Goal: Task Accomplishment & Management: Complete application form

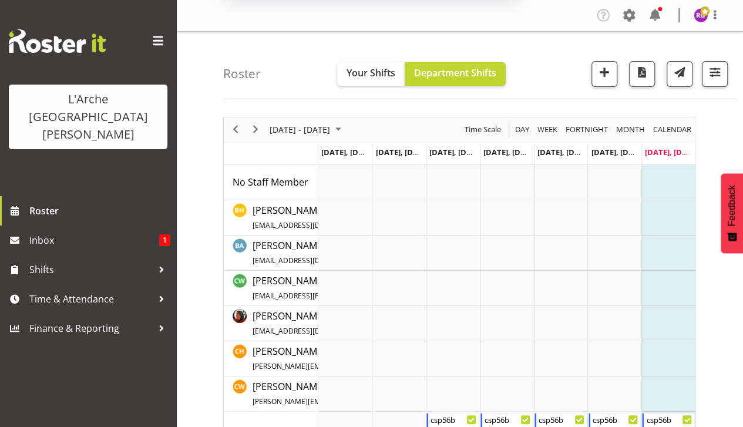
click at [396, 79] on button "Later" at bounding box center [396, 75] width 53 height 29
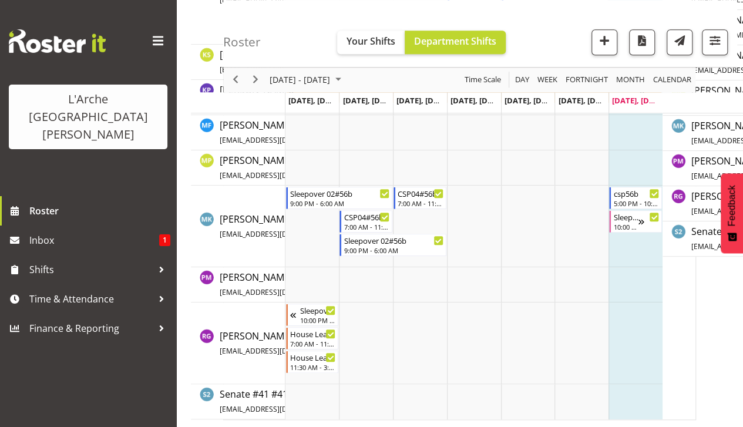
scroll to position [150, 0]
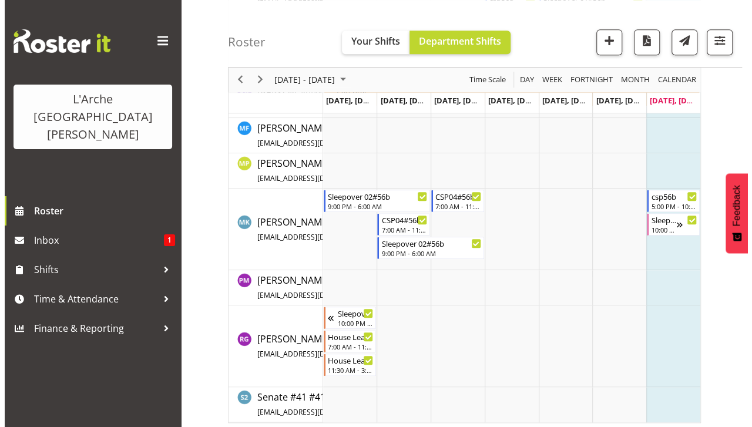
scroll to position [472, 0]
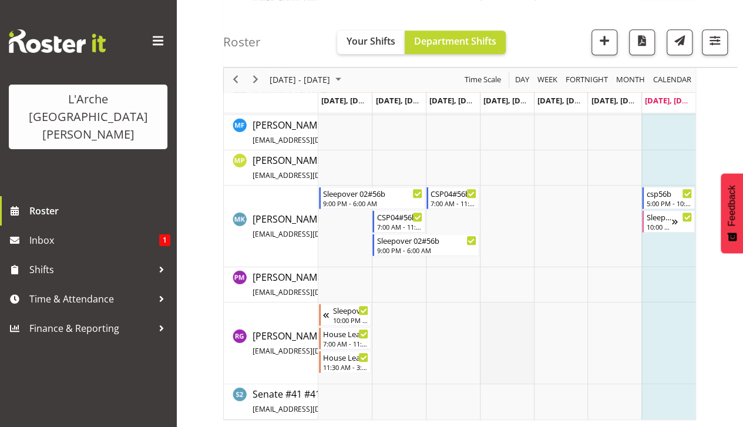
click at [502, 340] on td "Timeline Week of August 17, 2025" at bounding box center [507, 344] width 54 height 82
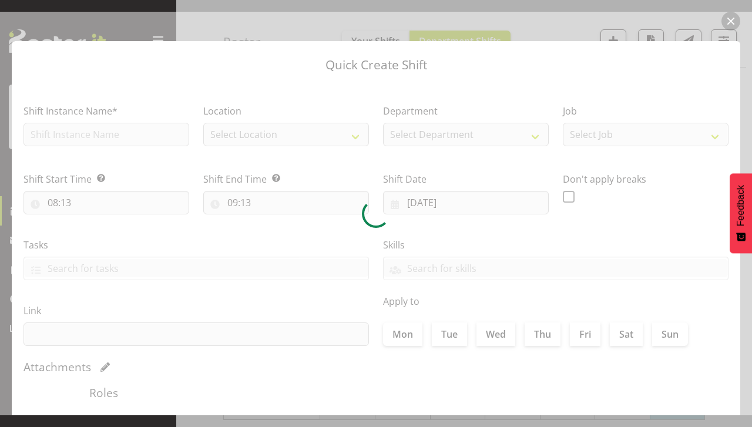
type input "14/08/2025"
checkbox input "true"
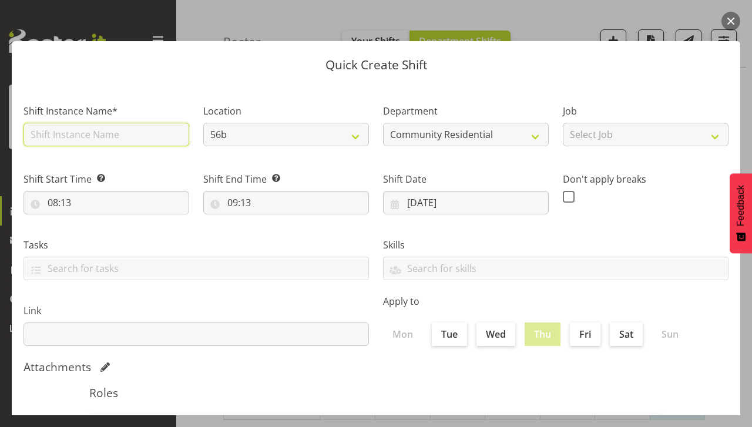
click at [59, 136] on input "text" at bounding box center [107, 135] width 166 height 24
type input "d"
type input "Disciplinary Meeting"
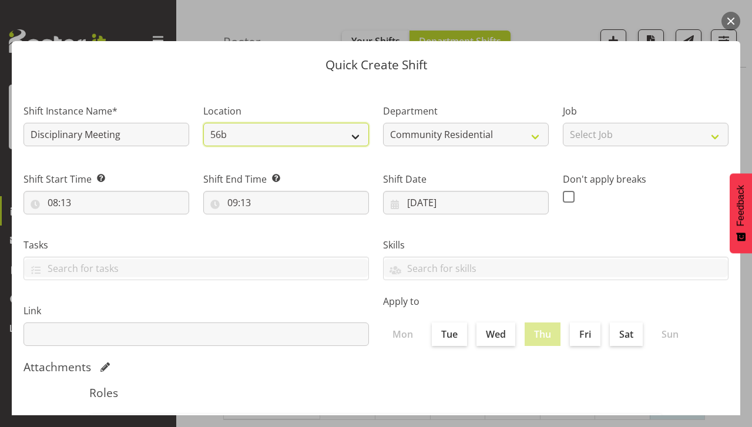
click at [246, 143] on select "56b 41 65a" at bounding box center [286, 135] width 166 height 24
click at [229, 138] on select "56b 41 65a" at bounding box center [286, 135] width 166 height 24
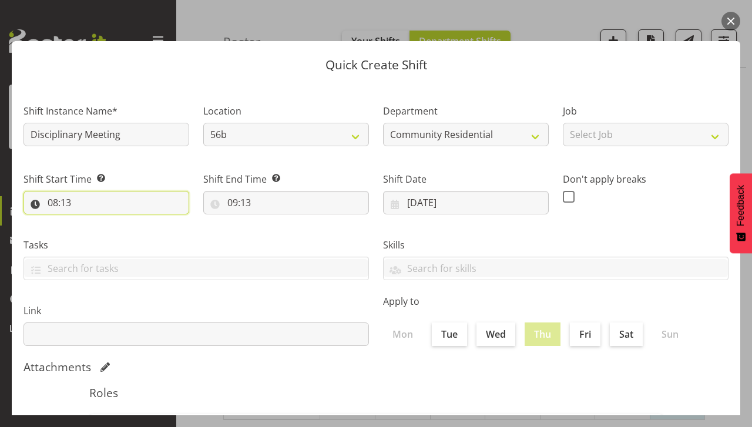
click at [94, 209] on input "08:13" at bounding box center [107, 203] width 166 height 24
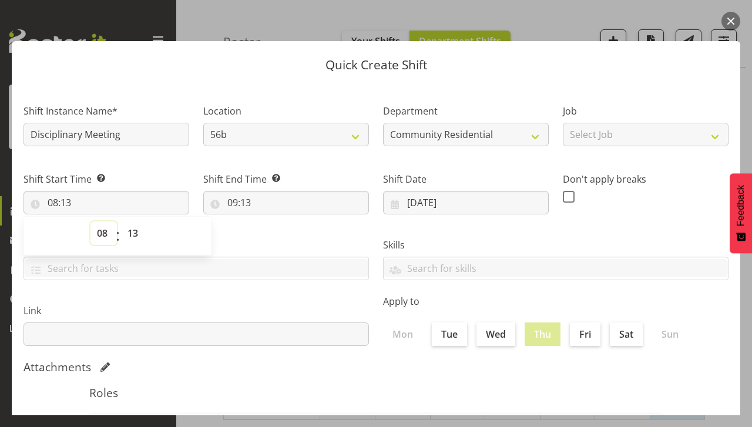
click at [112, 233] on select "00 01 02 03 04 05 06 07 08 09 10 11 12 13 14 15 16 17 18 19 20 21 22 23" at bounding box center [103, 233] width 26 height 24
select select "10"
click at [90, 221] on select "00 01 02 03 04 05 06 07 08 09 10 11 12 13 14 15 16 17 18 19 20 21 22 23" at bounding box center [103, 233] width 26 height 24
type input "10:13"
click at [135, 231] on select "00 01 02 03 04 05 06 07 08 09 10 11 12 13 14 15 16 17 18 19 20 21 22 23 24 25 2…" at bounding box center [134, 233] width 26 height 24
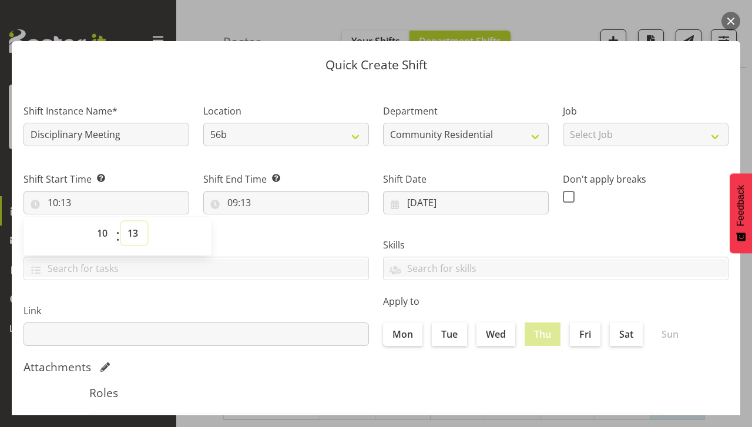
select select "1"
click at [121, 221] on select "00 01 02 03 04 05 06 07 08 09 10 11 12 13 14 15 16 17 18 19 20 21 22 23 24 25 2…" at bounding box center [134, 233] width 26 height 24
type input "10:01"
click at [139, 234] on select "00 01 02 03 04 05 06 07 08 09 10 11 12 13 14 15 16 17 18 19 20 21 22 23 24 25 2…" at bounding box center [134, 233] width 26 height 24
select select "0"
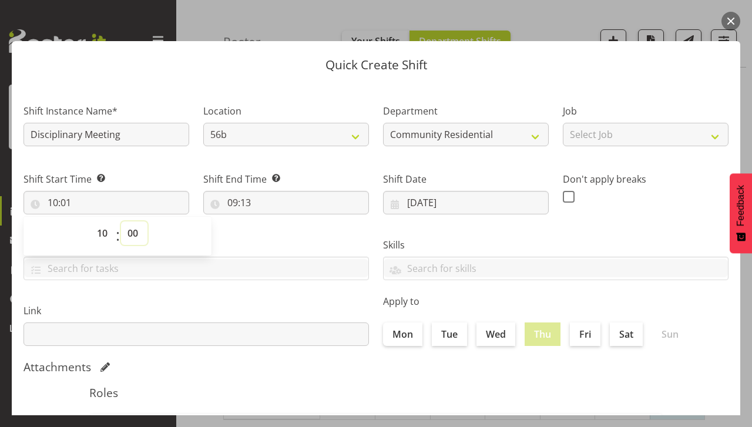
click at [121, 221] on select "00 01 02 03 04 05 06 07 08 09 10 11 12 13 14 15 16 17 18 19 20 21 22 23 24 25 2…" at bounding box center [134, 233] width 26 height 24
type input "10:00"
click at [236, 196] on input "09:13" at bounding box center [286, 203] width 166 height 24
click at [284, 231] on select "00 01 02 03 04 05 06 07 08 09 10 11 12 13 14 15 16 17 18 19 20 21 22 23" at bounding box center [283, 233] width 26 height 24
select select "12"
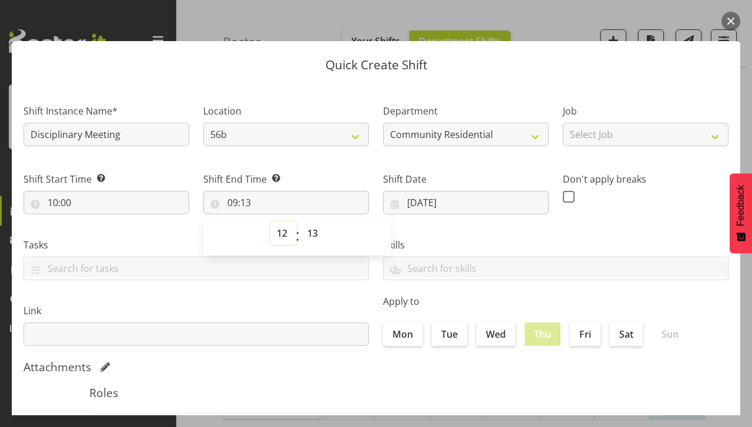
click at [270, 221] on select "00 01 02 03 04 05 06 07 08 09 10 11 12 13 14 15 16 17 18 19 20 21 22 23" at bounding box center [283, 233] width 26 height 24
type input "12:13"
click at [309, 232] on select "00 01 02 03 04 05 06 07 08 09 10 11 12 13 14 15 16 17 18 19 20 21 22 23 24 25 2…" at bounding box center [314, 233] width 26 height 24
select select "0"
click at [301, 221] on select "00 01 02 03 04 05 06 07 08 09 10 11 12 13 14 15 16 17 18 19 20 21 22 23 24 25 2…" at bounding box center [314, 233] width 26 height 24
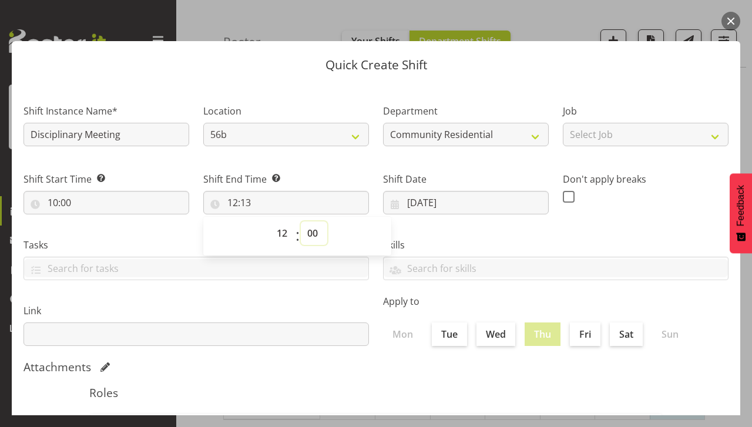
type input "12:00"
click at [100, 182] on span at bounding box center [100, 177] width 9 height 9
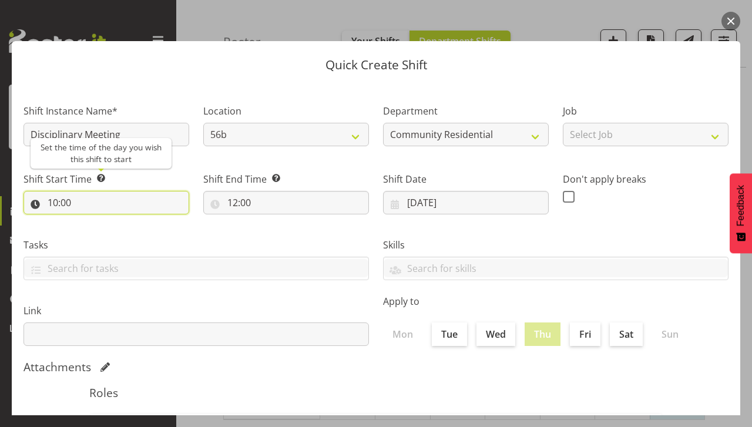
click at [92, 211] on input "10:00" at bounding box center [107, 203] width 166 height 24
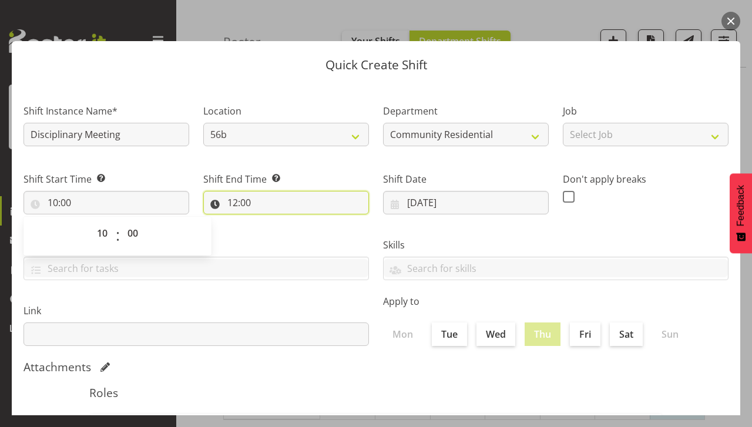
click at [278, 196] on input "12:00" at bounding box center [286, 203] width 166 height 24
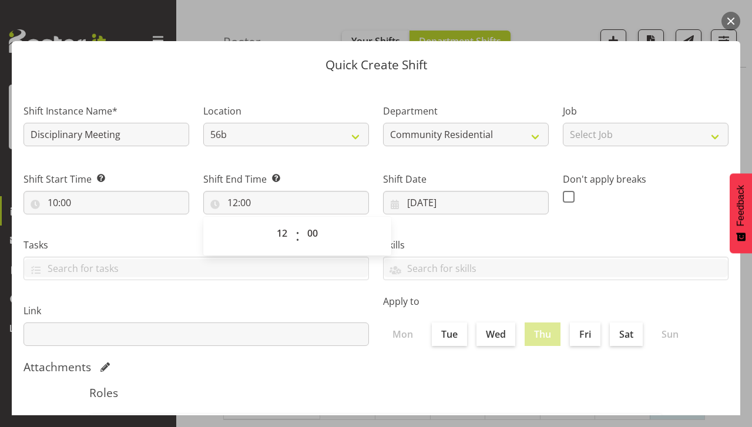
click at [727, 26] on button "button" at bounding box center [730, 21] width 19 height 19
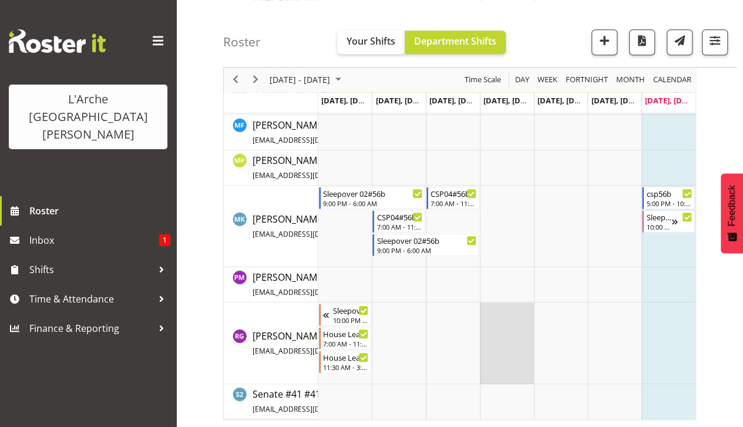
click at [497, 327] on td "Timeline Week of August 17, 2025" at bounding box center [507, 344] width 54 height 82
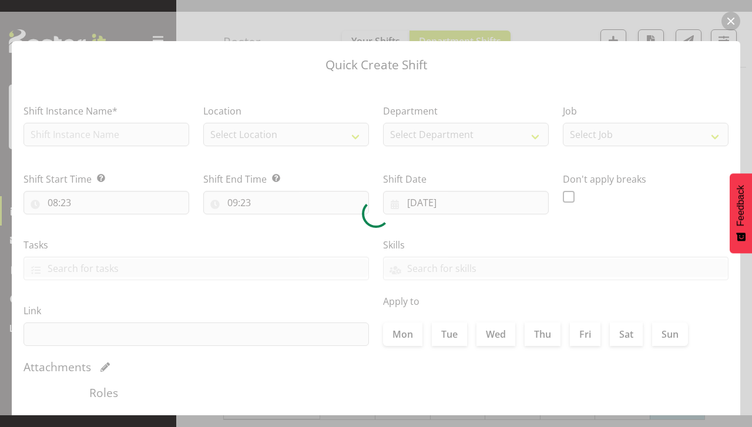
type input "14/08/2025"
checkbox input "true"
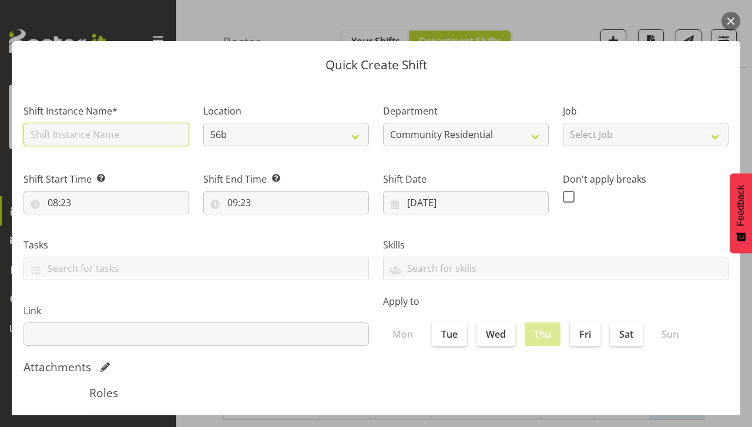
click at [59, 139] on input "text" at bounding box center [107, 135] width 166 height 24
type input "Disciplinary Meeting"
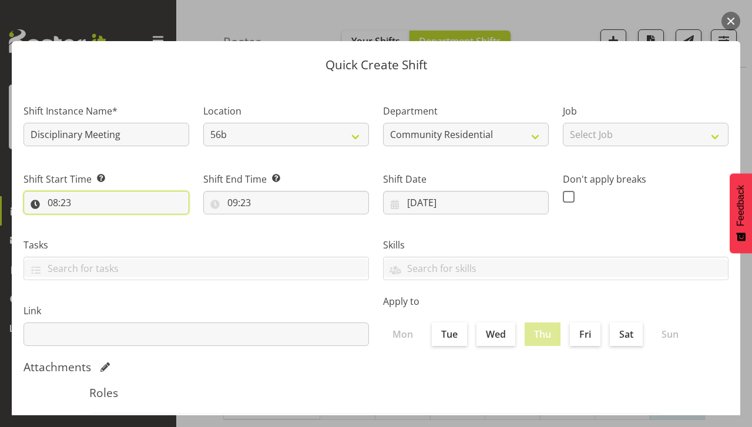
click at [105, 213] on input "08:23" at bounding box center [107, 203] width 166 height 24
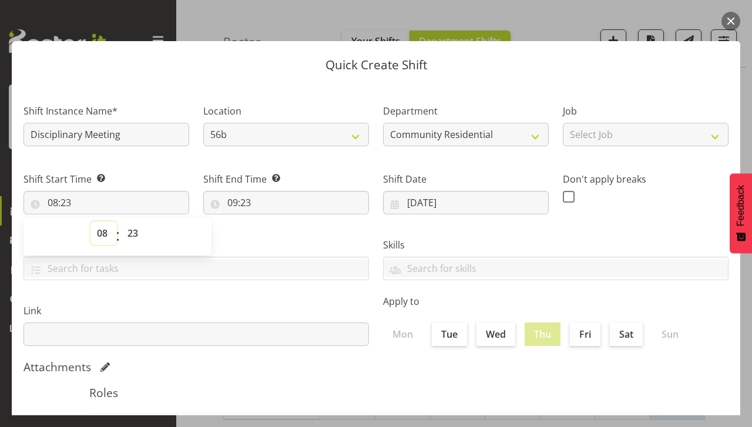
click at [113, 243] on select "00 01 02 03 04 05 06 07 08 09 10 11 12 13 14 15 16 17 18 19 20 21 22 23" at bounding box center [103, 233] width 26 height 24
select select "10"
click at [90, 221] on select "00 01 02 03 04 05 06 07 08 09 10 11 12 13 14 15 16 17 18 19 20 21 22 23" at bounding box center [103, 233] width 26 height 24
type input "10:23"
click at [257, 201] on input "09:23" at bounding box center [286, 203] width 166 height 24
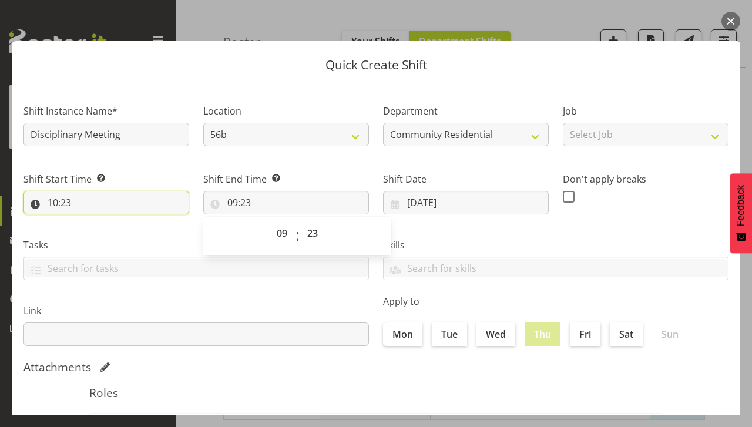
click at [78, 209] on input "10:23" at bounding box center [107, 203] width 166 height 24
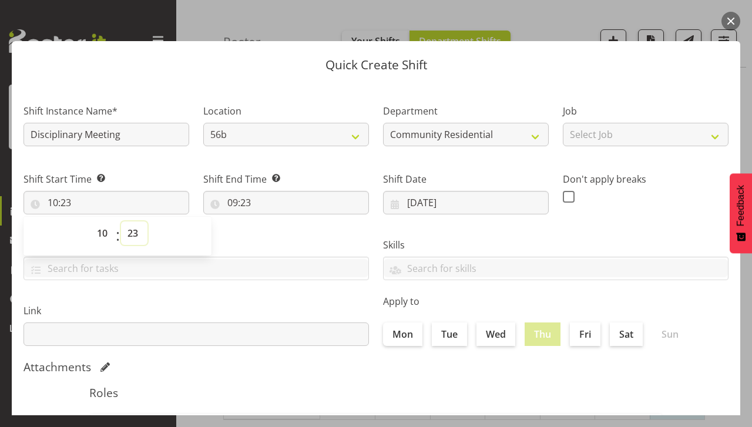
click at [141, 233] on select "00 01 02 03 04 05 06 07 08 09 10 11 12 13 14 15 16 17 18 19 20 21 22 23 24 25 2…" at bounding box center [134, 233] width 26 height 24
select select "2"
click at [121, 221] on select "00 01 02 03 04 05 06 07 08 09 10 11 12 13 14 15 16 17 18 19 20 21 22 23 24 25 2…" at bounding box center [134, 233] width 26 height 24
type input "10:02"
click at [135, 234] on select "00 01 02 03 04 05 06 07 08 09 10 11 12 13 14 15 16 17 18 19 20 21 22 23 24 25 2…" at bounding box center [134, 233] width 26 height 24
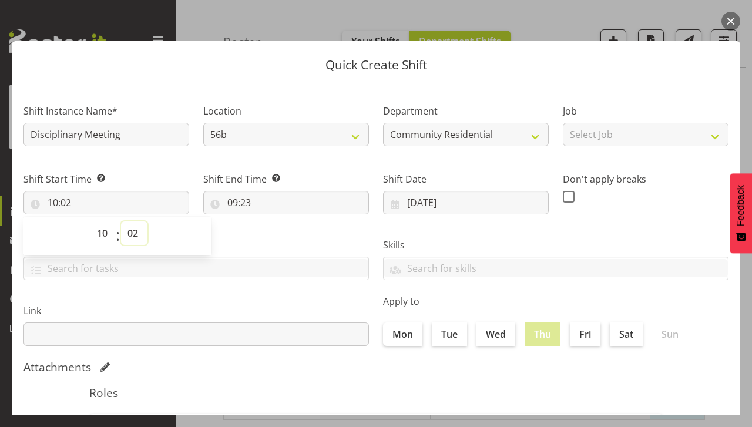
select select "1"
click at [121, 221] on select "00 01 02 03 04 05 06 07 08 09 10 11 12 13 14 15 16 17 18 19 20 21 22 23 24 25 2…" at bounding box center [134, 233] width 26 height 24
type input "10:01"
click at [142, 231] on select "00 01 02 03 04 05 06 07 08 09 10 11 12 13 14 15 16 17 18 19 20 21 22 23 24 25 2…" at bounding box center [134, 233] width 26 height 24
select select "0"
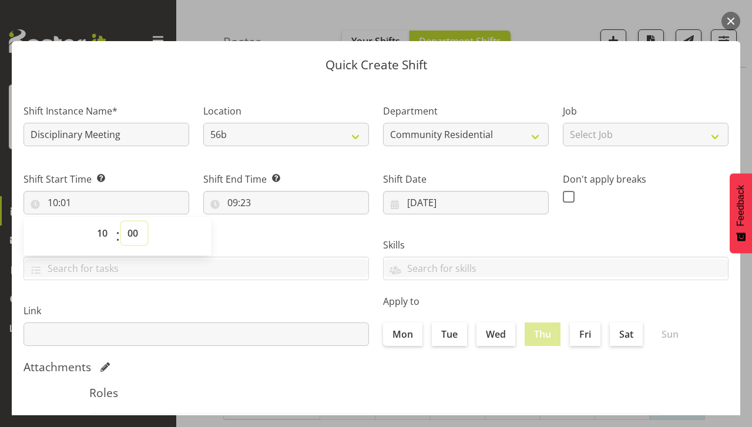
click at [121, 221] on select "00 01 02 03 04 05 06 07 08 09 10 11 12 13 14 15 16 17 18 19 20 21 22 23 24 25 2…" at bounding box center [134, 233] width 26 height 24
type input "10:00"
click at [269, 212] on input "09:23" at bounding box center [286, 203] width 166 height 24
click at [278, 234] on select "00 01 02 03 04 05 06 07 08 09 10 11 12 13 14 15 16 17 18 19 20 21 22 23" at bounding box center [283, 233] width 26 height 24
select select "12"
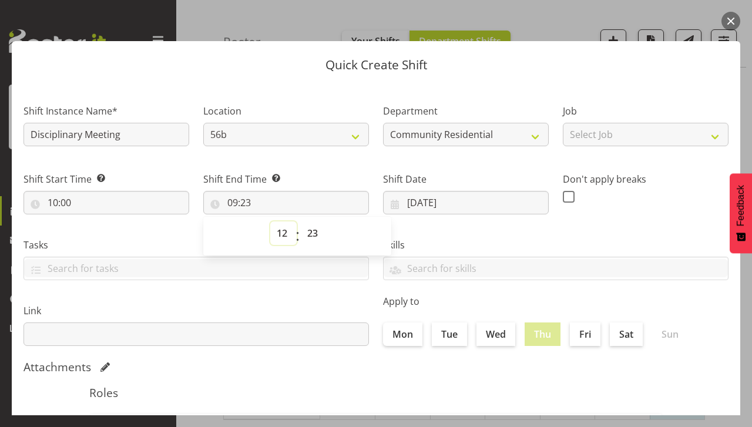
click at [270, 221] on select "00 01 02 03 04 05 06 07 08 09 10 11 12 13 14 15 16 17 18 19 20 21 22 23" at bounding box center [283, 233] width 26 height 24
type input "12:23"
click at [314, 229] on select "00 01 02 03 04 05 06 07 08 09 10 11 12 13 14 15 16 17 18 19 20 21 22 23 24 25 2…" at bounding box center [314, 233] width 26 height 24
select select "0"
click at [301, 221] on select "00 01 02 03 04 05 06 07 08 09 10 11 12 13 14 15 16 17 18 19 20 21 22 23 24 25 2…" at bounding box center [314, 233] width 26 height 24
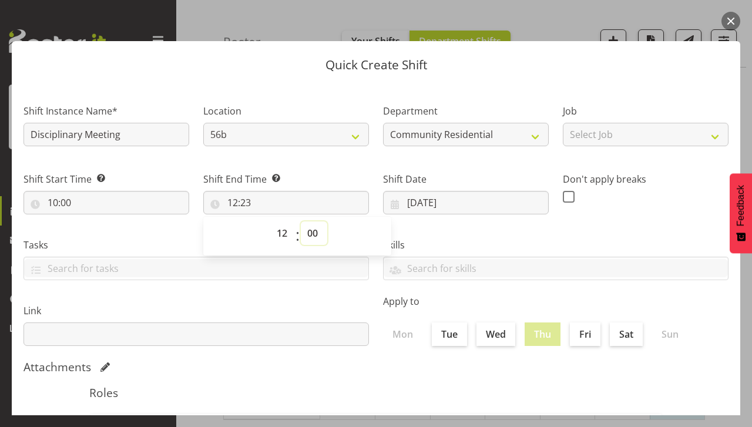
type input "12:00"
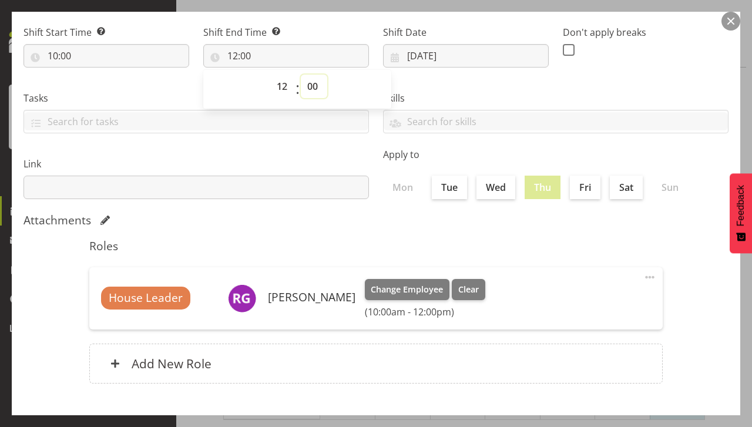
scroll to position [195, 0]
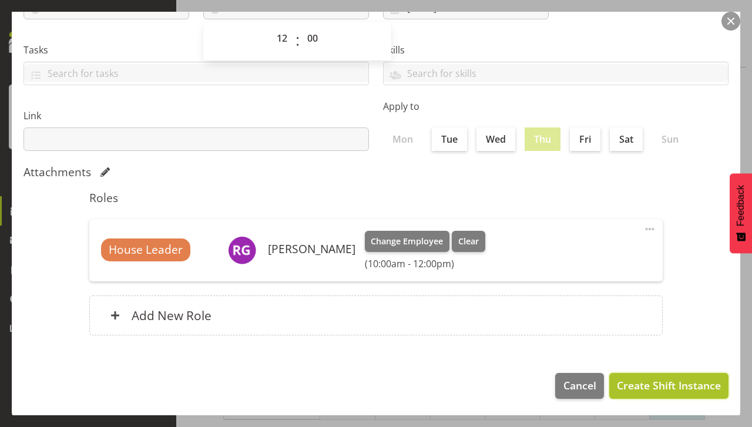
click at [635, 392] on span "Create Shift Instance" at bounding box center [669, 385] width 104 height 15
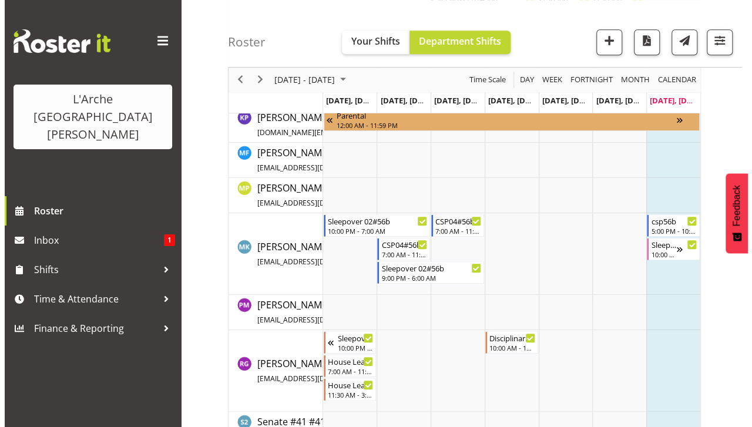
scroll to position [445, 0]
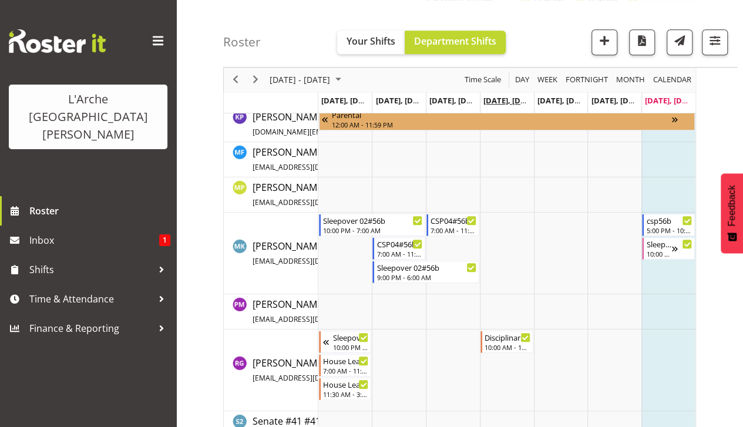
click at [501, 98] on span "[DATE], [DATE]" at bounding box center [510, 100] width 53 height 11
click at [502, 357] on td "Timeline Week of August 17, 2025" at bounding box center [507, 371] width 54 height 82
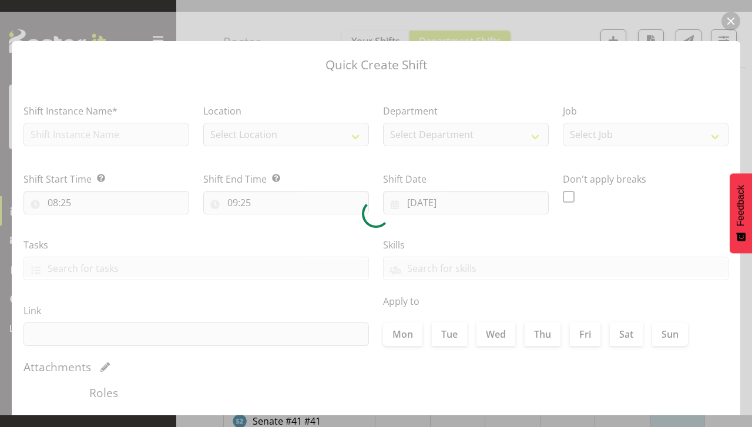
type input "14/08/2025"
checkbox input "true"
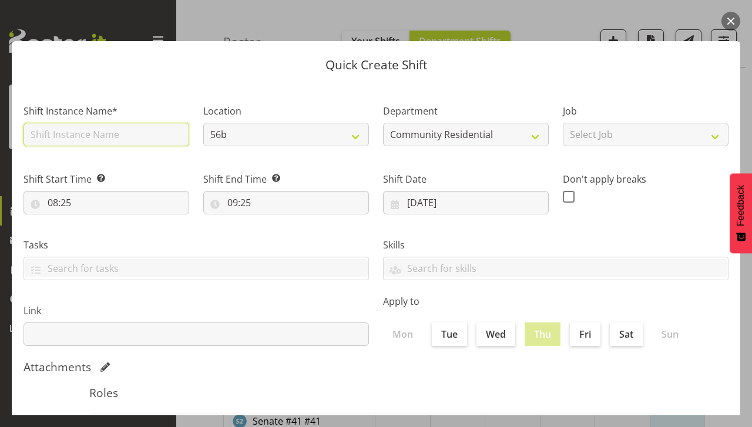
click at [90, 139] on input "text" at bounding box center [107, 135] width 166 height 24
click at [731, 16] on button "button" at bounding box center [730, 21] width 19 height 19
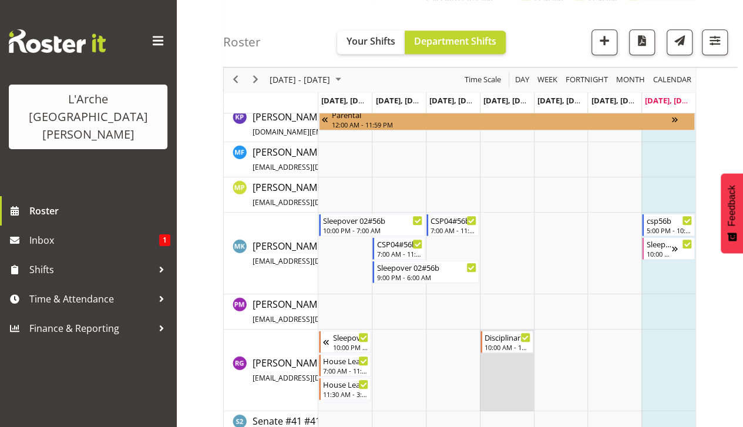
click at [502, 377] on td "Timeline Week of August 17, 2025" at bounding box center [507, 371] width 54 height 82
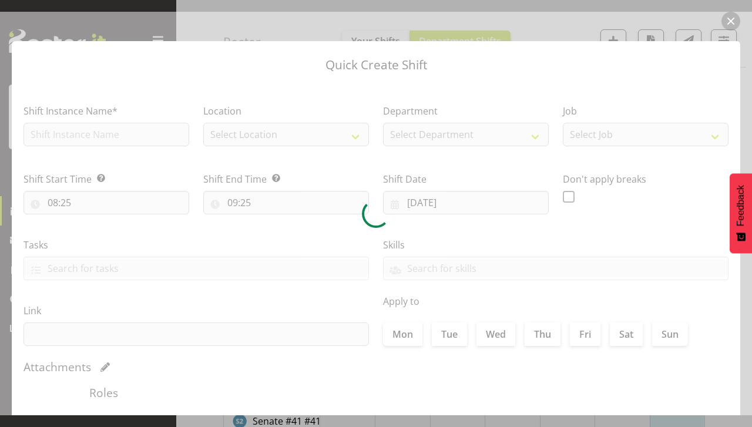
type input "14/08/2025"
checkbox input "true"
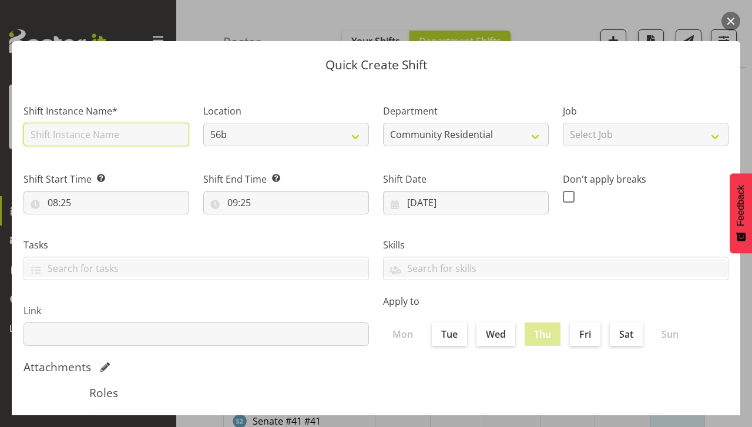
click at [105, 144] on input "text" at bounding box center [107, 135] width 166 height 24
click at [106, 135] on input "text" at bounding box center [107, 135] width 166 height 24
type input "House Leader"
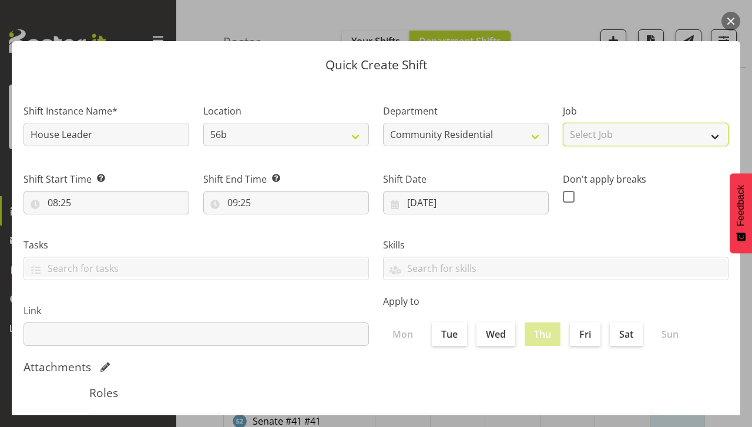
click at [706, 143] on select "Select Job Accounts Admin Art Coordinator Community Leader Community Support Pe…" at bounding box center [646, 135] width 166 height 24
select select "1"
click at [563, 123] on select "Select Job Accounts Admin Art Coordinator Community Leader Community Support Pe…" at bounding box center [646, 135] width 166 height 24
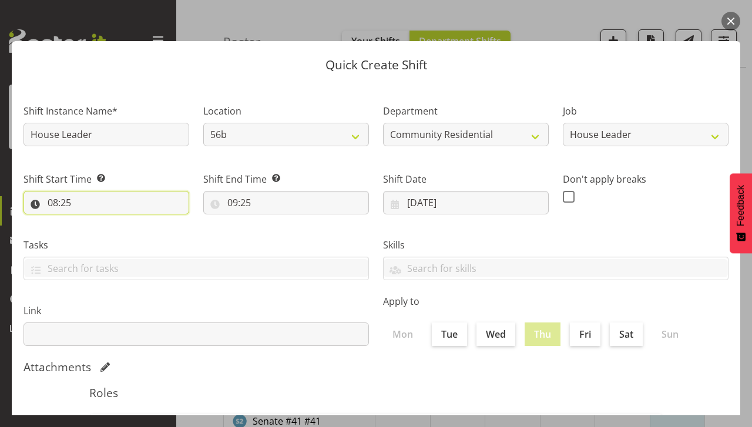
click at [82, 204] on input "08:25" at bounding box center [107, 203] width 166 height 24
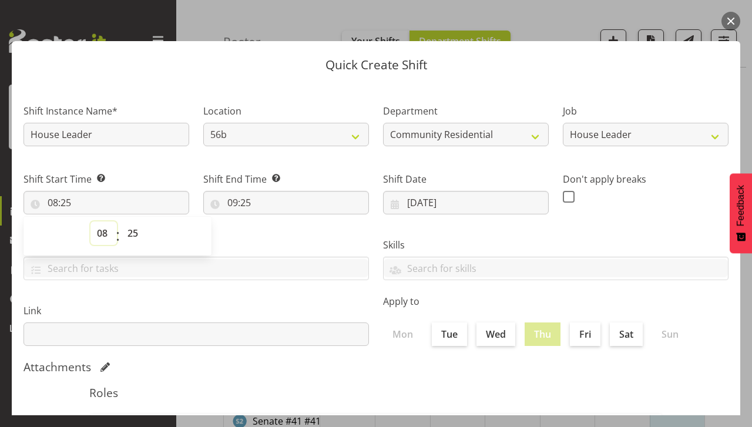
click at [102, 234] on select "00 01 02 03 04 05 06 07 08 09 10 11 12 13 14 15 16 17 18 19 20 21 22 23" at bounding box center [103, 233] width 26 height 24
select select "17"
click at [90, 221] on select "00 01 02 03 04 05 06 07 08 09 10 11 12 13 14 15 16 17 18 19 20 21 22 23" at bounding box center [103, 233] width 26 height 24
type input "17:25"
click at [71, 204] on input "17:25" at bounding box center [107, 203] width 166 height 24
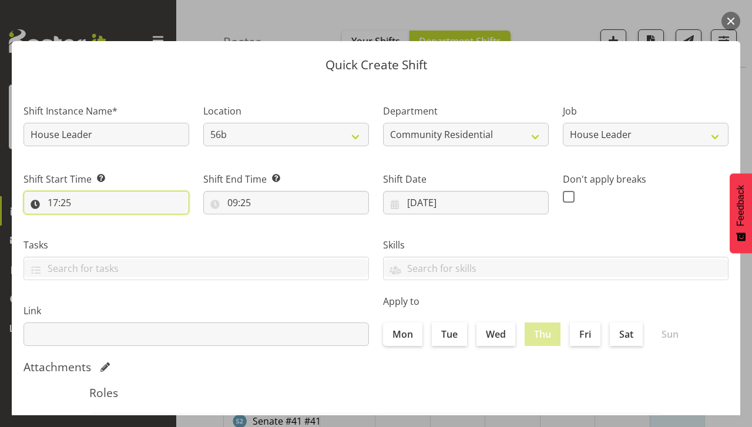
click at [85, 210] on input "17:25" at bounding box center [107, 203] width 166 height 24
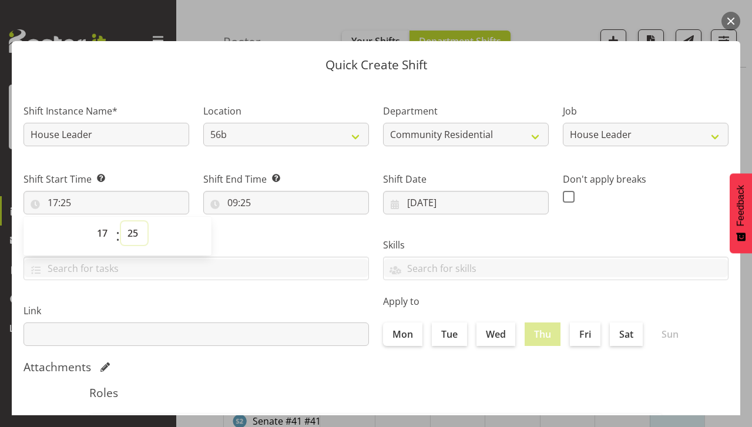
click at [133, 241] on select "00 01 02 03 04 05 06 07 08 09 10 11 12 13 14 15 16 17 18 19 20 21 22 23 24 25 2…" at bounding box center [134, 233] width 26 height 24
select select "0"
click at [121, 221] on select "00 01 02 03 04 05 06 07 08 09 10 11 12 13 14 15 16 17 18 19 20 21 22 23 24 25 2…" at bounding box center [134, 233] width 26 height 24
type input "17:00"
click at [253, 203] on input "09:25" at bounding box center [286, 203] width 166 height 24
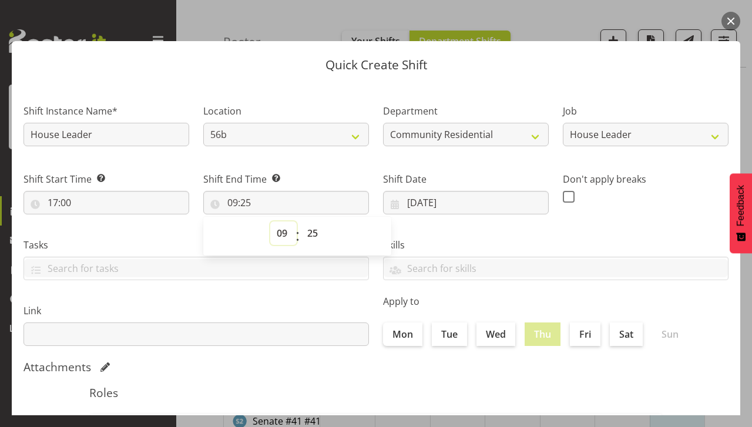
click at [274, 240] on select "00 01 02 03 04 05 06 07 08 09 10 11 12 13 14 15 16 17 18 19 20 21 22 23" at bounding box center [283, 233] width 26 height 24
select select "22"
click at [270, 221] on select "00 01 02 03 04 05 06 07 08 09 10 11 12 13 14 15 16 17 18 19 20 21 22 23" at bounding box center [283, 233] width 26 height 24
type input "22:25"
click at [249, 204] on input "22:25" at bounding box center [286, 203] width 166 height 24
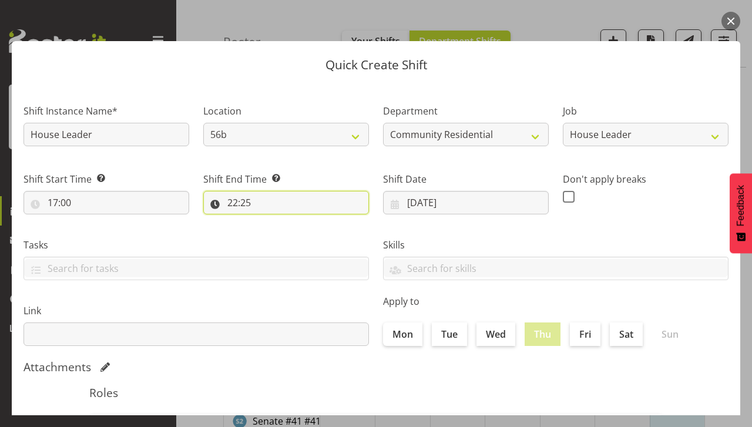
click at [246, 208] on input "22:25" at bounding box center [286, 203] width 166 height 24
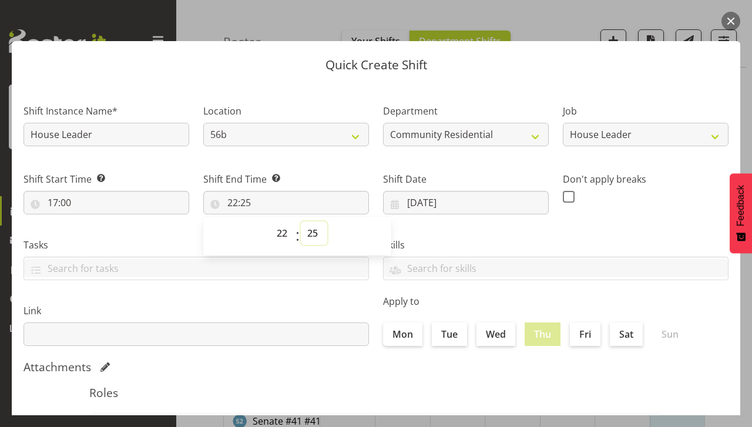
click at [308, 243] on select "00 01 02 03 04 05 06 07 08 09 10 11 12 13 14 15 16 17 18 19 20 21 22 23 24 25 2…" at bounding box center [314, 233] width 26 height 24
select select "1"
click at [301, 221] on select "00 01 02 03 04 05 06 07 08 09 10 11 12 13 14 15 16 17 18 19 20 21 22 23 24 25 2…" at bounding box center [314, 233] width 26 height 24
type input "22:01"
click at [309, 232] on select "00 01 02 03 04 05 06 07 08 09 10 11 12 13 14 15 16 17 18 19 20 21 22 23 24 25 2…" at bounding box center [314, 233] width 26 height 24
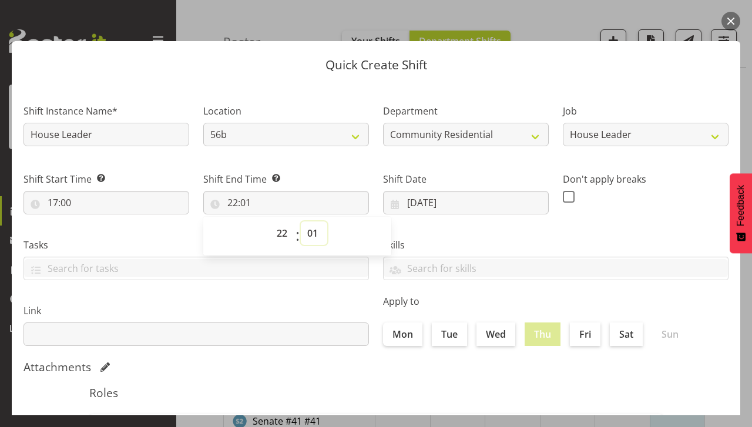
click at [301, 221] on select "00 01 02 03 04 05 06 07 08 09 10 11 12 13 14 15 16 17 18 19 20 21 22 23 24 25 2…" at bounding box center [314, 233] width 26 height 24
click at [310, 247] on span "00 01 02 03 04 05 06 07 08 09 10 11 12 13 14 15 16 17 18 19 20 21 22 23 24 25 2…" at bounding box center [314, 235] width 26 height 29
click at [311, 239] on select "00 01 02 03 04 05 06 07 08 09 10 11 12 13 14 15 16 17 18 19 20 21 22 23 24 25 2…" at bounding box center [314, 233] width 26 height 24
click at [311, 229] on select "00 01 02 03 04 05 06 07 08 09 10 11 12 13 14 15 16 17 18 19 20 21 22 23 24 25 2…" at bounding box center [314, 233] width 26 height 24
click at [320, 239] on select "00 01 02 03 04 05 06 07 08 09 10 11 12 13 14 15 16 17 18 19 20 21 22 23 24 25 2…" at bounding box center [314, 233] width 26 height 24
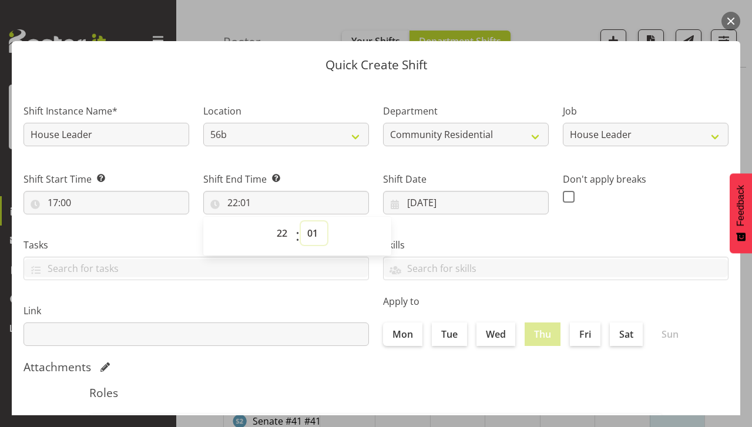
click at [317, 239] on select "00 01 02 03 04 05 06 07 08 09 10 11 12 13 14 15 16 17 18 19 20 21 22 23 24 25 2…" at bounding box center [314, 233] width 26 height 24
click at [313, 239] on select "00 01 02 03 04 05 06 07 08 09 10 11 12 13 14 15 16 17 18 19 20 21 22 23 24 25 2…" at bounding box center [314, 233] width 26 height 24
click at [261, 210] on input "22:01" at bounding box center [286, 203] width 166 height 24
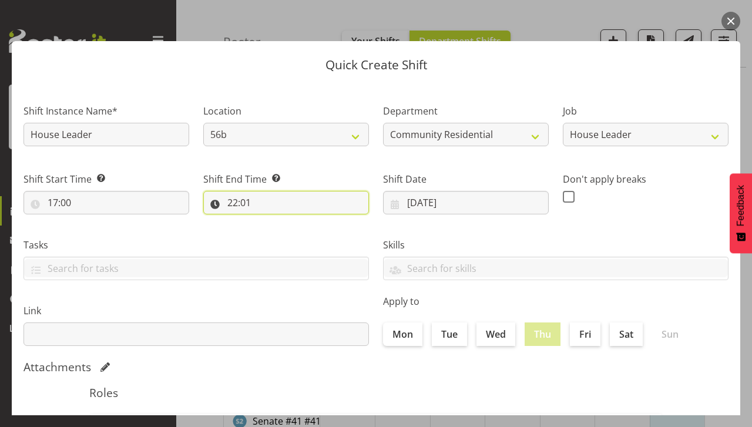
click at [249, 210] on input "22:01" at bounding box center [286, 203] width 166 height 24
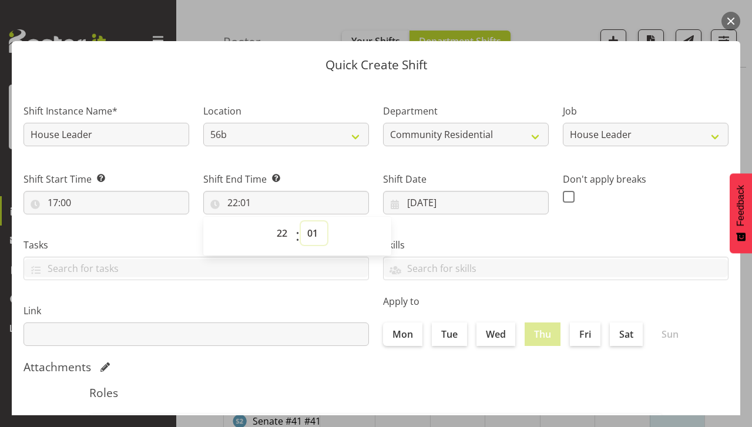
click at [308, 236] on select "00 01 02 03 04 05 06 07 08 09 10 11 12 13 14 15 16 17 18 19 20 21 22 23 24 25 2…" at bounding box center [314, 233] width 26 height 24
click at [301, 221] on select "00 01 02 03 04 05 06 07 08 09 10 11 12 13 14 15 16 17 18 19 20 21 22 23 24 25 2…" at bounding box center [314, 233] width 26 height 24
click at [244, 196] on input "22:01" at bounding box center [286, 203] width 166 height 24
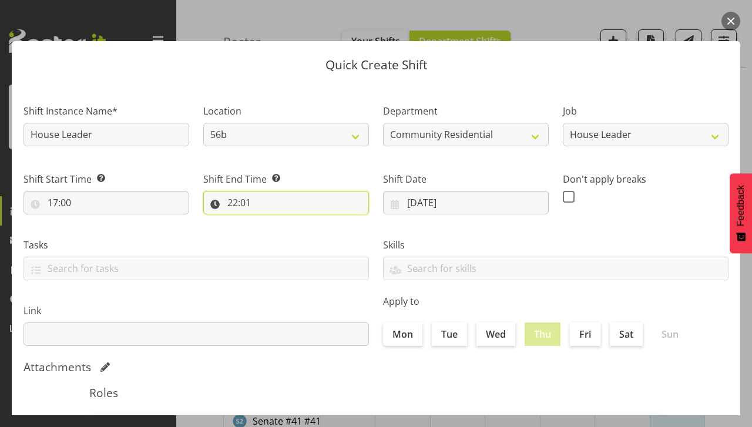
click at [237, 210] on input "22:01" at bounding box center [286, 203] width 166 height 24
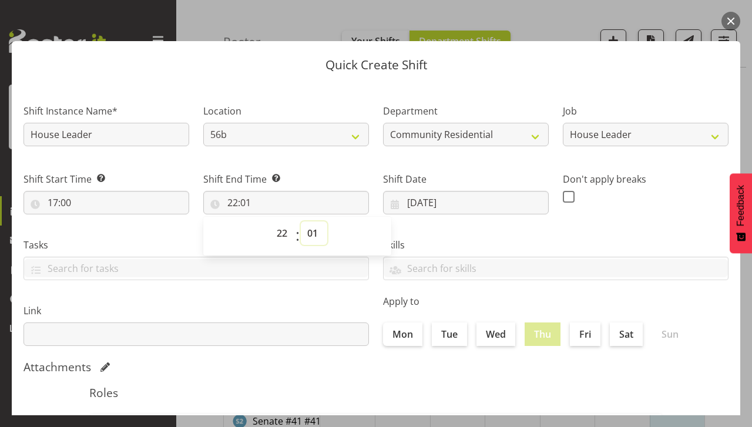
click at [306, 235] on select "00 01 02 03 04 05 06 07 08 09 10 11 12 13 14 15 16 17 18 19 20 21 22 23 24 25 2…" at bounding box center [314, 233] width 26 height 24
select select "0"
click at [301, 221] on select "00 01 02 03 04 05 06 07 08 09 10 11 12 13 14 15 16 17 18 19 20 21 22 23 24 25 2…" at bounding box center [314, 233] width 26 height 24
type input "22:00"
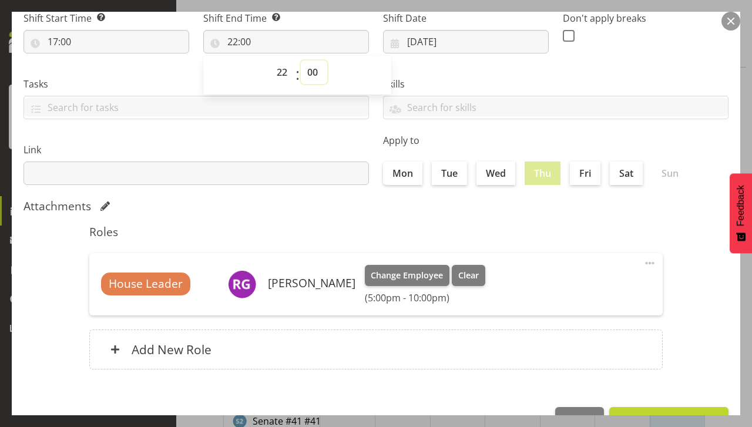
scroll to position [195, 0]
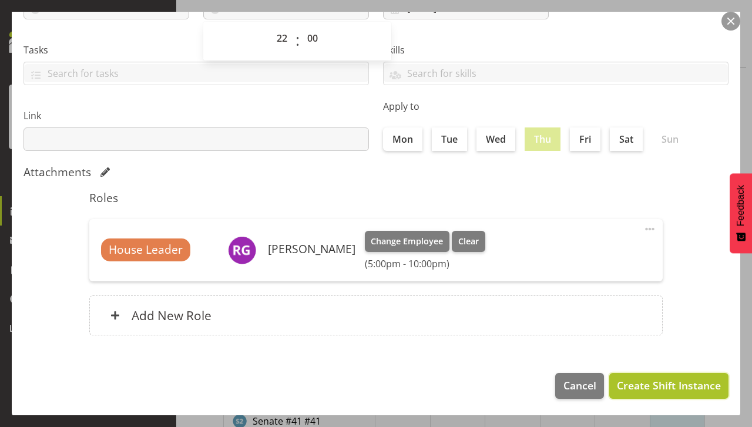
click at [641, 390] on span "Create Shift Instance" at bounding box center [669, 385] width 104 height 15
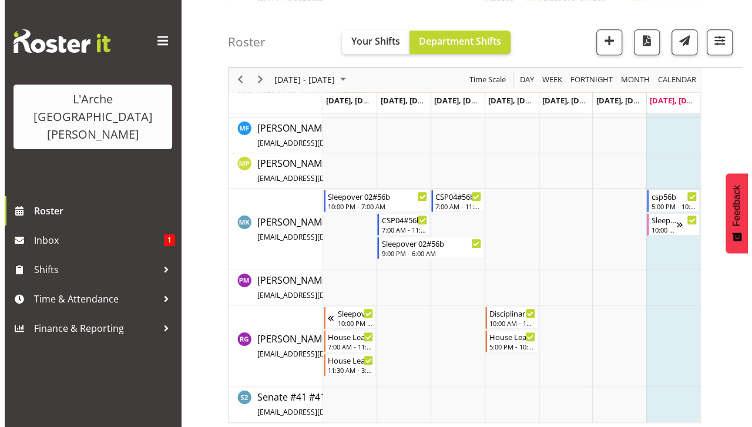
scroll to position [470, 0]
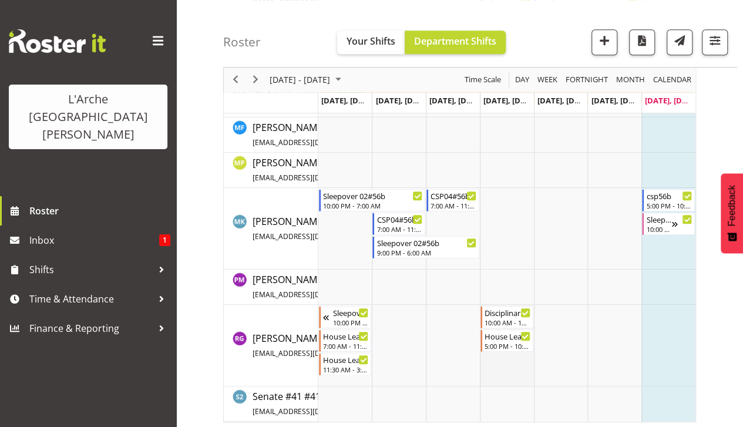
click at [499, 368] on td "Timeline Week of August 17, 2025" at bounding box center [507, 346] width 54 height 82
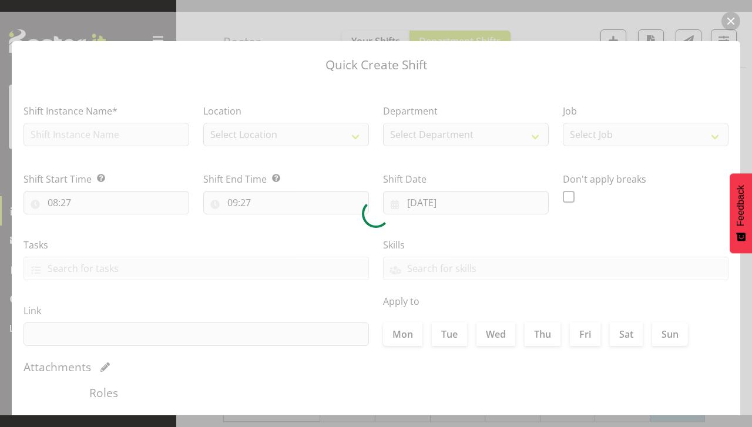
type input "14/08/2025"
checkbox input "true"
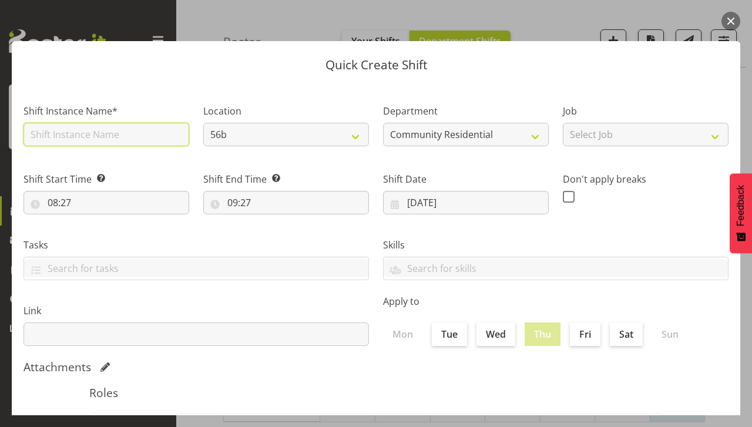
click at [88, 140] on input "text" at bounding box center [107, 135] width 166 height 24
click at [45, 127] on input "text" at bounding box center [107, 135] width 166 height 24
type input "sleepover"
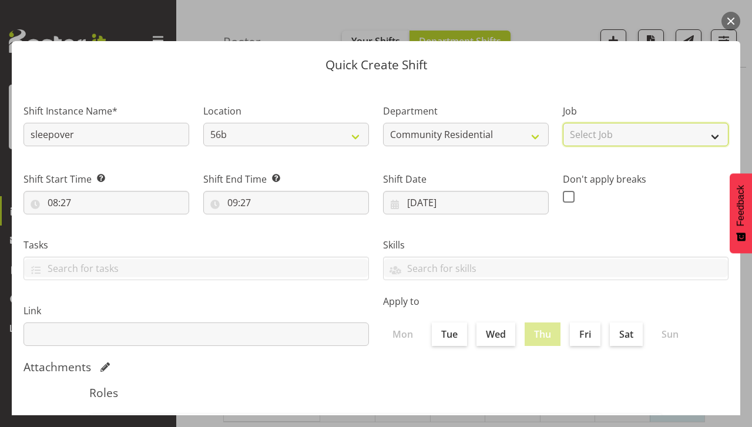
click at [700, 137] on select "Select Job Accounts Admin Art Coordinator Community Leader Community Support Pe…" at bounding box center [646, 135] width 166 height 24
click at [563, 123] on select "Select Job Accounts Admin Art Coordinator Community Leader Community Support Pe…" at bounding box center [646, 135] width 166 height 24
click at [640, 145] on select "Accounts Admin Art Coordinator Community Leader Community Support Person Commun…" at bounding box center [646, 135] width 166 height 24
select select "1"
click at [563, 123] on select "Accounts Admin Art Coordinator Community Leader Community Support Person Commun…" at bounding box center [646, 135] width 166 height 24
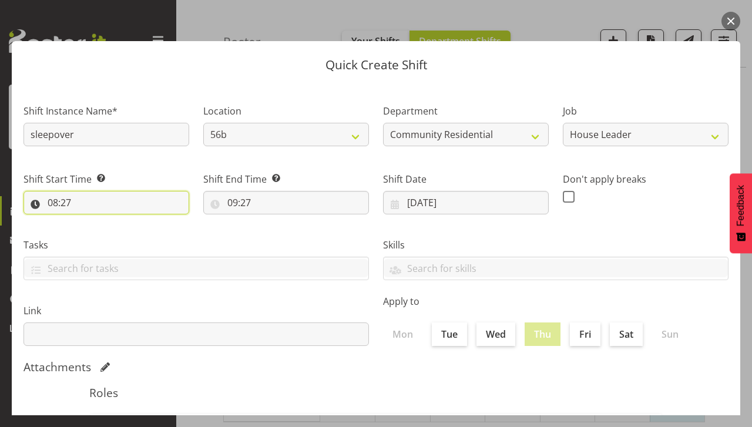
click at [80, 196] on input "08:27" at bounding box center [107, 203] width 166 height 24
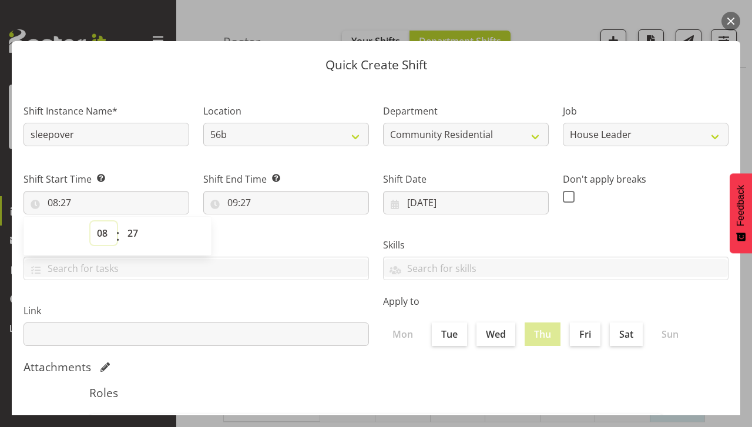
click at [98, 234] on select "00 01 02 03 04 05 06 07 08 09 10 11 12 13 14 15 16 17 18 19 20 21 22 23" at bounding box center [103, 233] width 26 height 24
select select "22"
click at [90, 221] on select "00 01 02 03 04 05 06 07 08 09 10 11 12 13 14 15 16 17 18 19 20 21 22 23" at bounding box center [103, 233] width 26 height 24
type input "22:27"
click at [135, 228] on select "00 01 02 03 04 05 06 07 08 09 10 11 12 13 14 15 16 17 18 19 20 21 22 23 24 25 2…" at bounding box center [134, 233] width 26 height 24
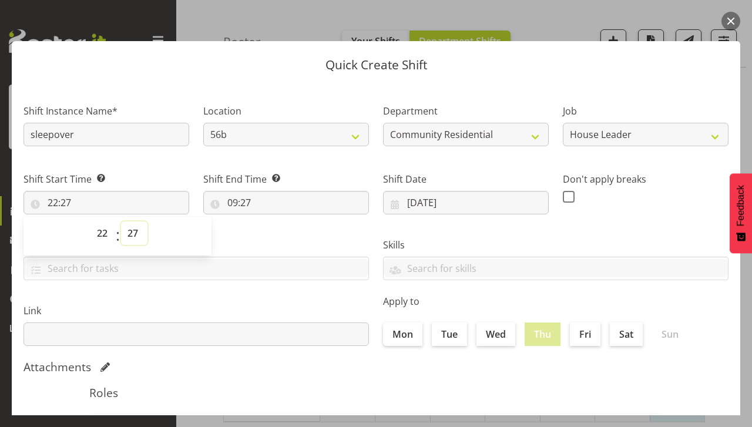
select select "0"
click at [121, 221] on select "00 01 02 03 04 05 06 07 08 09 10 11 12 13 14 15 16 17 18 19 20 21 22 23 24 25 2…" at bounding box center [134, 233] width 26 height 24
type input "22:00"
click at [242, 204] on input "09:27" at bounding box center [286, 203] width 166 height 24
click at [290, 233] on select "00 01 02 03 04 05 06 07 08 09 10 11 12 13 14 15 16 17 18 19 20 21 22 23" at bounding box center [283, 233] width 26 height 24
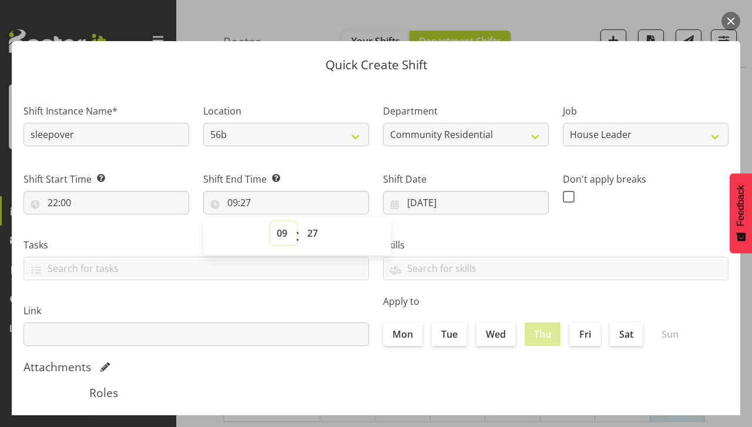
select select "7"
click at [270, 221] on select "00 01 02 03 04 05 06 07 08 09 10 11 12 13 14 15 16 17 18 19 20 21 22 23" at bounding box center [283, 233] width 26 height 24
type input "07:27"
click at [309, 240] on select "00 01 02 03 04 05 06 07 08 09 10 11 12 13 14 15 16 17 18 19 20 21 22 23 24 25 2…" at bounding box center [314, 233] width 26 height 24
select select "0"
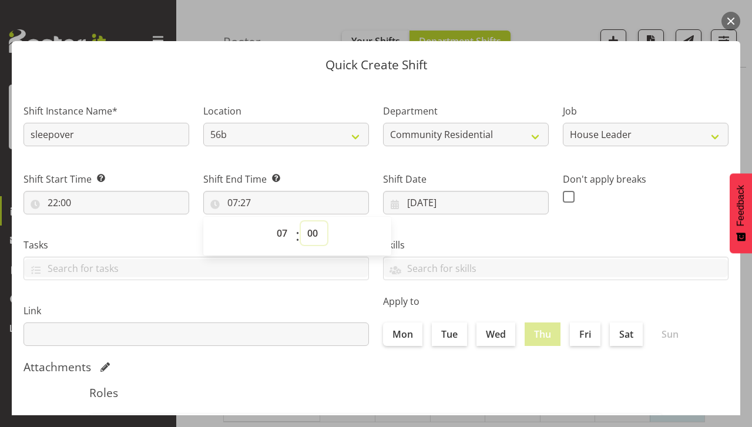
click at [301, 221] on select "00 01 02 03 04 05 06 07 08 09 10 11 12 13 14 15 16 17 18 19 20 21 22 23 24 25 2…" at bounding box center [314, 233] width 26 height 24
type input "07:00"
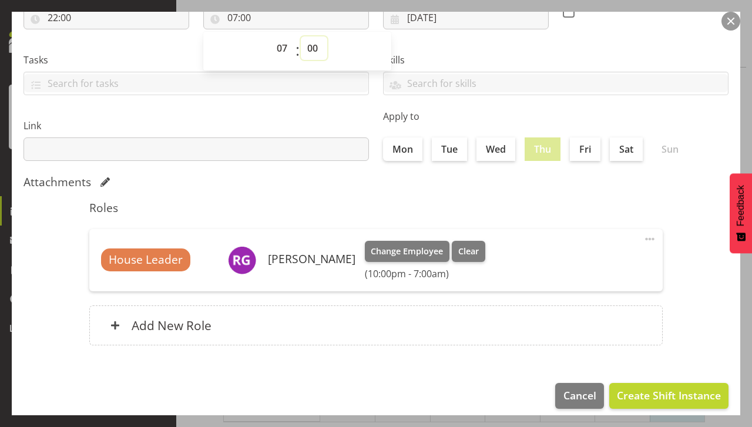
scroll to position [195, 0]
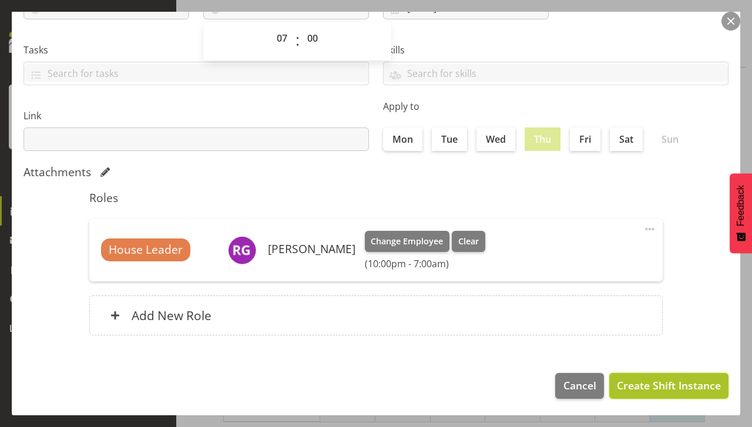
click at [625, 377] on button "Create Shift Instance" at bounding box center [668, 386] width 119 height 26
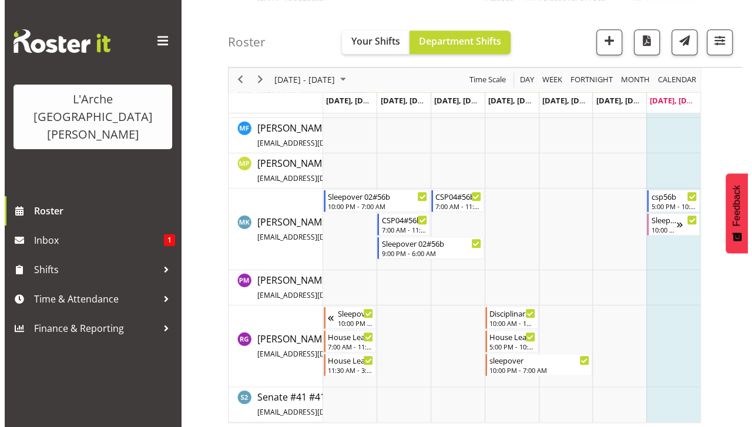
scroll to position [472, 0]
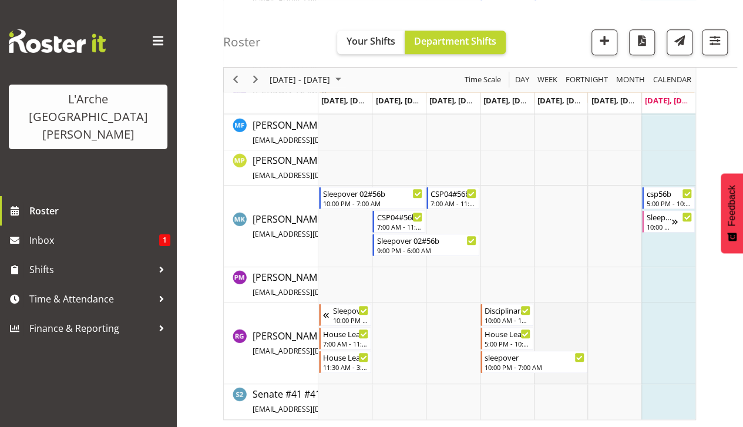
click at [558, 307] on td "Timeline Week of August 17, 2025" at bounding box center [561, 344] width 54 height 82
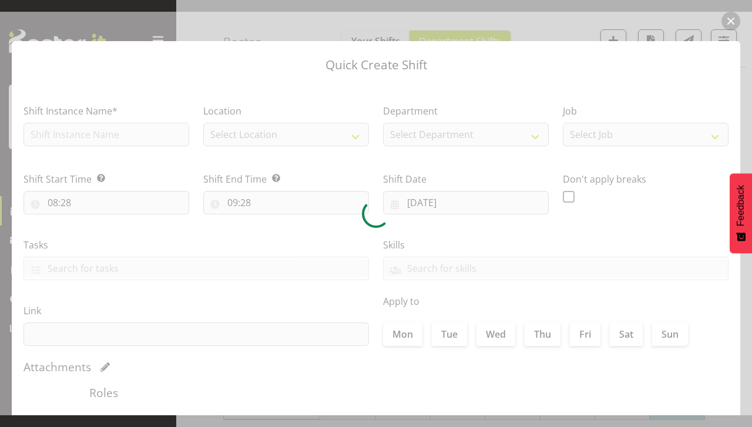
type input "[DATE]"
checkbox input "true"
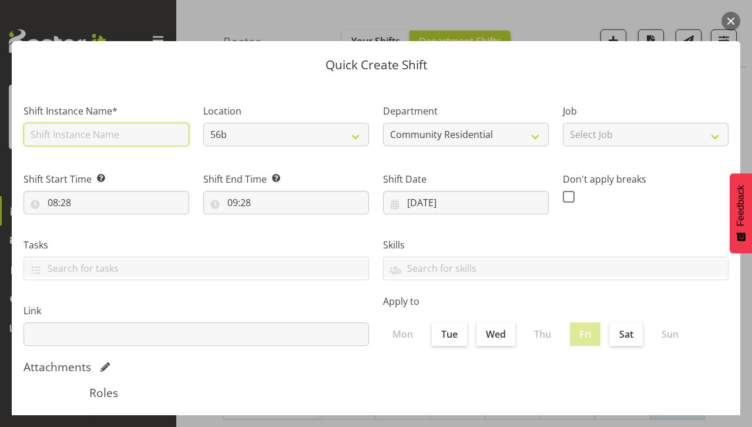
click at [75, 140] on input "text" at bounding box center [107, 135] width 166 height 24
type input "House Leader"
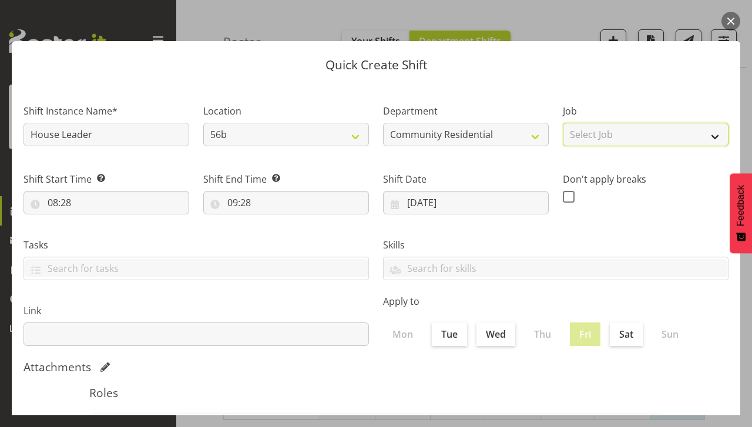
click at [623, 140] on select "Select Job Accounts Admin Art Coordinator Community Leader Community Support Pe…" at bounding box center [646, 135] width 166 height 24
select select "1"
click at [563, 123] on select "Select Job Accounts Admin Art Coordinator Community Leader Community Support Pe…" at bounding box center [646, 135] width 166 height 24
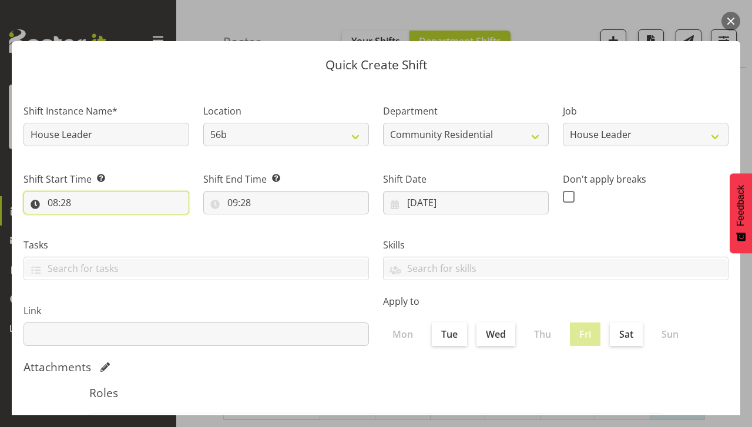
click at [87, 206] on input "08:28" at bounding box center [107, 203] width 166 height 24
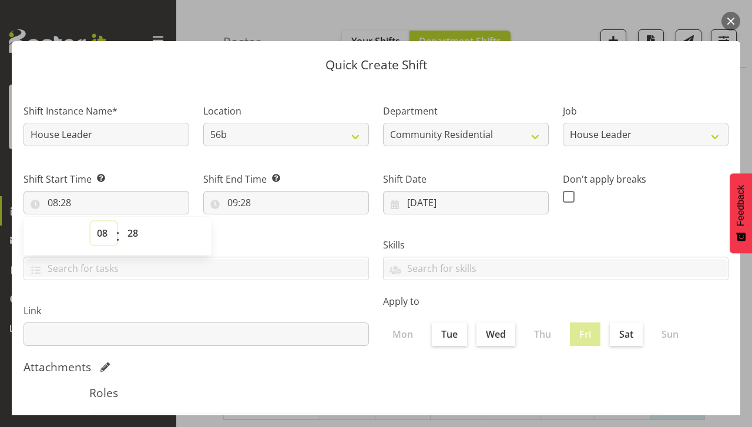
click at [112, 239] on select "00 01 02 03 04 05 06 07 08 09 10 11 12 13 14 15 16 17 18 19 20 21 22 23" at bounding box center [103, 233] width 26 height 24
select select "7"
click at [90, 221] on select "00 01 02 03 04 05 06 07 08 09 10 11 12 13 14 15 16 17 18 19 20 21 22 23" at bounding box center [103, 233] width 26 height 24
type input "07:28"
click at [137, 230] on select "00 01 02 03 04 05 06 07 08 09 10 11 12 13 14 15 16 17 18 19 20 21 22 23 24 25 2…" at bounding box center [134, 233] width 26 height 24
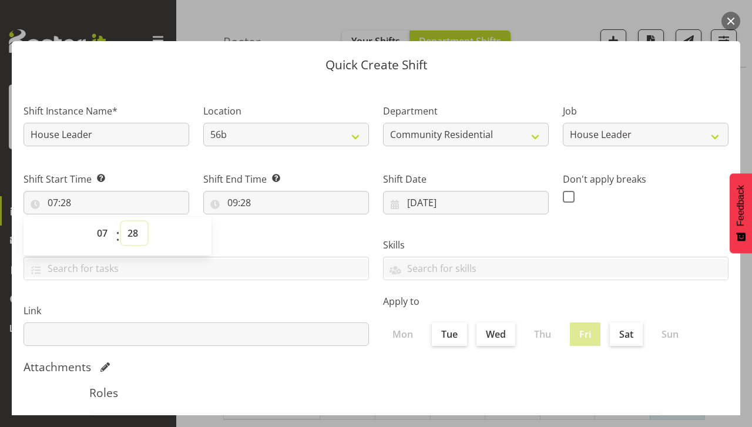
select select "0"
click at [121, 221] on select "00 01 02 03 04 05 06 07 08 09 10 11 12 13 14 15 16 17 18 19 20 21 22 23 24 25 2…" at bounding box center [134, 233] width 26 height 24
type input "07:00"
click at [230, 204] on input "09:28" at bounding box center [286, 203] width 166 height 24
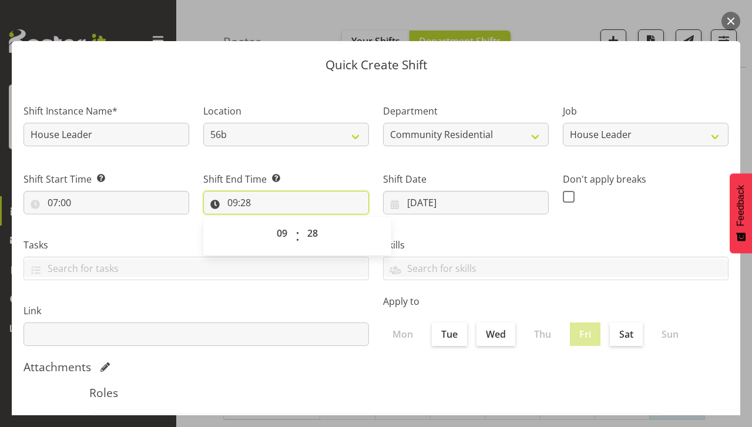
click at [236, 201] on input "09:28" at bounding box center [286, 203] width 166 height 24
click at [226, 209] on input "09:28" at bounding box center [286, 203] width 166 height 24
click at [276, 237] on select "00 01 02 03 04 05 06 07 08 09 10 11 12 13 14 15 16 17 18 19 20 21 22 23" at bounding box center [283, 233] width 26 height 24
select select "11"
click at [270, 221] on select "00 01 02 03 04 05 06 07 08 09 10 11 12 13 14 15 16 17 18 19 20 21 22 23" at bounding box center [283, 233] width 26 height 24
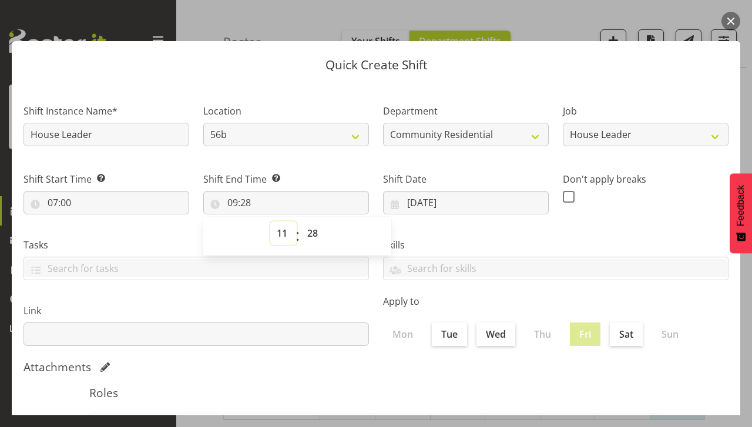
type input "11:28"
click at [313, 233] on select "00 01 02 03 04 05 06 07 08 09 10 11 12 13 14 15 16 17 18 19 20 21 22 23 24 25 2…" at bounding box center [314, 233] width 26 height 24
select select "1"
click at [301, 221] on select "00 01 02 03 04 05 06 07 08 09 10 11 12 13 14 15 16 17 18 19 20 21 22 23 24 25 2…" at bounding box center [314, 233] width 26 height 24
type input "11:01"
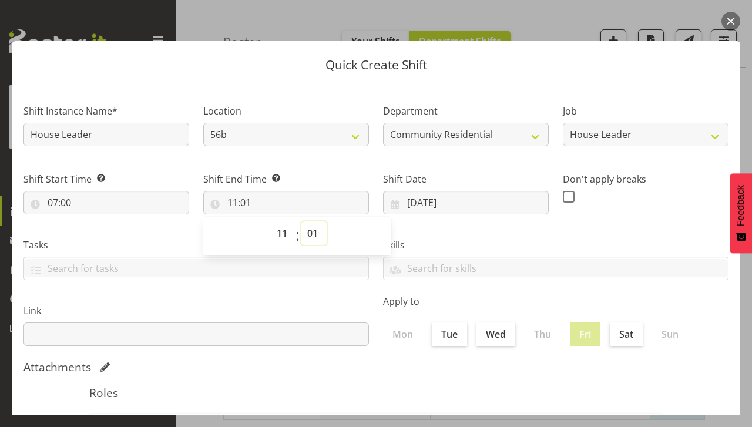
click at [313, 235] on select "00 01 02 03 04 05 06 07 08 09 10 11 12 13 14 15 16 17 18 19 20 21 22 23 24 25 2…" at bounding box center [314, 233] width 26 height 24
select select "0"
click at [301, 221] on select "00 01 02 03 04 05 06 07 08 09 10 11 12 13 14 15 16 17 18 19 20 21 22 23 24 25 2…" at bounding box center [314, 233] width 26 height 24
type input "11:00"
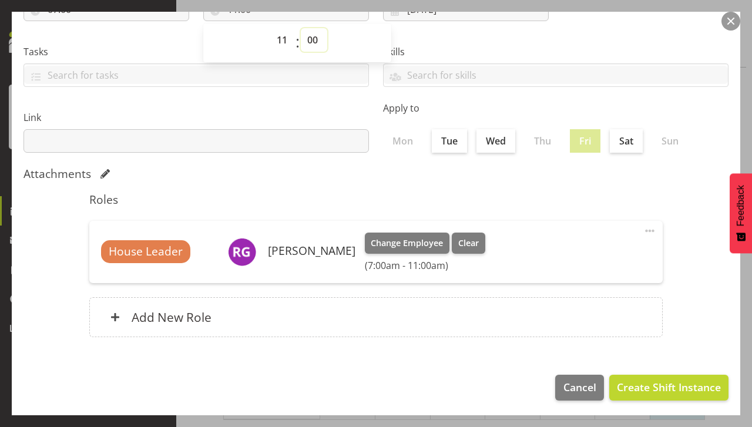
scroll to position [195, 0]
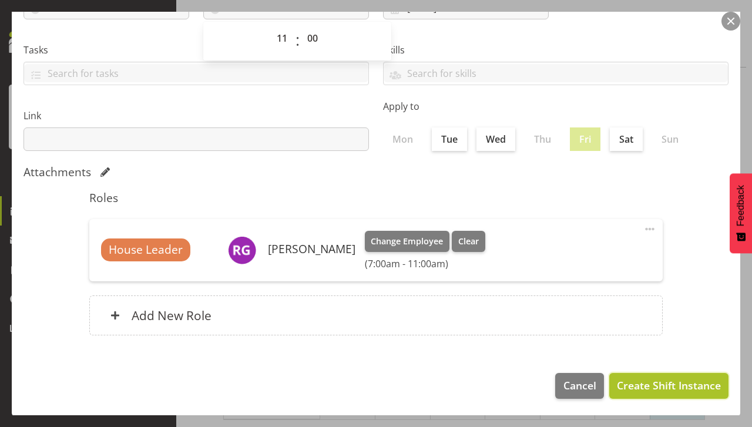
click at [632, 383] on span "Create Shift Instance" at bounding box center [669, 385] width 104 height 15
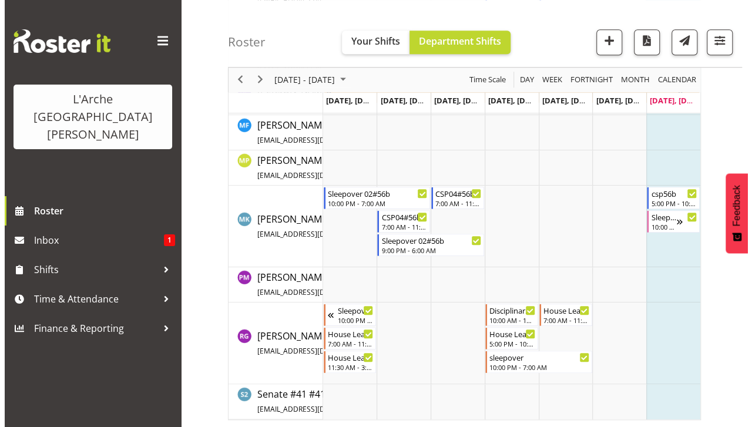
scroll to position [472, 0]
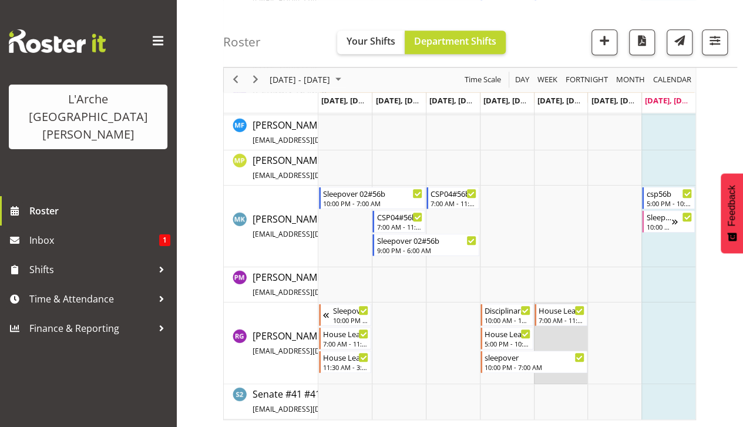
click at [551, 334] on td "Timeline Week of August 17, 2025" at bounding box center [561, 344] width 54 height 82
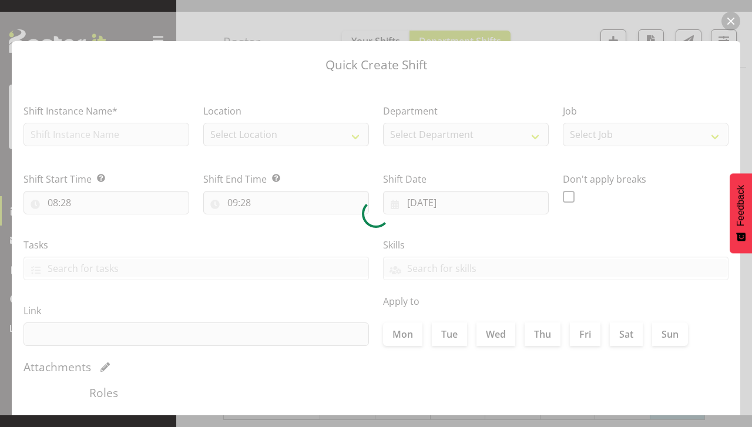
type input "[DATE]"
checkbox input "true"
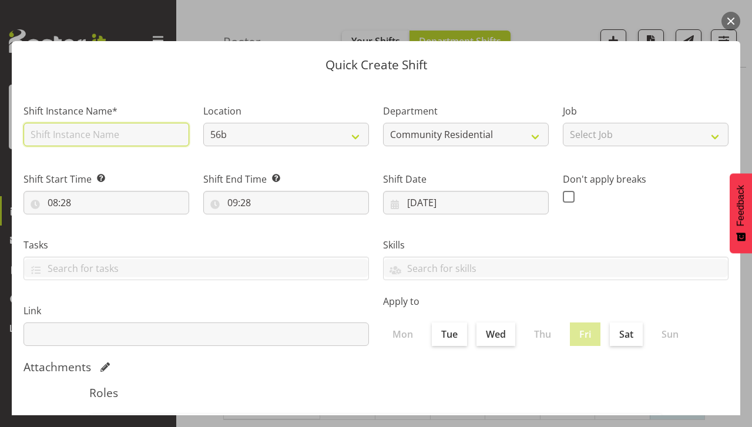
click at [98, 136] on input "text" at bounding box center [107, 135] width 166 height 24
type input "House Leader"
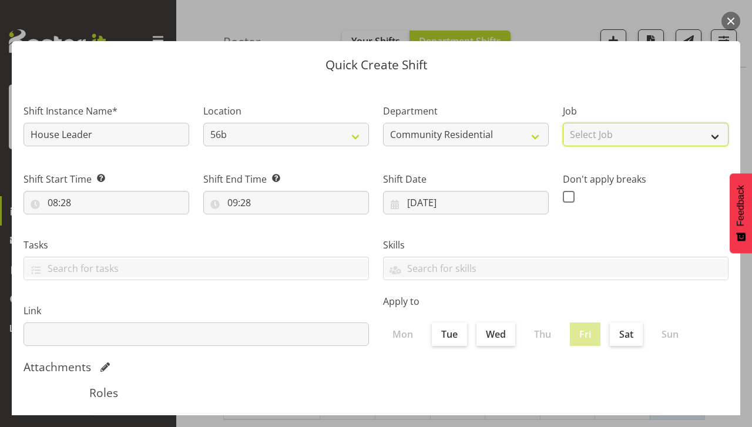
click at [595, 136] on select "Select Job Accounts Admin Art Coordinator Community Leader Community Support Pe…" at bounding box center [646, 135] width 166 height 24
select select "1"
click at [563, 123] on select "Select Job Accounts Admin Art Coordinator Community Leader Community Support Pe…" at bounding box center [646, 135] width 166 height 24
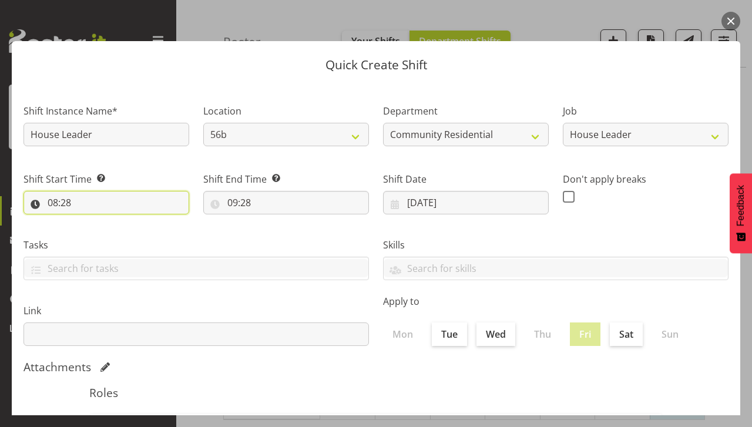
click at [86, 207] on input "08:28" at bounding box center [107, 203] width 166 height 24
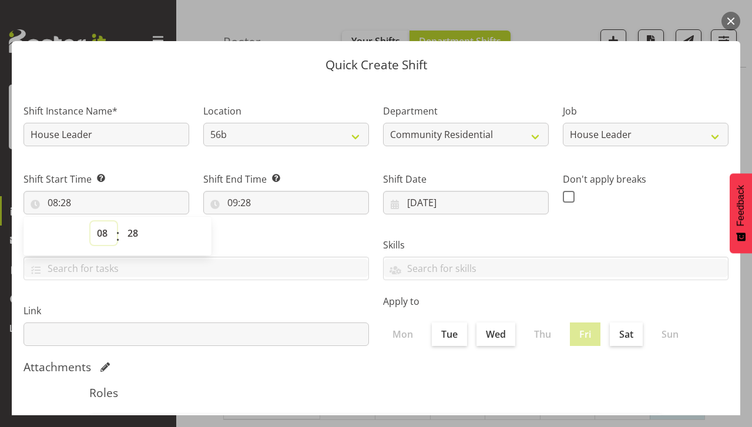
click at [102, 236] on select "00 01 02 03 04 05 06 07 08 09 10 11 12 13 14 15 16 17 18 19 20 21 22 23" at bounding box center [103, 233] width 26 height 24
select select "17"
click at [90, 221] on select "00 01 02 03 04 05 06 07 08 09 10 11 12 13 14 15 16 17 18 19 20 21 22 23" at bounding box center [103, 233] width 26 height 24
type input "17:28"
click at [136, 237] on select "00 01 02 03 04 05 06 07 08 09 10 11 12 13 14 15 16 17 18 19 20 21 22 23 24 25 2…" at bounding box center [134, 233] width 26 height 24
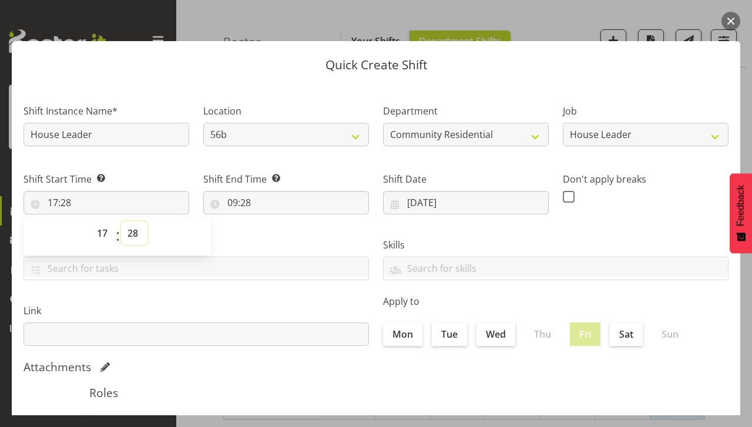
select select "1"
click at [121, 221] on select "00 01 02 03 04 05 06 07 08 09 10 11 12 13 14 15 16 17 18 19 20 21 22 23 24 25 2…" at bounding box center [134, 233] width 26 height 24
type input "17:01"
click at [136, 231] on select "00 01 02 03 04 05 06 07 08 09 10 11 12 13 14 15 16 17 18 19 20 21 22 23 24 25 2…" at bounding box center [134, 233] width 26 height 24
select select "0"
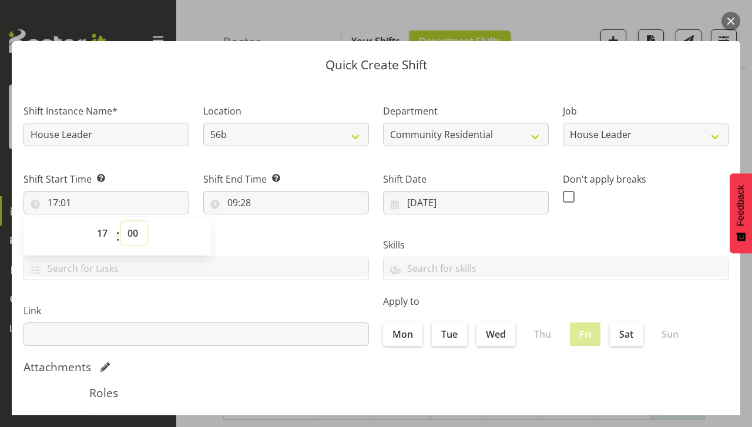
click at [121, 221] on select "00 01 02 03 04 05 06 07 08 09 10 11 12 13 14 15 16 17 18 19 20 21 22 23 24 25 2…" at bounding box center [134, 233] width 26 height 24
type input "17:00"
click at [254, 208] on input "09:28" at bounding box center [286, 203] width 166 height 24
click at [275, 241] on select "00 01 02 03 04 05 06 07 08 09 10 11 12 13 14 15 16 17 18 19 20 21 22 23" at bounding box center [283, 233] width 26 height 24
select select "22"
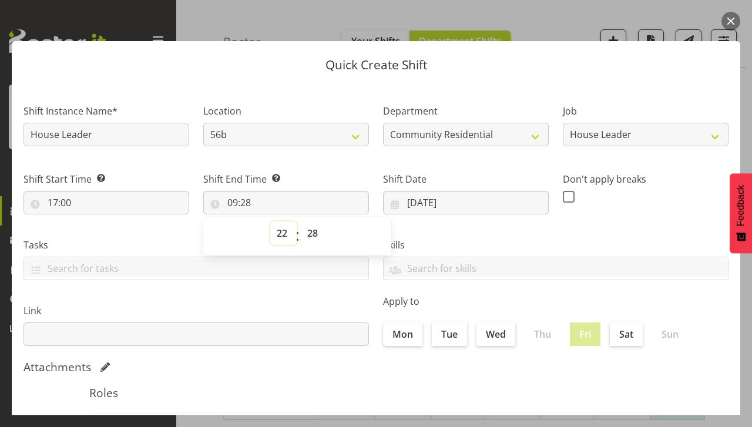
click at [270, 221] on select "00 01 02 03 04 05 06 07 08 09 10 11 12 13 14 15 16 17 18 19 20 21 22 23" at bounding box center [283, 233] width 26 height 24
type input "22:28"
click at [313, 229] on select "00 01 02 03 04 05 06 07 08 09 10 11 12 13 14 15 16 17 18 19 20 21 22 23 24 25 2…" at bounding box center [314, 233] width 26 height 24
select select "1"
click at [301, 221] on select "00 01 02 03 04 05 06 07 08 09 10 11 12 13 14 15 16 17 18 19 20 21 22 23 24 25 2…" at bounding box center [314, 233] width 26 height 24
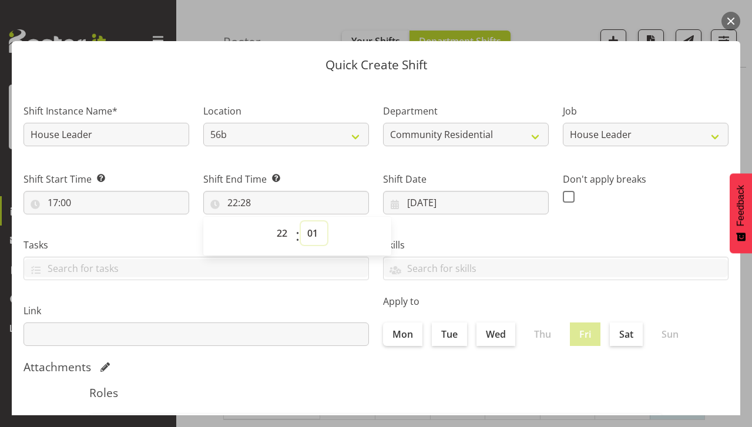
type input "22:01"
click at [317, 228] on select "00 01 02 03 04 05 06 07 08 09 10 11 12 13 14 15 16 17 18 19 20 21 22 23 24 25 2…" at bounding box center [314, 233] width 26 height 24
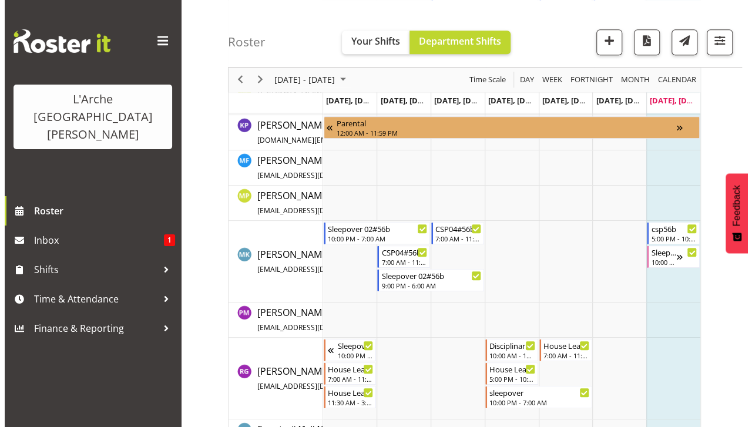
scroll to position [472, 0]
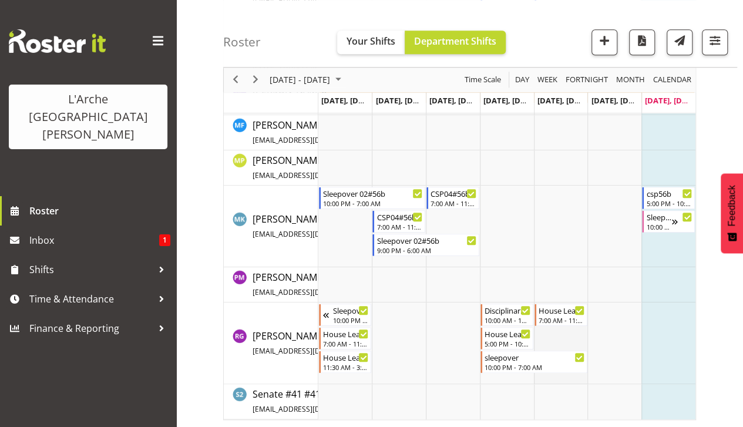
click at [554, 337] on td "Timeline Week of August 17, 2025" at bounding box center [561, 344] width 54 height 82
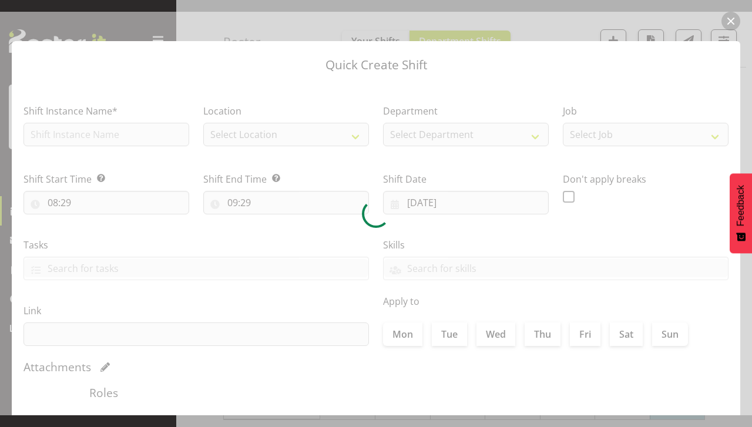
type input "[DATE]"
checkbox input "true"
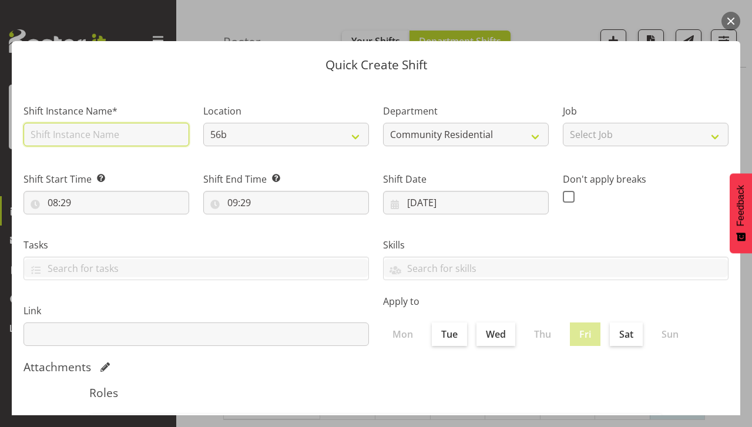
click at [62, 135] on input "text" at bounding box center [107, 135] width 166 height 24
type input "House Leader"
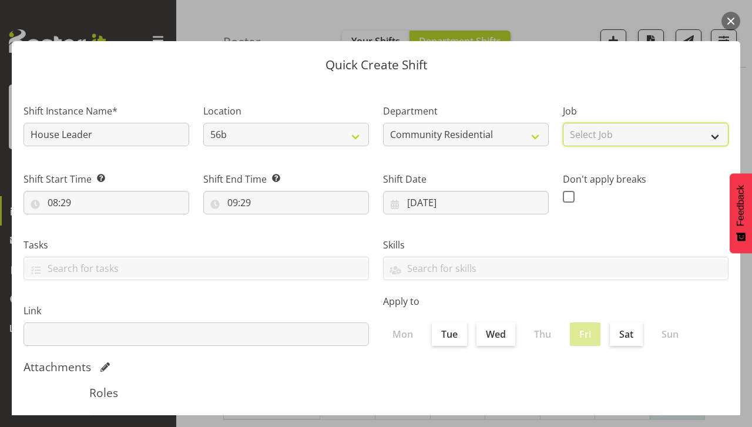
click at [570, 137] on select "Select Job Accounts Admin Art Coordinator Community Leader Community Support Pe…" at bounding box center [646, 135] width 166 height 24
select select "1"
click at [563, 123] on select "Select Job Accounts Admin Art Coordinator Community Leader Community Support Pe…" at bounding box center [646, 135] width 166 height 24
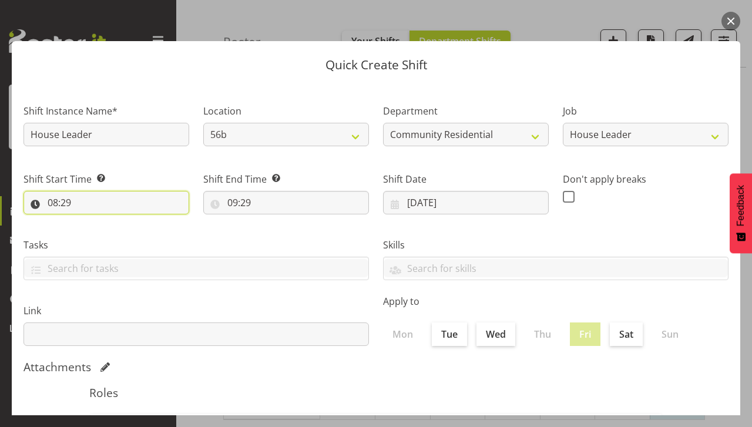
click at [67, 197] on input "08:29" at bounding box center [107, 203] width 166 height 24
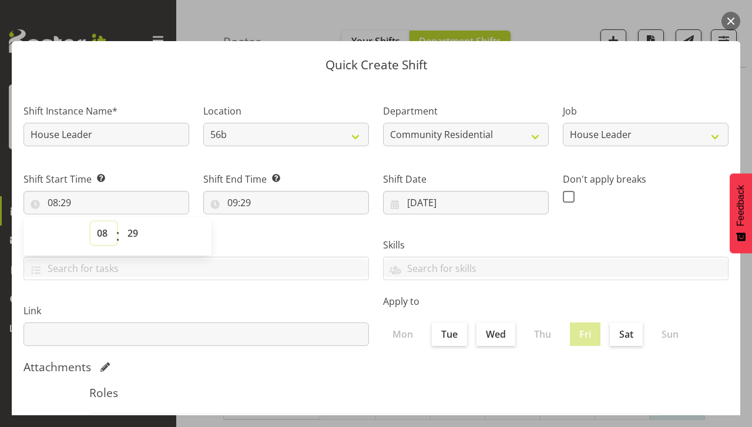
click at [104, 242] on select "00 01 02 03 04 05 06 07 08 09 10 11 12 13 14 15 16 17 18 19 20 21 22 23" at bounding box center [103, 233] width 26 height 24
select select "17"
click at [90, 221] on select "00 01 02 03 04 05 06 07 08 09 10 11 12 13 14 15 16 17 18 19 20 21 22 23" at bounding box center [103, 233] width 26 height 24
type input "17:29"
click at [71, 212] on input "17:29" at bounding box center [107, 203] width 166 height 24
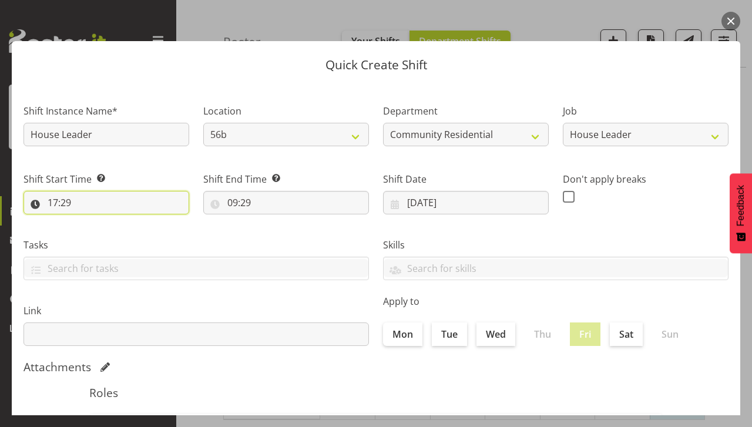
click at [78, 197] on input "17:29" at bounding box center [107, 203] width 166 height 24
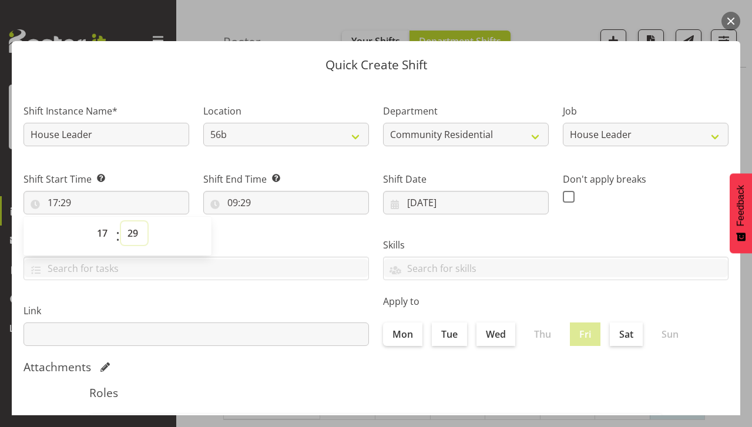
click at [133, 236] on select "00 01 02 03 04 05 06 07 08 09 10 11 12 13 14 15 16 17 18 19 20 21 22 23 24 25 2…" at bounding box center [134, 233] width 26 height 24
select select "0"
click at [121, 221] on select "00 01 02 03 04 05 06 07 08 09 10 11 12 13 14 15 16 17 18 19 20 21 22 23 24 25 2…" at bounding box center [134, 233] width 26 height 24
type input "17:00"
click at [248, 208] on input "09:29" at bounding box center [286, 203] width 166 height 24
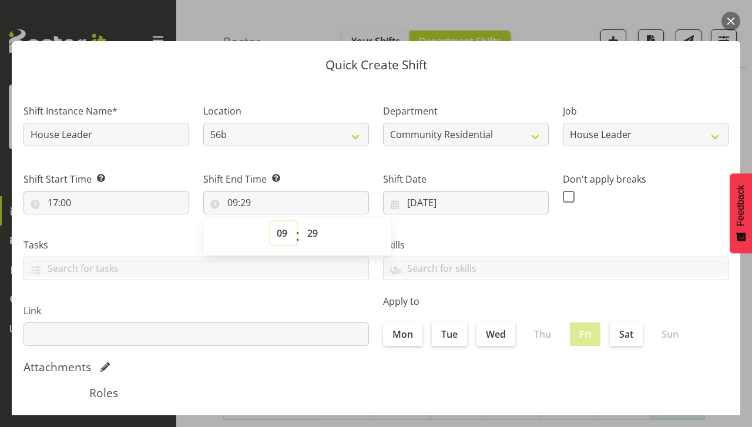
click at [277, 234] on select "00 01 02 03 04 05 06 07 08 09 10 11 12 13 14 15 16 17 18 19 20 21 22 23" at bounding box center [283, 233] width 26 height 24
select select "22"
click at [270, 221] on select "00 01 02 03 04 05 06 07 08 09 10 11 12 13 14 15 16 17 18 19 20 21 22 23" at bounding box center [283, 233] width 26 height 24
type input "22:29"
click at [308, 235] on select "00 01 02 03 04 05 06 07 08 09 10 11 12 13 14 15 16 17 18 19 20 21 22 23 24 25 2…" at bounding box center [314, 233] width 26 height 24
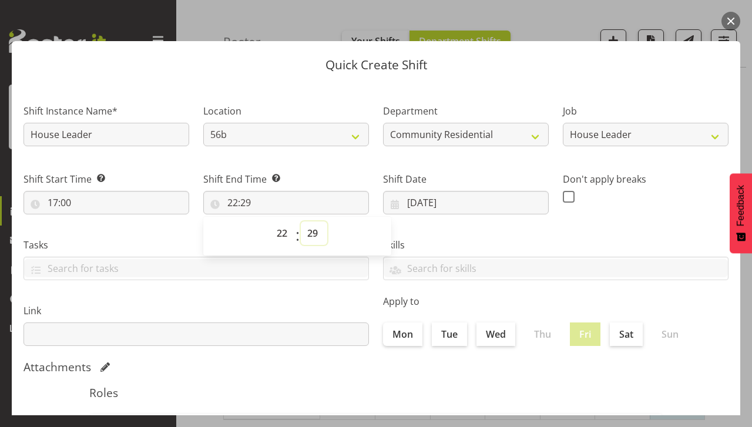
select select "0"
click at [301, 221] on select "00 01 02 03 04 05 06 07 08 09 10 11 12 13 14 15 16 17 18 19 20 21 22 23 24 25 2…" at bounding box center [314, 233] width 26 height 24
type input "22:00"
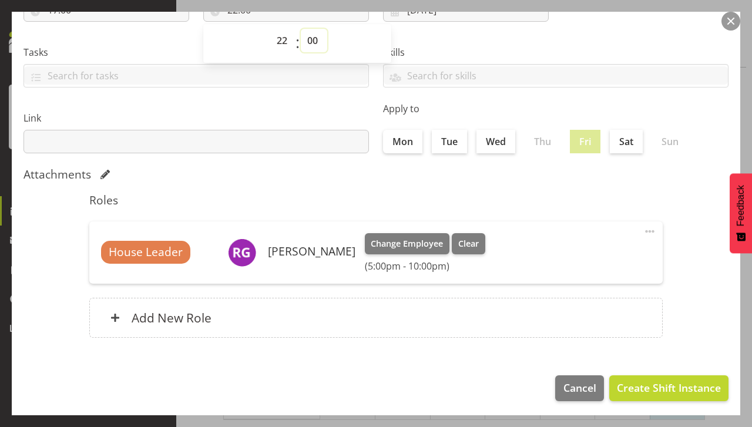
scroll to position [193, 0]
click at [636, 380] on span "Create Shift Instance" at bounding box center [669, 387] width 104 height 15
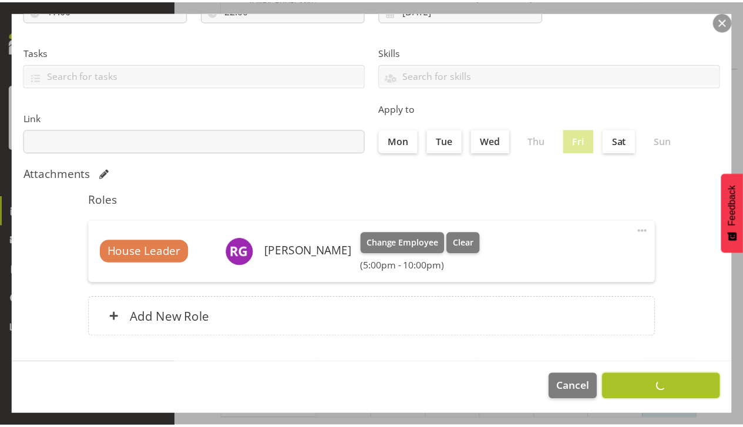
scroll to position [310, 0]
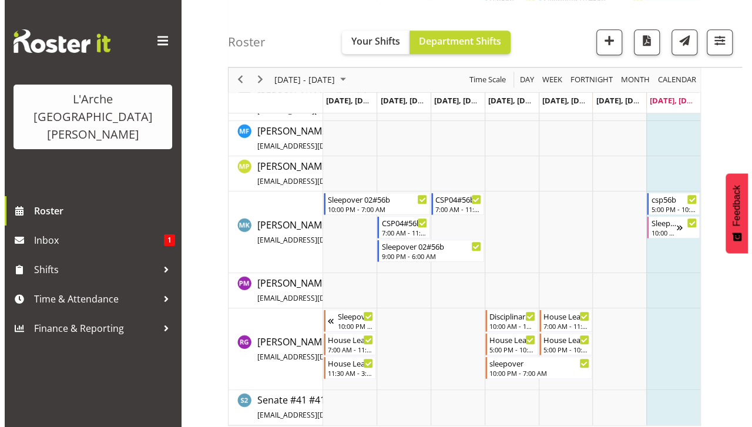
scroll to position [472, 0]
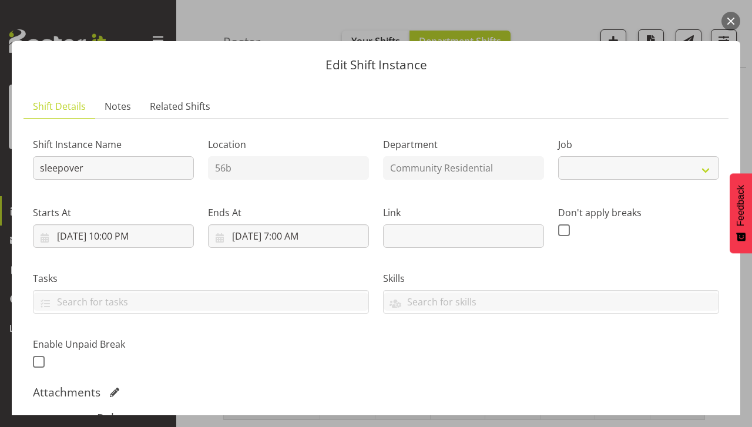
select select "1"
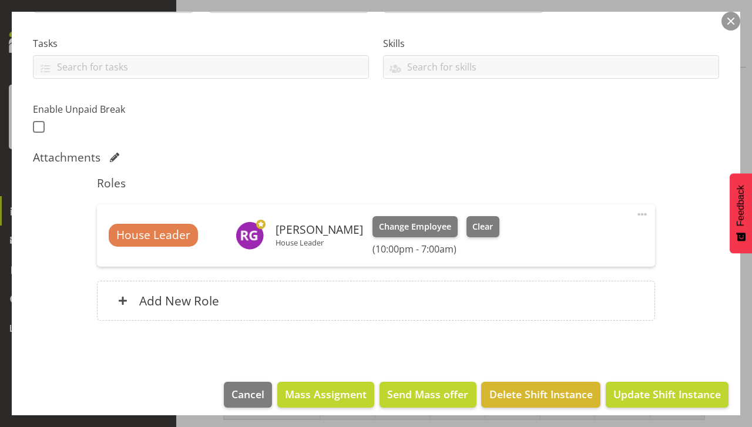
scroll to position [243, 0]
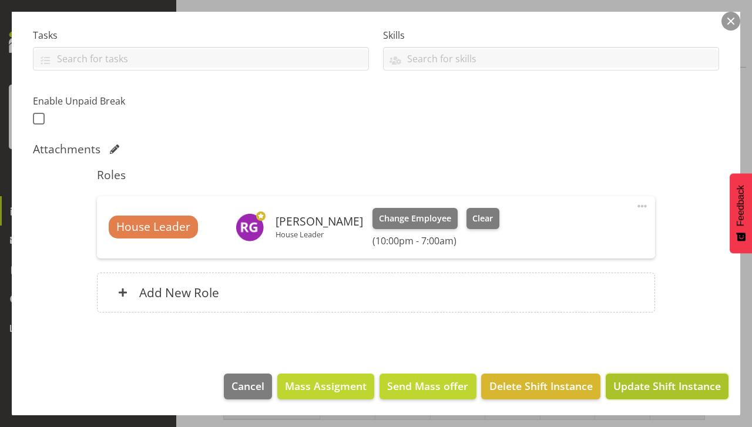
click at [640, 384] on span "Update Shift Instance" at bounding box center [667, 385] width 108 height 15
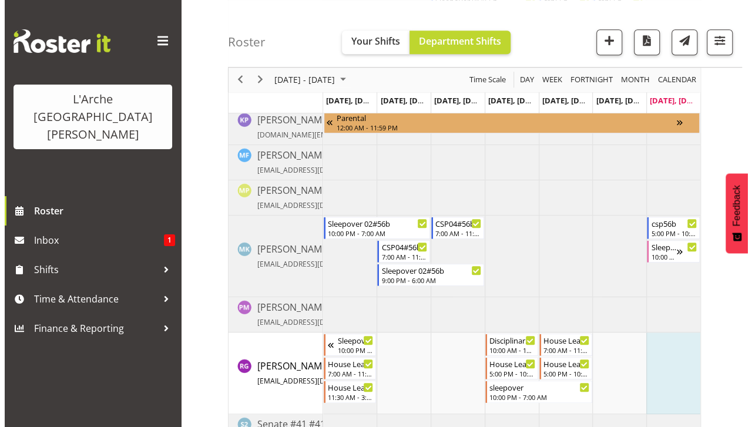
scroll to position [472, 0]
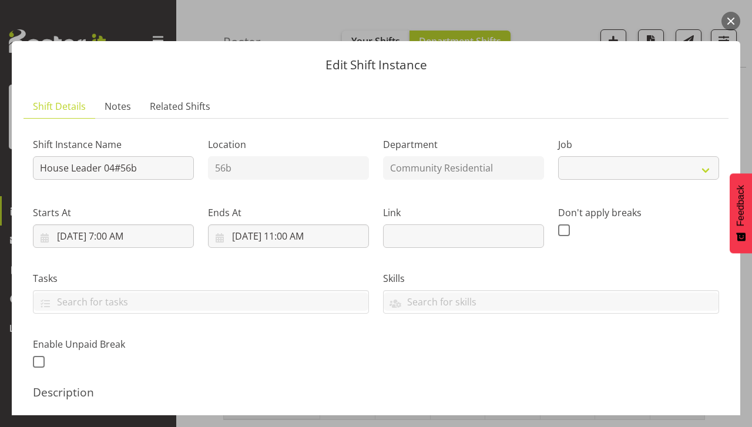
select select "1"
click at [729, 21] on button "button" at bounding box center [730, 21] width 19 height 19
select select "1"
click at [731, 21] on button "button" at bounding box center [730, 21] width 19 height 19
select select "1"
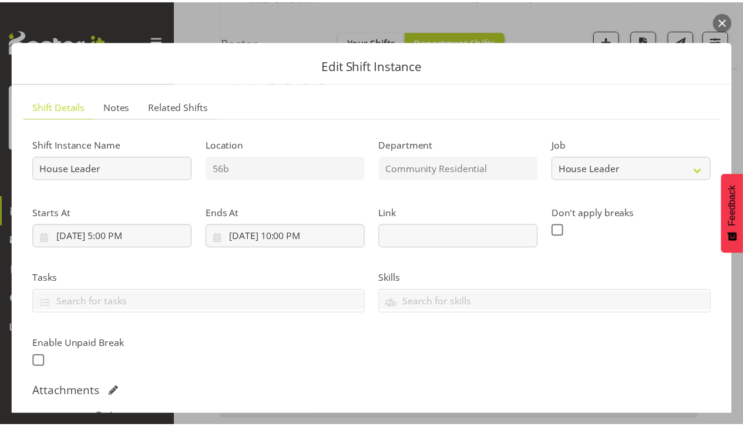
scroll to position [1, 0]
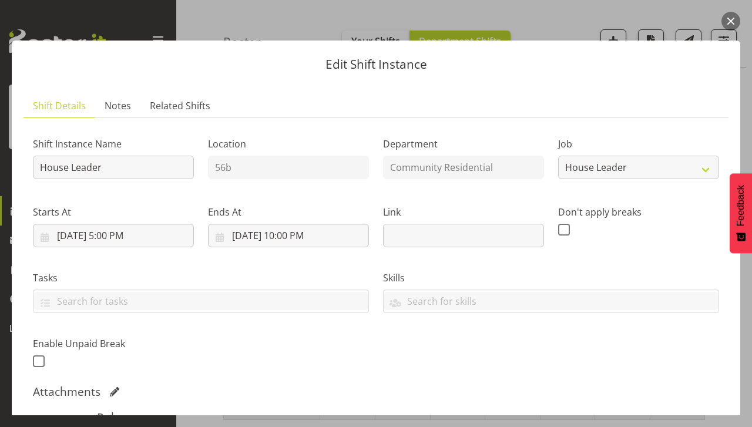
click at [727, 27] on button "button" at bounding box center [730, 21] width 19 height 19
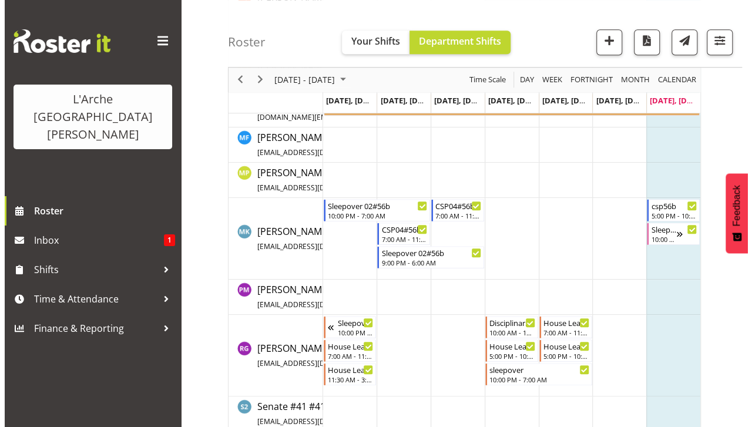
scroll to position [472, 0]
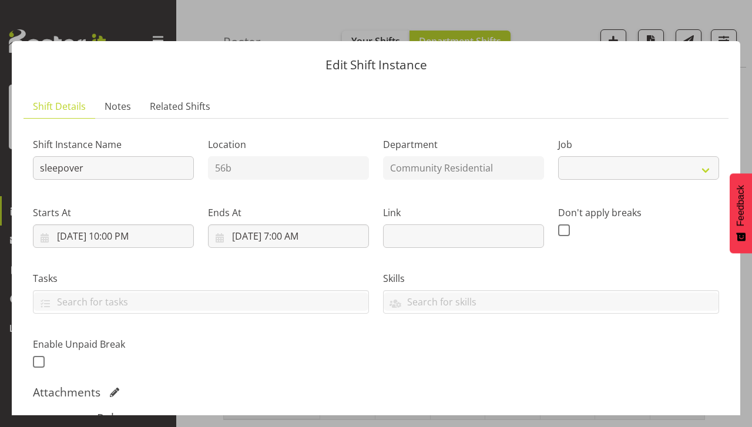
select select "1"
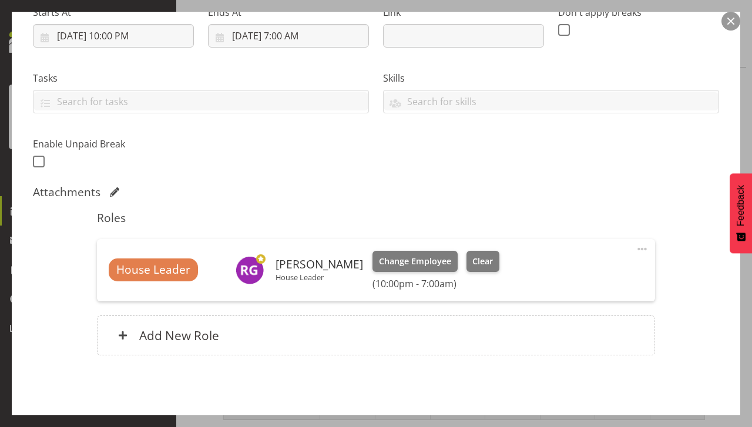
scroll to position [243, 0]
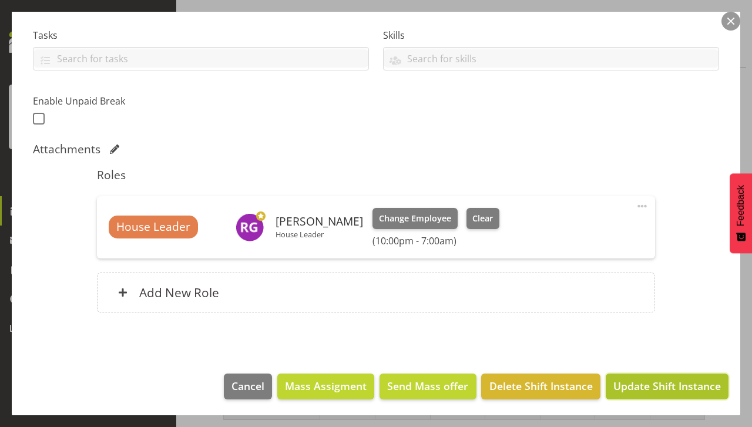
click at [633, 376] on button "Update Shift Instance" at bounding box center [667, 387] width 123 height 26
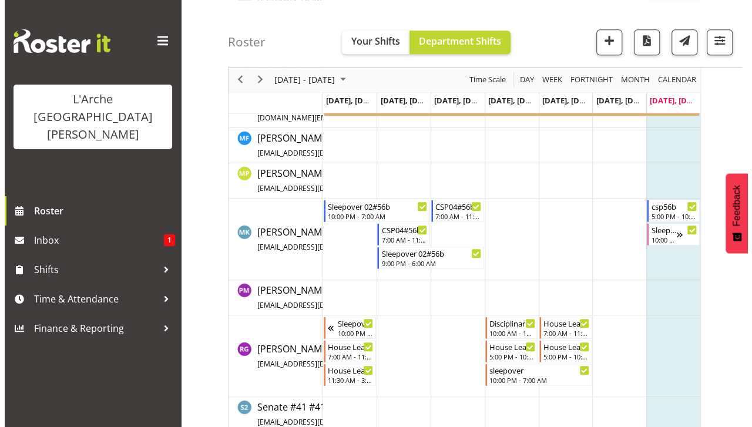
scroll to position [472, 0]
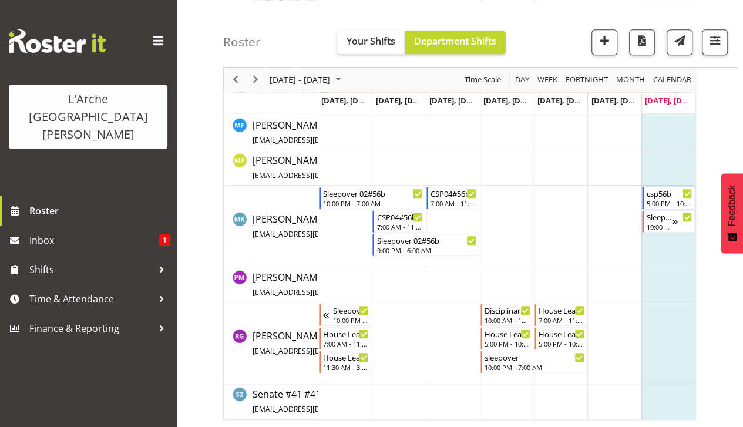
click at [616, 330] on td "Timeline Week of August 17, 2025" at bounding box center [615, 344] width 54 height 82
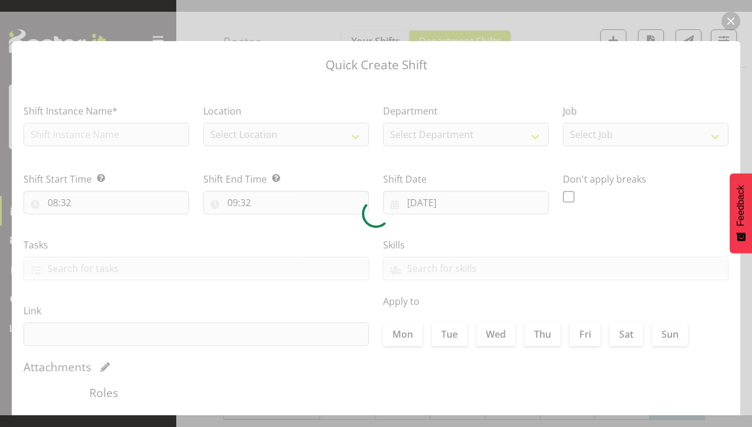
type input "[DATE]"
checkbox input "true"
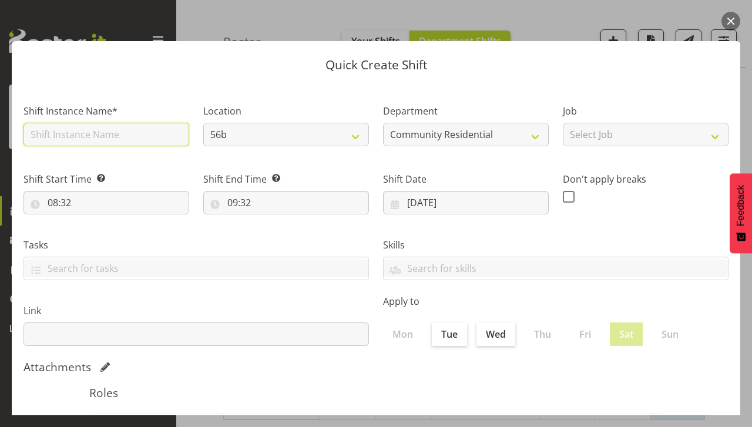
click at [75, 137] on input "text" at bounding box center [107, 135] width 166 height 24
type input "House Leader"
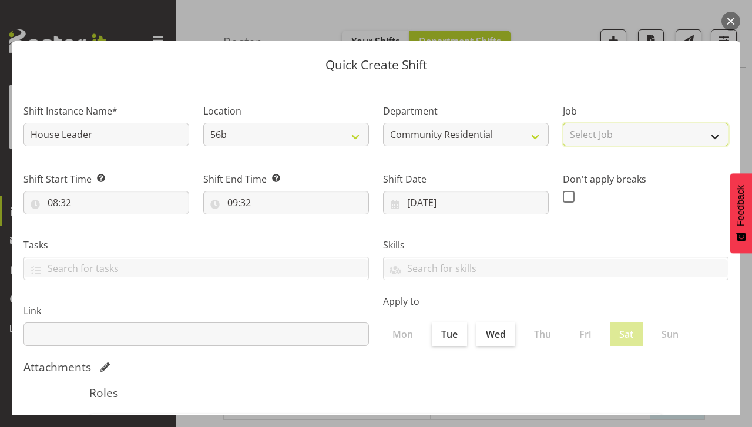
click at [598, 141] on select "Select Job Accounts Admin Art Coordinator Community Leader Community Support Pe…" at bounding box center [646, 135] width 166 height 24
select select "1"
click at [563, 123] on select "Select Job Accounts Admin Art Coordinator Community Leader Community Support Pe…" at bounding box center [646, 135] width 166 height 24
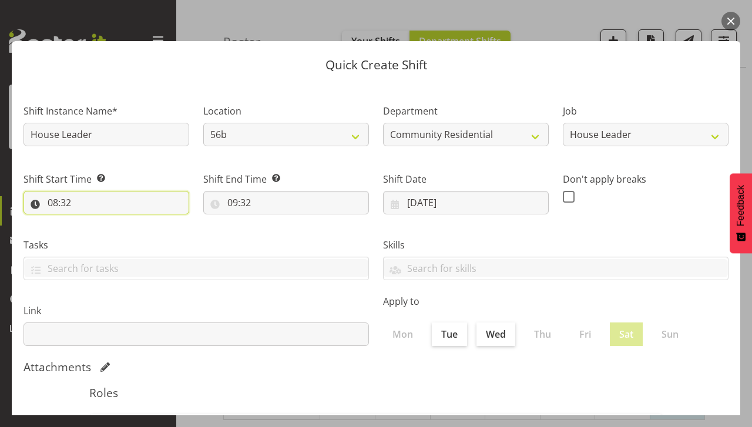
click at [81, 207] on input "08:32" at bounding box center [107, 203] width 166 height 24
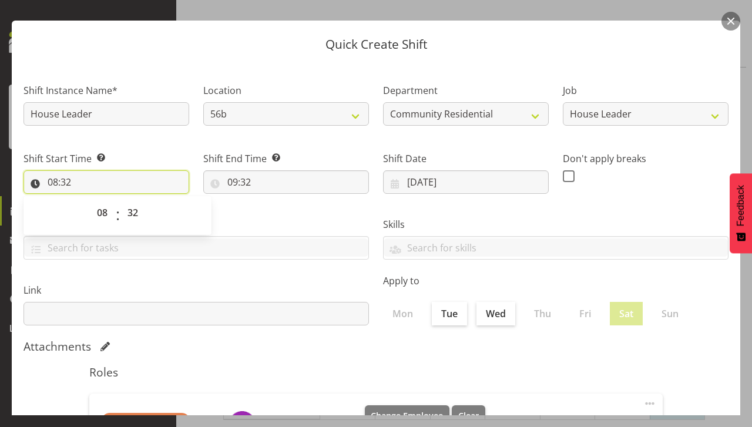
scroll to position [23, 0]
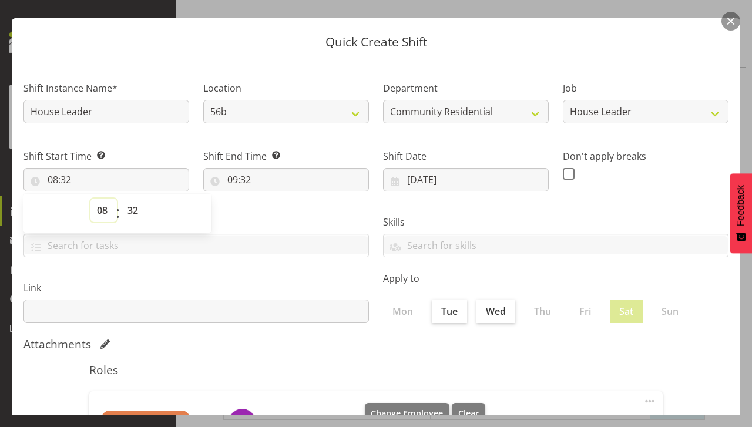
click at [109, 206] on select "00 01 02 03 04 05 06 07 08 09 10 11 12 13 14 15 16 17 18 19 20 21 22 23" at bounding box center [103, 211] width 26 height 24
select select "7"
click at [90, 199] on select "00 01 02 03 04 05 06 07 08 09 10 11 12 13 14 15 16 17 18 19 20 21 22 23" at bounding box center [103, 211] width 26 height 24
type input "07:32"
click at [138, 204] on select "00 01 02 03 04 05 06 07 08 09 10 11 12 13 14 15 16 17 18 19 20 21 22 23 24 25 2…" at bounding box center [134, 211] width 26 height 24
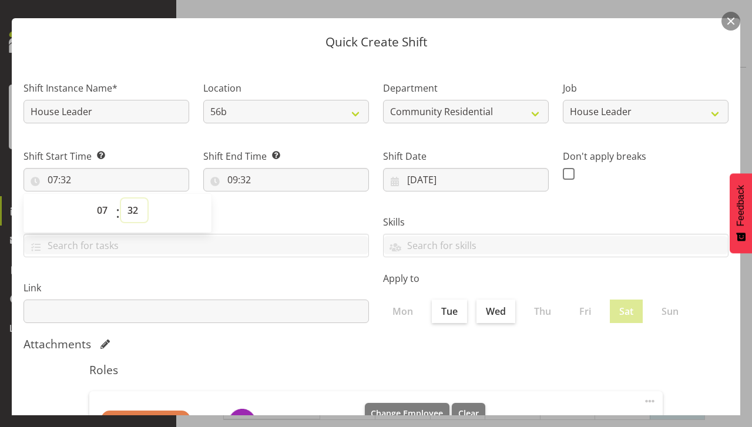
select select "1"
click at [121, 199] on select "00 01 02 03 04 05 06 07 08 09 10 11 12 13 14 15 16 17 18 19 20 21 22 23 24 25 2…" at bounding box center [134, 211] width 26 height 24
type input "07:01"
click at [134, 210] on select "00 01 02 03 04 05 06 07 08 09 10 11 12 13 14 15 16 17 18 19 20 21 22 23 24 25 2…" at bounding box center [134, 211] width 26 height 24
select select "0"
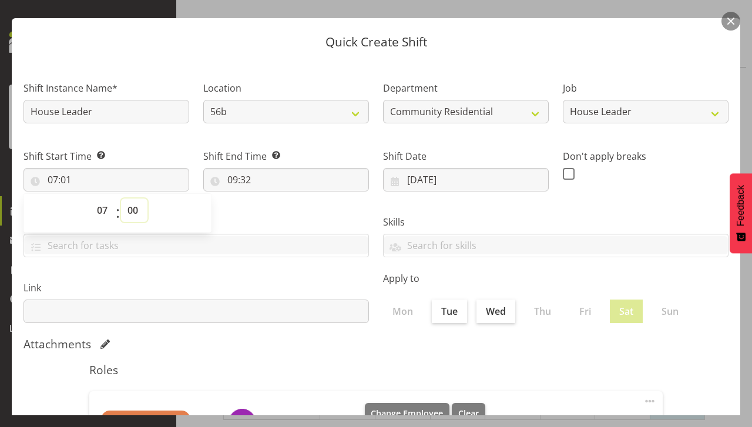
click at [121, 199] on select "00 01 02 03 04 05 06 07 08 09 10 11 12 13 14 15 16 17 18 19 20 21 22 23 24 25 2…" at bounding box center [134, 211] width 26 height 24
type input "07:00"
click at [249, 180] on input "09:32" at bounding box center [286, 180] width 166 height 24
click at [274, 218] on select "00 01 02 03 04 05 06 07 08 09 10 11 12 13 14 15 16 17 18 19 20 21 22 23" at bounding box center [283, 211] width 26 height 24
select select "11"
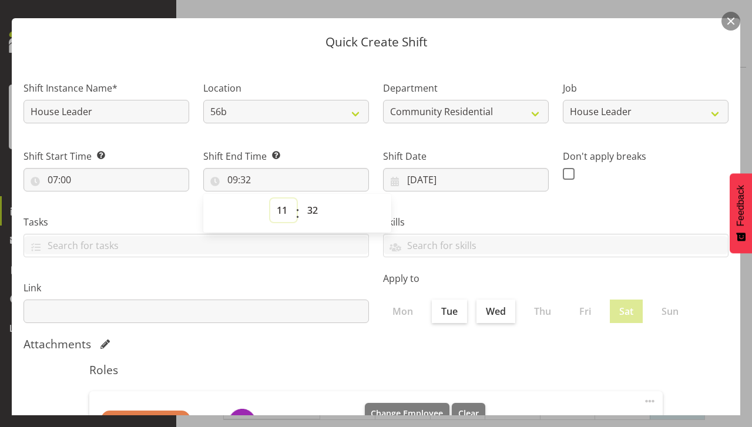
click at [270, 199] on select "00 01 02 03 04 05 06 07 08 09 10 11 12 13 14 15 16 17 18 19 20 21 22 23" at bounding box center [283, 211] width 26 height 24
type input "11:32"
click at [316, 207] on select "00 01 02 03 04 05 06 07 08 09 10 11 12 13 14 15 16 17 18 19 20 21 22 23 24 25 2…" at bounding box center [314, 211] width 26 height 24
select select "0"
click at [301, 199] on select "00 01 02 03 04 05 06 07 08 09 10 11 12 13 14 15 16 17 18 19 20 21 22 23 24 25 2…" at bounding box center [314, 211] width 26 height 24
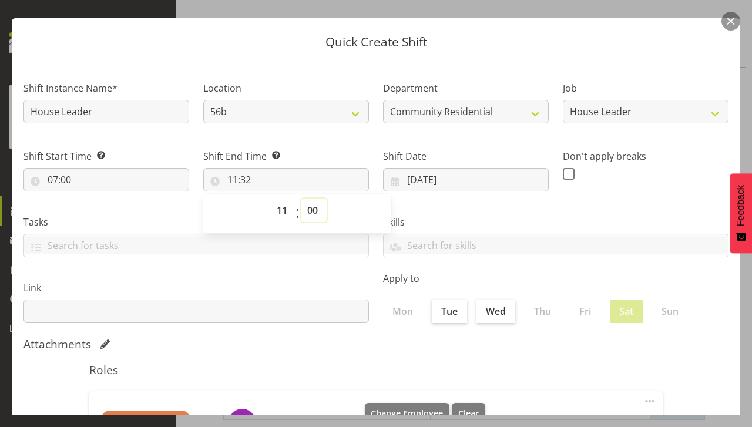
type input "11:00"
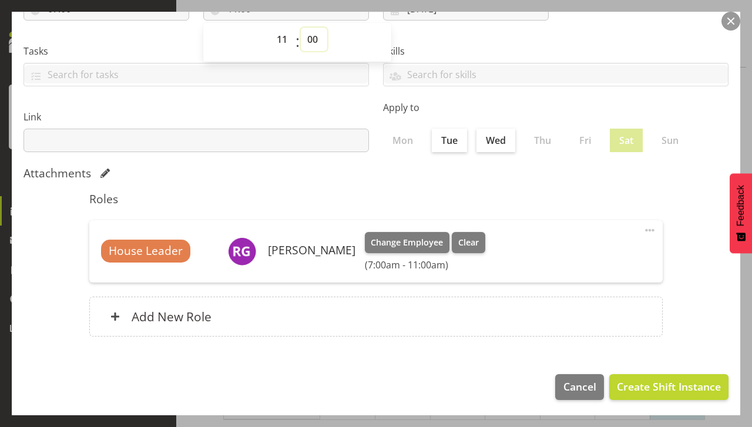
scroll to position [195, 0]
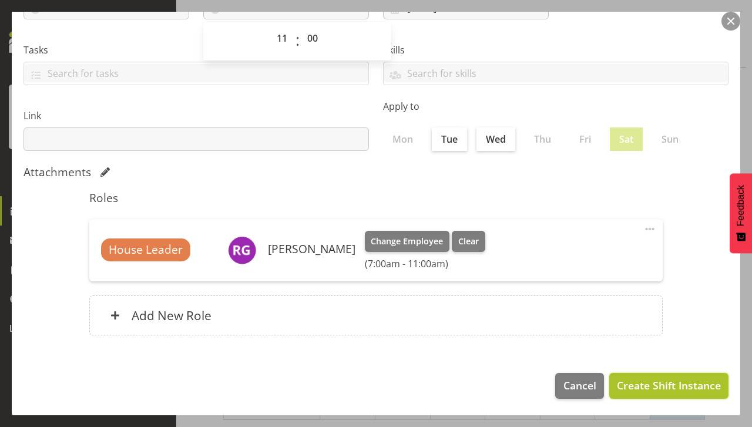
click at [642, 395] on button "Create Shift Instance" at bounding box center [668, 386] width 119 height 26
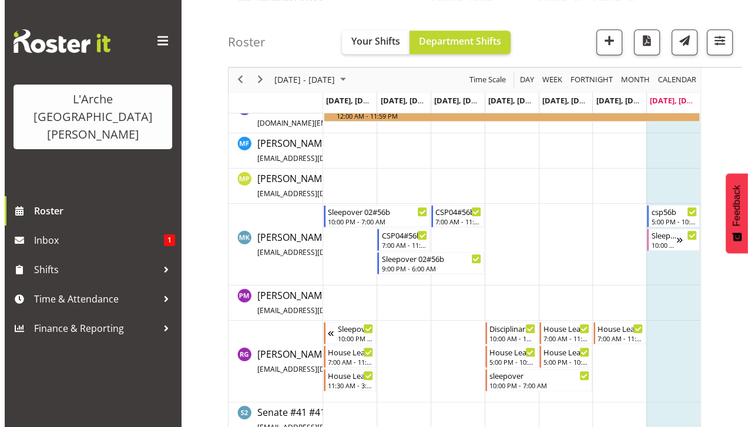
scroll to position [472, 0]
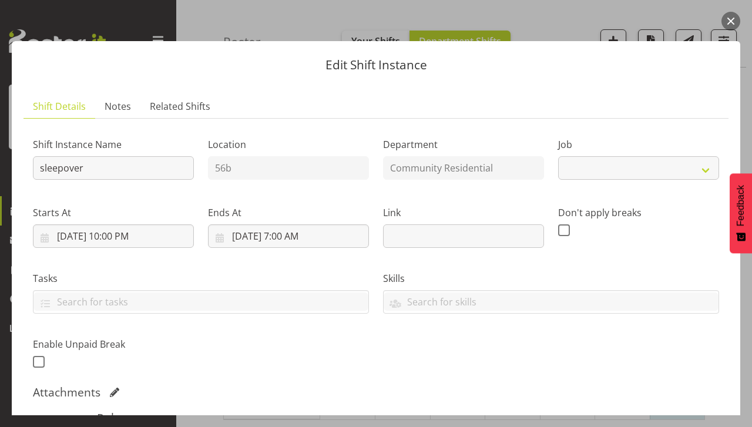
select select "1"
click at [731, 21] on button "button" at bounding box center [730, 21] width 19 height 19
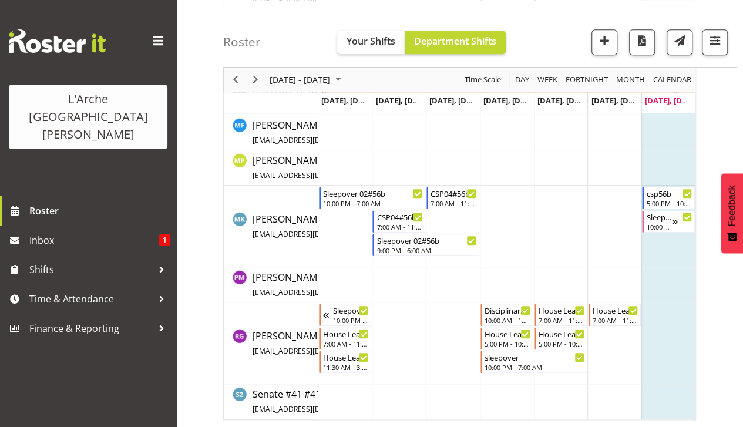
click at [563, 384] on td "Timeline Week of August 17, 2025" at bounding box center [561, 401] width 54 height 35
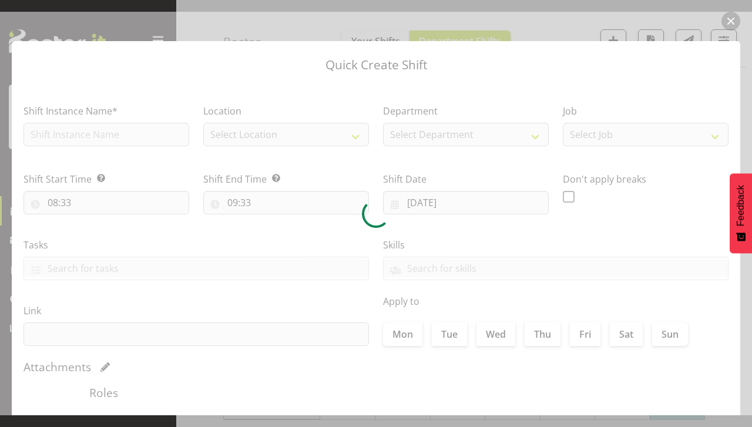
type input "[DATE]"
checkbox input "true"
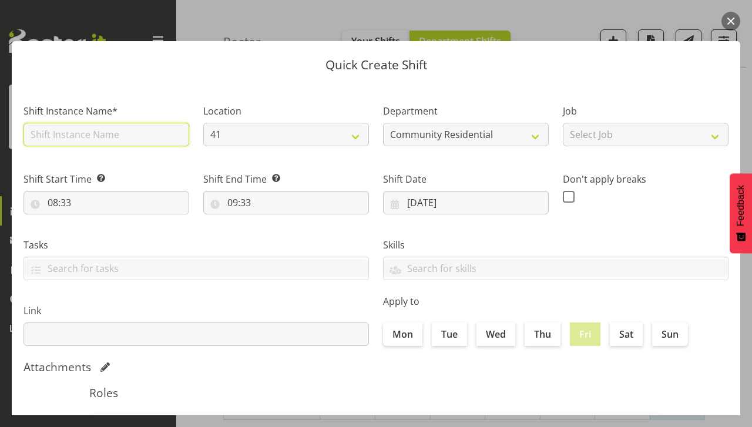
click at [39, 136] on input "text" at bounding box center [107, 135] width 166 height 24
type input "sleepover"
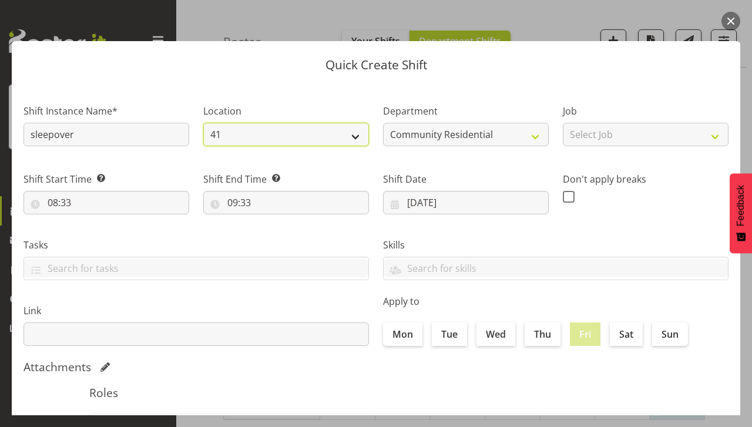
click at [243, 137] on select "41 56b" at bounding box center [286, 135] width 166 height 24
select select "1061"
click at [203, 123] on select "41 56b" at bounding box center [286, 135] width 166 height 24
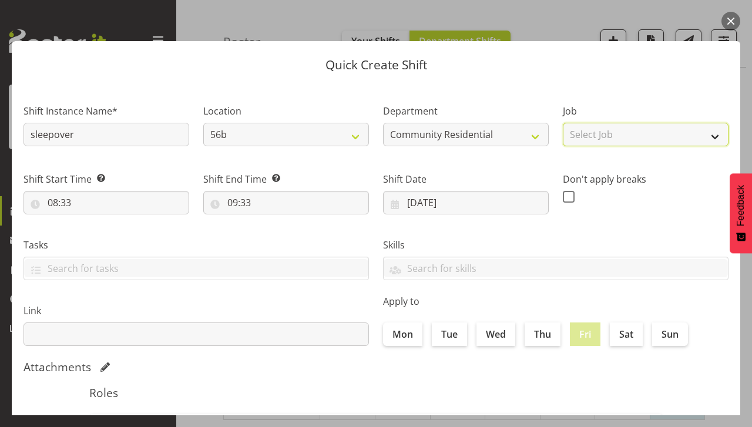
click at [582, 140] on select "Select Job Accounts Admin Art Coordinator Community Leader Community Support Pe…" at bounding box center [646, 135] width 166 height 24
select select "1"
click at [563, 123] on select "Select Job Accounts Admin Art Coordinator Community Leader Community Support Pe…" at bounding box center [646, 135] width 166 height 24
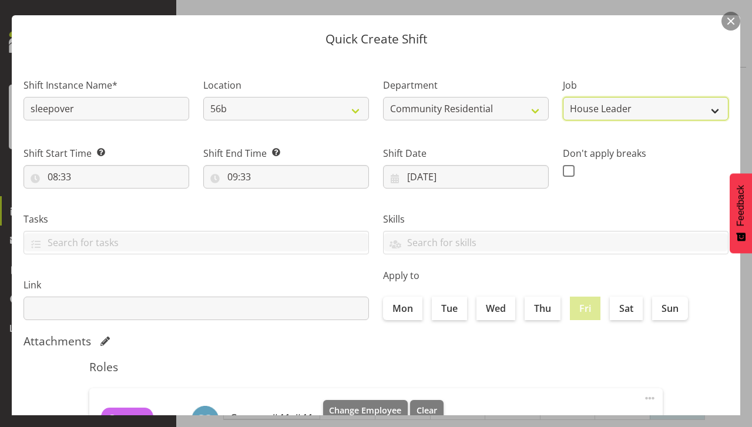
scroll to position [26, 0]
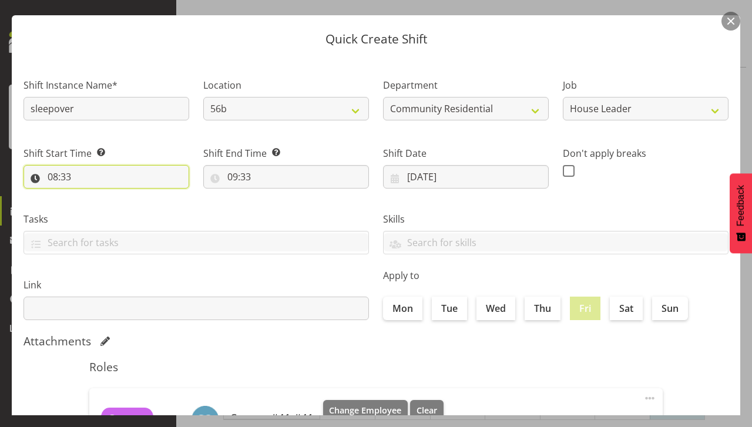
click at [81, 184] on input "08:33" at bounding box center [107, 177] width 166 height 24
click at [98, 209] on select "00 01 02 03 04 05 06 07 08 09 10 11 12 13 14 15 16 17 18 19 20 21 22 23" at bounding box center [103, 208] width 26 height 24
click at [132, 207] on select "00 01 02 03 04 05 06 07 08 09 10 11 12 13 14 15 16 17 18 19 20 21 22 23 24 25 2…" at bounding box center [134, 208] width 26 height 24
select select "1"
click at [121, 196] on select "00 01 02 03 04 05 06 07 08 09 10 11 12 13 14 15 16 17 18 19 20 21 22 23 24 25 2…" at bounding box center [134, 208] width 26 height 24
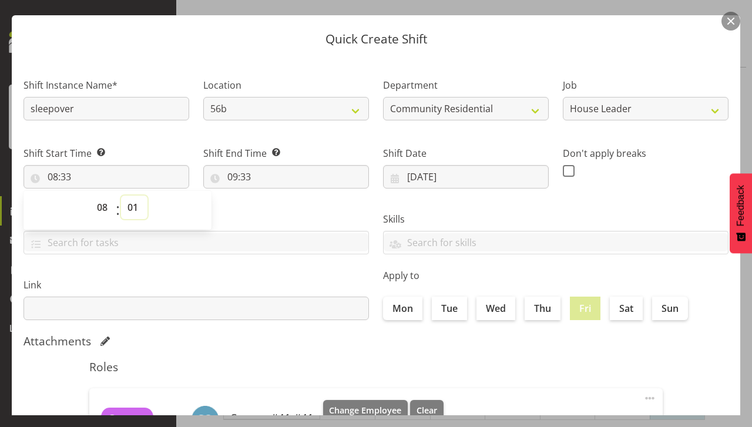
type input "08:01"
click at [132, 216] on select "00 01 02 03 04 05 06 07 08 09 10 11 12 13 14 15 16 17 18 19 20 21 22 23 24 25 2…" at bounding box center [134, 208] width 26 height 24
select select "4"
click at [121, 196] on select "00 01 02 03 04 05 06 07 08 09 10 11 12 13 14 15 16 17 18 19 20 21 22 23 24 25 2…" at bounding box center [134, 208] width 26 height 24
type input "08:04"
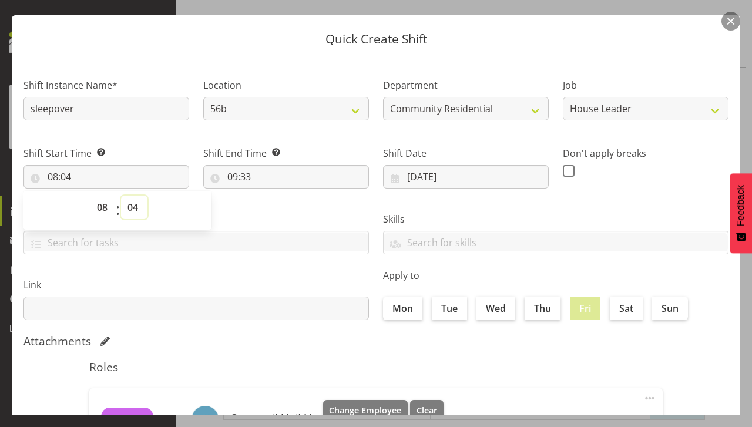
click at [138, 196] on select "00 01 02 03 04 05 06 07 08 09 10 11 12 13 14 15 16 17 18 19 20 21 22 23 24 25 2…" at bounding box center [134, 208] width 26 height 24
select select "0"
click at [121, 196] on select "00 01 02 03 04 05 06 07 08 09 10 11 12 13 14 15 16 17 18 19 20 21 22 23 24 25 2…" at bounding box center [134, 208] width 26 height 24
type input "08:00"
click at [244, 180] on input "09:33" at bounding box center [286, 177] width 166 height 24
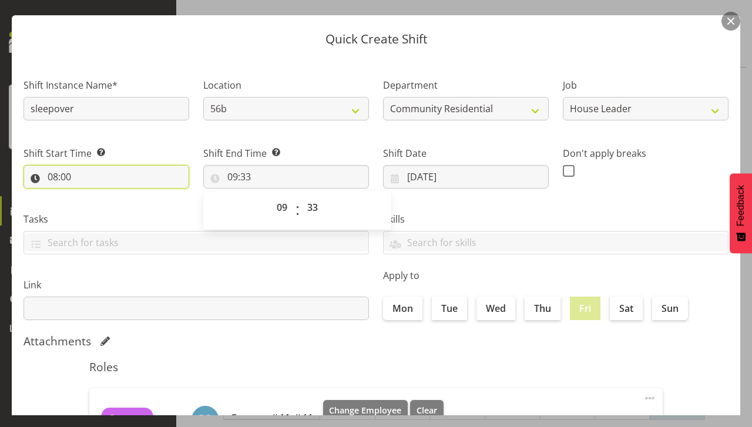
click at [59, 179] on input "08:00" at bounding box center [107, 177] width 166 height 24
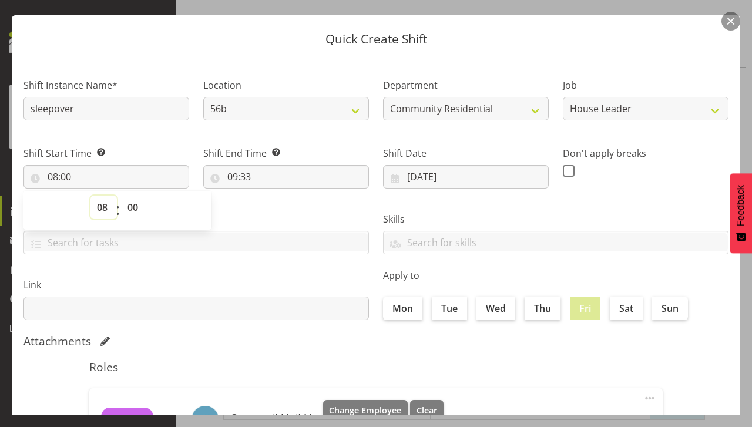
click at [99, 204] on select "00 01 02 03 04 05 06 07 08 09 10 11 12 13 14 15 16 17 18 19 20 21 22 23" at bounding box center [103, 208] width 26 height 24
select select "22"
click at [90, 196] on select "00 01 02 03 04 05 06 07 08 09 10 11 12 13 14 15 16 17 18 19 20 21 22 23" at bounding box center [103, 208] width 26 height 24
type input "22:00"
click at [241, 174] on input "09:33" at bounding box center [286, 177] width 166 height 24
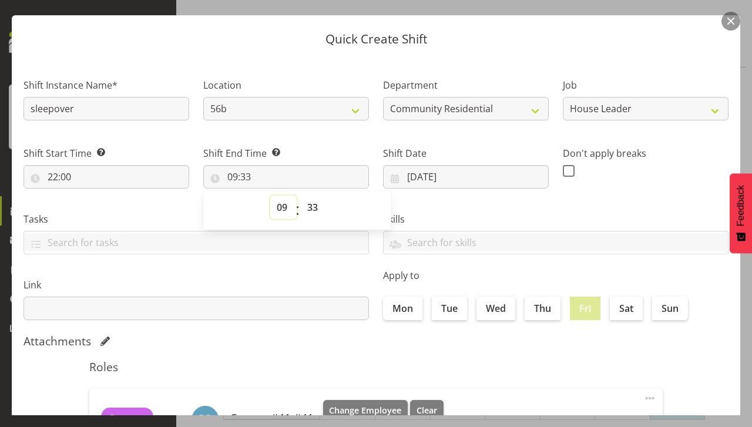
click at [271, 208] on select "00 01 02 03 04 05 06 07 08 09 10 11 12 13 14 15 16 17 18 19 20 21 22 23" at bounding box center [283, 208] width 26 height 24
select select "7"
click at [270, 196] on select "00 01 02 03 04 05 06 07 08 09 10 11 12 13 14 15 16 17 18 19 20 21 22 23" at bounding box center [283, 208] width 26 height 24
type input "07:33"
click at [316, 216] on select "00 01 02 03 04 05 06 07 08 09 10 11 12 13 14 15 16 17 18 19 20 21 22 23 24 25 2…" at bounding box center [314, 208] width 26 height 24
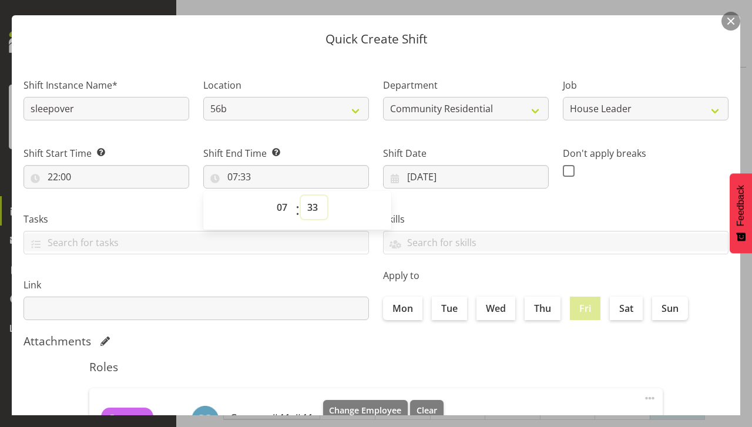
select select "0"
click at [301, 196] on select "00 01 02 03 04 05 06 07 08 09 10 11 12 13 14 15 16 17 18 19 20 21 22 23 24 25 2…" at bounding box center [314, 208] width 26 height 24
type input "07:00"
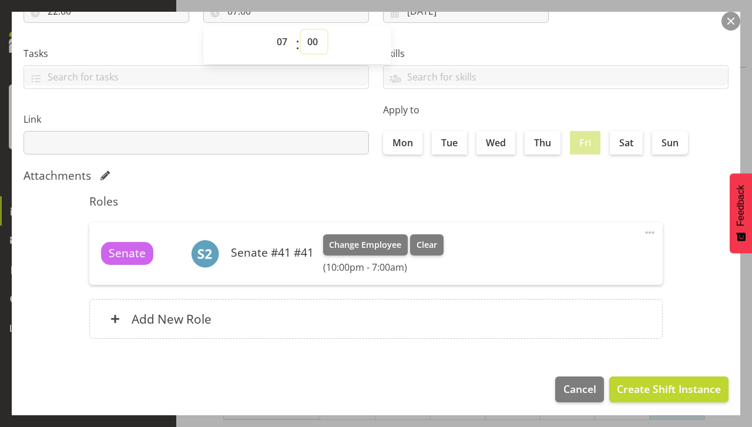
scroll to position [195, 0]
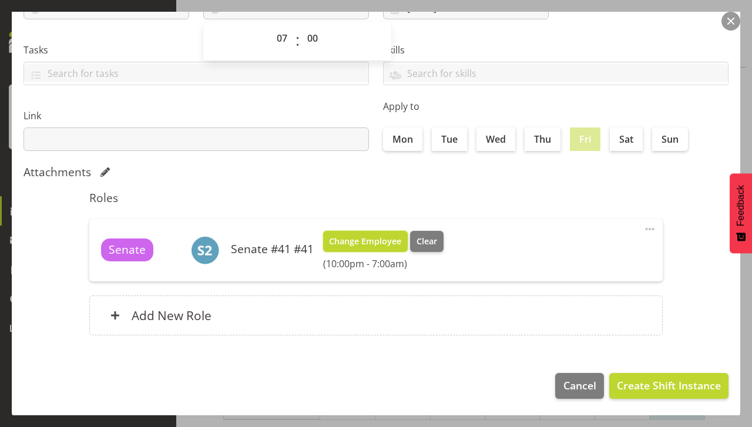
click at [351, 244] on span "Change Employee" at bounding box center [365, 241] width 72 height 13
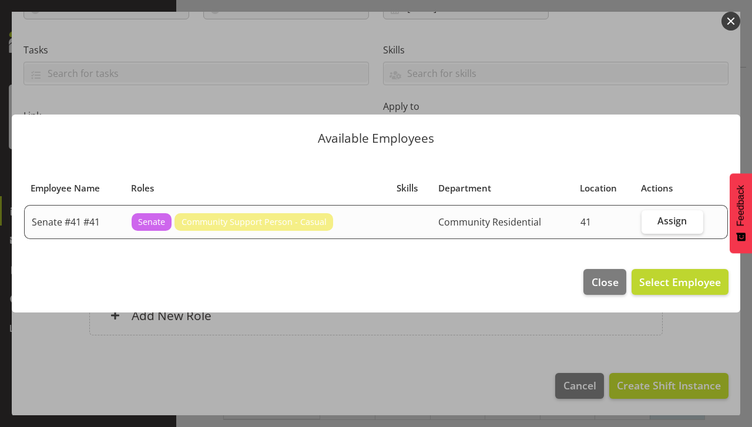
click at [723, 33] on div at bounding box center [376, 213] width 752 height 427
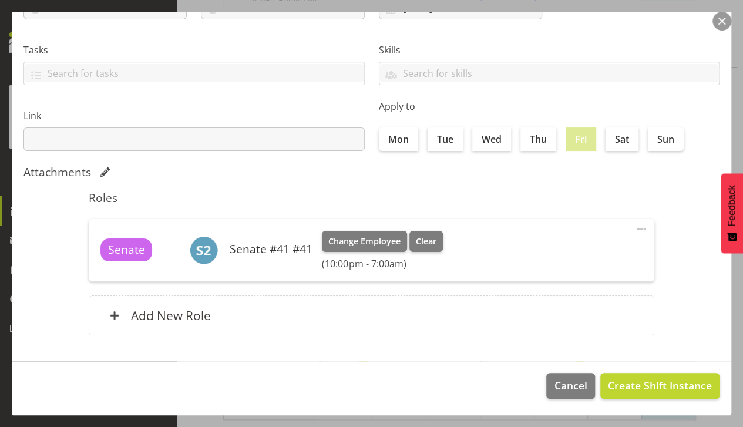
click at [192, 236] on figure at bounding box center [204, 250] width 28 height 28
click at [717, 19] on button "button" at bounding box center [722, 21] width 19 height 19
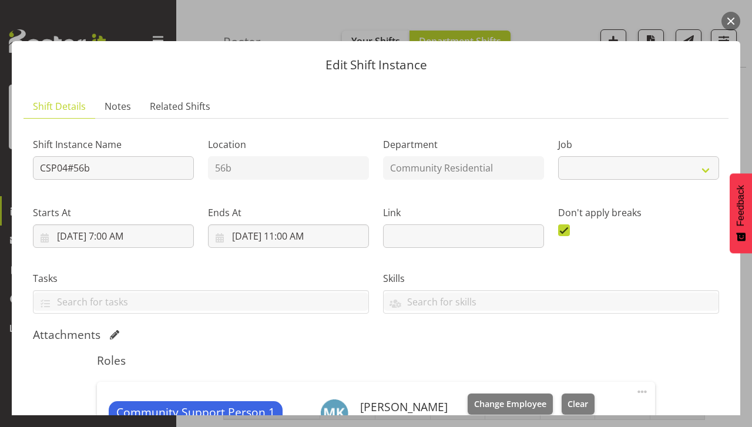
select select "2"
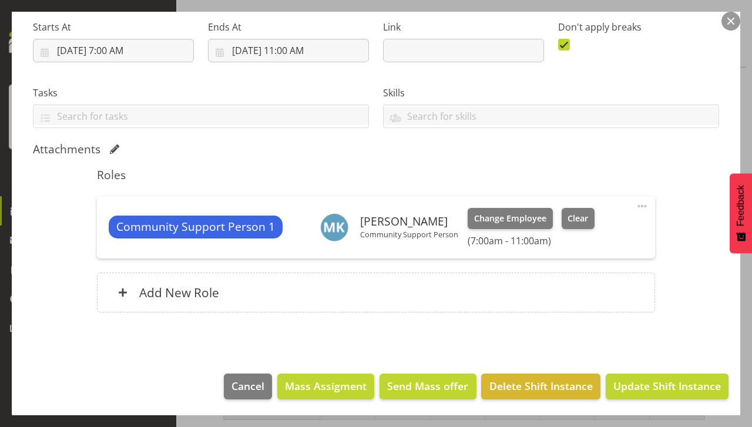
scroll to position [0, 0]
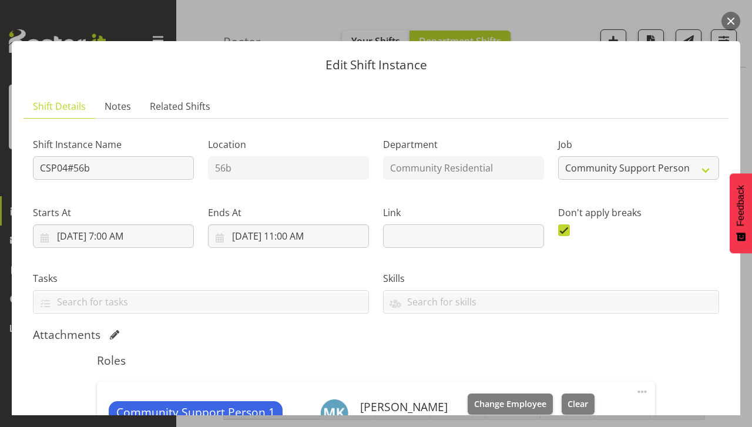
click at [731, 21] on button "button" at bounding box center [730, 21] width 19 height 19
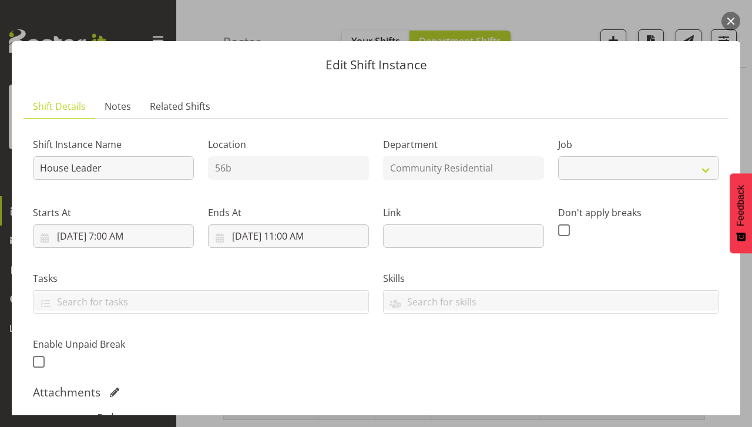
select select "1"
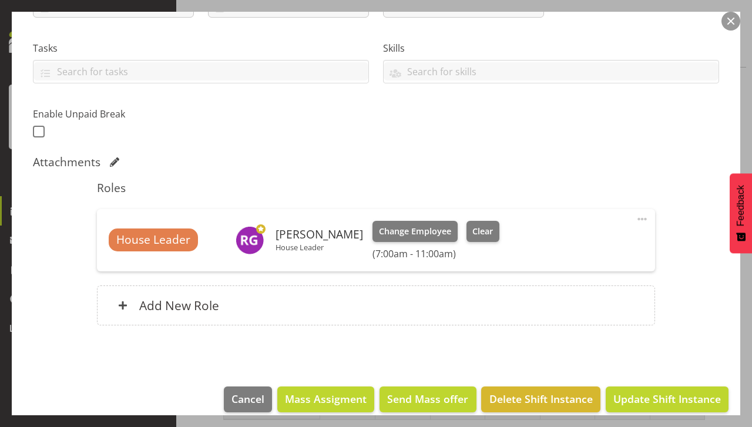
scroll to position [243, 0]
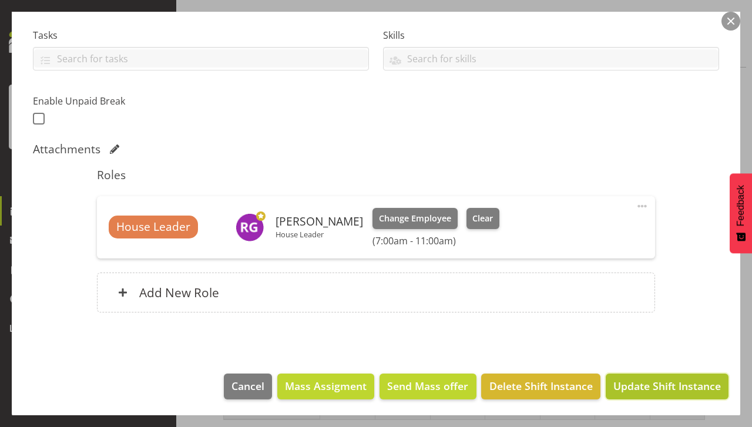
click at [629, 387] on span "Update Shift Instance" at bounding box center [667, 385] width 108 height 15
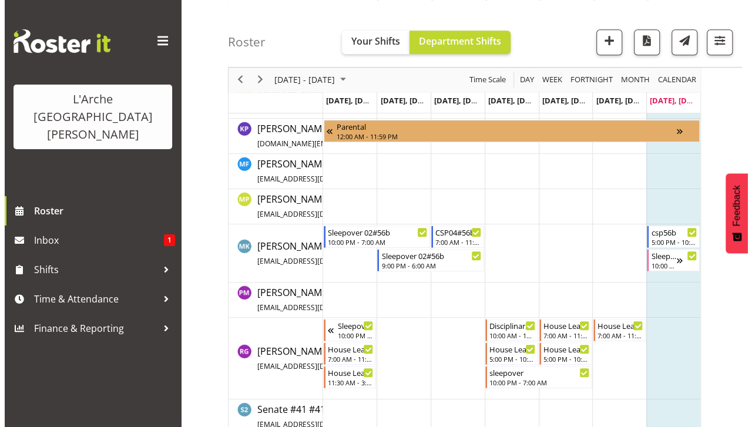
scroll to position [449, 0]
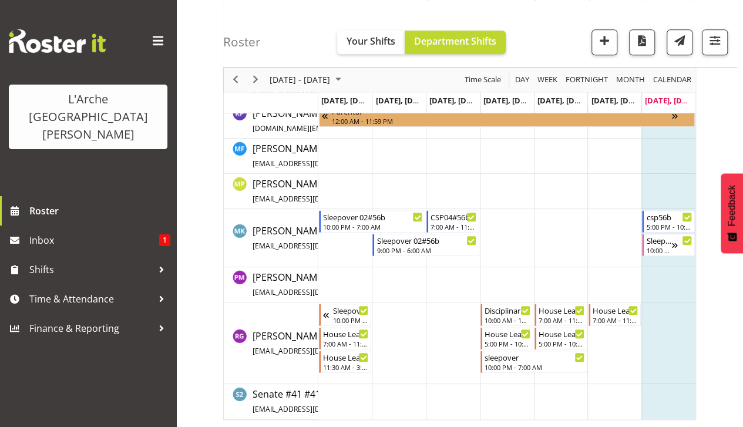
click at [608, 344] on td "Timeline Week of August 17, 2025" at bounding box center [615, 344] width 54 height 82
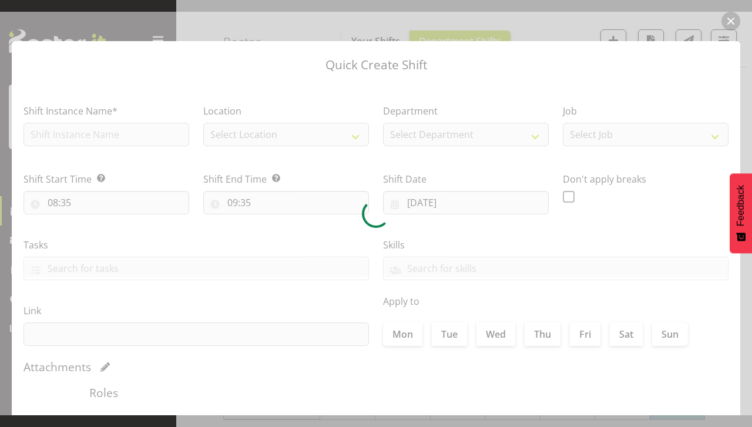
type input "[DATE]"
checkbox input "true"
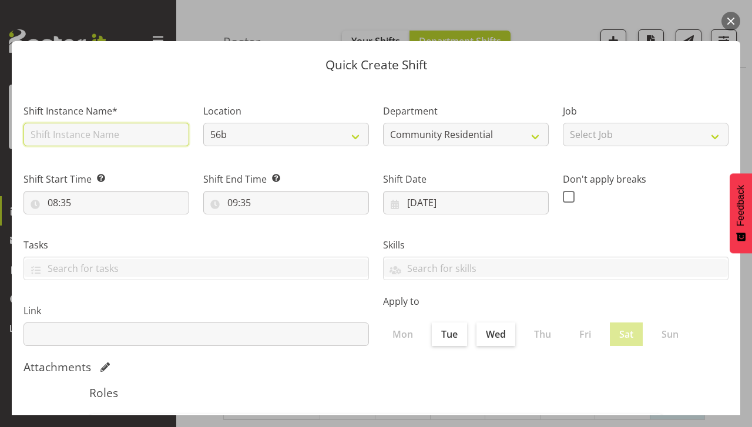
click at [69, 136] on input "text" at bounding box center [107, 135] width 166 height 24
type input "House Leader"
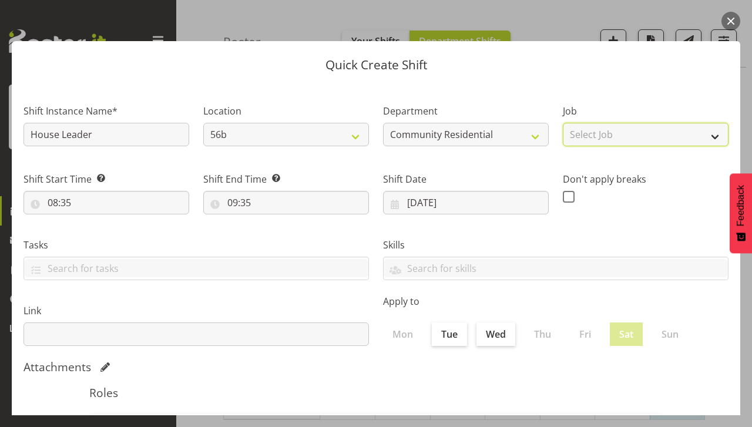
click at [575, 138] on select "Select Job Accounts Admin Art Coordinator Community Leader Community Support Pe…" at bounding box center [646, 135] width 166 height 24
select select "1"
click at [563, 123] on select "Select Job Accounts Admin Art Coordinator Community Leader Community Support Pe…" at bounding box center [646, 135] width 166 height 24
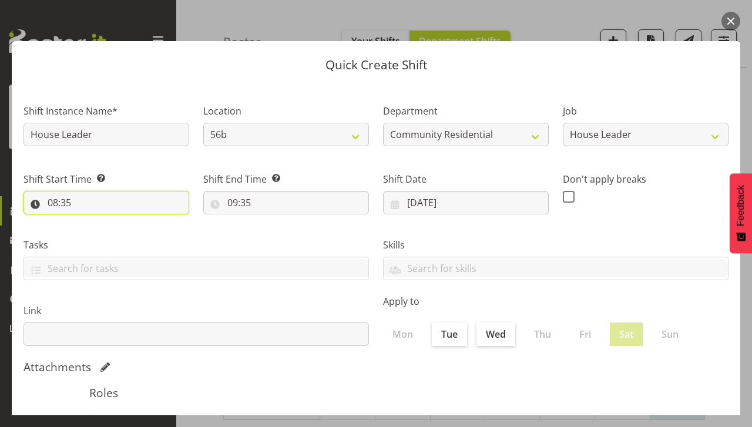
click at [88, 212] on input "08:35" at bounding box center [107, 203] width 166 height 24
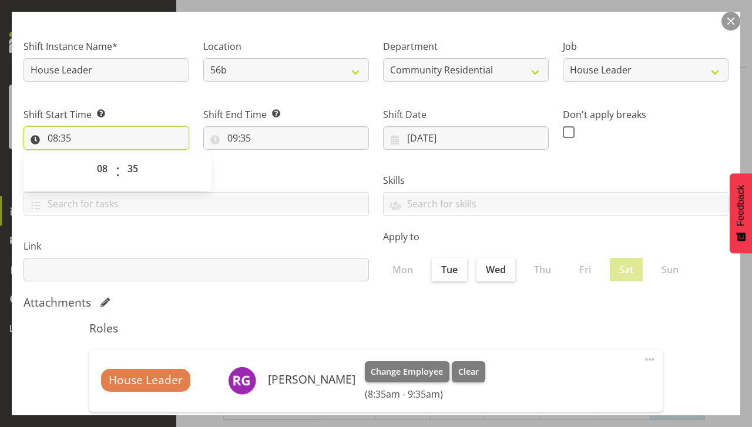
scroll to position [66, 0]
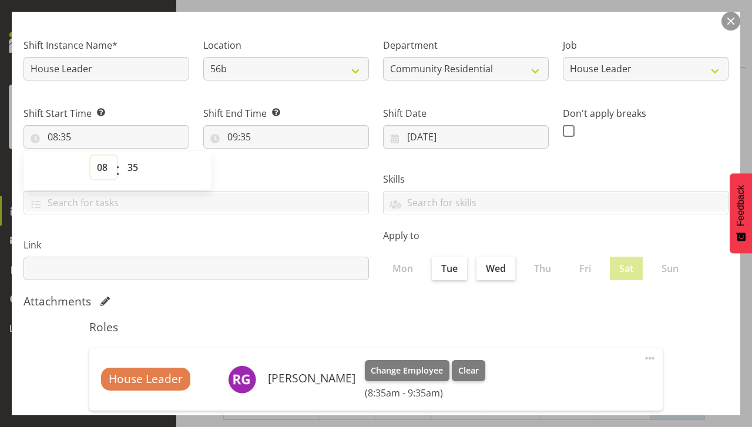
click at [110, 173] on select "00 01 02 03 04 05 06 07 08 09 10 11 12 13 14 15 16 17 18 19 20 21 22 23" at bounding box center [103, 168] width 26 height 24
select select "17"
click at [90, 156] on select "00 01 02 03 04 05 06 07 08 09 10 11 12 13 14 15 16 17 18 19 20 21 22 23" at bounding box center [103, 168] width 26 height 24
type input "17:35"
click at [130, 182] on span "00 01 02 03 04 05 06 07 08 09 10 11 12 13 14 15 16 17 18 19 20 21 22 23 24 25 2…" at bounding box center [134, 170] width 26 height 29
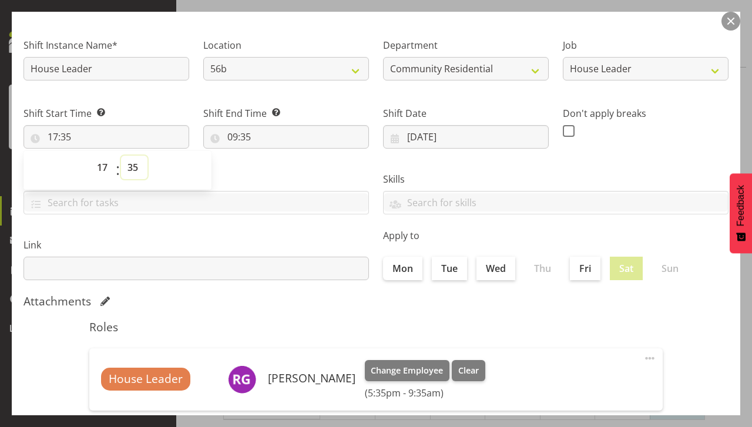
click at [133, 170] on select "00 01 02 03 04 05 06 07 08 09 10 11 12 13 14 15 16 17 18 19 20 21 22 23 24 25 2…" at bounding box center [134, 168] width 26 height 24
select select "0"
click at [121, 156] on select "00 01 02 03 04 05 06 07 08 09 10 11 12 13 14 15 16 17 18 19 20 21 22 23 24 25 2…" at bounding box center [134, 168] width 26 height 24
type input "17:00"
click at [237, 134] on input "09:35" at bounding box center [286, 137] width 166 height 24
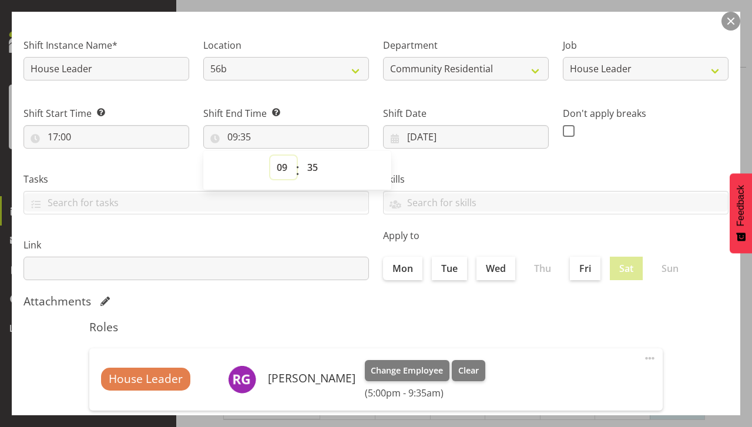
click at [288, 175] on select "00 01 02 03 04 05 06 07 08 09 10 11 12 13 14 15 16 17 18 19 20 21 22 23" at bounding box center [283, 168] width 26 height 24
select select "22"
click at [270, 156] on select "00 01 02 03 04 05 06 07 08 09 10 11 12 13 14 15 16 17 18 19 20 21 22 23" at bounding box center [283, 168] width 26 height 24
type input "22:35"
click at [310, 176] on select "00 01 02 03 04 05 06 07 08 09 10 11 12 13 14 15 16 17 18 19 20 21 22 23 24 25 2…" at bounding box center [314, 168] width 26 height 24
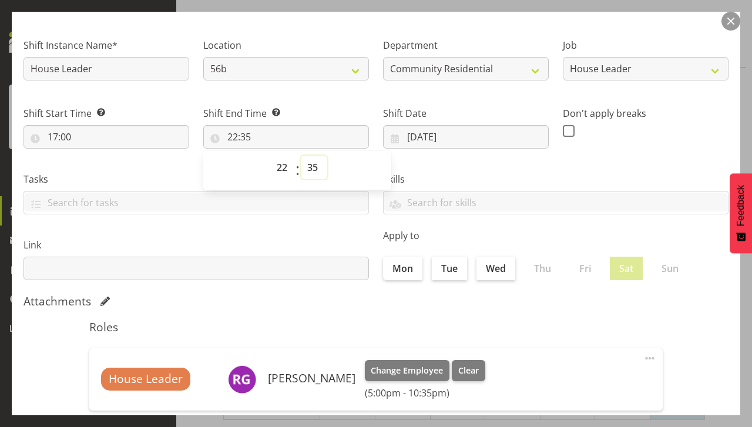
scroll to position [0, 0]
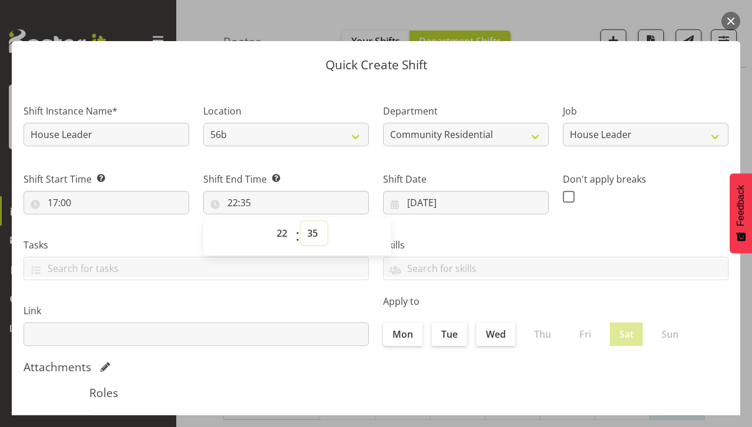
click at [316, 235] on select "00 01 02 03 04 05 06 07 08 09 10 11 12 13 14 15 16 17 18 19 20 21 22 23 24 25 2…" at bounding box center [314, 233] width 26 height 24
select select "0"
click at [301, 221] on select "00 01 02 03 04 05 06 07 08 09 10 11 12 13 14 15 16 17 18 19 20 21 22 23 24 25 2…" at bounding box center [314, 233] width 26 height 24
type input "22:00"
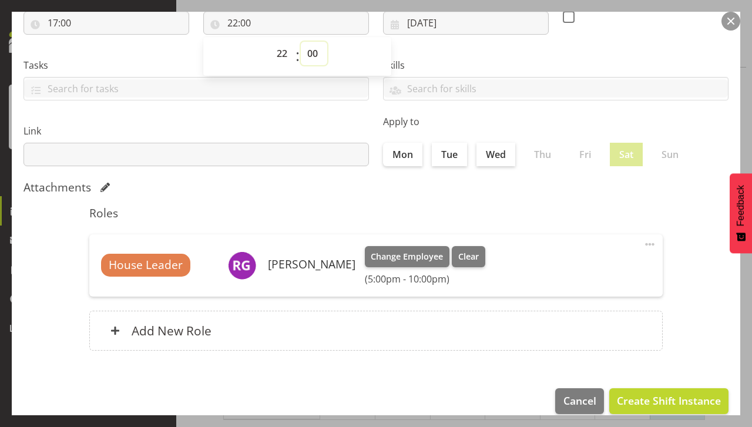
scroll to position [195, 0]
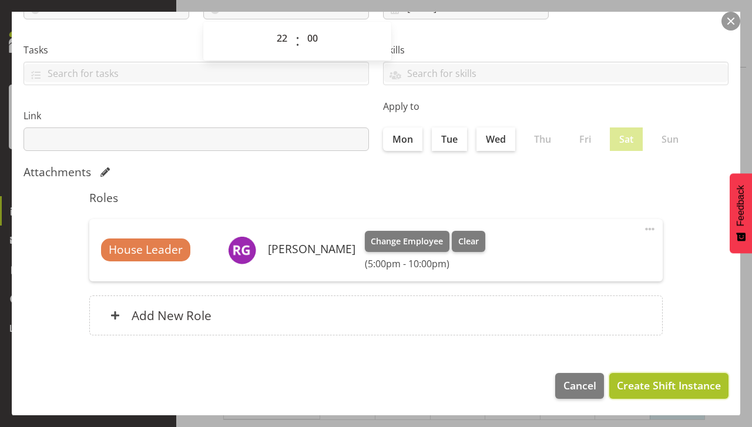
click at [644, 392] on span "Create Shift Instance" at bounding box center [669, 385] width 104 height 15
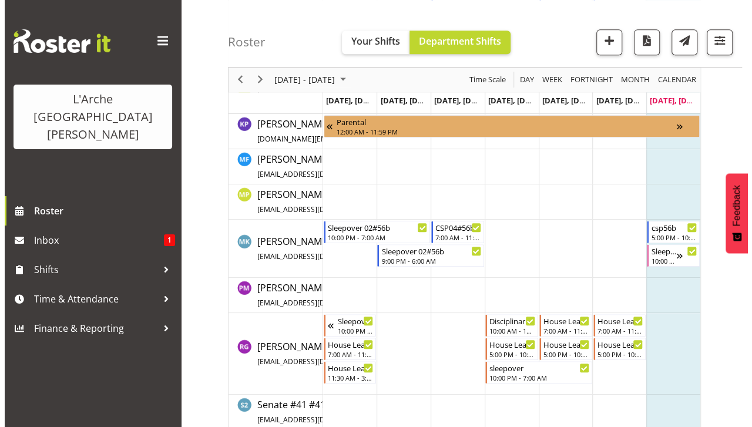
scroll to position [449, 0]
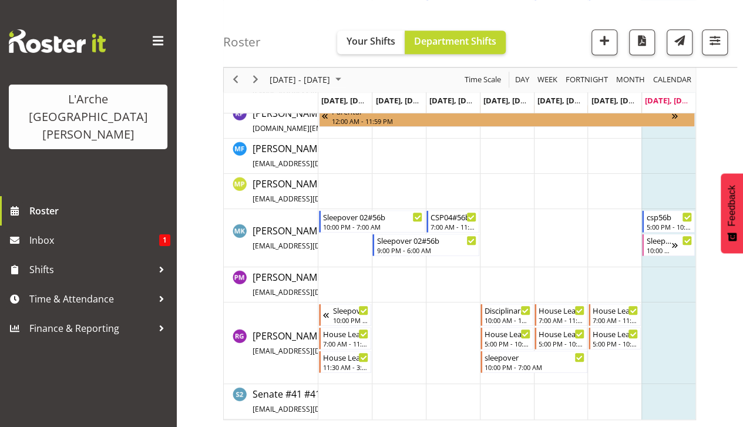
click at [602, 370] on td "Timeline Week of August 17, 2025" at bounding box center [615, 344] width 54 height 82
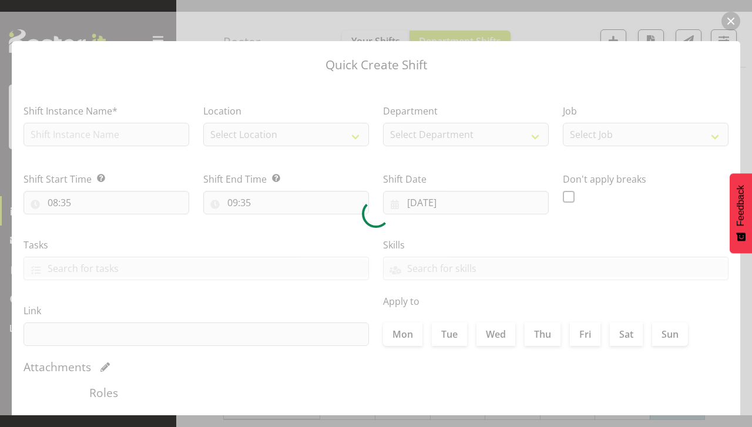
type input "[DATE]"
checkbox input "true"
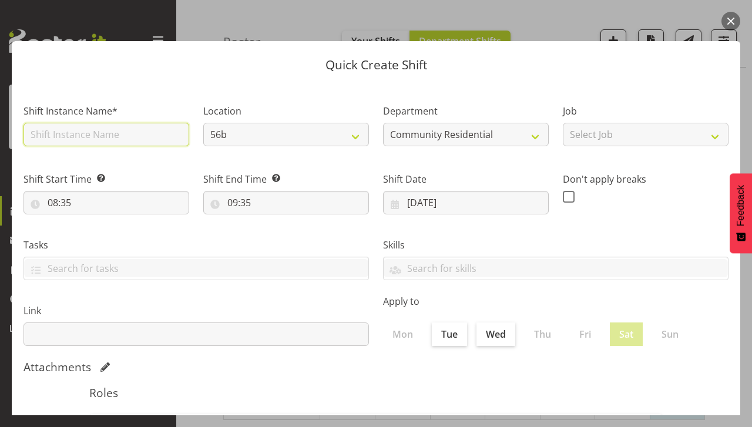
click at [76, 138] on input "text" at bounding box center [107, 135] width 166 height 24
type input "sleepover"
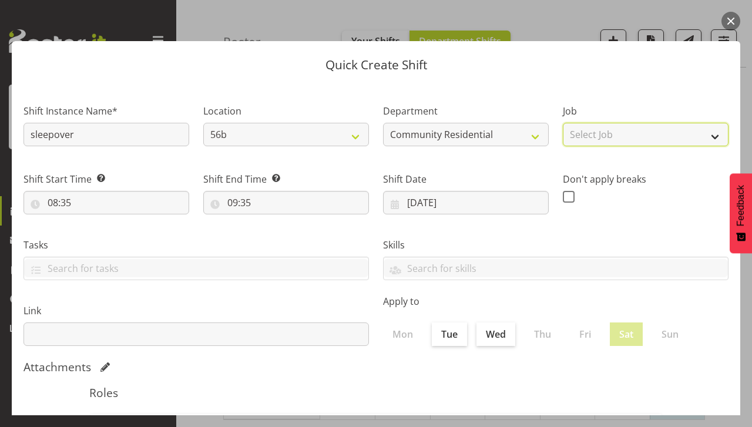
click at [605, 139] on select "Select Job Accounts Admin Art Coordinator Community Leader Community Support Pe…" at bounding box center [646, 135] width 166 height 24
select select "1"
click at [563, 123] on select "Select Job Accounts Admin Art Coordinator Community Leader Community Support Pe…" at bounding box center [646, 135] width 166 height 24
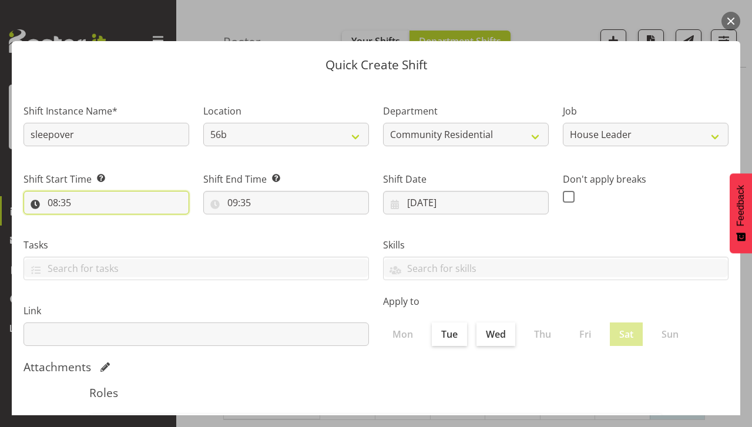
click at [73, 201] on input "08:35" at bounding box center [107, 203] width 166 height 24
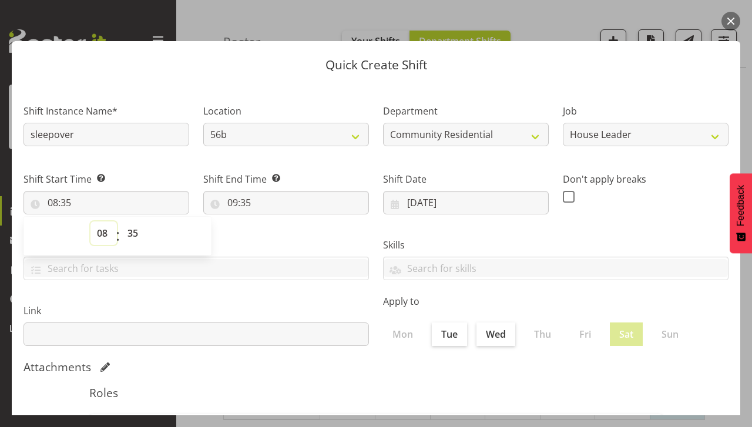
click at [98, 243] on select "00 01 02 03 04 05 06 07 08 09 10 11 12 13 14 15 16 17 18 19 20 21 22 23" at bounding box center [103, 233] width 26 height 24
select select "22"
click at [90, 221] on select "00 01 02 03 04 05 06 07 08 09 10 11 12 13 14 15 16 17 18 19 20 21 22 23" at bounding box center [103, 233] width 26 height 24
type input "22:35"
click at [133, 234] on select "00 01 02 03 04 05 06 07 08 09 10 11 12 13 14 15 16 17 18 19 20 21 22 23 24 25 2…" at bounding box center [134, 233] width 26 height 24
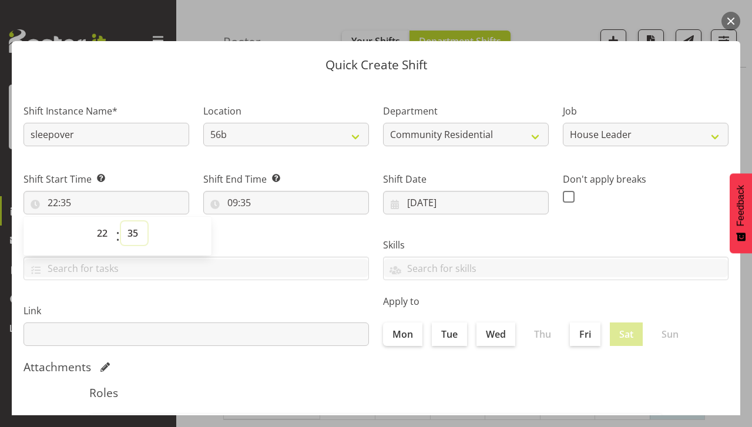
select select "0"
click at [121, 221] on select "00 01 02 03 04 05 06 07 08 09 10 11 12 13 14 15 16 17 18 19 20 21 22 23 24 25 2…" at bounding box center [134, 233] width 26 height 24
type input "22:00"
click at [248, 207] on input "09:35" at bounding box center [286, 203] width 166 height 24
click at [280, 243] on select "00 01 02 03 04 05 06 07 08 09 10 11 12 13 14 15 16 17 18 19 20 21 22 23" at bounding box center [283, 233] width 26 height 24
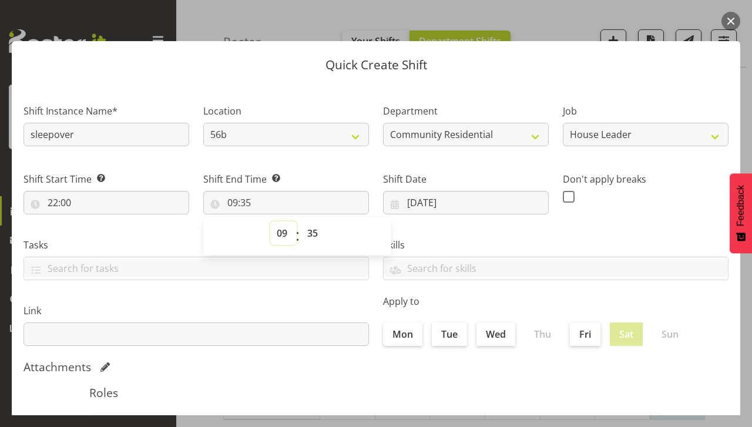
select select "8"
click at [270, 221] on select "00 01 02 03 04 05 06 07 08 09 10 11 12 13 14 15 16 17 18 19 20 21 22 23" at bounding box center [283, 233] width 26 height 24
type input "08:35"
click at [276, 240] on select "00 01 02 03 04 05 06 07 08 09 10 11 12 13 14 15 16 17 18 19 20 21 22 23" at bounding box center [283, 233] width 26 height 24
select select "7"
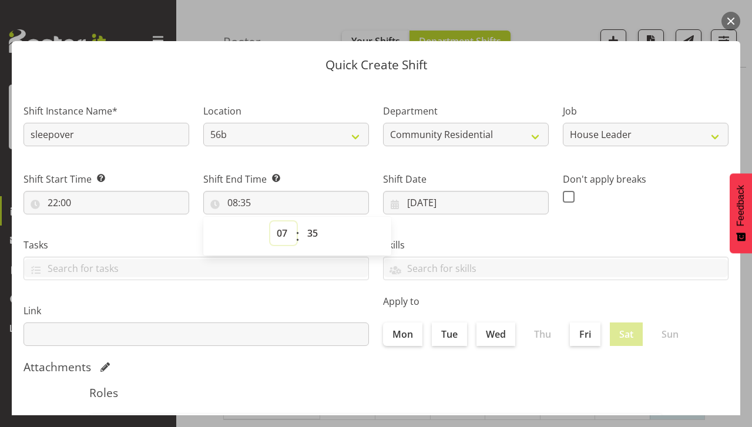
click at [270, 221] on select "00 01 02 03 04 05 06 07 08 09 10 11 12 13 14 15 16 17 18 19 20 21 22 23" at bounding box center [283, 233] width 26 height 24
type input "07:35"
click at [314, 235] on select "00 01 02 03 04 05 06 07 08 09 10 11 12 13 14 15 16 17 18 19 20 21 22 23 24 25 2…" at bounding box center [314, 233] width 26 height 24
select select "0"
click at [301, 221] on select "00 01 02 03 04 05 06 07 08 09 10 11 12 13 14 15 16 17 18 19 20 21 22 23 24 25 2…" at bounding box center [314, 233] width 26 height 24
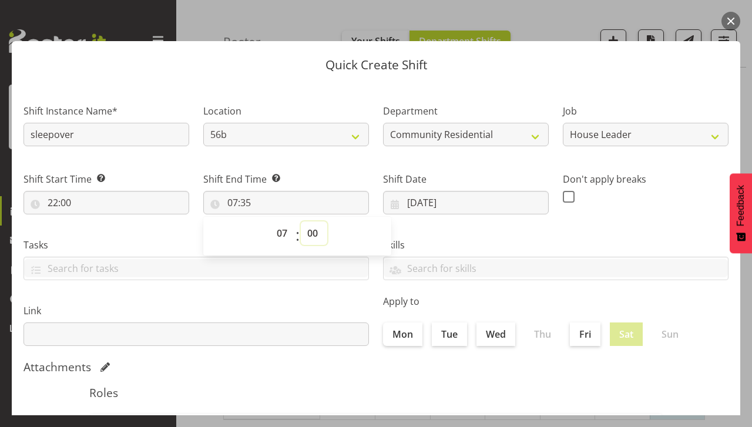
type input "07:00"
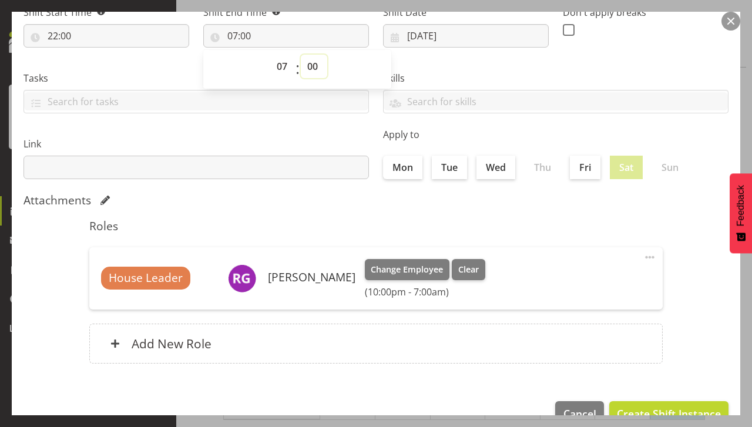
scroll to position [195, 0]
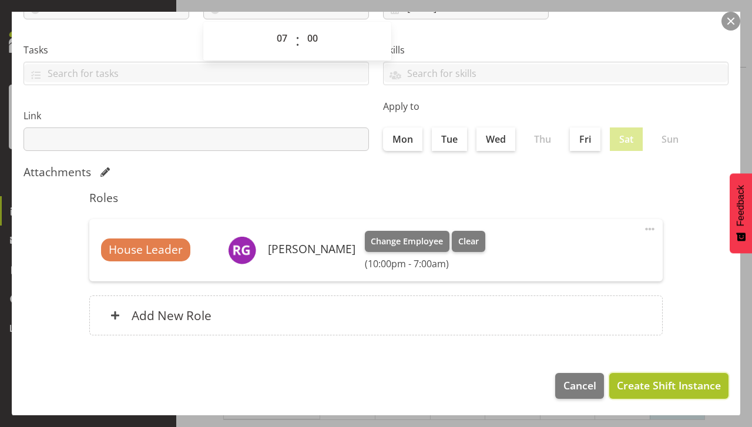
click at [637, 379] on span "Create Shift Instance" at bounding box center [669, 385] width 104 height 15
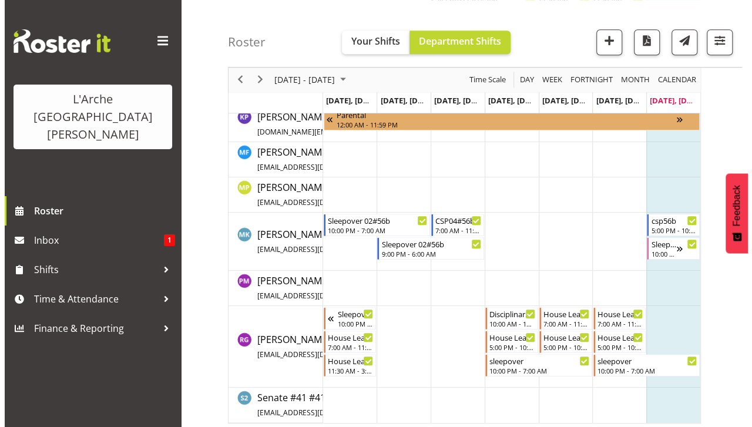
scroll to position [449, 0]
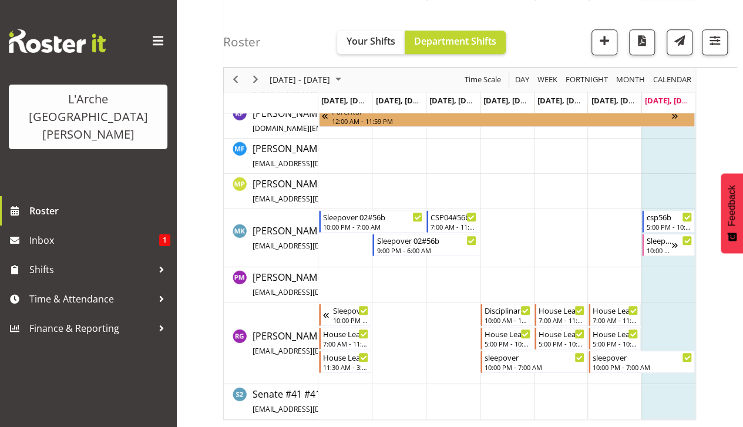
click at [552, 374] on td "Timeline Week of August 17, 2025" at bounding box center [561, 344] width 54 height 82
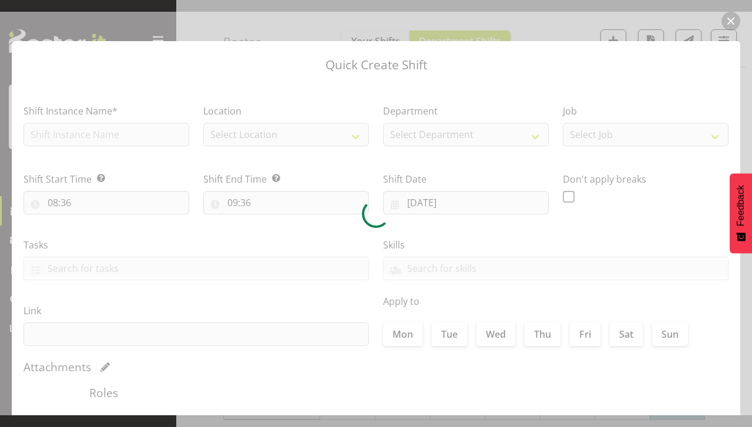
type input "[DATE]"
checkbox input "true"
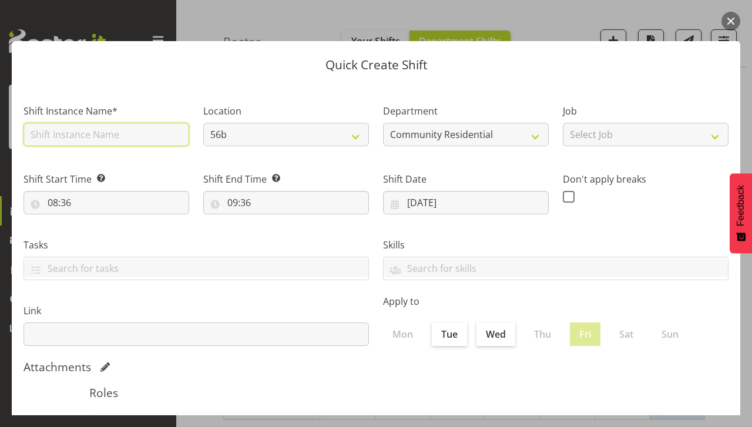
click at [48, 139] on input "text" at bounding box center [107, 135] width 166 height 24
type input "sleepover"
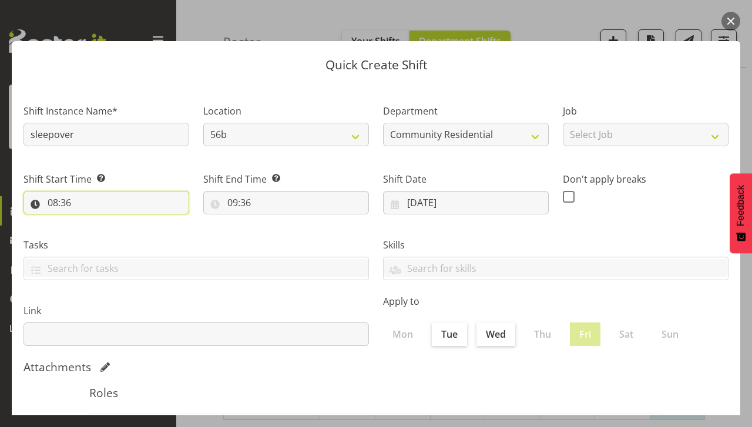
click at [72, 209] on input "08:36" at bounding box center [107, 203] width 166 height 24
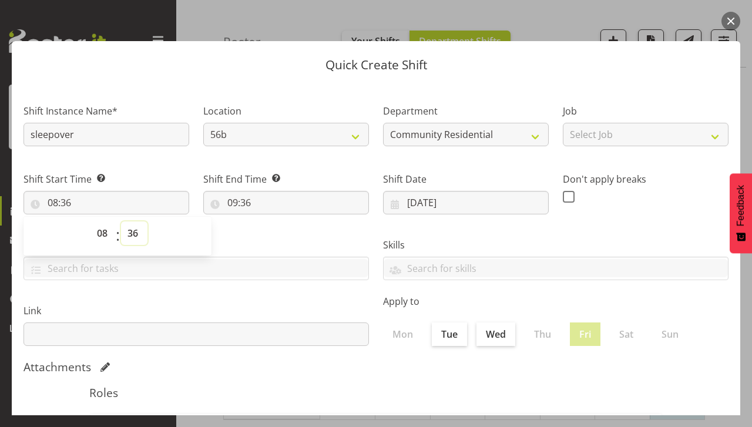
click at [137, 239] on select "00 01 02 03 04 05 06 07 08 09 10 11 12 13 14 15 16 17 18 19 20 21 22 23 24 25 2…" at bounding box center [134, 233] width 26 height 24
select select "22"
click at [121, 221] on select "00 01 02 03 04 05 06 07 08 09 10 11 12 13 14 15 16 17 18 19 20 21 22 23 24 25 2…" at bounding box center [134, 233] width 26 height 24
type input "08:22"
click at [73, 202] on input "08:22" at bounding box center [107, 203] width 166 height 24
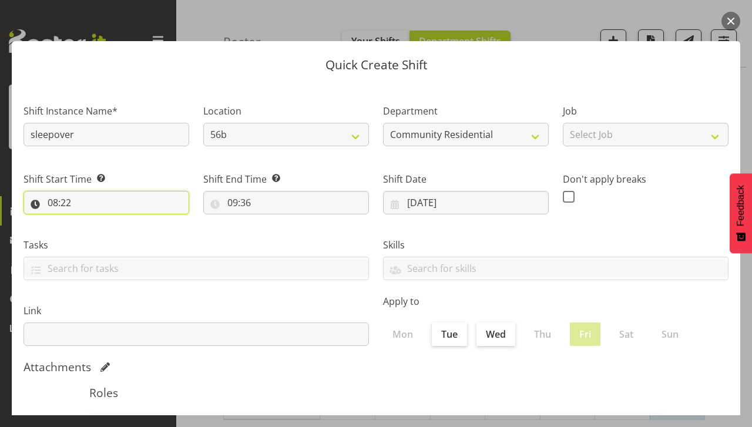
click at [52, 204] on input "08:22" at bounding box center [107, 203] width 166 height 24
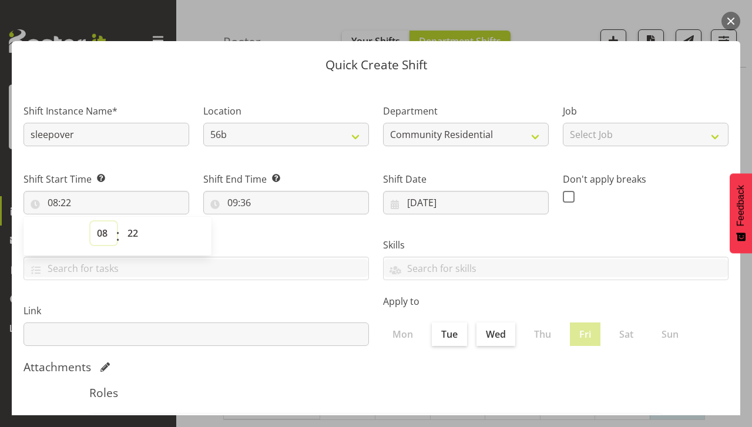
click at [103, 230] on select "00 01 02 03 04 05 06 07 08 09 10 11 12 13 14 15 16 17 18 19 20 21 22 23" at bounding box center [103, 233] width 26 height 24
click at [100, 236] on select "00 01 02 03 04 05 06 07 08 09 10 11 12 13 14 15 16 17 18 19 20 21 22 23" at bounding box center [103, 233] width 26 height 24
select select "22"
click at [90, 221] on select "00 01 02 03 04 05 06 07 08 09 10 11 12 13 14 15 16 17 18 19 20 21 22 23" at bounding box center [103, 233] width 26 height 24
type input "22:22"
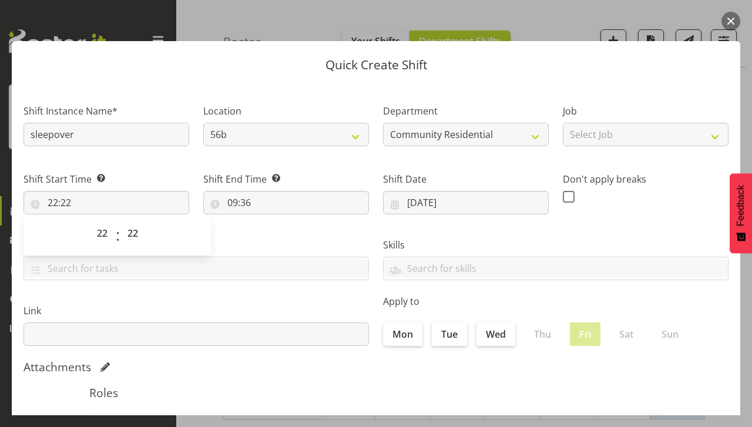
click at [131, 246] on span "00 01 02 03 04 05 06 07 08 09 10 11 12 13 14 15 16 17 18 19 20 21 22 23 24 25 2…" at bounding box center [134, 235] width 26 height 29
click at [133, 239] on select "00 01 02 03 04 05 06 07 08 09 10 11 12 13 14 15 16 17 18 19 20 21 22 23 24 25 2…" at bounding box center [134, 233] width 26 height 24
select select "1"
click at [121, 221] on select "00 01 02 03 04 05 06 07 08 09 10 11 12 13 14 15 16 17 18 19 20 21 22 23 24 25 2…" at bounding box center [134, 233] width 26 height 24
type input "22:01"
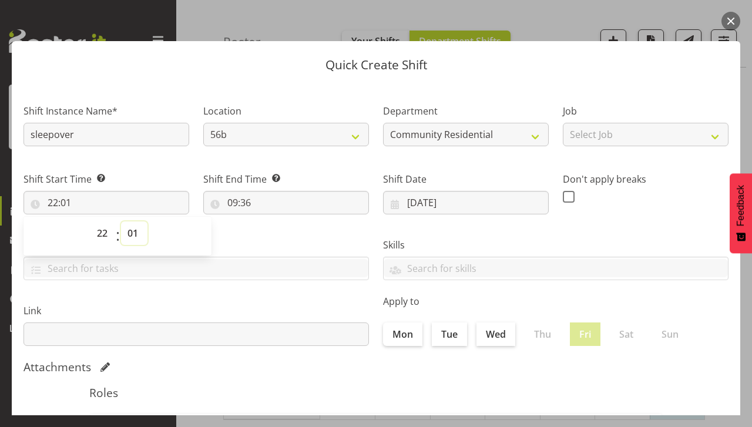
click at [134, 243] on select "00 01 02 03 04 05 06 07 08 09 10 11 12 13 14 15 16 17 18 19 20 21 22 23 24 25 2…" at bounding box center [134, 233] width 26 height 24
click at [121, 221] on select "00 01 02 03 04 05 06 07 08 09 10 11 12 13 14 15 16 17 18 19 20 21 22 23 24 25 2…" at bounding box center [134, 233] width 26 height 24
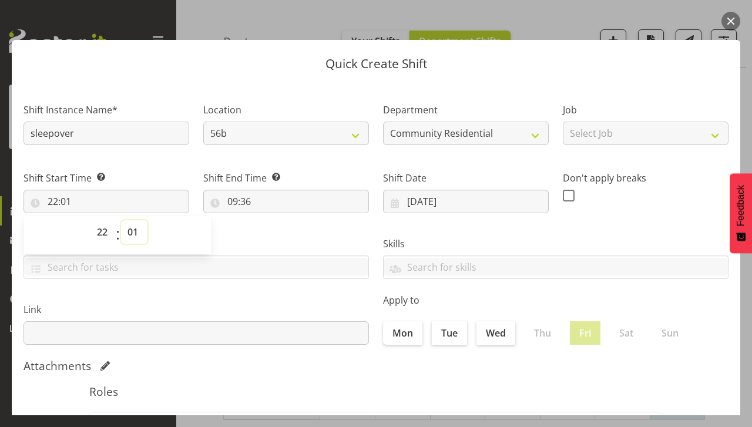
click at [139, 229] on select "00 01 02 03 04 05 06 07 08 09 10 11 12 13 14 15 16 17 18 19 20 21 22 23 24 25 2…" at bounding box center [134, 232] width 26 height 24
select select "0"
click at [121, 220] on select "00 01 02 03 04 05 06 07 08 09 10 11 12 13 14 15 16 17 18 19 20 21 22 23 24 25 2…" at bounding box center [134, 232] width 26 height 24
type input "22:00"
click at [266, 210] on input "09:36" at bounding box center [286, 202] width 166 height 24
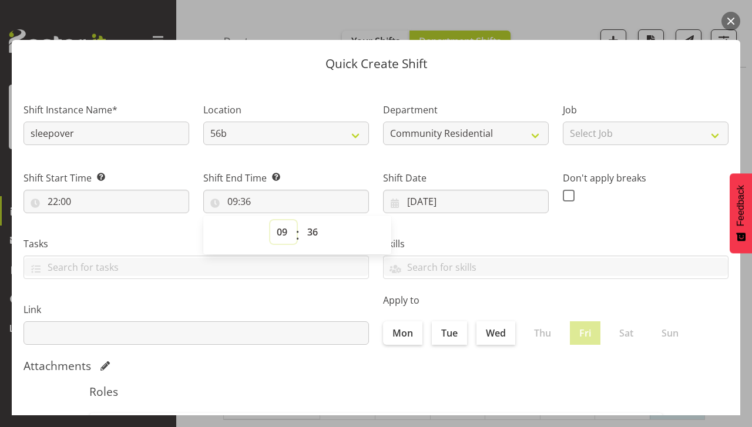
click at [277, 234] on select "00 01 02 03 04 05 06 07 08 09 10 11 12 13 14 15 16 17 18 19 20 21 22 23" at bounding box center [283, 232] width 26 height 24
select select "8"
click at [270, 220] on select "00 01 02 03 04 05 06 07 08 09 10 11 12 13 14 15 16 17 18 19 20 21 22 23" at bounding box center [283, 232] width 26 height 24
type input "08:36"
click at [314, 237] on select "00 01 02 03 04 05 06 07 08 09 10 11 12 13 14 15 16 17 18 19 20 21 22 23 24 25 2…" at bounding box center [314, 232] width 26 height 24
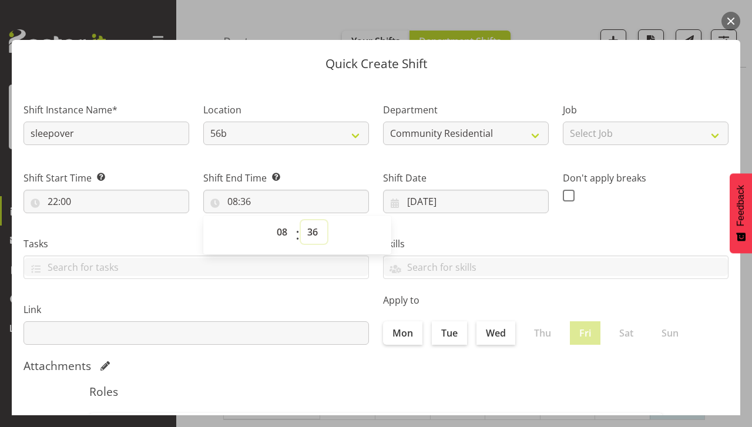
select select "1"
click at [301, 220] on select "00 01 02 03 04 05 06 07 08 09 10 11 12 13 14 15 16 17 18 19 20 21 22 23 24 25 2…" at bounding box center [314, 232] width 26 height 24
type input "08:01"
click at [304, 240] on select "00 01 02 03 04 05 06 07 08 09 10 11 12 13 14 15 16 17 18 19 20 21 22 23 24 25 2…" at bounding box center [314, 232] width 26 height 24
click at [301, 220] on select "00 01 02 03 04 05 06 07 08 09 10 11 12 13 14 15 16 17 18 19 20 21 22 23 24 25 2…" at bounding box center [314, 232] width 26 height 24
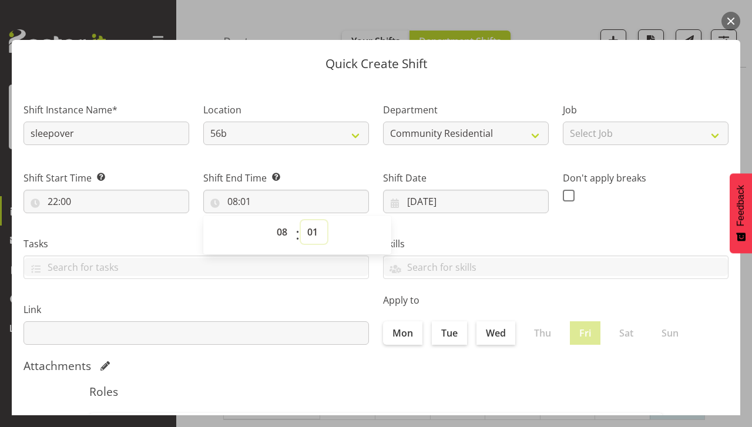
scroll to position [0, 0]
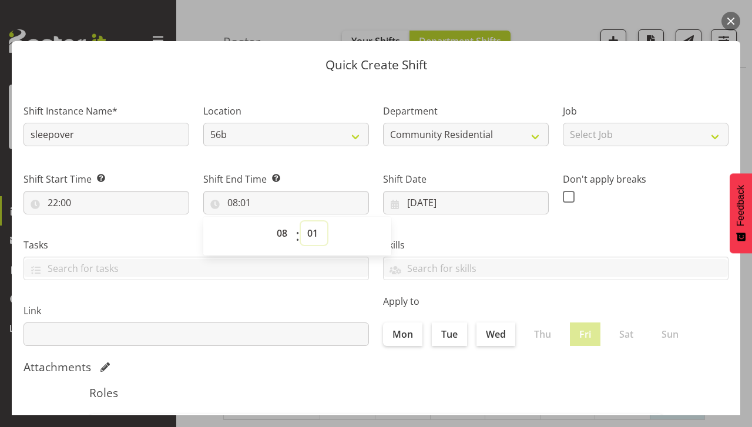
click at [307, 240] on select "00 01 02 03 04 05 06 07 08 09 10 11 12 13 14 15 16 17 18 19 20 21 22 23 24 25 2…" at bounding box center [314, 233] width 26 height 24
select select "0"
click at [301, 221] on select "00 01 02 03 04 05 06 07 08 09 10 11 12 13 14 15 16 17 18 19 20 21 22 23 24 25 2…" at bounding box center [314, 233] width 26 height 24
type input "08:00"
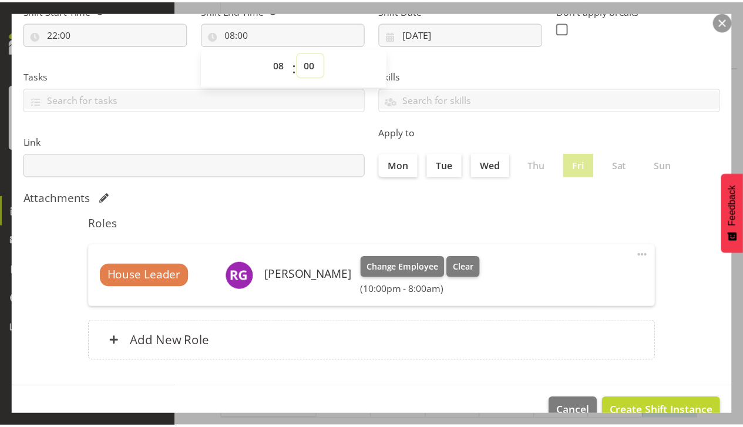
scroll to position [195, 0]
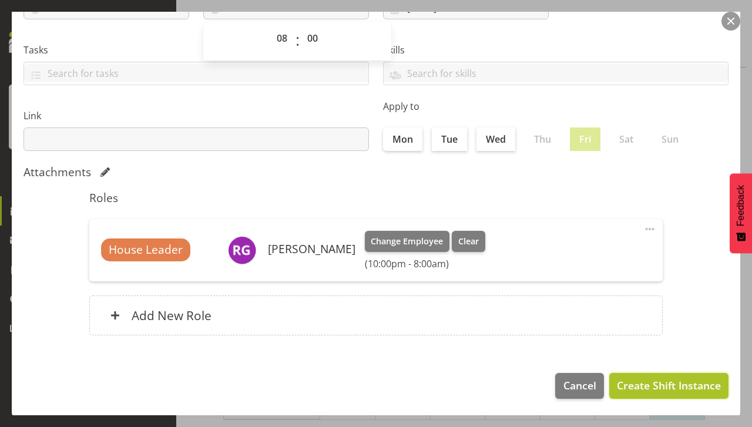
click at [646, 390] on span "Create Shift Instance" at bounding box center [669, 385] width 104 height 15
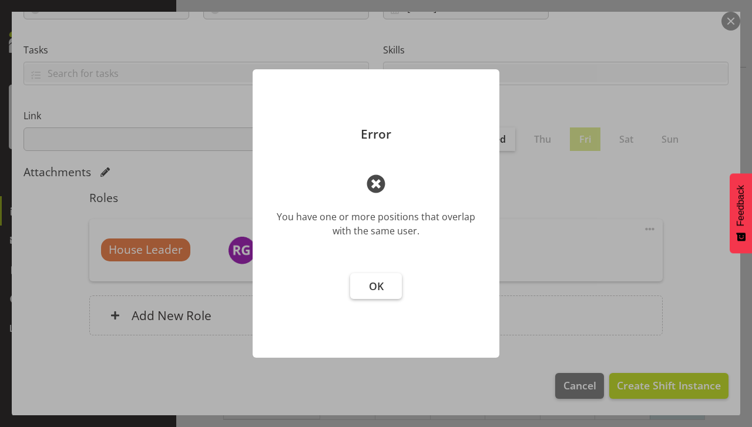
click at [375, 283] on span "OK" at bounding box center [376, 286] width 15 height 14
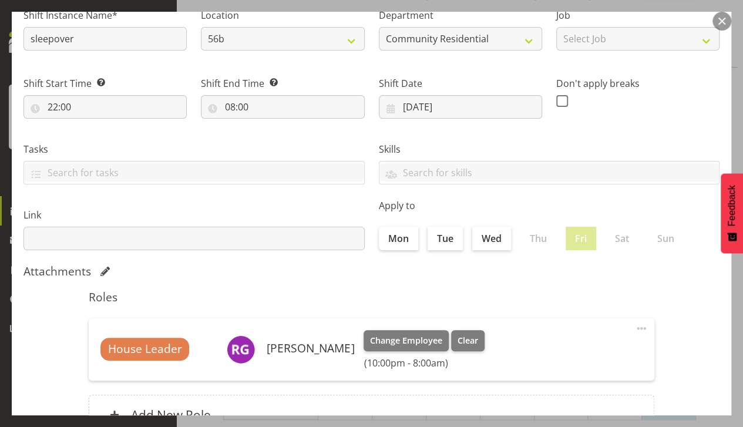
scroll to position [92, 0]
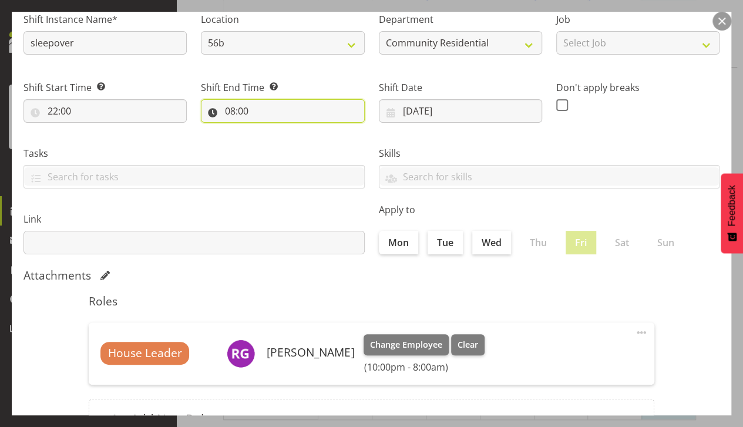
click at [233, 119] on input "08:00" at bounding box center [282, 111] width 163 height 24
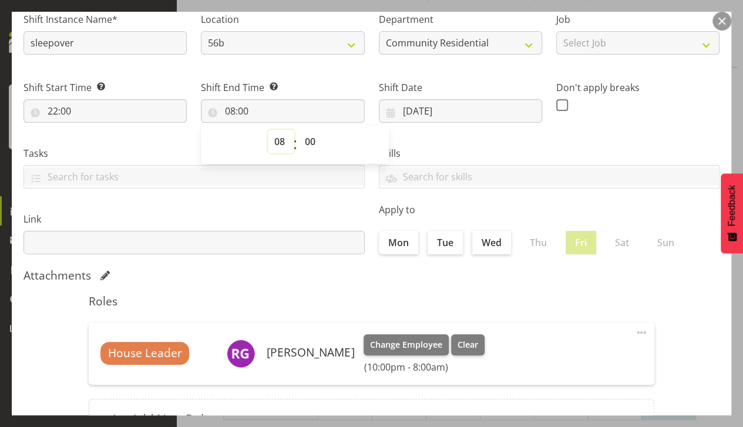
click at [278, 146] on select "00 01 02 03 04 05 06 07 08 09 10 11 12 13 14 15 16 17 18 19 20 21 22 23" at bounding box center [281, 142] width 26 height 24
select select "7"
click at [268, 130] on select "00 01 02 03 04 05 06 07 08 09 10 11 12 13 14 15 16 17 18 19 20 21 22 23" at bounding box center [281, 142] width 26 height 24
type input "07:00"
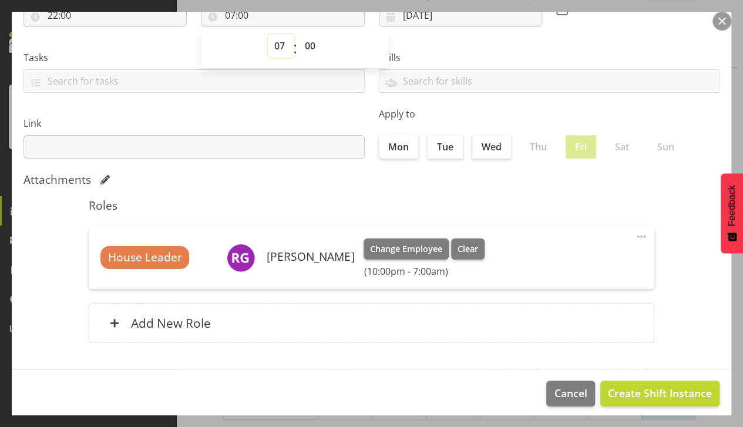
scroll to position [195, 0]
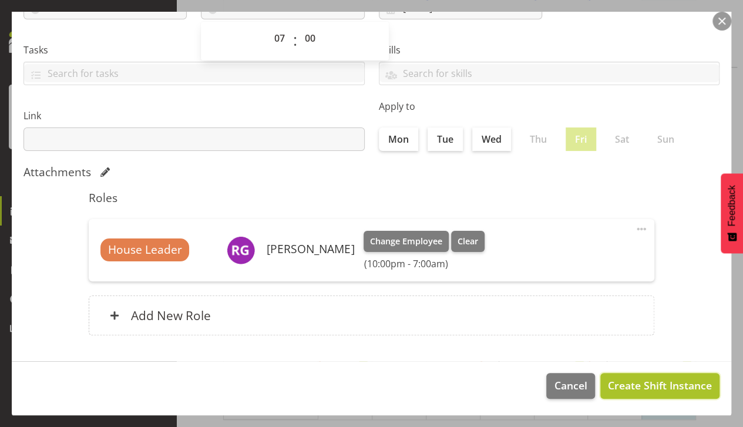
click at [626, 382] on span "Create Shift Instance" at bounding box center [660, 385] width 104 height 15
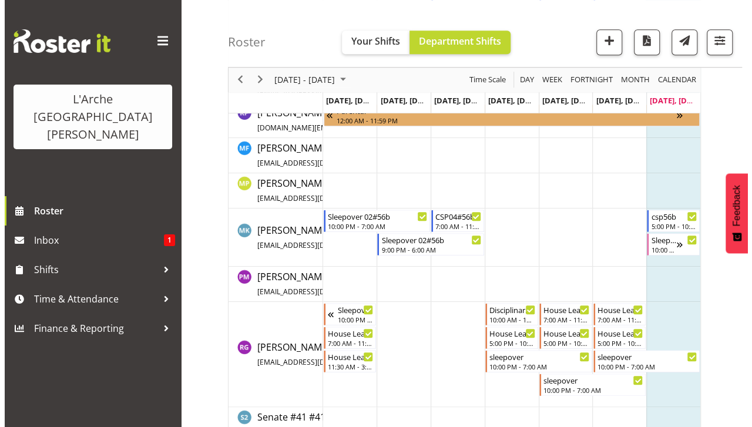
scroll to position [472, 0]
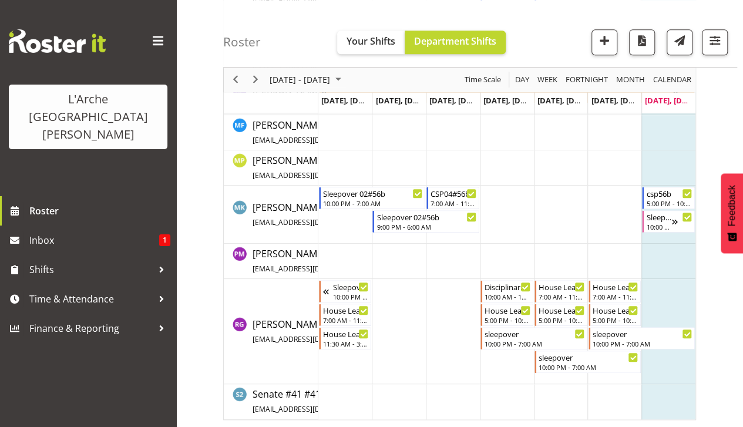
click at [662, 292] on td "Timeline Week of August 17, 2025" at bounding box center [669, 331] width 54 height 105
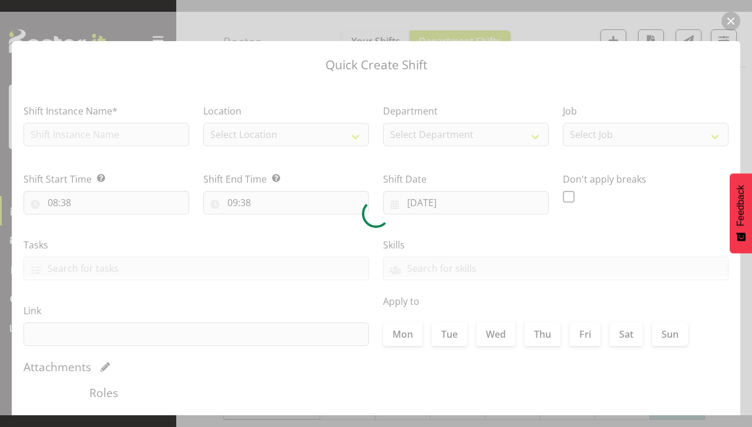
checkbox input "true"
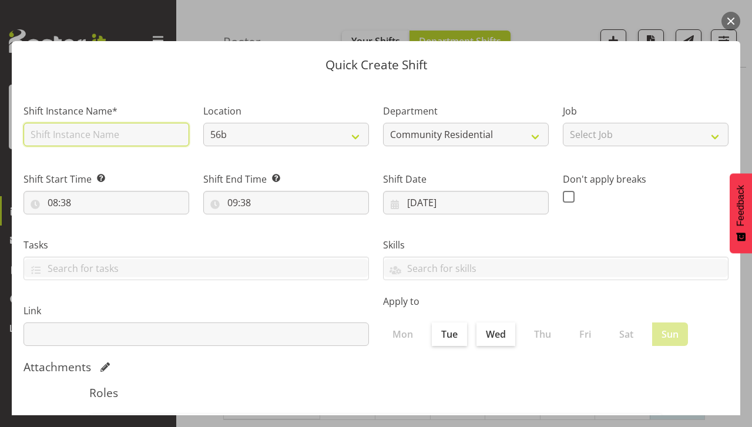
click at [56, 139] on input "text" at bounding box center [107, 135] width 166 height 24
type input "House Leader"
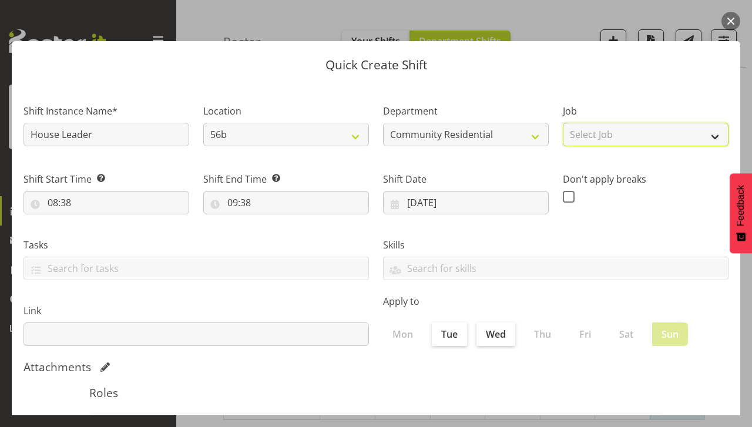
click at [577, 139] on select "Select Job Accounts Admin Art Coordinator Community Leader Community Support Pe…" at bounding box center [646, 135] width 166 height 24
select select "1"
click at [563, 123] on select "Select Job Accounts Admin Art Coordinator Community Leader Community Support Pe…" at bounding box center [646, 135] width 166 height 24
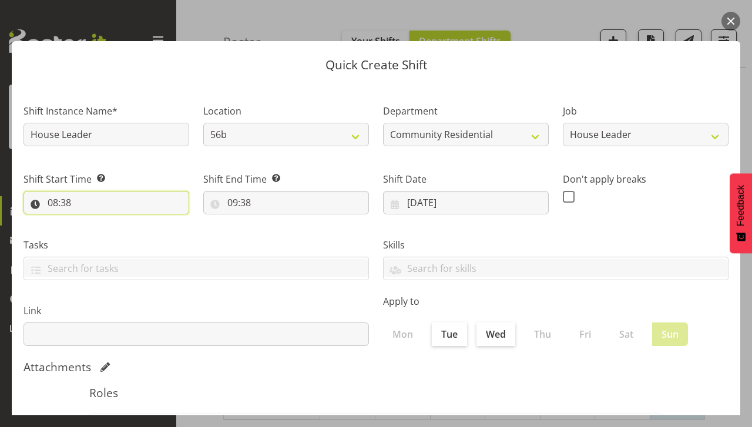
click at [78, 210] on input "08:38" at bounding box center [107, 203] width 166 height 24
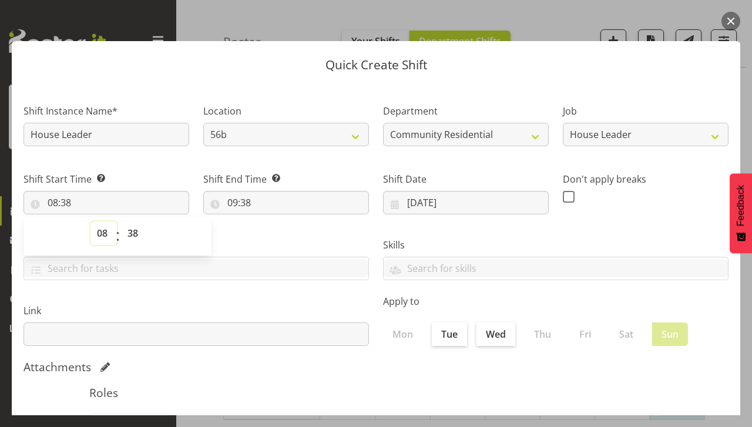
click at [105, 241] on select "00 01 02 03 04 05 06 07 08 09 10 11 12 13 14 15 16 17 18 19 20 21 22 23" at bounding box center [103, 233] width 26 height 24
select select "7"
click at [90, 221] on select "00 01 02 03 04 05 06 07 08 09 10 11 12 13 14 15 16 17 18 19 20 21 22 23" at bounding box center [103, 233] width 26 height 24
type input "07:38"
click at [134, 239] on select "00 01 02 03 04 05 06 07 08 09 10 11 12 13 14 15 16 17 18 19 20 21 22 23 24 25 2…" at bounding box center [134, 233] width 26 height 24
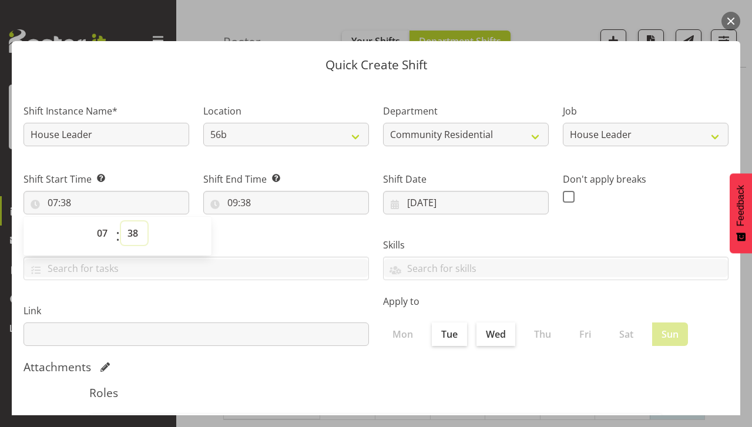
select select "1"
click at [121, 221] on select "00 01 02 03 04 05 06 07 08 09 10 11 12 13 14 15 16 17 18 19 20 21 22 23 24 25 2…" at bounding box center [134, 233] width 26 height 24
type input "07:01"
click at [134, 243] on select "00 01 02 03 04 05 06 07 08 09 10 11 12 13 14 15 16 17 18 19 20 21 22 23 24 25 2…" at bounding box center [134, 233] width 26 height 24
select select "0"
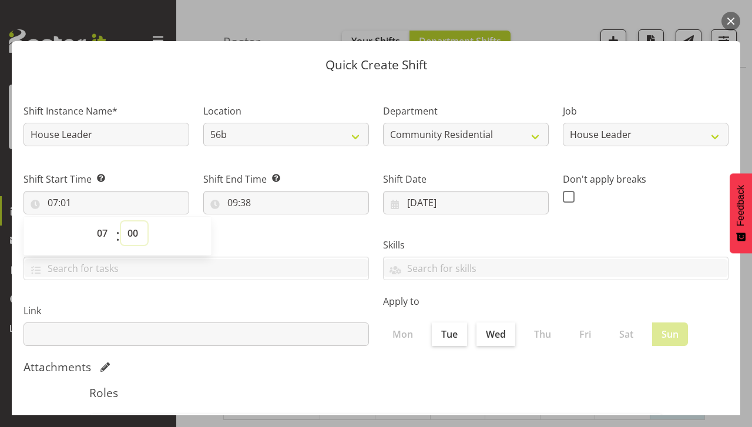
click at [121, 221] on select "00 01 02 03 04 05 06 07 08 09 10 11 12 13 14 15 16 17 18 19 20 21 22 23 24 25 2…" at bounding box center [134, 233] width 26 height 24
type input "07:00"
click at [250, 203] on input "09:38" at bounding box center [286, 203] width 166 height 24
click at [278, 240] on select "00 01 02 03 04 05 06 07 08 09 10 11 12 13 14 15 16 17 18 19 20 21 22 23" at bounding box center [283, 233] width 26 height 24
select select "11"
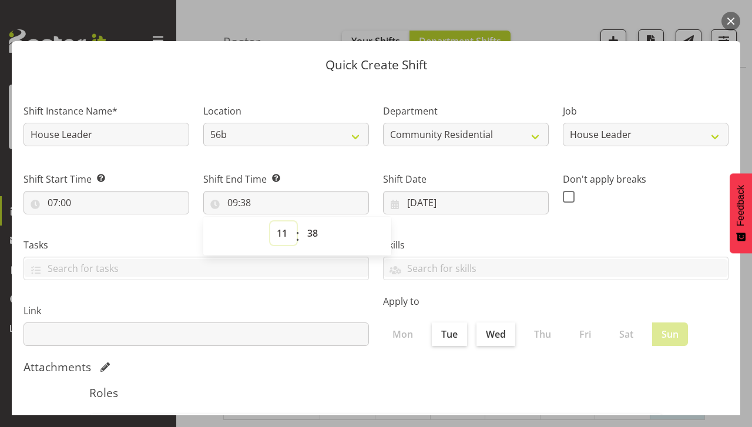
click at [270, 221] on select "00 01 02 03 04 05 06 07 08 09 10 11 12 13 14 15 16 17 18 19 20 21 22 23" at bounding box center [283, 233] width 26 height 24
type input "11:38"
click at [307, 228] on select "00 01 02 03 04 05 06 07 08 09 10 11 12 13 14 15 16 17 18 19 20 21 22 23 24 25 2…" at bounding box center [314, 233] width 26 height 24
select select "1"
click at [301, 221] on select "00 01 02 03 04 05 06 07 08 09 10 11 12 13 14 15 16 17 18 19 20 21 22 23 24 25 2…" at bounding box center [314, 233] width 26 height 24
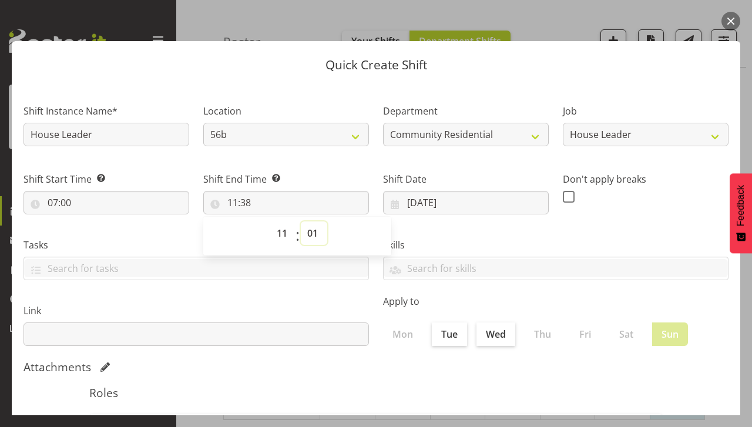
type input "11:01"
click at [307, 250] on span "00 01 02 03 04 05 06 07 08 09 10 11 12 13 14 15 16 17 18 19 20 21 22 23 24 25 2…" at bounding box center [314, 235] width 26 height 29
click at [308, 236] on select "00 01 02 03 04 05 06 07 08 09 10 11 12 13 14 15 16 17 18 19 20 21 22 23 24 25 2…" at bounding box center [314, 233] width 26 height 24
select select "0"
click at [301, 221] on select "00 01 02 03 04 05 06 07 08 09 10 11 12 13 14 15 16 17 18 19 20 21 22 23 24 25 2…" at bounding box center [314, 233] width 26 height 24
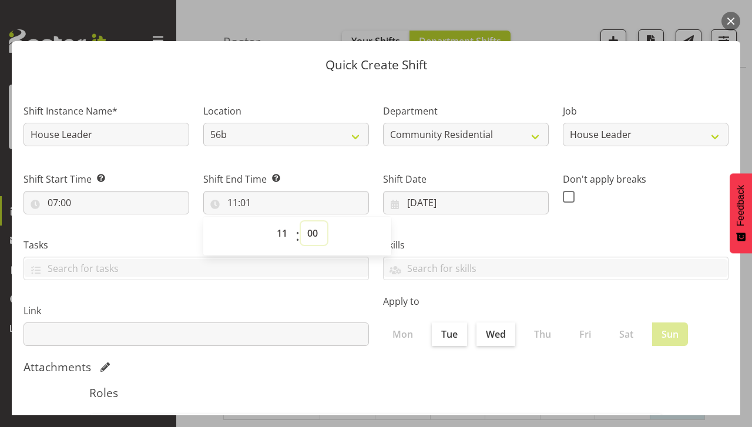
type input "11:00"
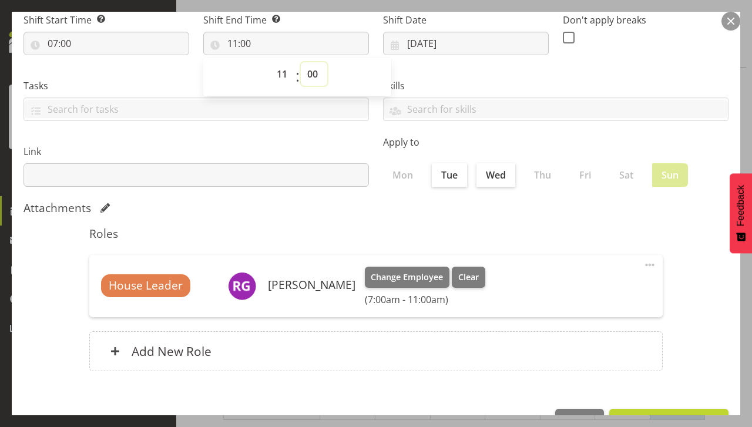
scroll to position [195, 0]
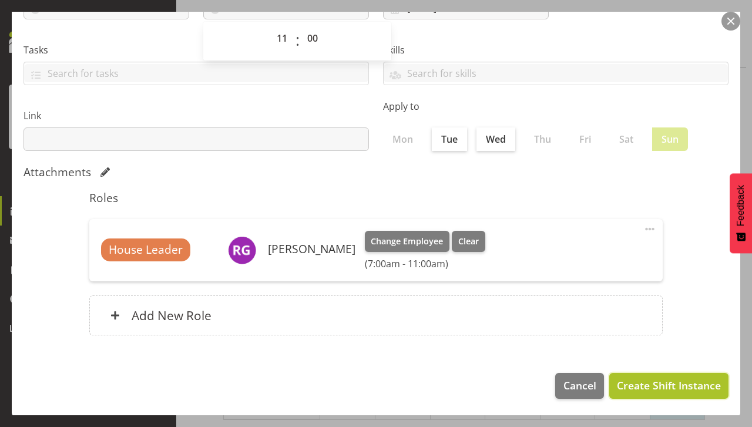
click at [651, 387] on span "Create Shift Instance" at bounding box center [669, 385] width 104 height 15
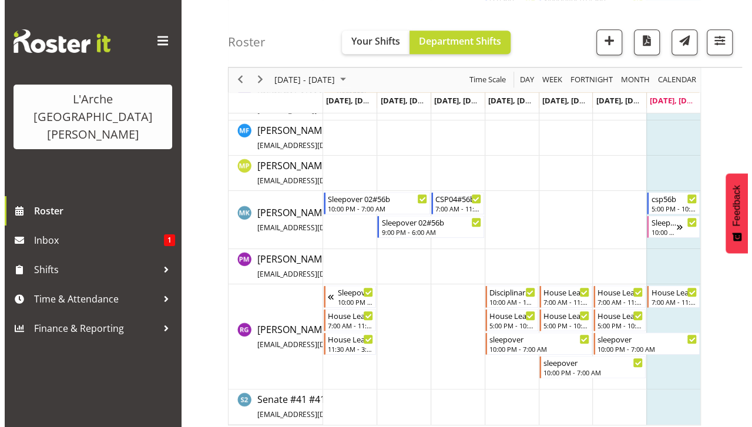
scroll to position [472, 0]
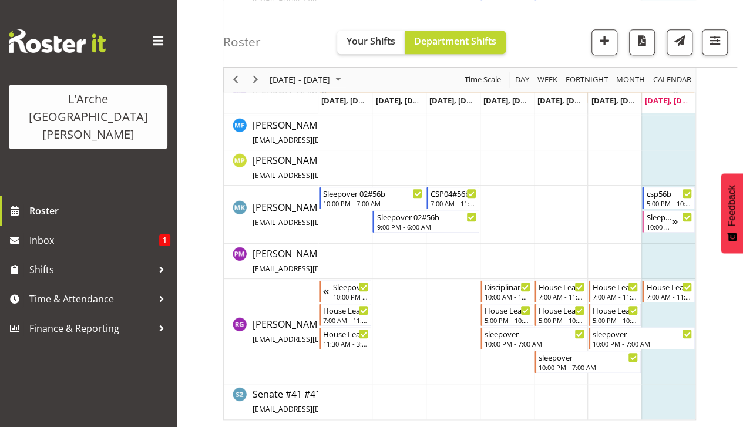
click at [662, 311] on td "Timeline Week of August 17, 2025" at bounding box center [669, 331] width 54 height 105
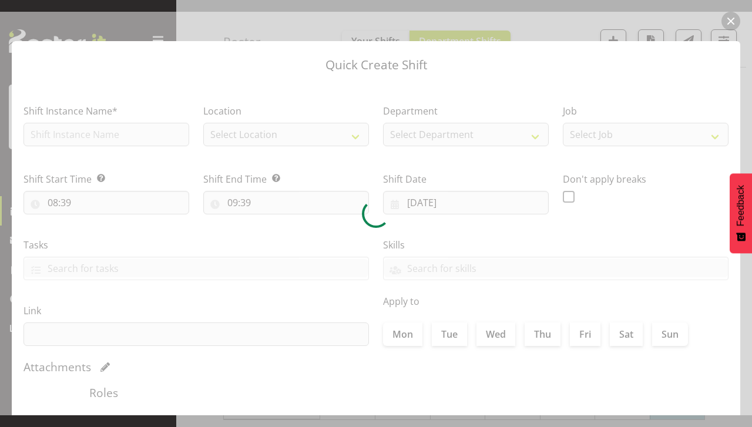
checkbox input "true"
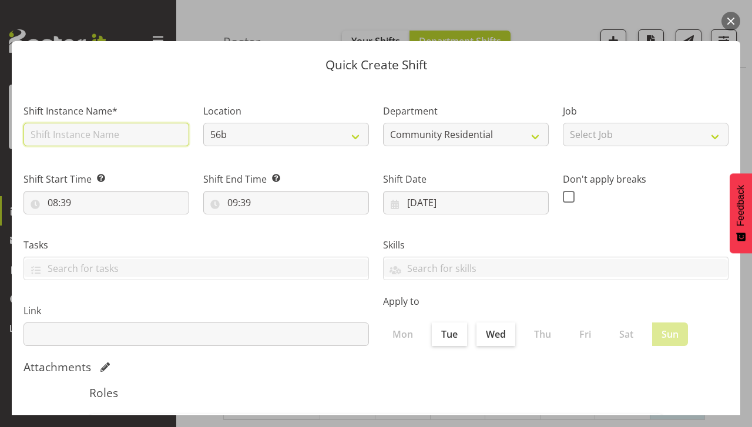
click at [62, 135] on input "text" at bounding box center [107, 135] width 166 height 24
type input "House Leader"
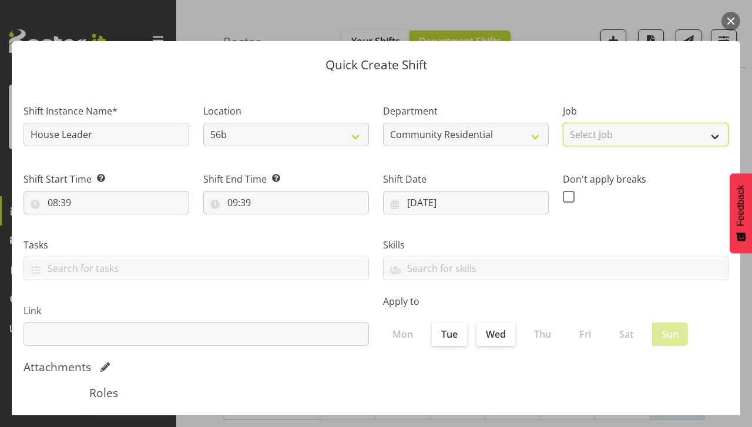
click at [597, 141] on select "Select Job Accounts Admin Art Coordinator Community Leader Community Support Pe…" at bounding box center [646, 135] width 166 height 24
select select "1"
click at [563, 123] on select "Select Job Accounts Admin Art Coordinator Community Leader Community Support Pe…" at bounding box center [646, 135] width 166 height 24
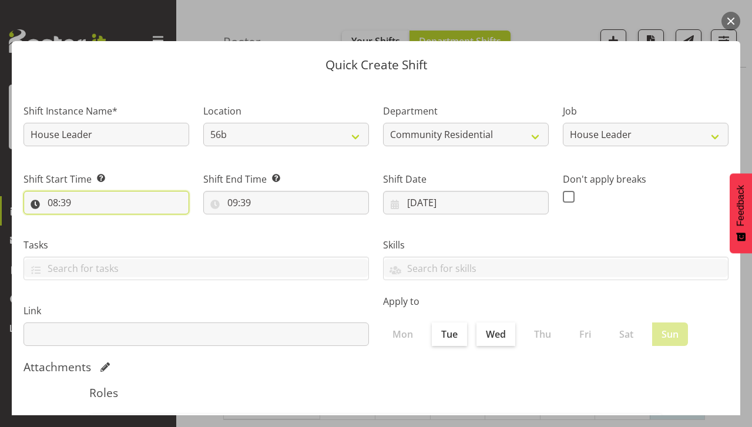
click at [66, 212] on input "08:39" at bounding box center [107, 203] width 166 height 24
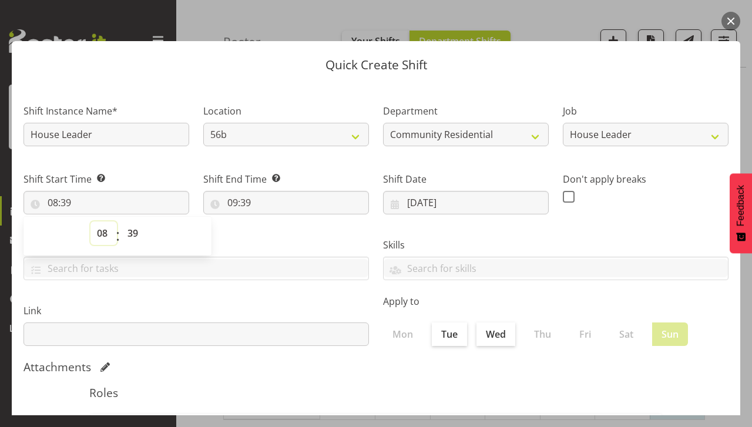
click at [100, 236] on select "00 01 02 03 04 05 06 07 08 09 10 11 12 13 14 15 16 17 18 19 20 21 22 23" at bounding box center [103, 233] width 26 height 24
select select "17"
click at [90, 221] on select "00 01 02 03 04 05 06 07 08 09 10 11 12 13 14 15 16 17 18 19 20 21 22 23" at bounding box center [103, 233] width 26 height 24
type input "17:39"
click at [134, 234] on select "00 01 02 03 04 05 06 07 08 09 10 11 12 13 14 15 16 17 18 19 20 21 22 23 24 25 2…" at bounding box center [134, 233] width 26 height 24
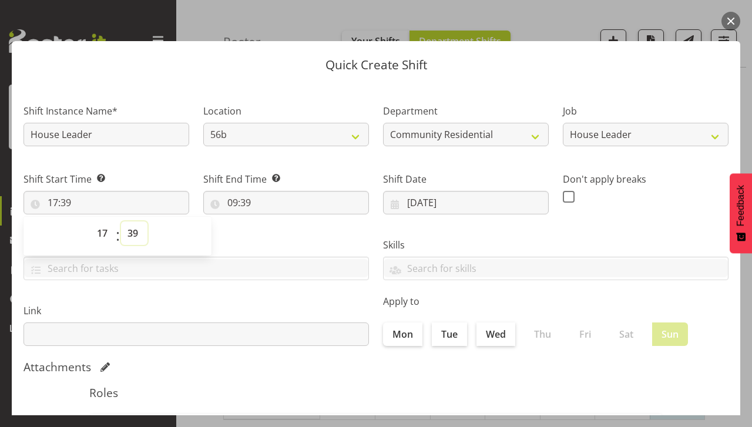
select select "0"
click at [121, 221] on select "00 01 02 03 04 05 06 07 08 09 10 11 12 13 14 15 16 17 18 19 20 21 22 23 24 25 2…" at bounding box center [134, 233] width 26 height 24
type input "17:00"
click at [256, 202] on input "09:39" at bounding box center [286, 203] width 166 height 24
click at [278, 239] on select "00 01 02 03 04 05 06 07 08 09 10 11 12 13 14 15 16 17 18 19 20 21 22 23" at bounding box center [283, 233] width 26 height 24
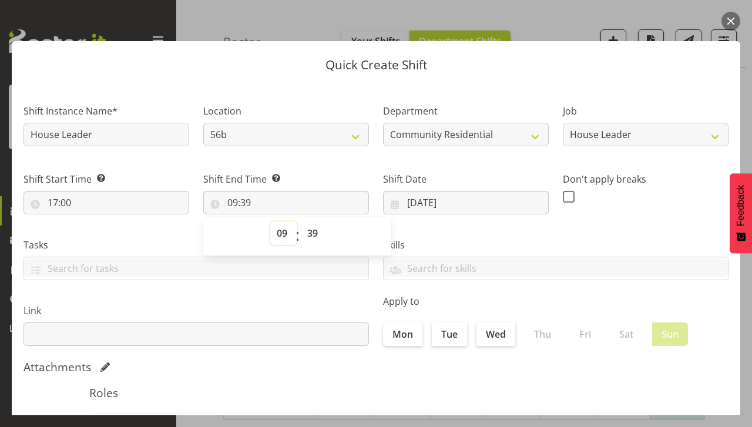
select select "22"
click at [270, 221] on select "00 01 02 03 04 05 06 07 08 09 10 11 12 13 14 15 16 17 18 19 20 21 22 23" at bounding box center [283, 233] width 26 height 24
type input "22:39"
click at [308, 239] on select "00 01 02 03 04 05 06 07 08 09 10 11 12 13 14 15 16 17 18 19 20 21 22 23 24 25 2…" at bounding box center [314, 233] width 26 height 24
select select "1"
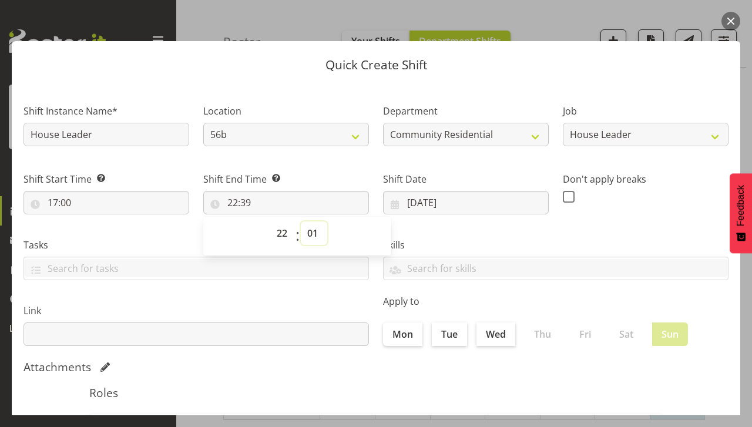
click at [301, 221] on select "00 01 02 03 04 05 06 07 08 09 10 11 12 13 14 15 16 17 18 19 20 21 22 23 24 25 2…" at bounding box center [314, 233] width 26 height 24
type input "22:01"
click at [307, 233] on select "00 01 02 03 04 05 06 07 08 09 10 11 12 13 14 15 16 17 18 19 20 21 22 23 24 25 2…" at bounding box center [314, 233] width 26 height 24
click at [301, 221] on select "00 01 02 03 04 05 06 07 08 09 10 11 12 13 14 15 16 17 18 19 20 21 22 23 24 25 2…" at bounding box center [314, 233] width 26 height 24
click at [302, 235] on select "00 01 02 03 04 05 06 07 08 09 10 11 12 13 14 15 16 17 18 19 20 21 22 23 24 25 2…" at bounding box center [314, 233] width 26 height 24
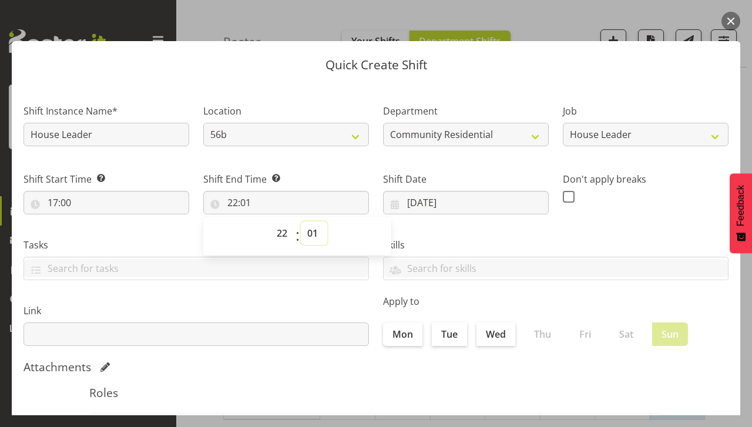
select select "0"
click at [301, 221] on select "00 01 02 03 04 05 06 07 08 09 10 11 12 13 14 15 16 17 18 19 20 21 22 23 24 25 2…" at bounding box center [314, 233] width 26 height 24
type input "22:00"
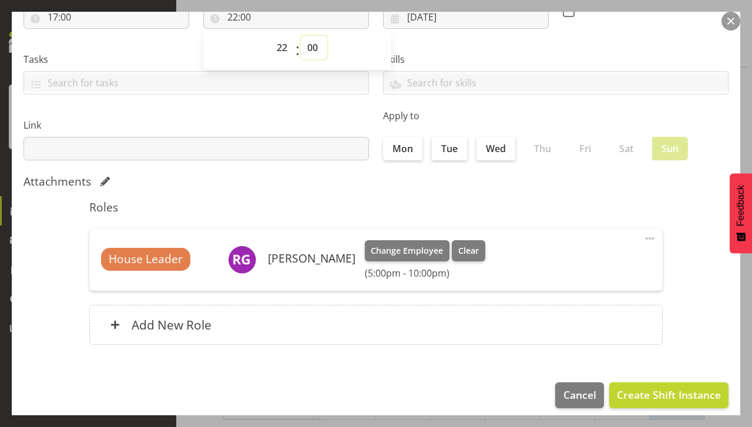
scroll to position [195, 0]
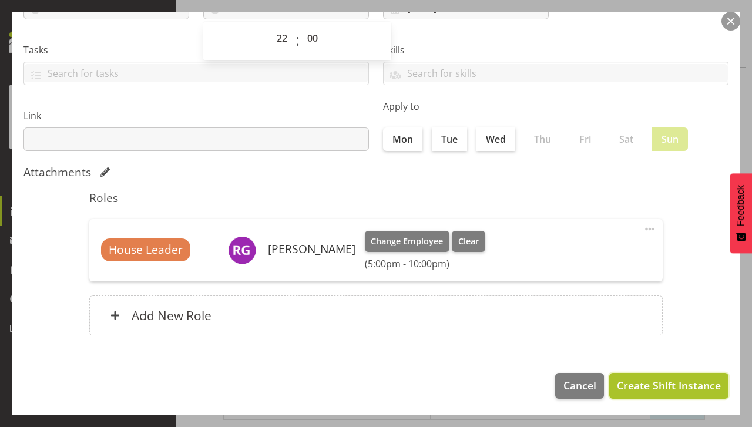
click at [639, 391] on span "Create Shift Instance" at bounding box center [669, 385] width 104 height 15
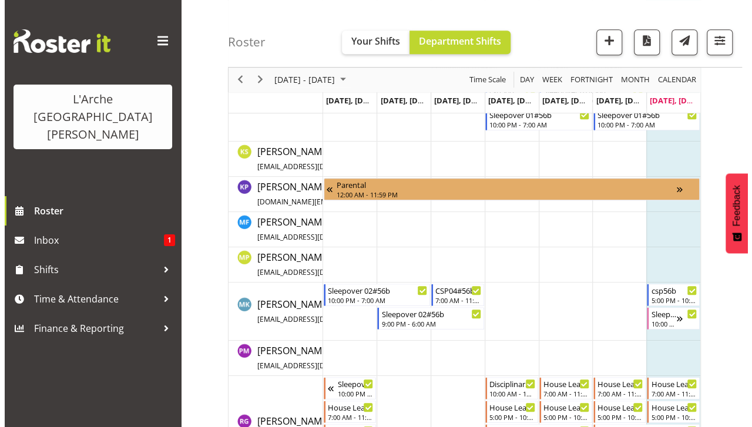
scroll to position [375, 0]
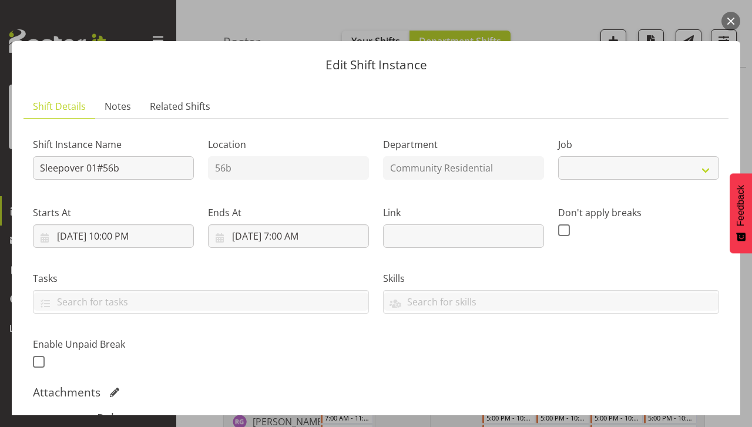
select select "2"
click at [146, 171] on input "Sleepover 01#56b" at bounding box center [113, 168] width 161 height 24
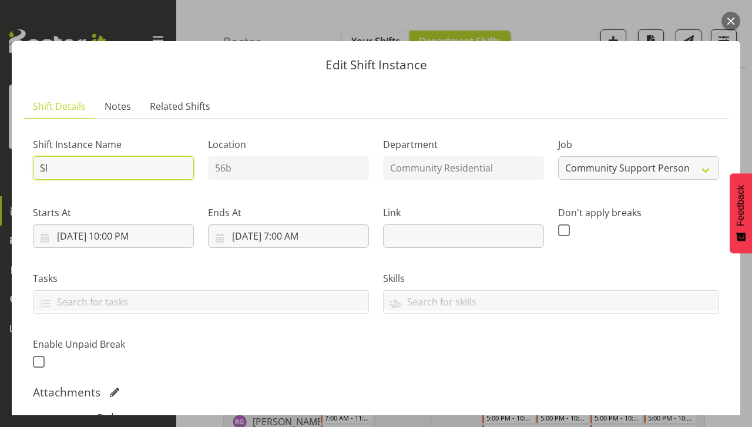
type input "S"
type input "House Leader 04#56b"
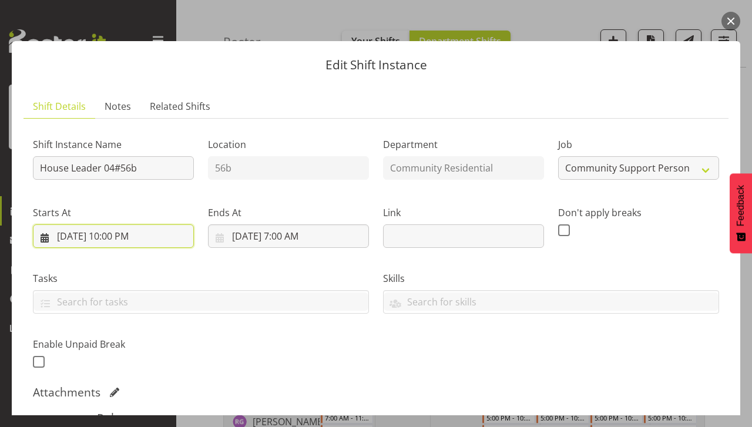
click at [133, 237] on input "[DATE] 10:00 PM" at bounding box center [113, 236] width 161 height 24
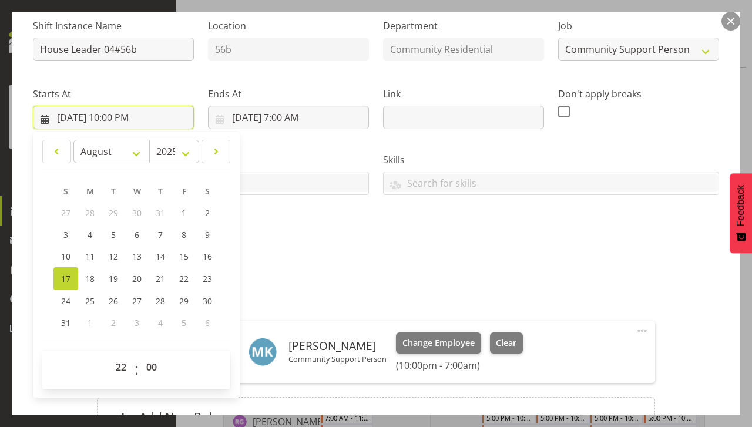
scroll to position [121, 0]
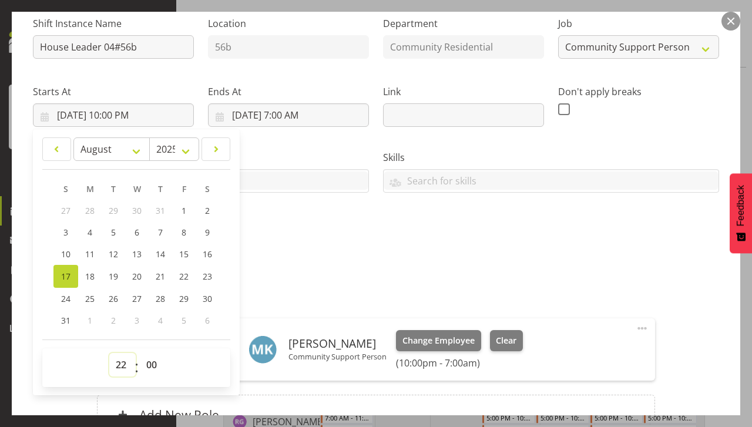
click at [126, 371] on select "00 01 02 03 04 05 06 07 08 09 10 11 12 13 14 15 16 17 18 19 20 21 22 23" at bounding box center [122, 365] width 26 height 24
select select "17"
click at [109, 353] on select "00 01 02 03 04 05 06 07 08 09 10 11 12 13 14 15 16 17 18 19 20 21 22 23" at bounding box center [122, 365] width 26 height 24
type input "[DATE] 5:00 PM"
click at [294, 125] on input "[DATE] 7:00 AM" at bounding box center [288, 115] width 161 height 24
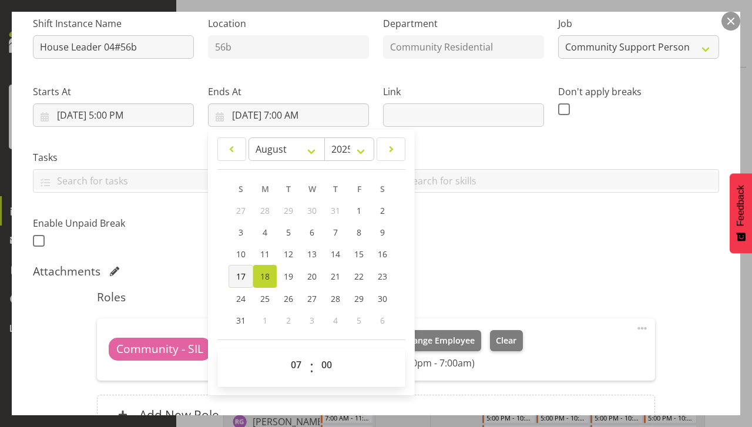
click at [236, 286] on link "17" at bounding box center [241, 276] width 25 height 23
type input "[DATE] 7:00 AM"
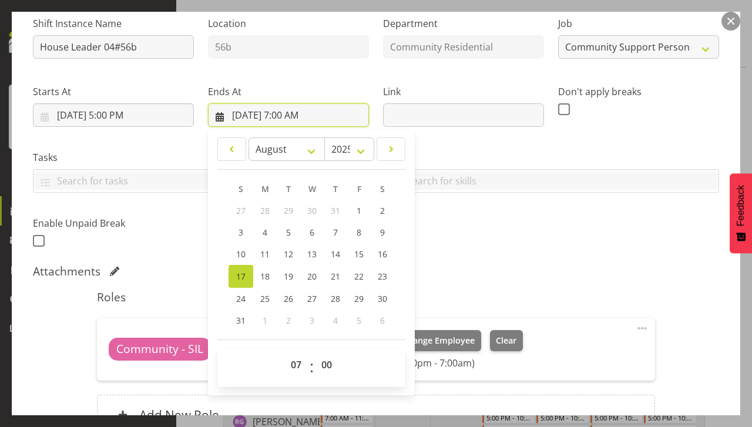
click at [302, 122] on input "[DATE] 7:00 AM" at bounding box center [288, 115] width 161 height 24
click at [294, 367] on select "00 01 02 03 04 05 06 07 08 09 10 11 12 13 14 15 16 17 18 19 20 21 22 23" at bounding box center [297, 365] width 26 height 24
select select "22"
click at [284, 353] on select "00 01 02 03 04 05 06 07 08 09 10 11 12 13 14 15 16 17 18 19 20 21 22 23" at bounding box center [297, 365] width 26 height 24
type input "[DATE] 10:00 PM"
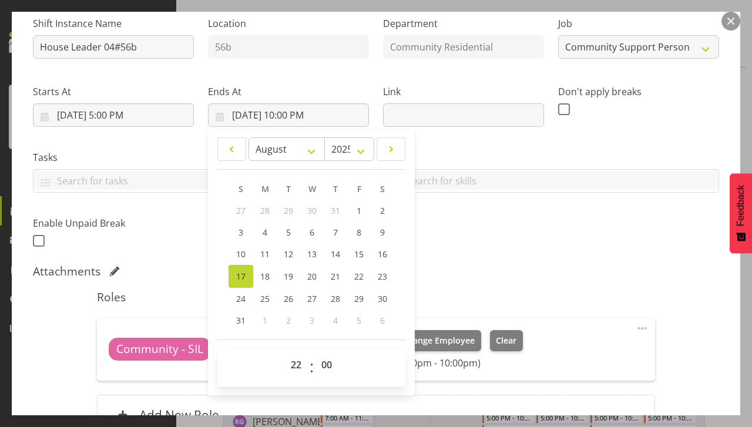
click at [582, 297] on h5 "Roles" at bounding box center [376, 297] width 558 height 14
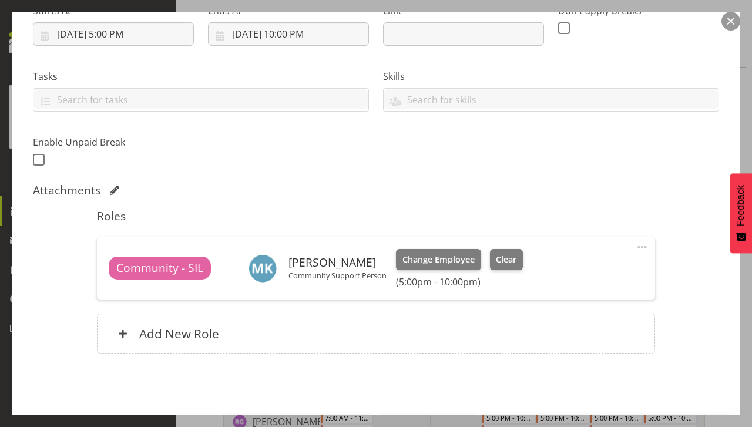
scroll to position [243, 0]
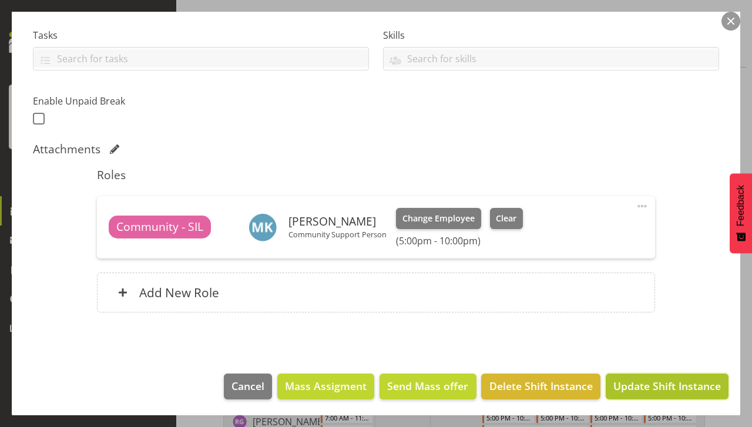
click at [649, 390] on span "Update Shift Instance" at bounding box center [667, 385] width 108 height 15
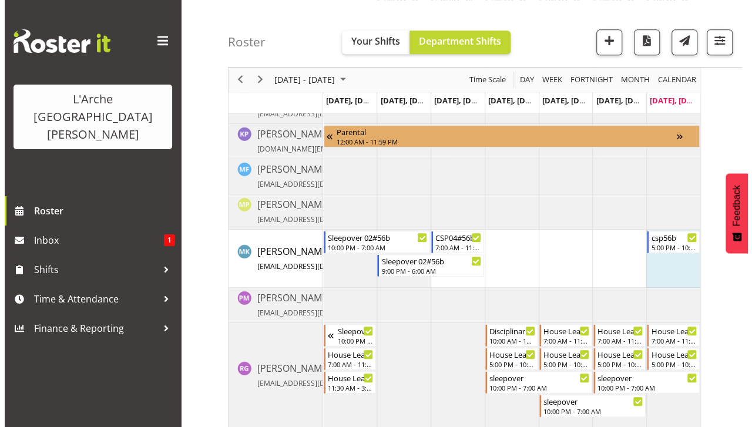
scroll to position [472, 0]
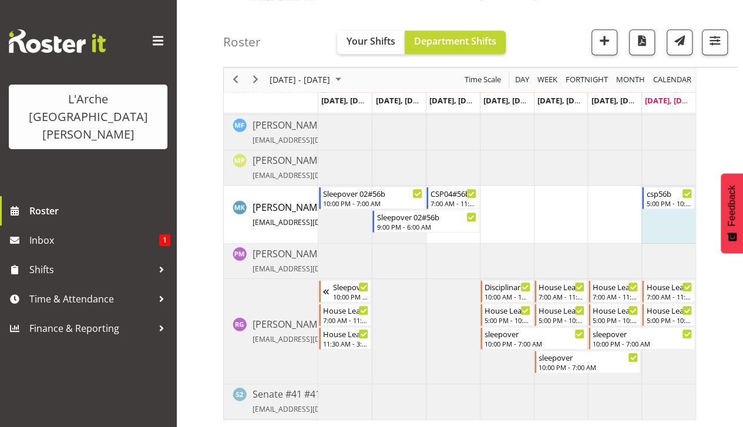
click at [671, 360] on td "Timeline Week of August 17, 2025" at bounding box center [669, 331] width 54 height 105
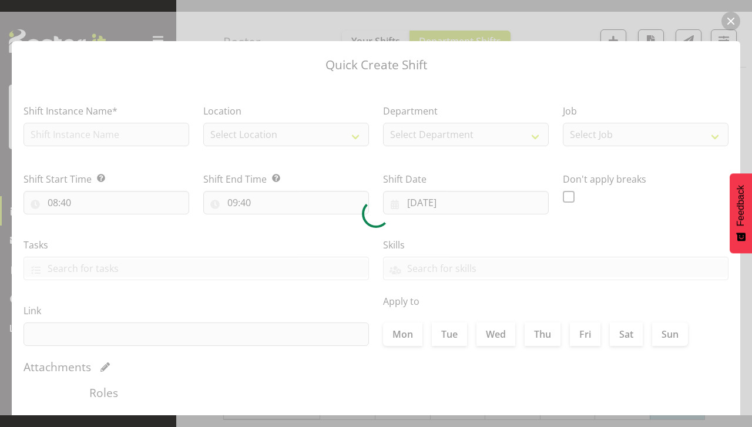
checkbox input "true"
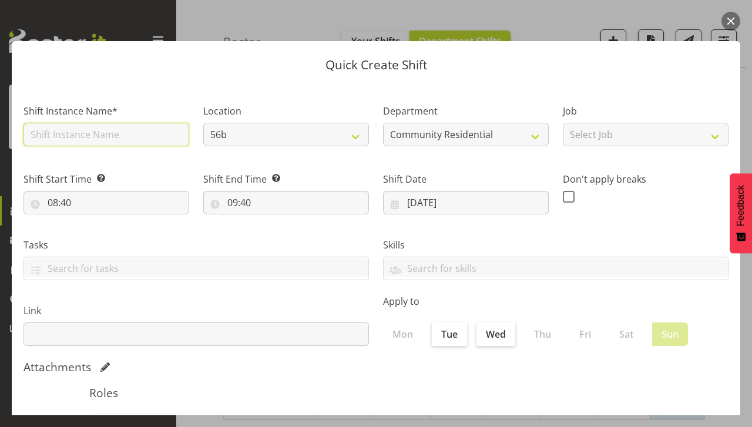
click at [73, 137] on input "text" at bounding box center [107, 135] width 166 height 24
type input "sleepover"
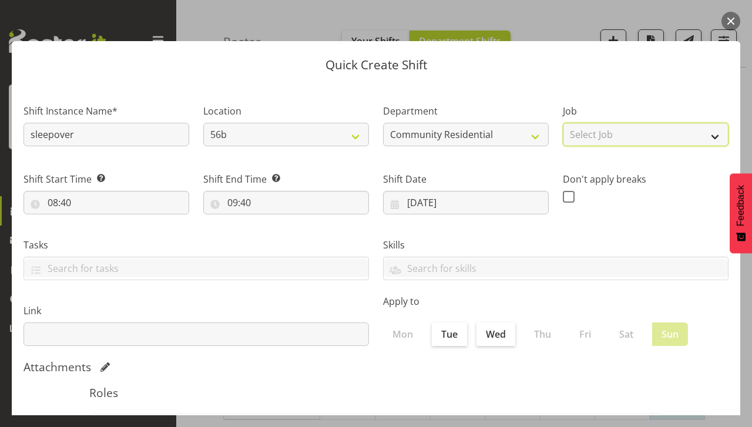
click at [586, 140] on select "Select Job Accounts Admin Art Coordinator Community Leader Community Support Pe…" at bounding box center [646, 135] width 166 height 24
select select "1"
click at [563, 123] on select "Select Job Accounts Admin Art Coordinator Community Leader Community Support Pe…" at bounding box center [646, 135] width 166 height 24
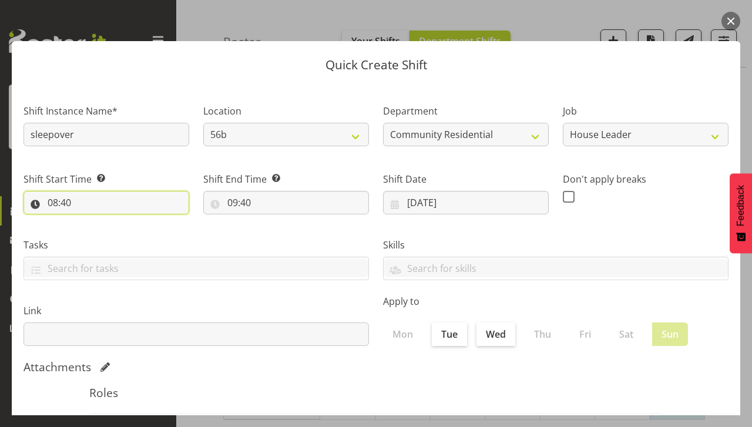
click at [60, 210] on input "08:40" at bounding box center [107, 203] width 166 height 24
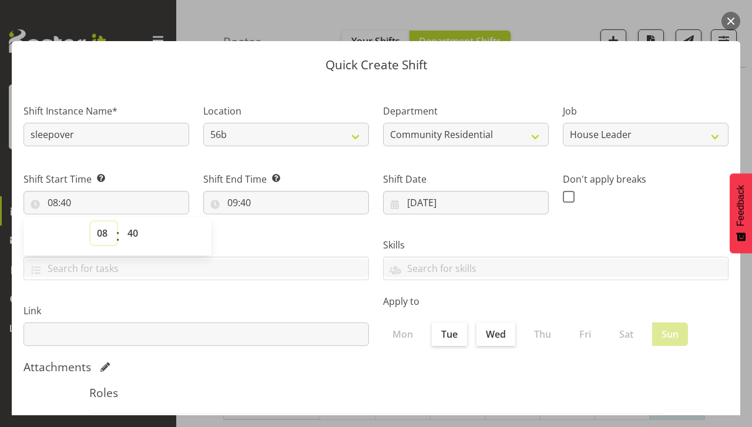
click at [96, 239] on select "00 01 02 03 04 05 06 07 08 09 10 11 12 13 14 15 16 17 18 19 20 21 22 23" at bounding box center [103, 233] width 26 height 24
select select "22"
click at [90, 221] on select "00 01 02 03 04 05 06 07 08 09 10 11 12 13 14 15 16 17 18 19 20 21 22 23" at bounding box center [103, 233] width 26 height 24
type input "22:40"
click at [137, 236] on select "00 01 02 03 04 05 06 07 08 09 10 11 12 13 14 15 16 17 18 19 20 21 22 23 24 25 2…" at bounding box center [134, 233] width 26 height 24
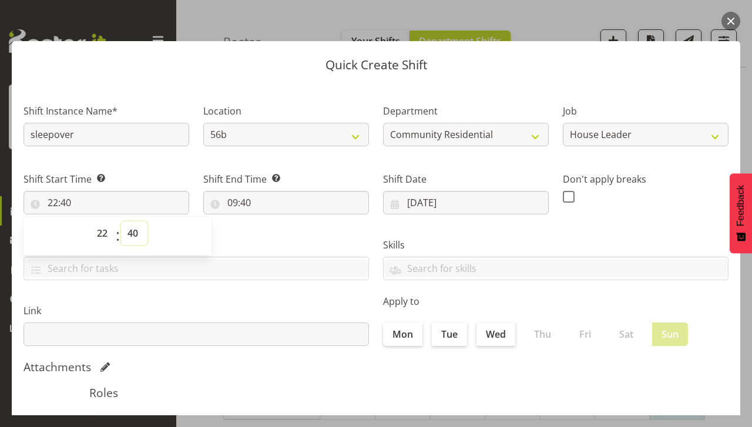
select select "0"
click at [121, 221] on select "00 01 02 03 04 05 06 07 08 09 10 11 12 13 14 15 16 17 18 19 20 21 22 23 24 25 2…" at bounding box center [134, 233] width 26 height 24
type input "22:00"
click at [235, 203] on input "09:40" at bounding box center [286, 203] width 166 height 24
click at [279, 239] on select "00 01 02 03 04 05 06 07 08 09 10 11 12 13 14 15 16 17 18 19 20 21 22 23" at bounding box center [283, 233] width 26 height 24
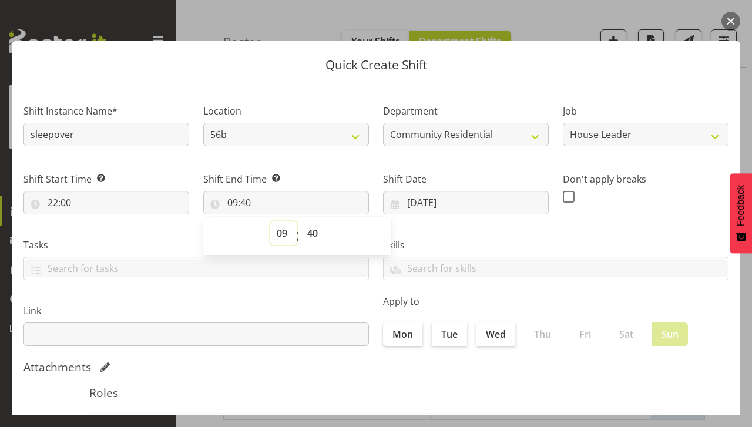
select select "7"
click at [270, 221] on select "00 01 02 03 04 05 06 07 08 09 10 11 12 13 14 15 16 17 18 19 20 21 22 23" at bounding box center [283, 233] width 26 height 24
type input "07:40"
click at [304, 239] on select "00 01 02 03 04 05 06 07 08 09 10 11 12 13 14 15 16 17 18 19 20 21 22 23 24 25 2…" at bounding box center [314, 233] width 26 height 24
select select "0"
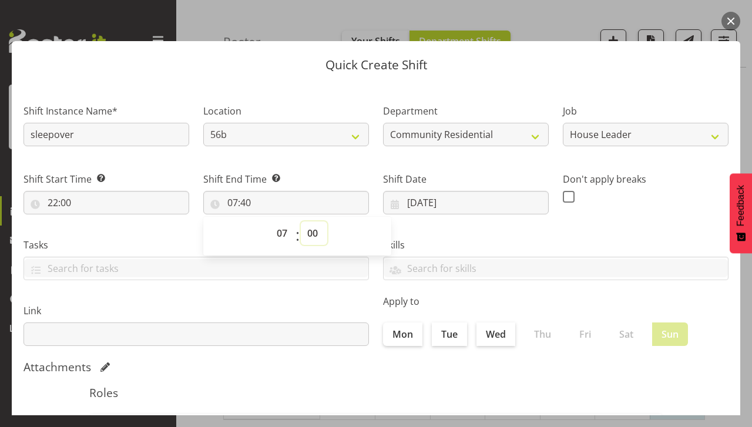
click at [301, 221] on select "00 01 02 03 04 05 06 07 08 09 10 11 12 13 14 15 16 17 18 19 20 21 22 23 24 25 2…" at bounding box center [314, 233] width 26 height 24
type input "07:00"
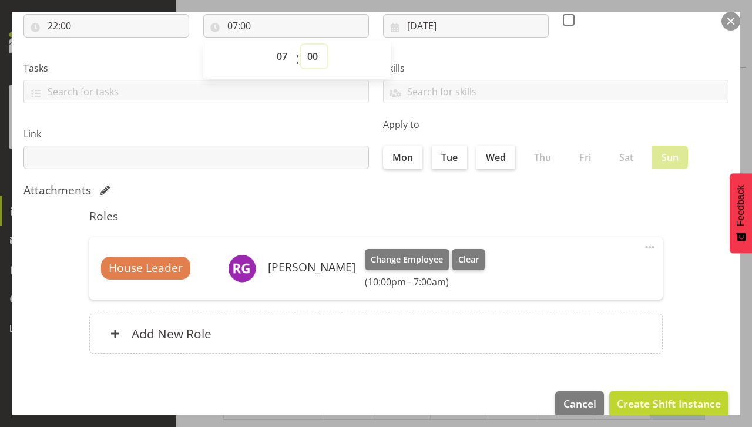
scroll to position [195, 0]
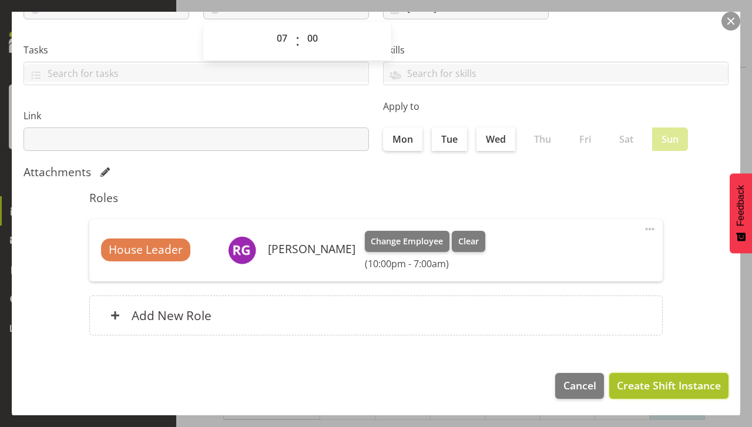
click at [637, 380] on span "Create Shift Instance" at bounding box center [669, 385] width 104 height 15
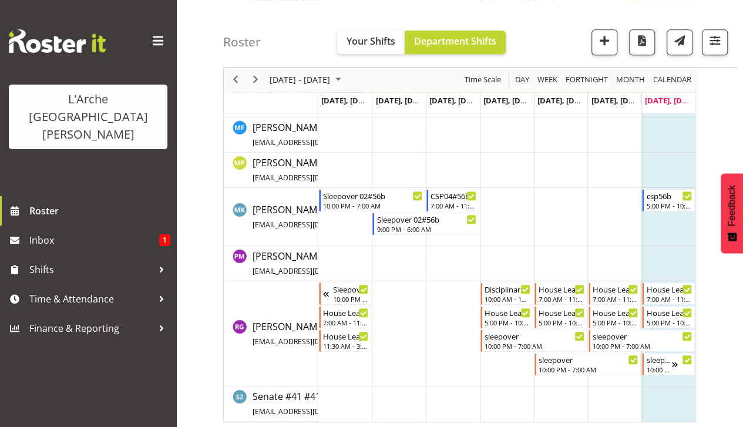
scroll to position [472, 0]
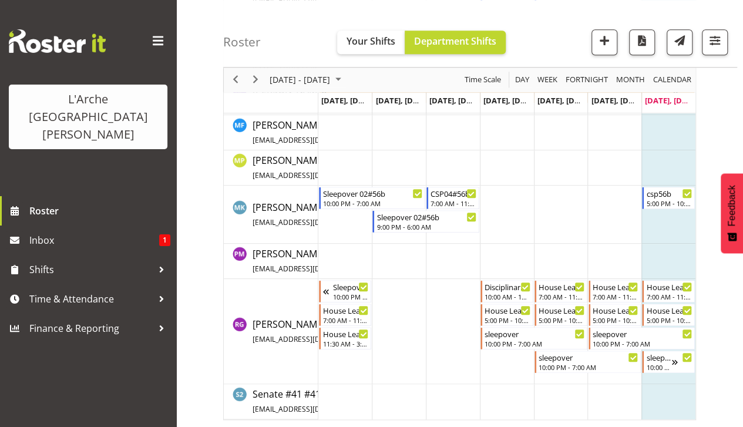
click at [234, 92] on td "Timeline Week of August 17, 2025" at bounding box center [271, 102] width 95 height 21
click at [241, 85] on div "previous period" at bounding box center [236, 80] width 20 height 25
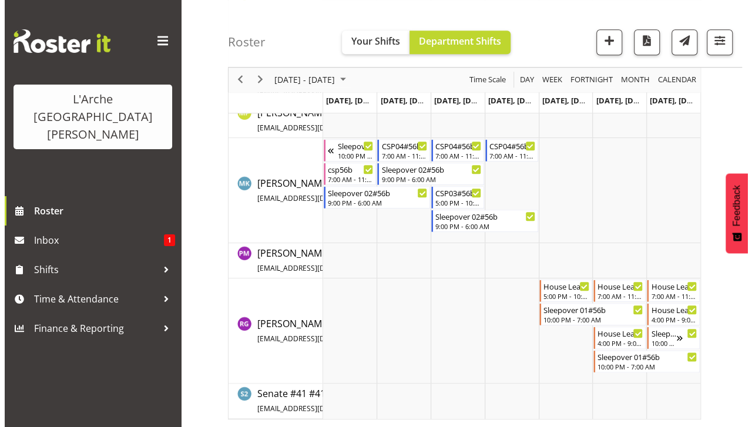
scroll to position [495, 0]
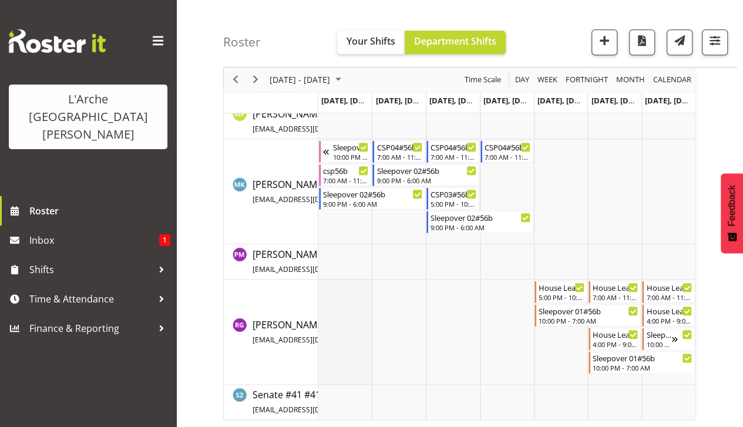
click at [336, 336] on td "Timeline Week of August 10, 2025" at bounding box center [345, 332] width 54 height 105
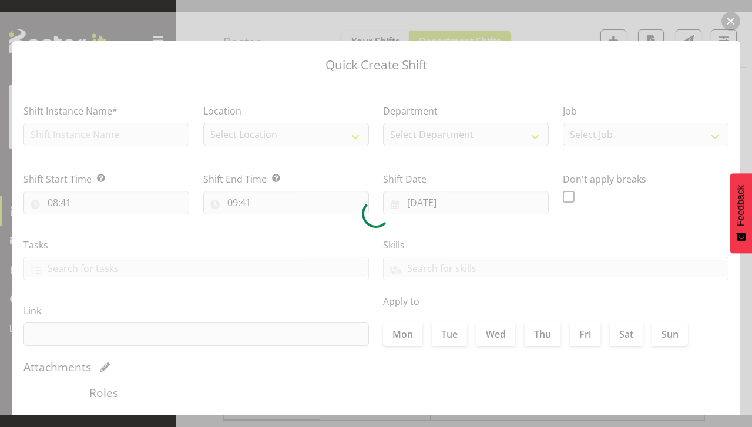
type input "[DATE]"
checkbox input "true"
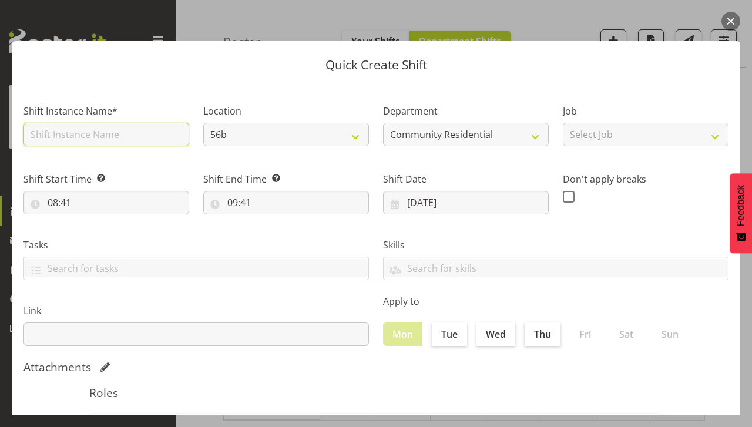
click at [60, 137] on input "text" at bounding box center [107, 135] width 166 height 24
type input "House Leader 04#56b"
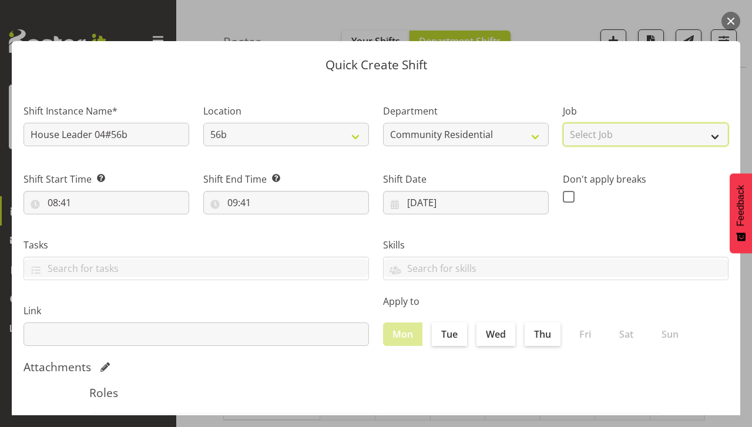
click at [603, 133] on select "Select Job Accounts Admin Art Coordinator Community Leader Community Support Pe…" at bounding box center [646, 135] width 166 height 24
select select "1"
click at [563, 123] on select "Select Job Accounts Admin Art Coordinator Community Leader Community Support Pe…" at bounding box center [646, 135] width 166 height 24
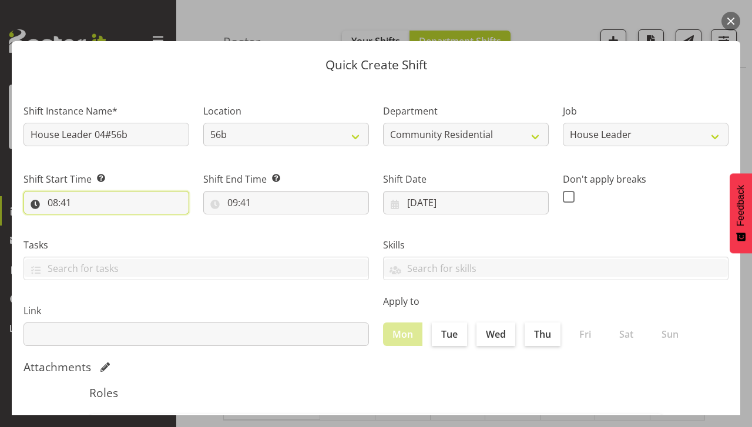
click at [83, 207] on input "08:41" at bounding box center [107, 203] width 166 height 24
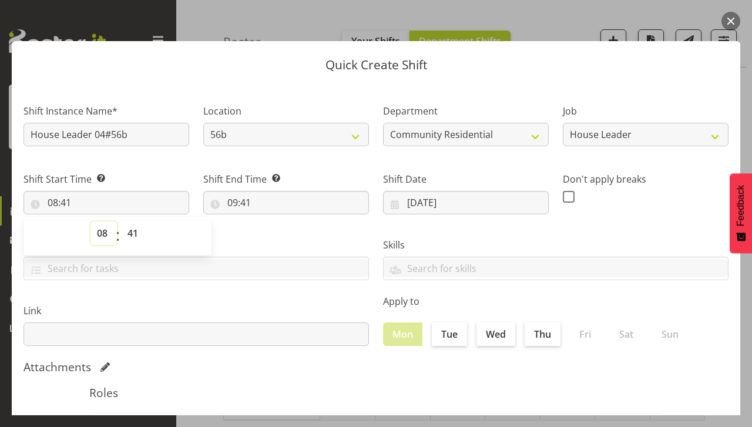
click at [98, 241] on select "00 01 02 03 04 05 06 07 08 09 10 11 12 13 14 15 16 17 18 19 20 21 22 23" at bounding box center [103, 233] width 26 height 24
select select "7"
click at [90, 221] on select "00 01 02 03 04 05 06 07 08 09 10 11 12 13 14 15 16 17 18 19 20 21 22 23" at bounding box center [103, 233] width 26 height 24
type input "07:41"
click at [136, 234] on select "00 01 02 03 04 05 06 07 08 09 10 11 12 13 14 15 16 17 18 19 20 21 22 23 24 25 2…" at bounding box center [134, 233] width 26 height 24
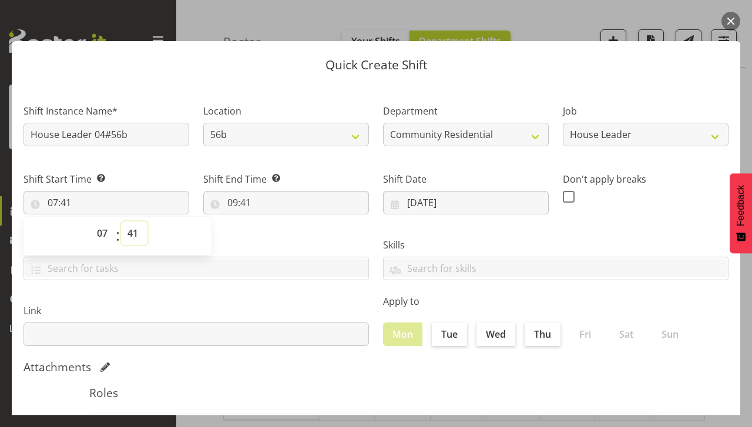
select select "0"
click at [121, 221] on select "00 01 02 03 04 05 06 07 08 09 10 11 12 13 14 15 16 17 18 19 20 21 22 23 24 25 2…" at bounding box center [134, 233] width 26 height 24
type input "07:00"
click at [240, 206] on input "09:41" at bounding box center [286, 203] width 166 height 24
click at [282, 237] on select "00 01 02 03 04 05 06 07 08 09 10 11 12 13 14 15 16 17 18 19 20 21 22 23" at bounding box center [283, 233] width 26 height 24
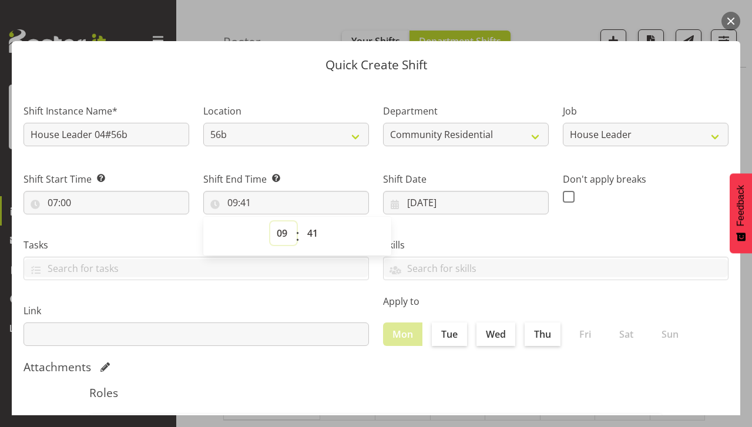
select select "11"
click at [270, 221] on select "00 01 02 03 04 05 06 07 08 09 10 11 12 13 14 15 16 17 18 19 20 21 22 23" at bounding box center [283, 233] width 26 height 24
type input "11:41"
click at [311, 228] on select "00 01 02 03 04 05 06 07 08 09 10 11 12 13 14 15 16 17 18 19 20 21 22 23 24 25 2…" at bounding box center [314, 233] width 26 height 24
select select "0"
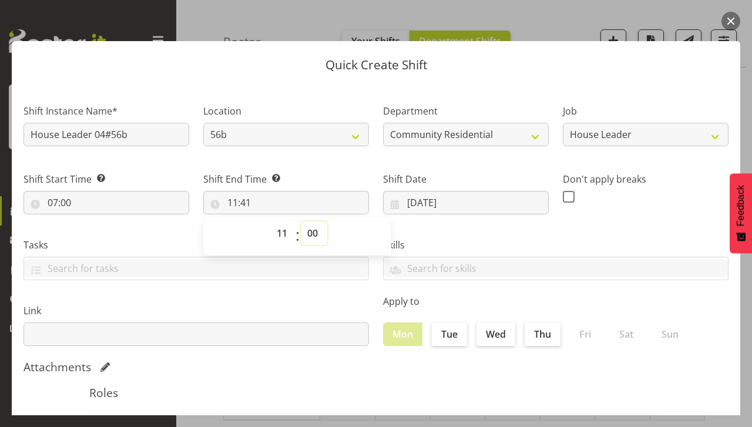
click at [301, 221] on select "00 01 02 03 04 05 06 07 08 09 10 11 12 13 14 15 16 17 18 19 20 21 22 23 24 25 2…" at bounding box center [314, 233] width 26 height 24
type input "11:00"
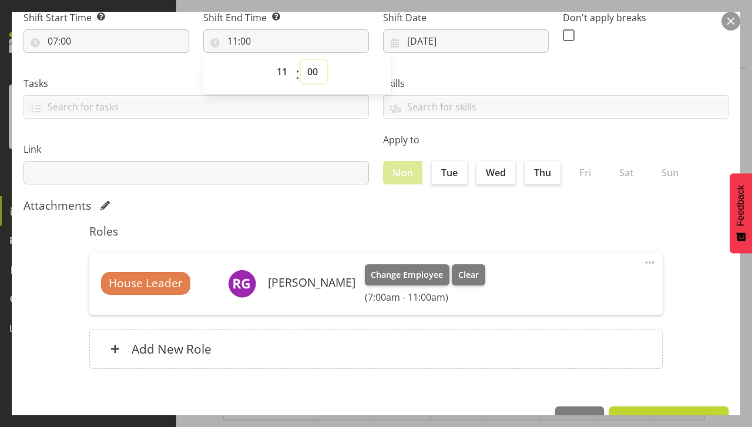
scroll to position [195, 0]
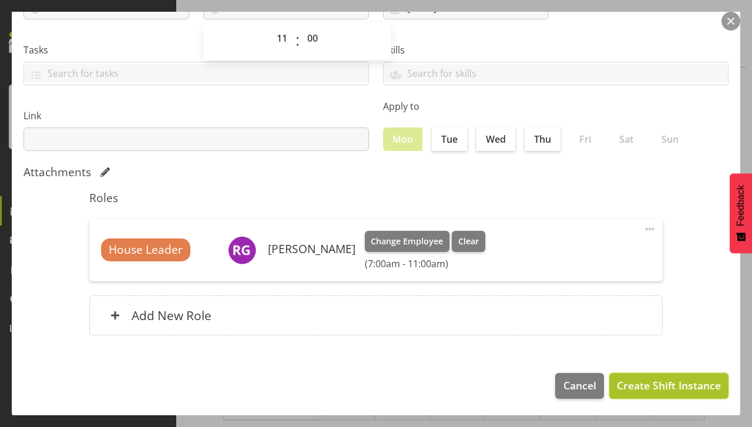
click at [652, 392] on button "Create Shift Instance" at bounding box center [668, 386] width 119 height 26
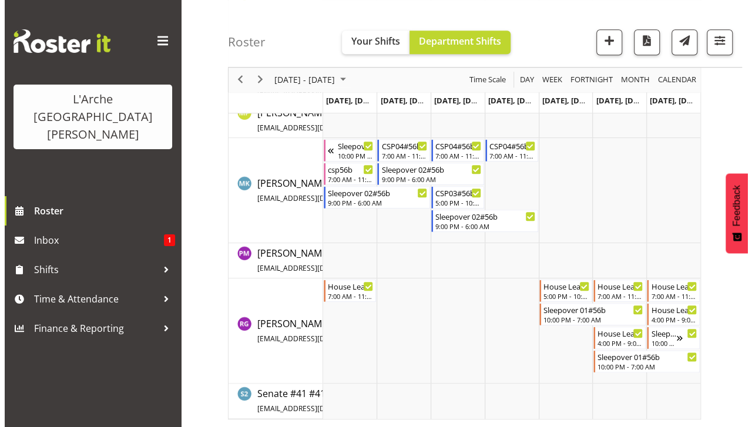
scroll to position [495, 0]
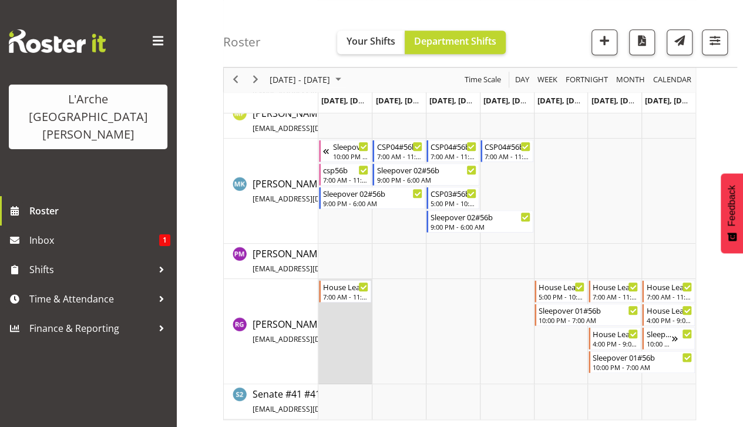
click at [341, 311] on td "Timeline Week of August 10, 2025" at bounding box center [345, 331] width 54 height 105
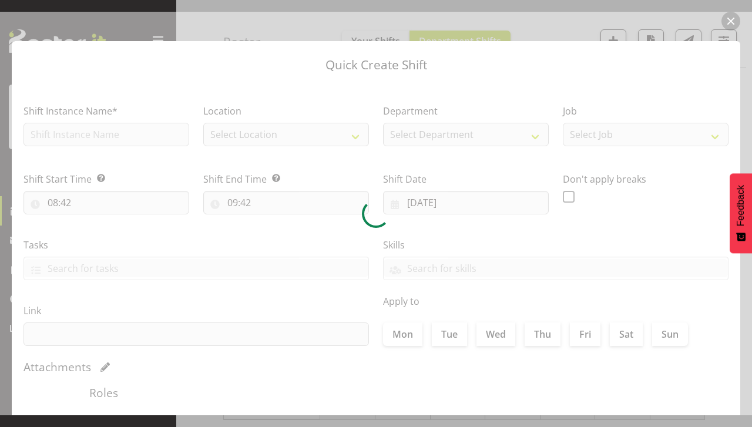
type input "[DATE]"
checkbox input "true"
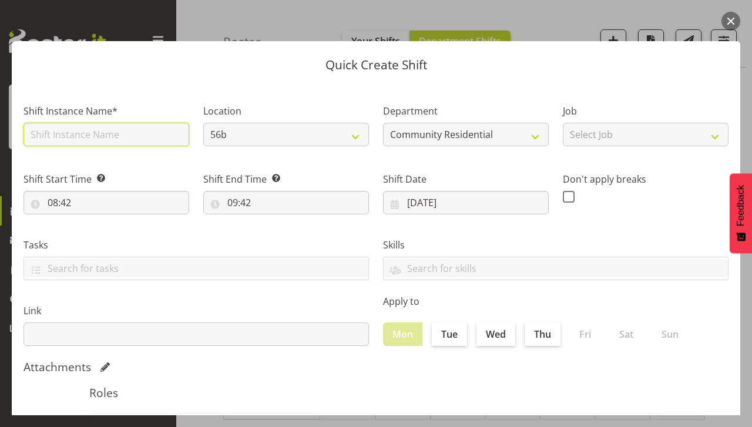
click at [88, 139] on input "text" at bounding box center [107, 135] width 166 height 24
type input "House Leader 04#56b"
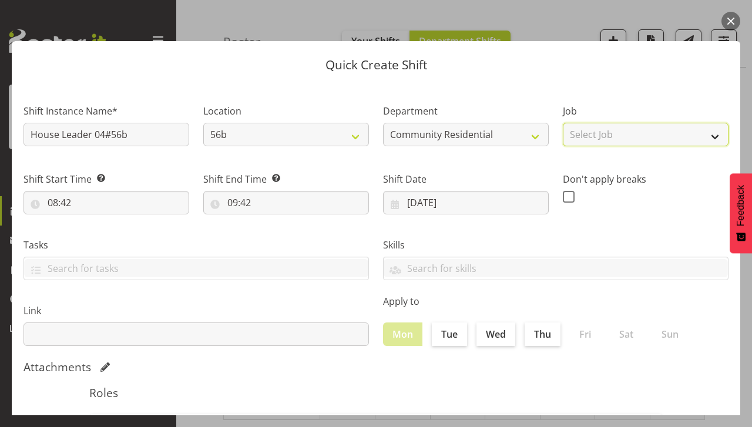
click at [573, 137] on select "Select Job Accounts Admin Art Coordinator Community Leader Community Support Pe…" at bounding box center [646, 135] width 166 height 24
select select "1"
click at [563, 123] on select "Select Job Accounts Admin Art Coordinator Community Leader Community Support Pe…" at bounding box center [646, 135] width 166 height 24
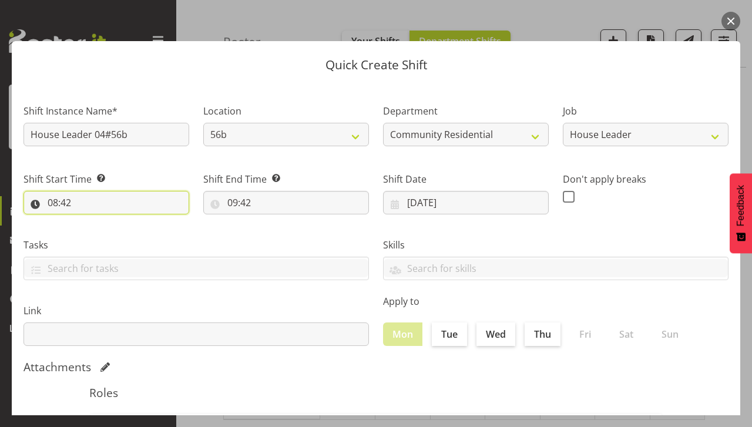
click at [65, 210] on input "08:42" at bounding box center [107, 203] width 166 height 24
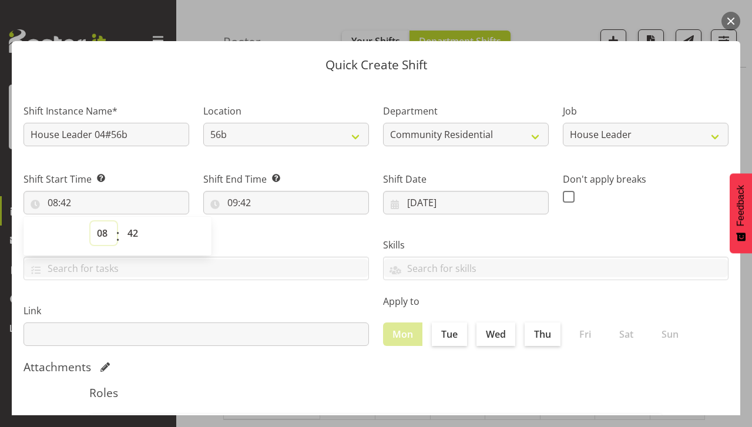
click at [105, 242] on select "00 01 02 03 04 05 06 07 08 09 10 11 12 13 14 15 16 17 18 19 20 21 22 23" at bounding box center [103, 233] width 26 height 24
select select "12"
click at [90, 221] on select "00 01 02 03 04 05 06 07 08 09 10 11 12 13 14 15 16 17 18 19 20 21 22 23" at bounding box center [103, 233] width 26 height 24
type input "12:42"
click at [139, 234] on select "00 01 02 03 04 05 06 07 08 09 10 11 12 13 14 15 16 17 18 19 20 21 22 23 24 25 2…" at bounding box center [134, 233] width 26 height 24
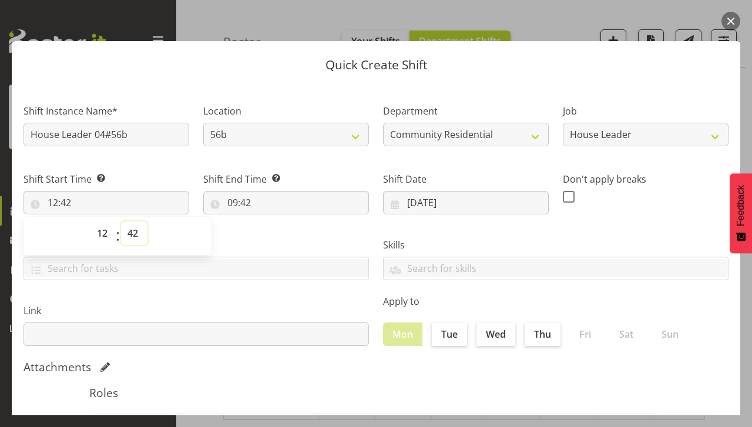
select select "30"
click at [121, 221] on select "00 01 02 03 04 05 06 07 08 09 10 11 12 13 14 15 16 17 18 19 20 21 22 23 24 25 2…" at bounding box center [134, 233] width 26 height 24
type input "12:30"
click at [233, 200] on input "09:42" at bounding box center [286, 203] width 166 height 24
click at [277, 234] on select "00 01 02 03 04 05 06 07 08 09 10 11 12 13 14 15 16 17 18 19 20 21 22 23" at bounding box center [283, 233] width 26 height 24
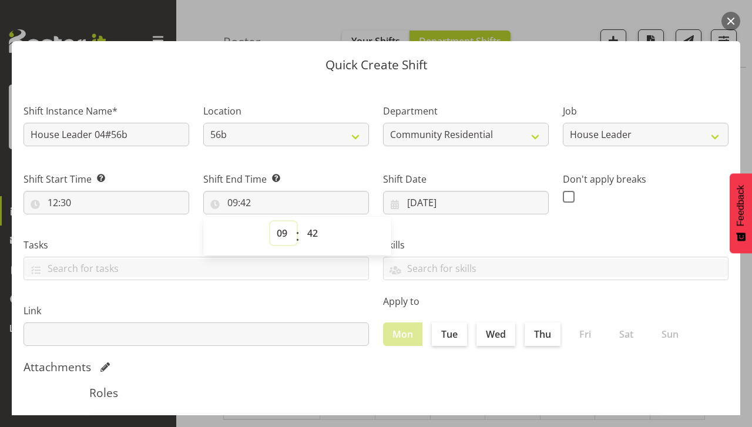
select select "15"
click at [270, 221] on select "00 01 02 03 04 05 06 07 08 09 10 11 12 13 14 15 16 17 18 19 20 21 22 23" at bounding box center [283, 233] width 26 height 24
type input "15:42"
click at [311, 240] on select "00 01 02 03 04 05 06 07 08 09 10 11 12 13 14 15 16 17 18 19 20 21 22 23 24 25 2…" at bounding box center [314, 233] width 26 height 24
select select "31"
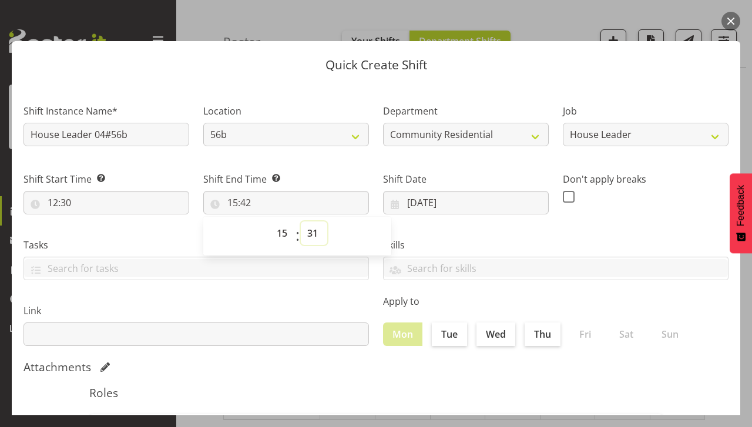
click at [301, 221] on select "00 01 02 03 04 05 06 07 08 09 10 11 12 13 14 15 16 17 18 19 20 21 22 23 24 25 2…" at bounding box center [314, 233] width 26 height 24
type input "15:31"
click at [311, 240] on select "00 01 02 03 04 05 06 07 08 09 10 11 12 13 14 15 16 17 18 19 20 21 22 23 24 25 2…" at bounding box center [314, 233] width 26 height 24
select select "30"
click at [301, 221] on select "00 01 02 03 04 05 06 07 08 09 10 11 12 13 14 15 16 17 18 19 20 21 22 23 24 25 2…" at bounding box center [314, 233] width 26 height 24
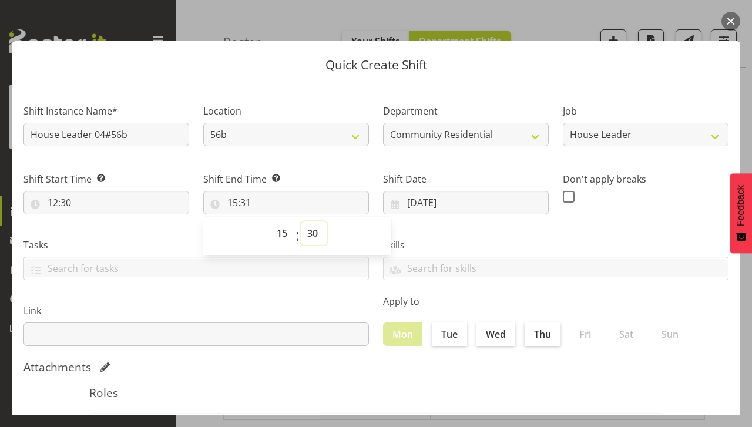
type input "15:30"
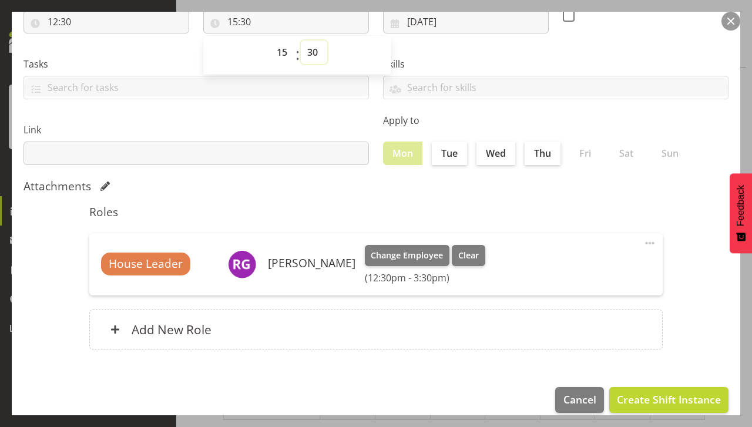
scroll to position [195, 0]
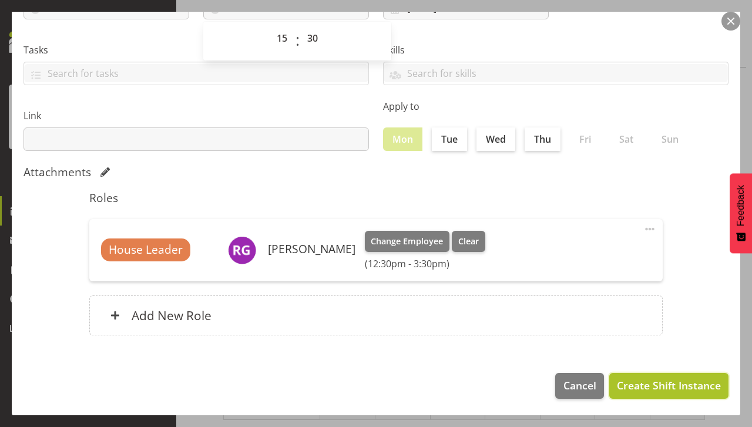
click at [648, 394] on button "Create Shift Instance" at bounding box center [668, 386] width 119 height 26
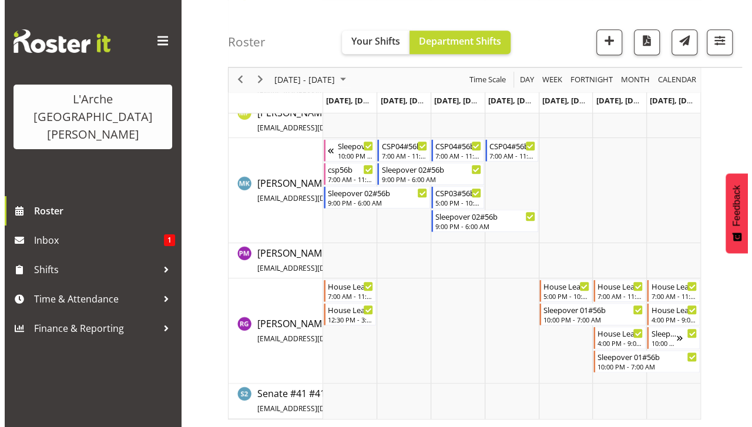
scroll to position [495, 0]
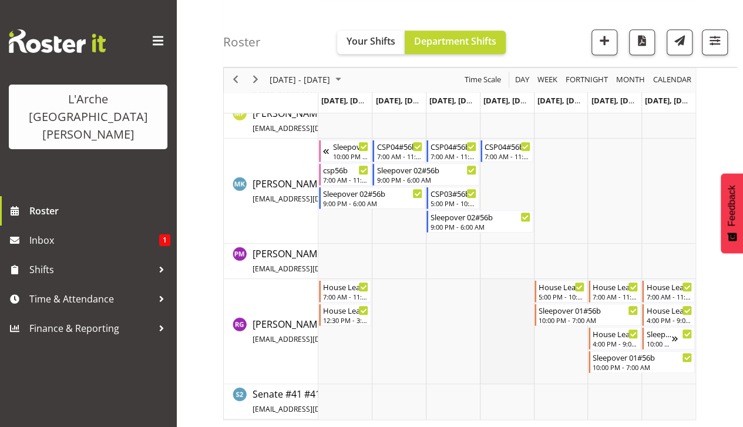
click at [512, 302] on td "Timeline Week of August 10, 2025" at bounding box center [507, 331] width 54 height 105
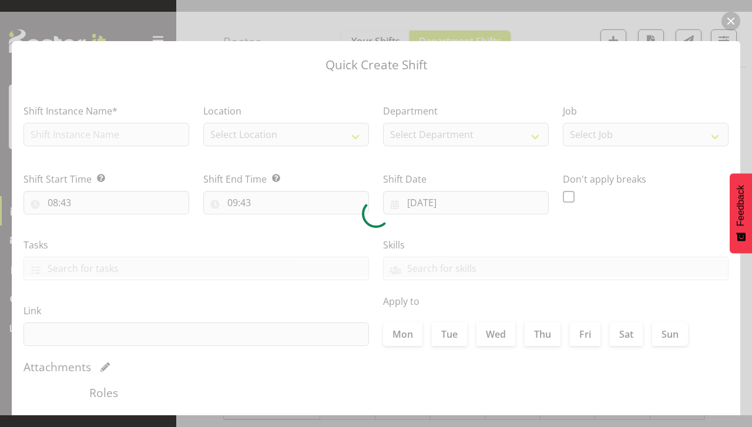
type input "[DATE]"
checkbox input "true"
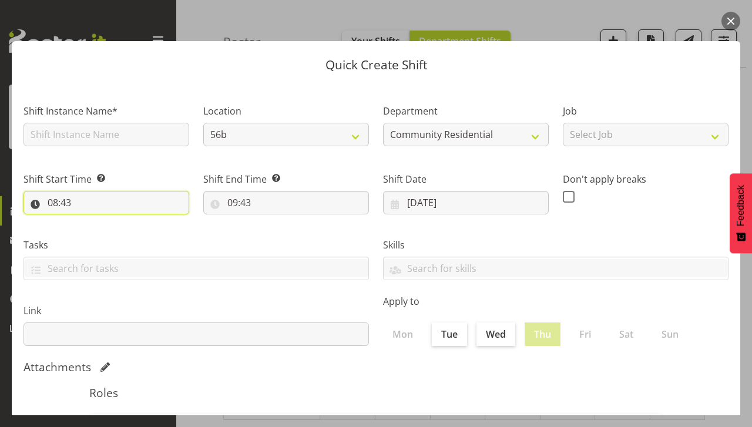
click at [79, 202] on input "08:43" at bounding box center [107, 203] width 166 height 24
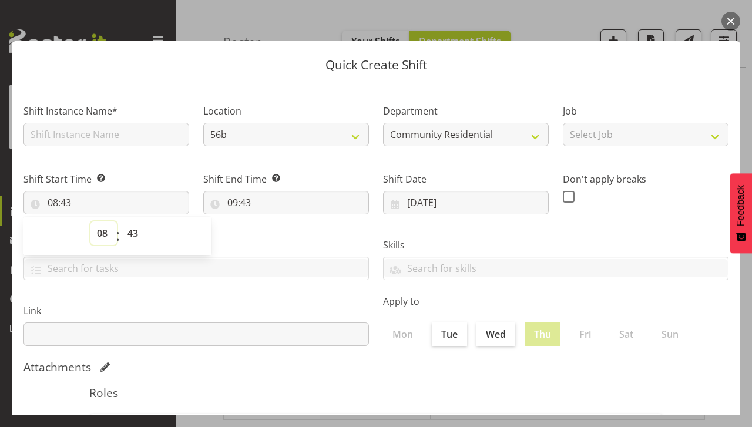
click at [99, 243] on select "00 01 02 03 04 05 06 07 08 09 10 11 12 13 14 15 16 17 18 19 20 21 22 23" at bounding box center [103, 233] width 26 height 24
select select "17"
click at [90, 221] on select "00 01 02 03 04 05 06 07 08 09 10 11 12 13 14 15 16 17 18 19 20 21 22 23" at bounding box center [103, 233] width 26 height 24
type input "17:43"
click at [136, 242] on select "00 01 02 03 04 05 06 07 08 09 10 11 12 13 14 15 16 17 18 19 20 21 22 23 24 25 2…" at bounding box center [134, 233] width 26 height 24
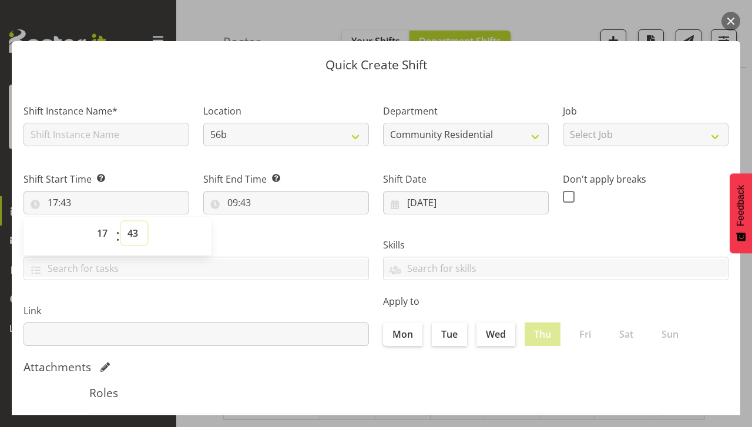
select select "1"
click at [121, 221] on select "00 01 02 03 04 05 06 07 08 09 10 11 12 13 14 15 16 17 18 19 20 21 22 23 24 25 2…" at bounding box center [134, 233] width 26 height 24
type input "17:01"
click at [136, 240] on select "00 01 02 03 04 05 06 07 08 09 10 11 12 13 14 15 16 17 18 19 20 21 22 23 24 25 2…" at bounding box center [134, 233] width 26 height 24
select select "0"
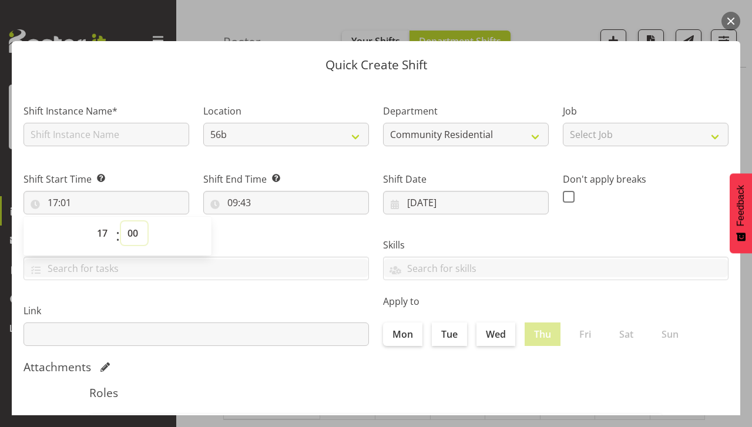
click at [121, 221] on select "00 01 02 03 04 05 06 07 08 09 10 11 12 13 14 15 16 17 18 19 20 21 22 23 24 25 2…" at bounding box center [134, 233] width 26 height 24
type input "17:00"
click at [244, 211] on input "09:43" at bounding box center [286, 203] width 166 height 24
click at [284, 244] on select "00 01 02 03 04 05 06 07 08 09 10 11 12 13 14 15 16 17 18 19 20 21 22 23" at bounding box center [283, 233] width 26 height 24
select select "22"
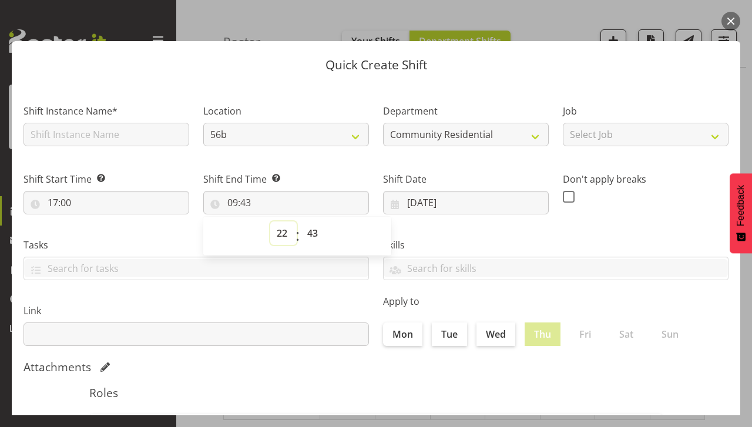
click at [270, 221] on select "00 01 02 03 04 05 06 07 08 09 10 11 12 13 14 15 16 17 18 19 20 21 22 23" at bounding box center [283, 233] width 26 height 24
type input "22:43"
click at [309, 235] on select "00 01 02 03 04 05 06 07 08 09 10 11 12 13 14 15 16 17 18 19 20 21 22 23 24 25 2…" at bounding box center [314, 233] width 26 height 24
select select "1"
click at [301, 221] on select "00 01 02 03 04 05 06 07 08 09 10 11 12 13 14 15 16 17 18 19 20 21 22 23 24 25 2…" at bounding box center [314, 233] width 26 height 24
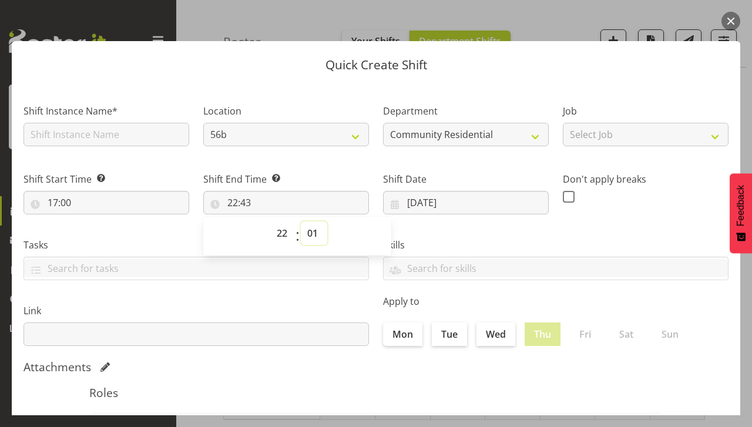
type input "22:01"
click at [317, 247] on span "00 01 02 03 04 05 06 07 08 09 10 11 12 13 14 15 16 17 18 19 20 21 22 23 24 25 2…" at bounding box center [314, 235] width 26 height 29
click at [307, 240] on select "00 01 02 03 04 05 06 07 08 09 10 11 12 13 14 15 16 17 18 19 20 21 22 23 24 25 2…" at bounding box center [314, 233] width 26 height 24
select select "0"
click at [301, 221] on select "00 01 02 03 04 05 06 07 08 09 10 11 12 13 14 15 16 17 18 19 20 21 22 23 24 25 2…" at bounding box center [314, 233] width 26 height 24
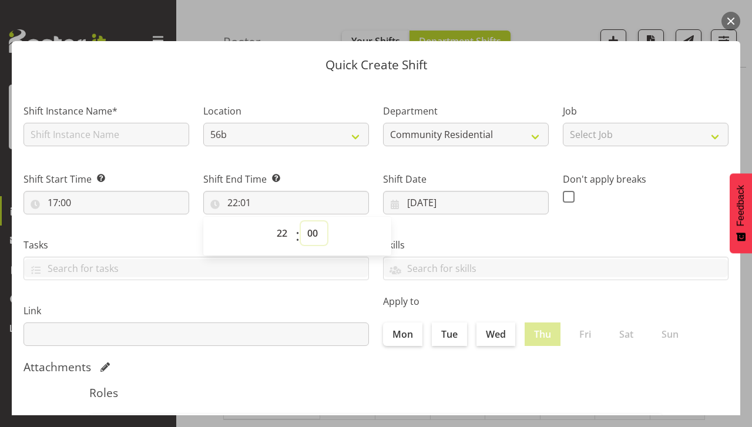
type input "22:00"
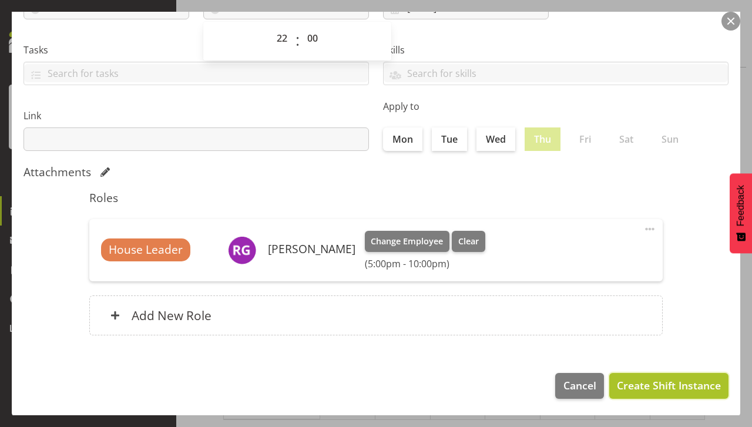
click at [644, 392] on span "Create Shift Instance" at bounding box center [669, 385] width 104 height 15
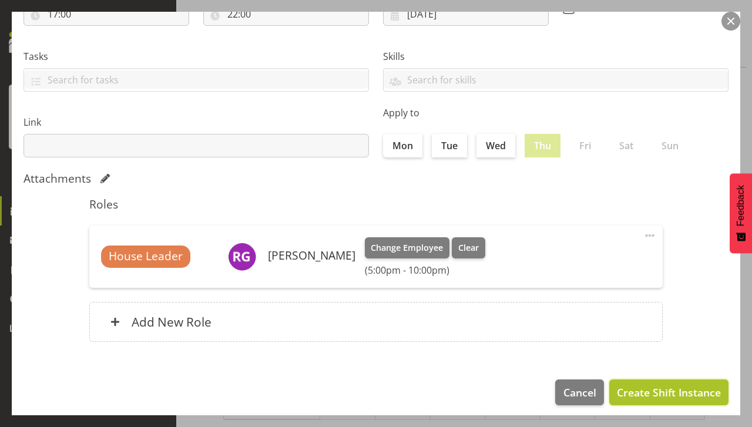
click at [655, 397] on span "Create Shift Instance" at bounding box center [669, 392] width 104 height 15
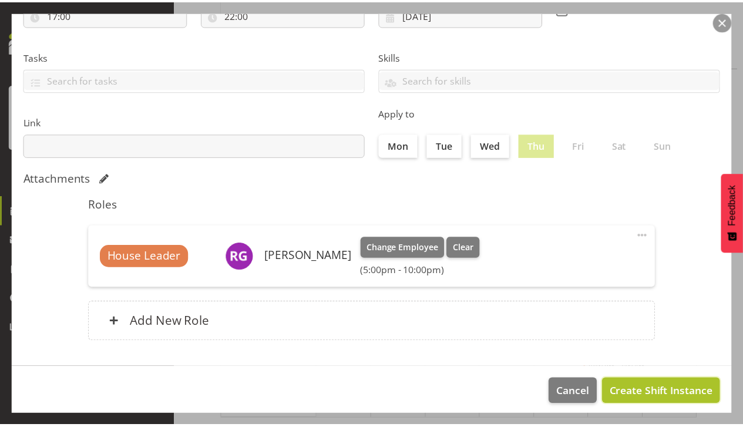
scroll to position [206, 0]
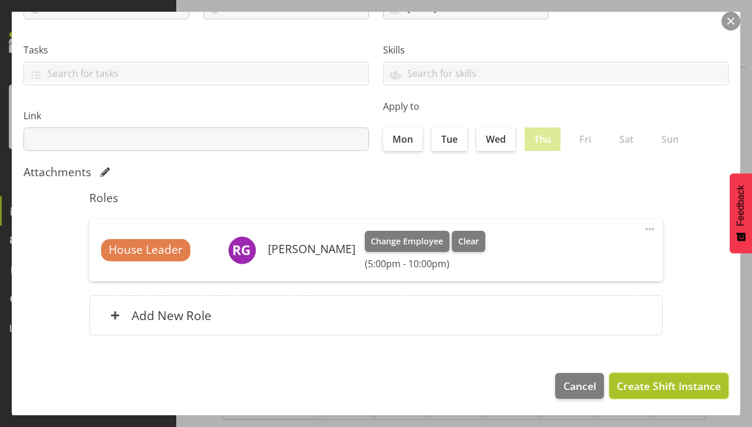
click at [630, 395] on button "Create Shift Instance" at bounding box center [668, 386] width 119 height 26
click at [637, 387] on span "Create Shift Instance" at bounding box center [669, 385] width 104 height 15
click at [643, 382] on span "Create Shift Instance" at bounding box center [669, 385] width 104 height 15
click at [650, 381] on span "Create Shift Instance" at bounding box center [669, 385] width 104 height 15
click at [657, 379] on span "Create Shift Instance" at bounding box center [669, 385] width 104 height 15
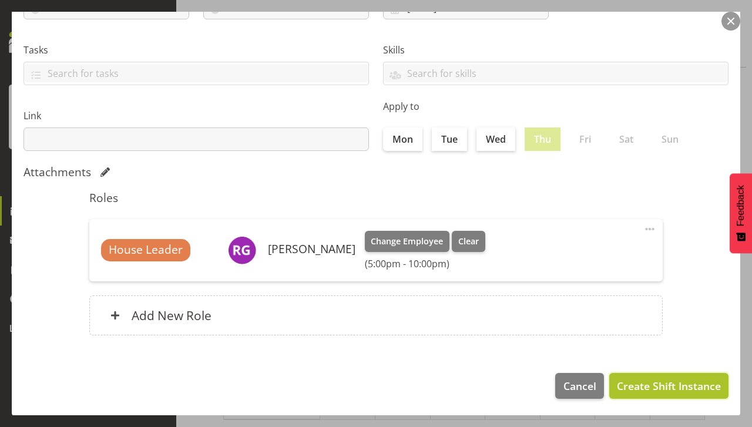
click at [653, 385] on span "Create Shift Instance" at bounding box center [669, 385] width 104 height 15
click at [660, 390] on span "Create Shift Instance" at bounding box center [669, 385] width 104 height 15
click at [662, 395] on button "Create Shift Instance" at bounding box center [668, 386] width 119 height 26
click at [731, 21] on button "button" at bounding box center [730, 21] width 19 height 19
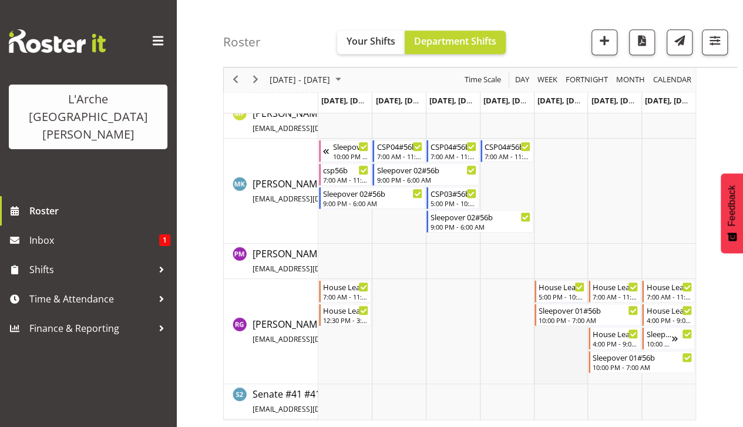
click at [568, 341] on td "Timeline Week of August 10, 2025" at bounding box center [561, 331] width 54 height 105
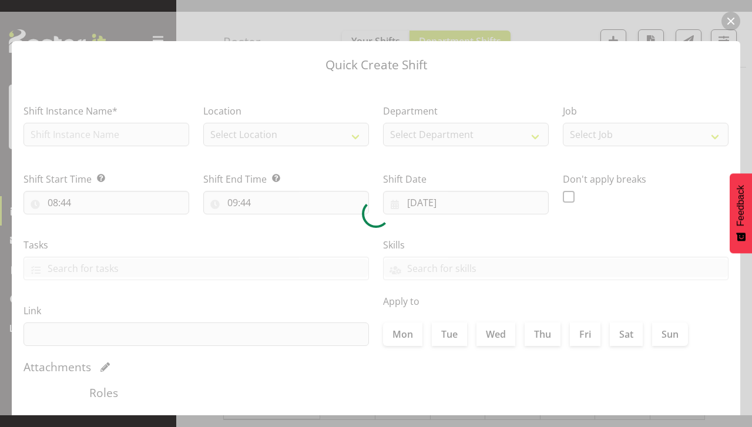
type input "[DATE]"
checkbox input "true"
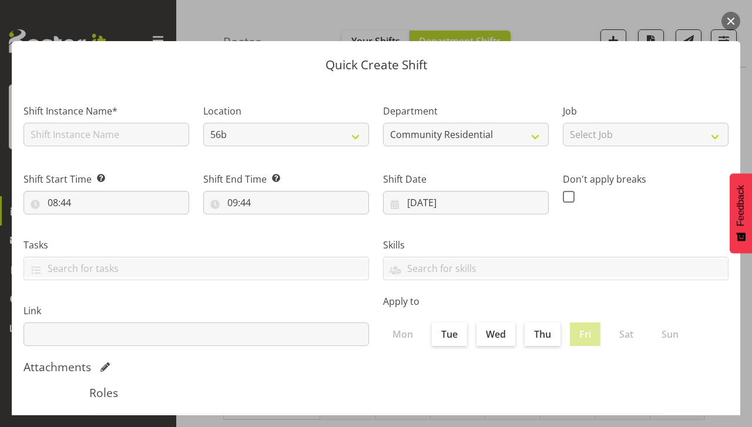
click at [731, 21] on button "button" at bounding box center [730, 21] width 19 height 19
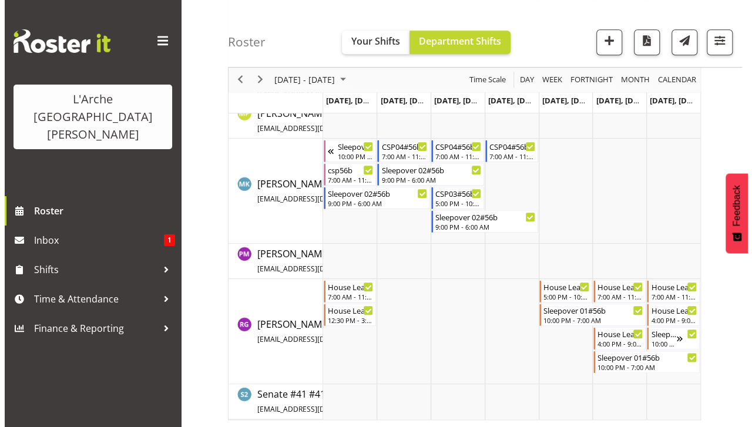
scroll to position [496, 0]
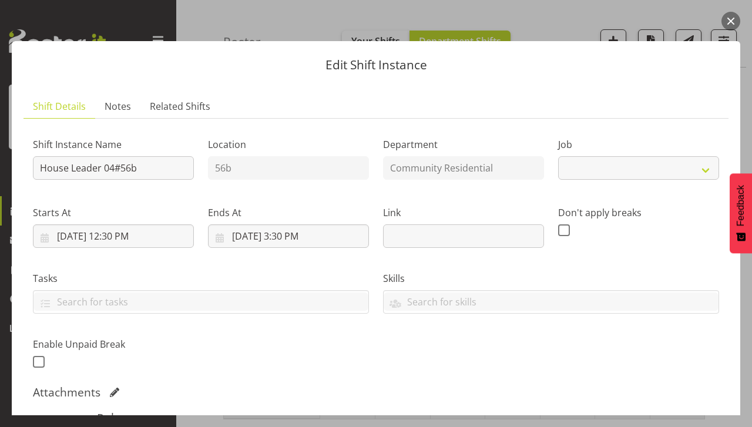
select select "1"
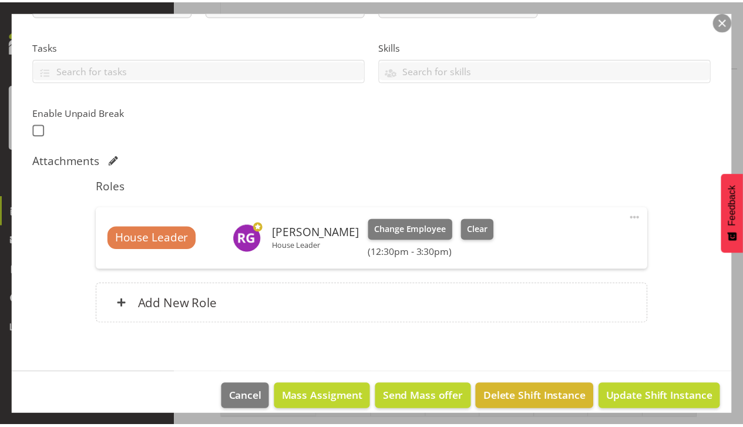
scroll to position [234, 0]
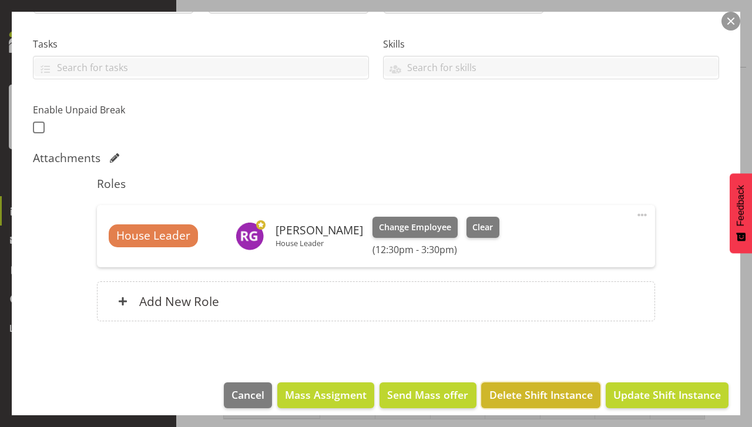
click at [521, 404] on button "Delete Shift Instance" at bounding box center [540, 395] width 119 height 26
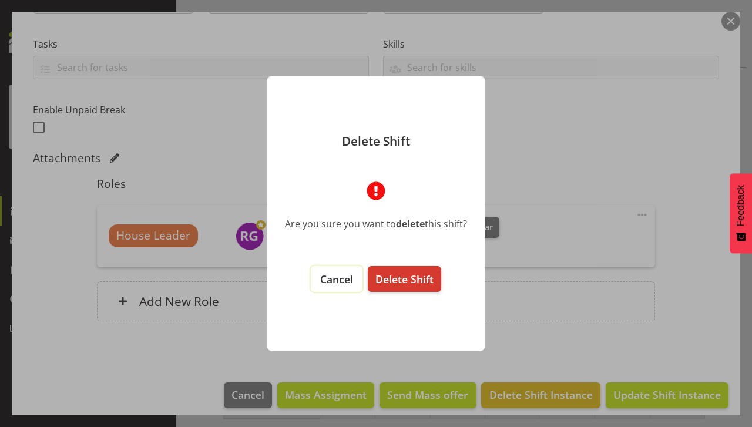
click at [340, 277] on span "Cancel" at bounding box center [336, 279] width 33 height 14
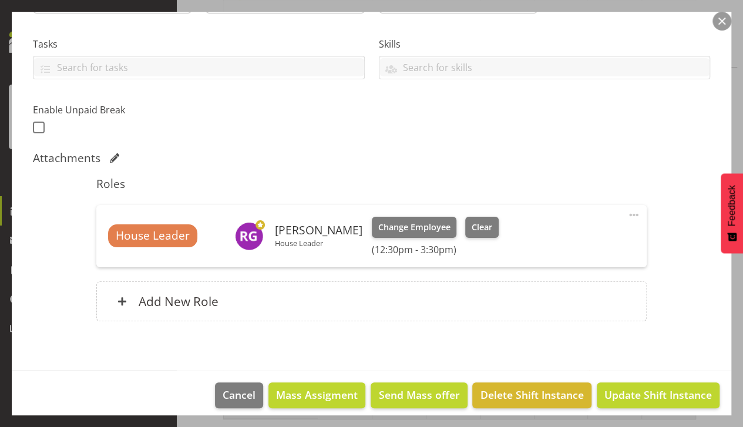
scroll to position [491, 0]
click at [721, 26] on button "button" at bounding box center [722, 21] width 19 height 19
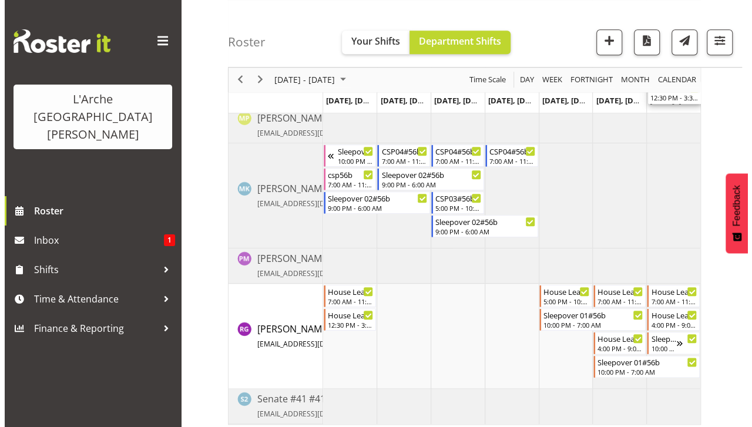
scroll to position [496, 0]
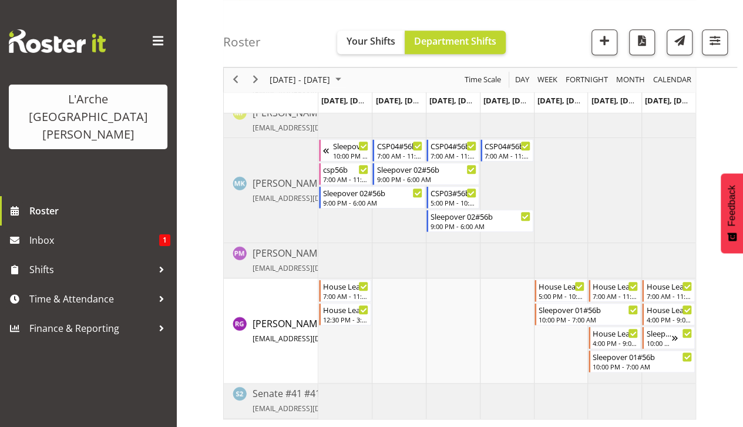
click at [338, 351] on td "Timeline Week of August 10, 2025" at bounding box center [345, 330] width 54 height 105
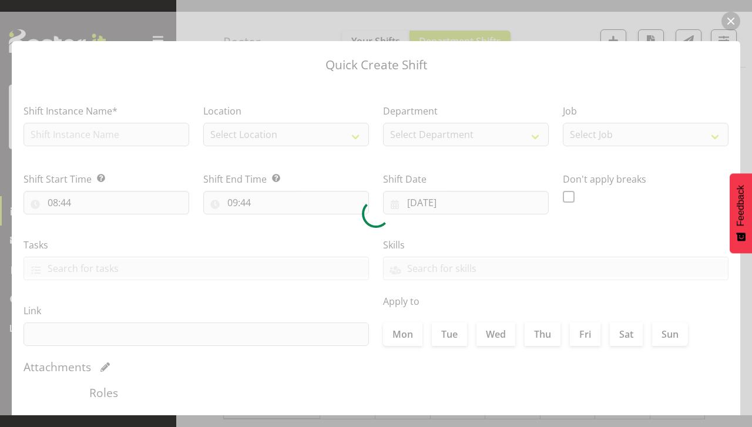
type input "[DATE]"
checkbox input "true"
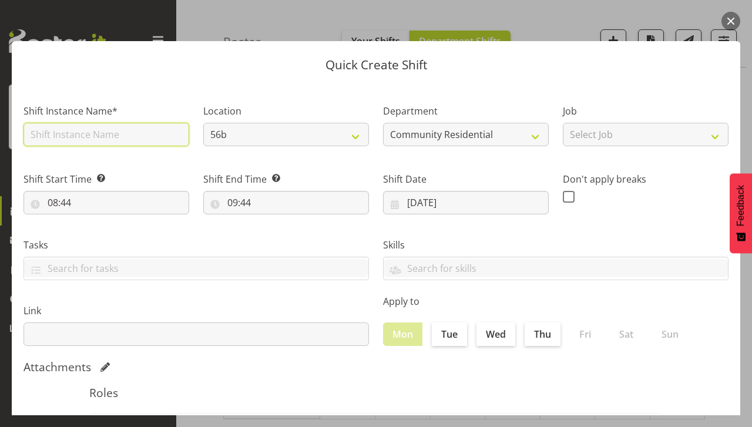
click at [80, 129] on input "text" at bounding box center [107, 135] width 166 height 24
type input "House Leader 04#56b"
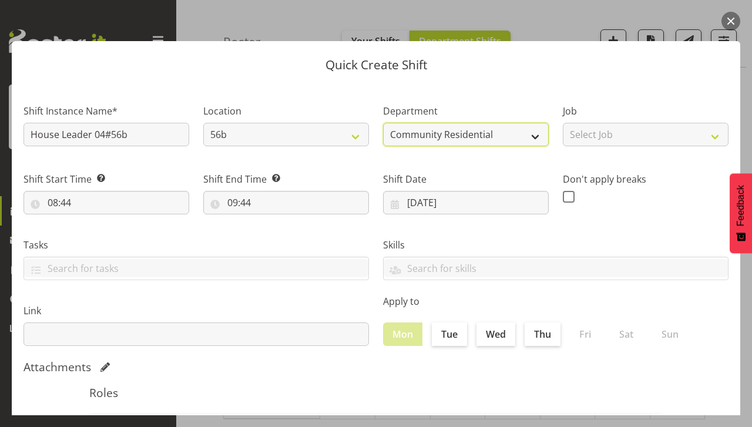
click at [441, 140] on select "Community Residential" at bounding box center [466, 135] width 166 height 24
click at [488, 105] on label "Department" at bounding box center [466, 111] width 166 height 14
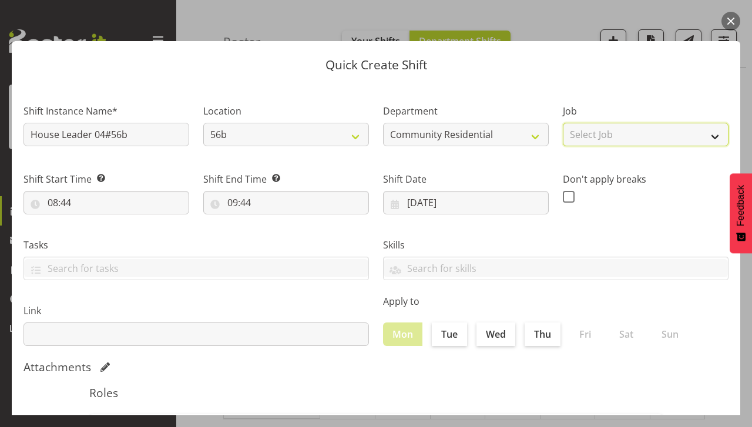
click at [606, 143] on select "Select Job Accounts Admin Art Coordinator Community Leader Community Support Pe…" at bounding box center [646, 135] width 166 height 24
select select "1"
click at [563, 123] on select "Select Job Accounts Admin Art Coordinator Community Leader Community Support Pe…" at bounding box center [646, 135] width 166 height 24
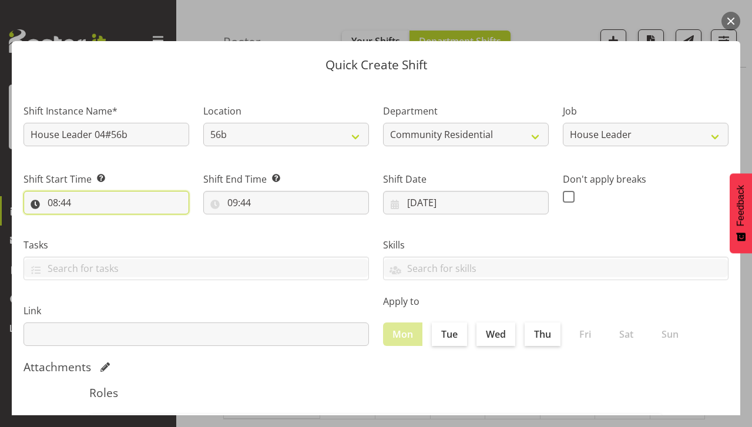
click at [60, 214] on input "08:44" at bounding box center [107, 203] width 166 height 24
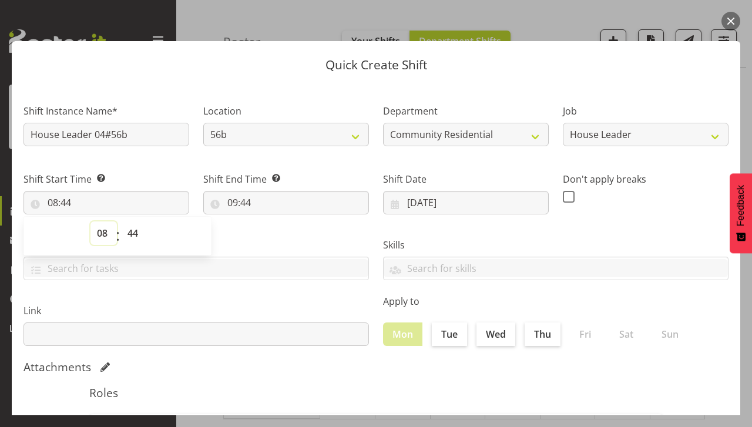
click at [101, 242] on select "00 01 02 03 04 05 06 07 08 09 10 11 12 13 14 15 16 17 18 19 20 21 22 23" at bounding box center [103, 233] width 26 height 24
select select "7"
click at [90, 221] on select "00 01 02 03 04 05 06 07 08 09 10 11 12 13 14 15 16 17 18 19 20 21 22 23" at bounding box center [103, 233] width 26 height 24
type input "07:44"
click at [136, 241] on select "00 01 02 03 04 05 06 07 08 09 10 11 12 13 14 15 16 17 18 19 20 21 22 23 24 25 2…" at bounding box center [134, 233] width 26 height 24
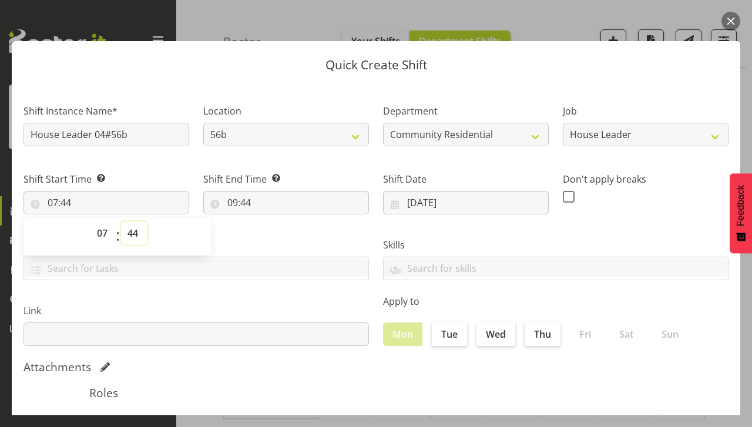
select select "0"
click at [121, 221] on select "00 01 02 03 04 05 06 07 08 09 10 11 12 13 14 15 16 17 18 19 20 21 22 23 24 25 2…" at bounding box center [134, 233] width 26 height 24
type input "07:00"
click at [239, 199] on input "09:44" at bounding box center [286, 203] width 166 height 24
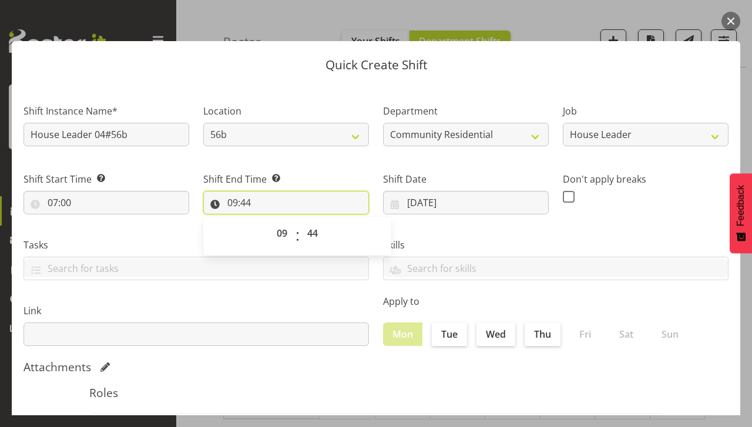
click at [237, 212] on input "09:44" at bounding box center [286, 203] width 166 height 24
click at [241, 203] on input "09:44" at bounding box center [286, 203] width 166 height 24
click at [278, 241] on select "00 01 02 03 04 05 06 07 08 09 10 11 12 13 14 15 16 17 18 19 20 21 22 23" at bounding box center [283, 233] width 26 height 24
select select "12"
click at [270, 221] on select "00 01 02 03 04 05 06 07 08 09 10 11 12 13 14 15 16 17 18 19 20 21 22 23" at bounding box center [283, 233] width 26 height 24
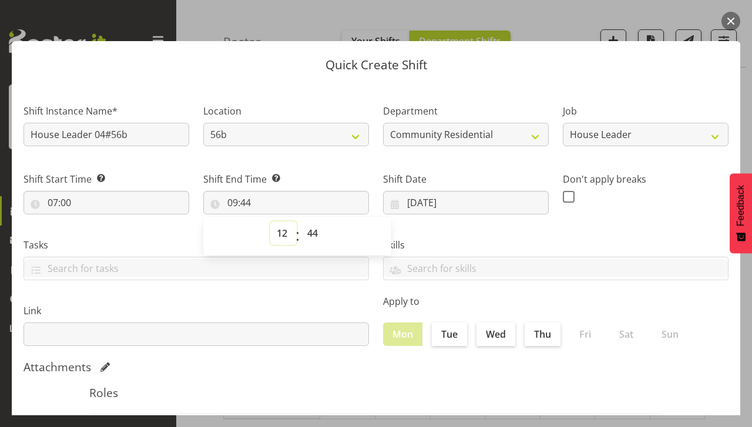
type input "12:44"
click at [315, 234] on select "00 01 02 03 04 05 06 07 08 09 10 11 12 13 14 15 16 17 18 19 20 21 22 23 24 25 2…" at bounding box center [314, 233] width 26 height 24
select select "0"
click at [301, 221] on select "00 01 02 03 04 05 06 07 08 09 10 11 12 13 14 15 16 17 18 19 20 21 22 23 24 25 2…" at bounding box center [314, 233] width 26 height 24
type input "12:00"
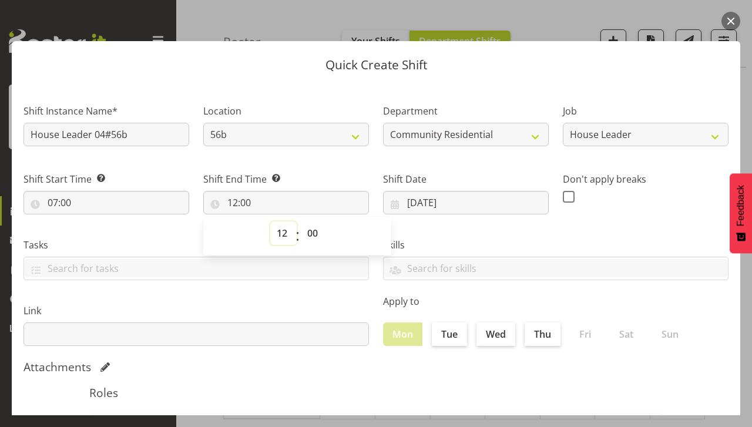
click at [279, 236] on select "00 01 02 03 04 05 06 07 08 09 10 11 12 13 14 15 16 17 18 19 20 21 22 23" at bounding box center [283, 233] width 26 height 24
select select "11"
click at [270, 221] on select "00 01 02 03 04 05 06 07 08 09 10 11 12 13 14 15 16 17 18 19 20 21 22 23" at bounding box center [283, 233] width 26 height 24
type input "11:00"
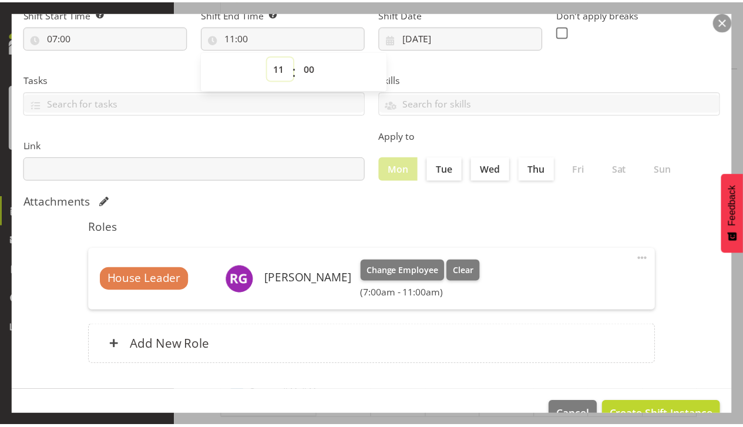
scroll to position [183, 0]
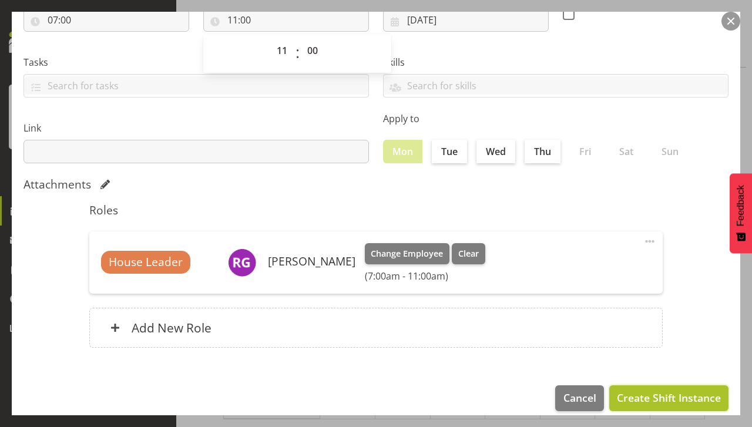
click at [645, 399] on span "Create Shift Instance" at bounding box center [669, 397] width 104 height 15
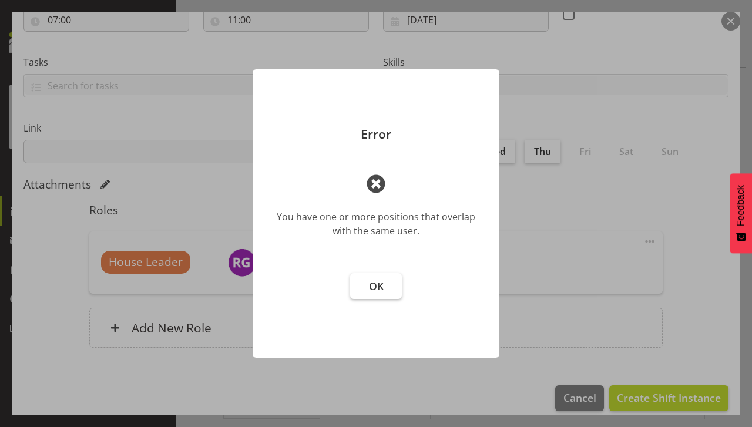
click at [374, 295] on button "OK" at bounding box center [376, 286] width 52 height 26
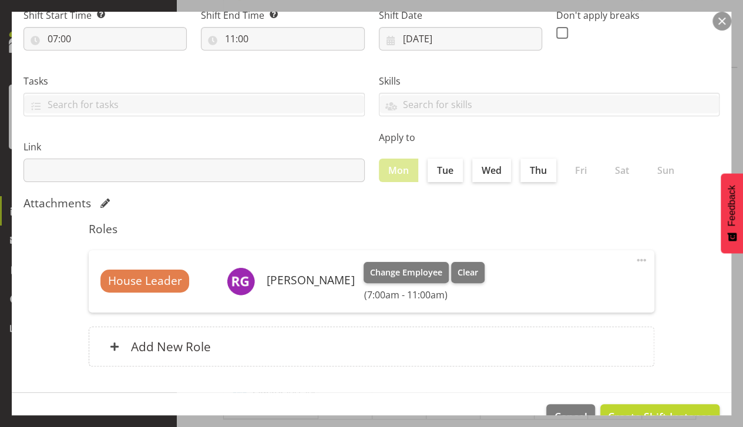
scroll to position [195, 0]
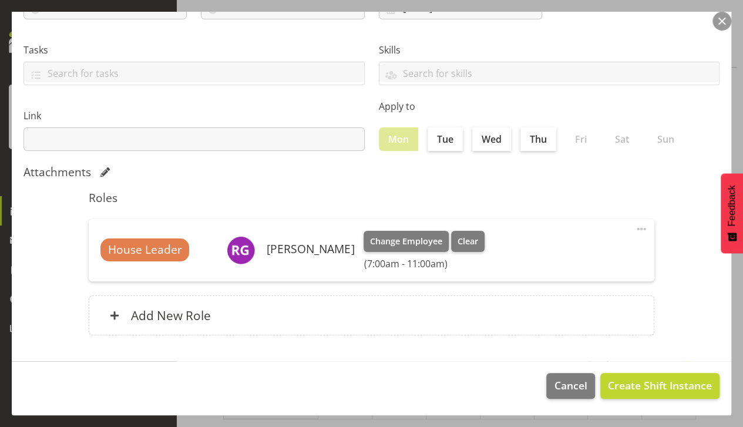
click at [721, 30] on button "button" at bounding box center [722, 21] width 19 height 19
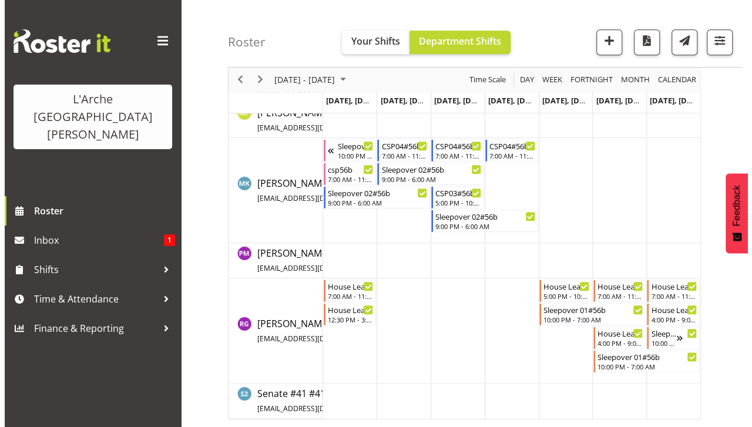
scroll to position [495, 0]
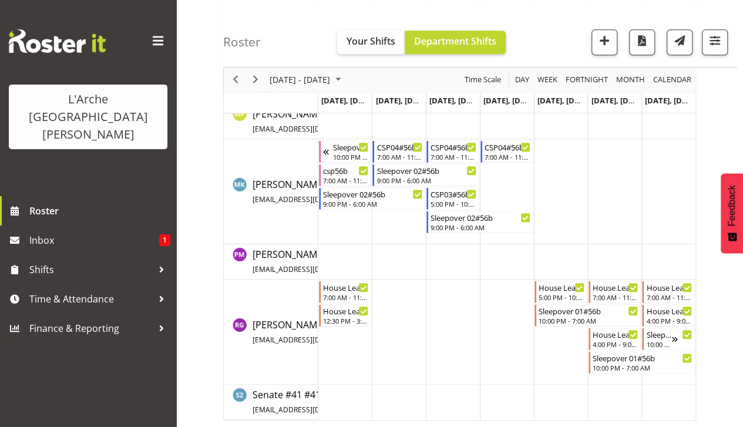
click at [504, 298] on td "Timeline Week of August 10, 2025" at bounding box center [507, 332] width 54 height 105
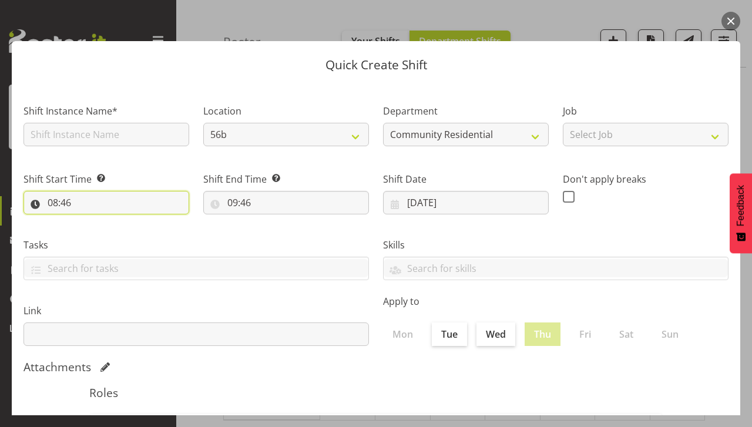
click at [91, 200] on input "08:46" at bounding box center [107, 203] width 166 height 24
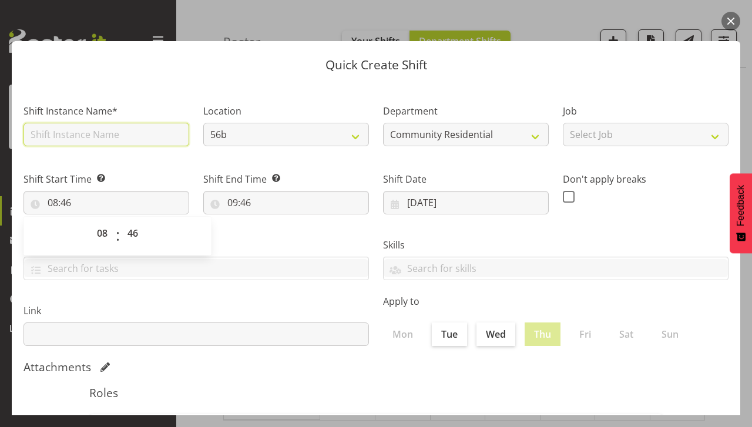
click at [82, 137] on input "text" at bounding box center [107, 135] width 166 height 24
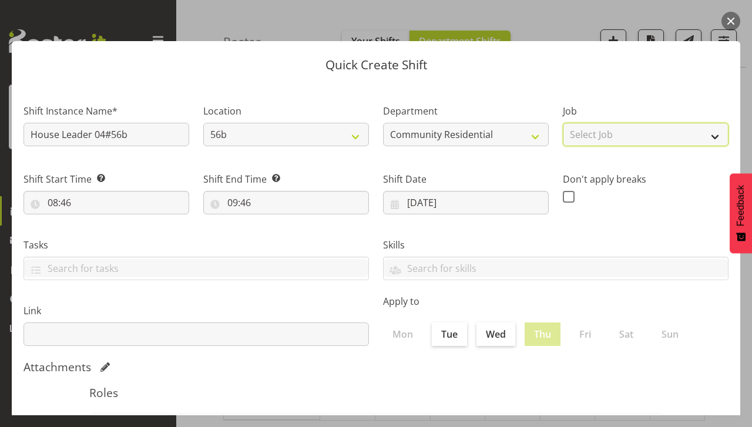
click at [584, 133] on select "Select Job Accounts Admin Art Coordinator Community Leader Community Support Pe…" at bounding box center [646, 135] width 166 height 24
click at [563, 123] on select "Select Job Accounts Admin Art Coordinator Community Leader Community Support Pe…" at bounding box center [646, 135] width 166 height 24
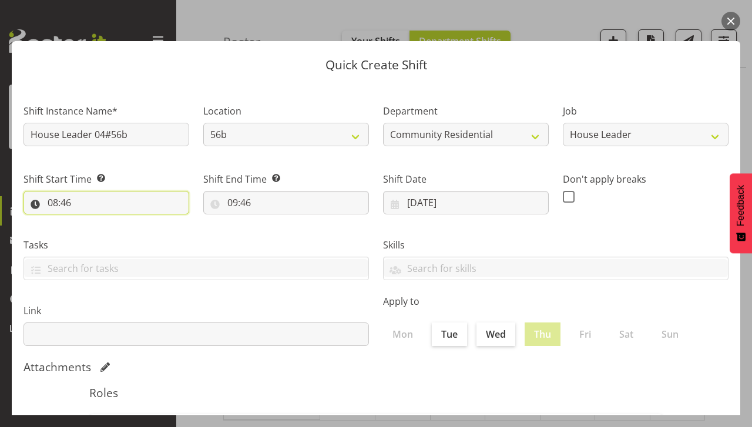
click at [93, 208] on input "08:46" at bounding box center [107, 203] width 166 height 24
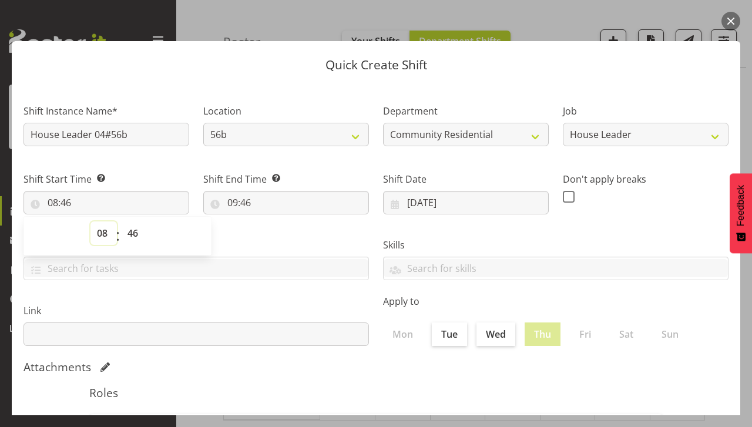
click at [96, 242] on select "00 01 02 03 04 05 06 07 08 09 10 11 12 13 14 15 16 17 18 19 20 21 22 23" at bounding box center [103, 233] width 26 height 24
click at [90, 221] on select "00 01 02 03 04 05 06 07 08 09 10 11 12 13 14 15 16 17 18 19 20 21 22 23" at bounding box center [103, 233] width 26 height 24
click at [141, 234] on select "00 01 02 03 04 05 06 07 08 09 10 11 12 13 14 15 16 17 18 19 20 21 22 23 24 25 2…" at bounding box center [134, 233] width 26 height 24
click at [108, 243] on select "00 01 02 03 04 05 06 07 08 09 10 11 12 13 14 15 16 17 18 19 20 21 22 23" at bounding box center [103, 233] width 26 height 24
click at [90, 221] on select "00 01 02 03 04 05 06 07 08 09 10 11 12 13 14 15 16 17 18 19 20 21 22 23" at bounding box center [103, 233] width 26 height 24
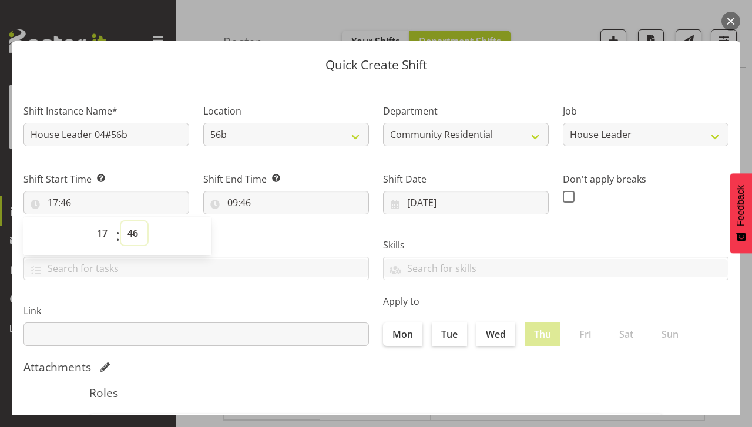
click at [135, 240] on select "00 01 02 03 04 05 06 07 08 09 10 11 12 13 14 15 16 17 18 19 20 21 22 23 24 25 2…" at bounding box center [134, 233] width 26 height 24
click at [121, 221] on select "00 01 02 03 04 05 06 07 08 09 10 11 12 13 14 15 16 17 18 19 20 21 22 23 24 25 2…" at bounding box center [134, 233] width 26 height 24
click at [230, 203] on input "09:46" at bounding box center [286, 203] width 166 height 24
click at [281, 240] on select "00 01 02 03 04 05 06 07 08 09 10 11 12 13 14 15 16 17 18 19 20 21 22 23" at bounding box center [283, 233] width 26 height 24
click at [270, 221] on select "00 01 02 03 04 05 06 07 08 09 10 11 12 13 14 15 16 17 18 19 20 21 22 23" at bounding box center [283, 233] width 26 height 24
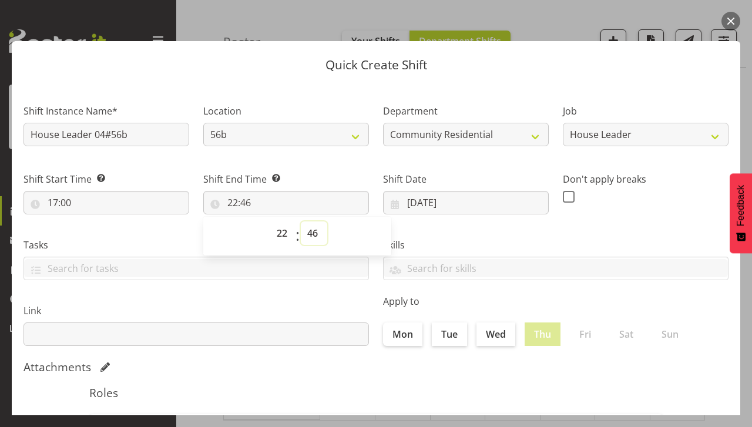
click at [311, 240] on select "00 01 02 03 04 05 06 07 08 09 10 11 12 13 14 15 16 17 18 19 20 21 22 23 24 25 2…" at bounding box center [314, 233] width 26 height 24
click at [301, 221] on select "00 01 02 03 04 05 06 07 08 09 10 11 12 13 14 15 16 17 18 19 20 21 22 23 24 25 2…" at bounding box center [314, 233] width 26 height 24
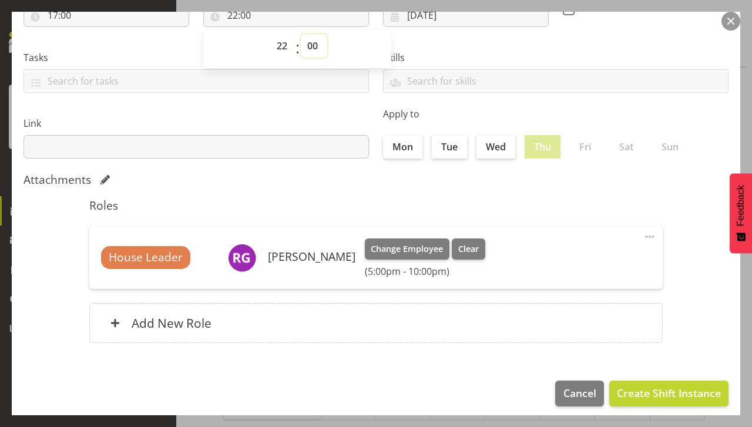
scroll to position [188, 0]
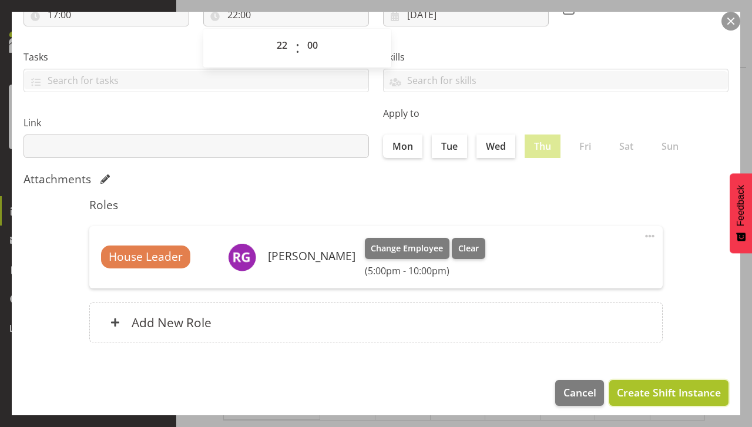
click at [642, 396] on span "Create Shift Instance" at bounding box center [669, 392] width 104 height 15
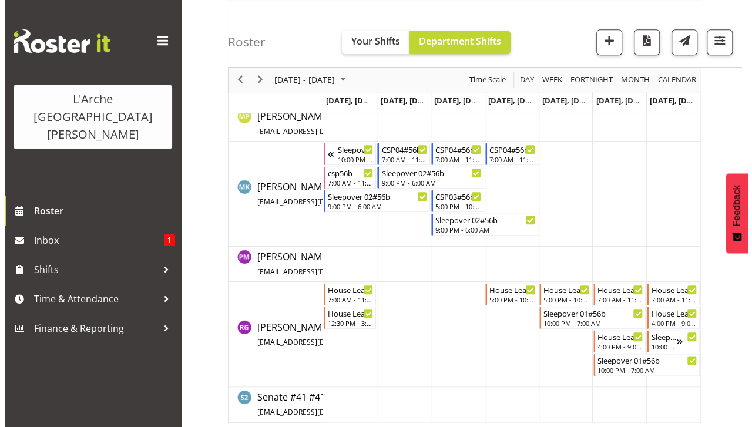
scroll to position [496, 0]
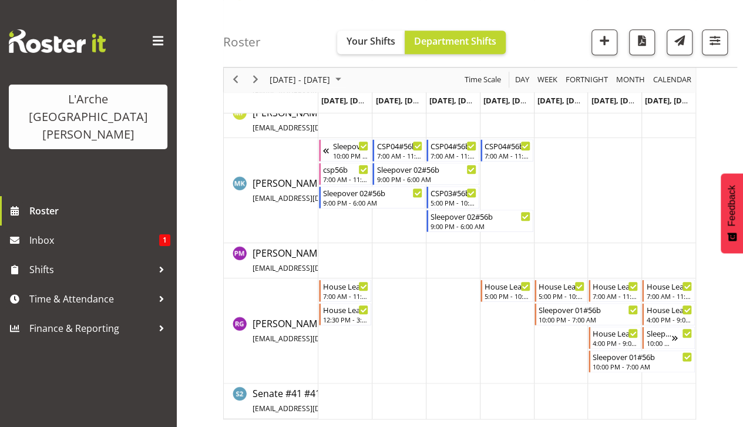
click at [495, 318] on td "Timeline Week of August 10, 2025" at bounding box center [507, 330] width 54 height 105
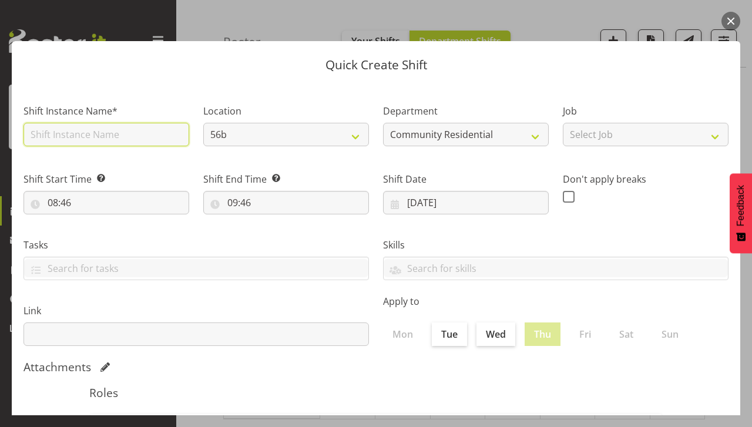
click at [56, 134] on input "text" at bounding box center [107, 135] width 166 height 24
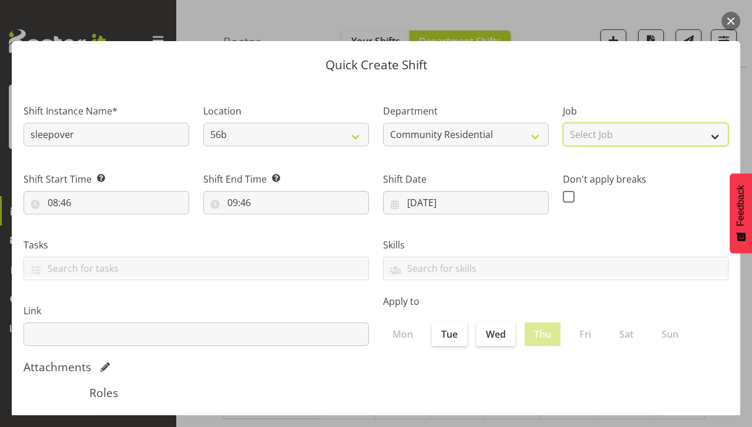
click at [594, 133] on select "Select Job Accounts Admin Art Coordinator Community Leader Community Support Pe…" at bounding box center [646, 135] width 166 height 24
click at [563, 123] on select "Select Job Accounts Admin Art Coordinator Community Leader Community Support Pe…" at bounding box center [646, 135] width 166 height 24
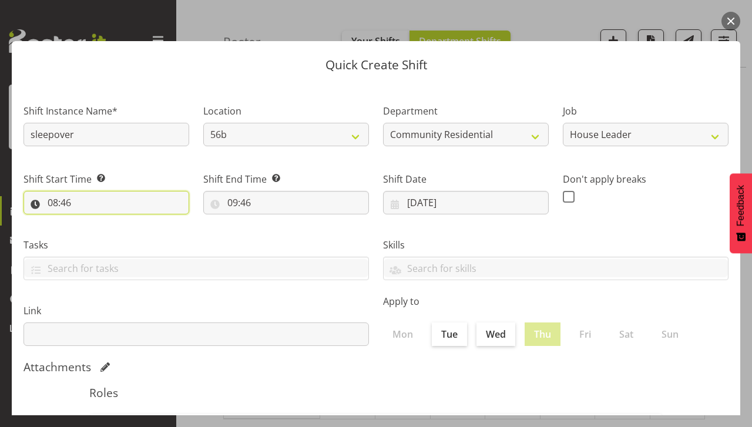
click at [52, 206] on input "08:46" at bounding box center [107, 203] width 166 height 24
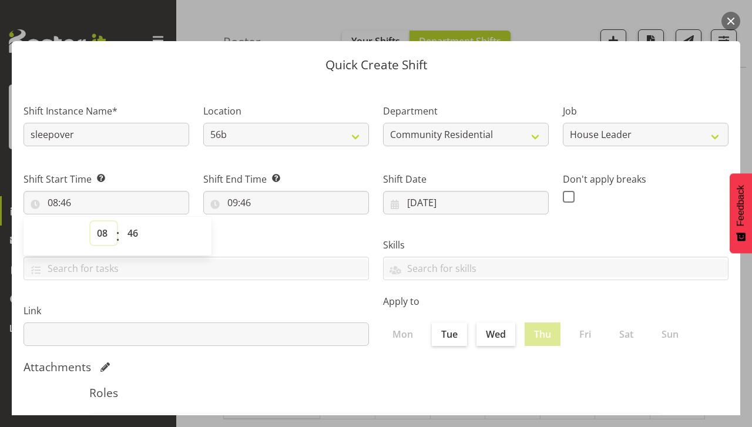
click at [105, 244] on select "00 01 02 03 04 05 06 07 08 09 10 11 12 13 14 15 16 17 18 19 20 21 22 23" at bounding box center [103, 233] width 26 height 24
click at [90, 221] on select "00 01 02 03 04 05 06 07 08 09 10 11 12 13 14 15 16 17 18 19 20 21 22 23" at bounding box center [103, 233] width 26 height 24
click at [132, 243] on select "00 01 02 03 04 05 06 07 08 09 10 11 12 13 14 15 16 17 18 19 20 21 22 23 24 25 2…" at bounding box center [134, 233] width 26 height 24
click at [121, 221] on select "00 01 02 03 04 05 06 07 08 09 10 11 12 13 14 15 16 17 18 19 20 21 22 23 24 25 2…" at bounding box center [134, 233] width 26 height 24
click at [244, 205] on input "09:46" at bounding box center [286, 203] width 166 height 24
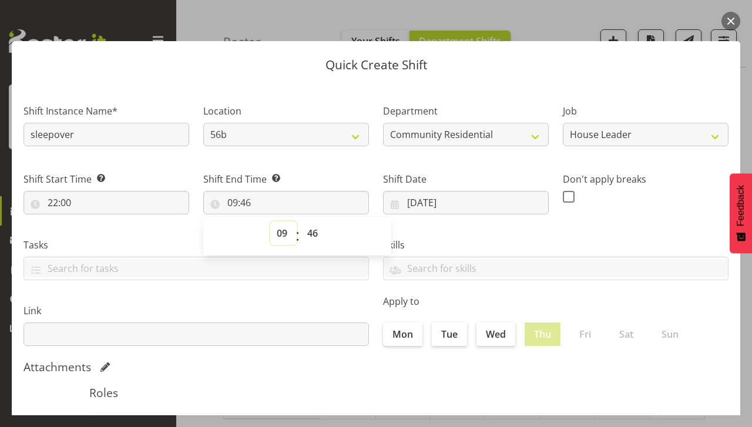
click at [276, 243] on select "00 01 02 03 04 05 06 07 08 09 10 11 12 13 14 15 16 17 18 19 20 21 22 23" at bounding box center [283, 233] width 26 height 24
click at [270, 221] on select "00 01 02 03 04 05 06 07 08 09 10 11 12 13 14 15 16 17 18 19 20 21 22 23" at bounding box center [283, 233] width 26 height 24
click at [309, 236] on select "00 01 02 03 04 05 06 07 08 09 10 11 12 13 14 15 16 17 18 19 20 21 22 23 24 25 2…" at bounding box center [314, 233] width 26 height 24
click at [301, 221] on select "00 01 02 03 04 05 06 07 08 09 10 11 12 13 14 15 16 17 18 19 20 21 22 23 24 25 2…" at bounding box center [314, 233] width 26 height 24
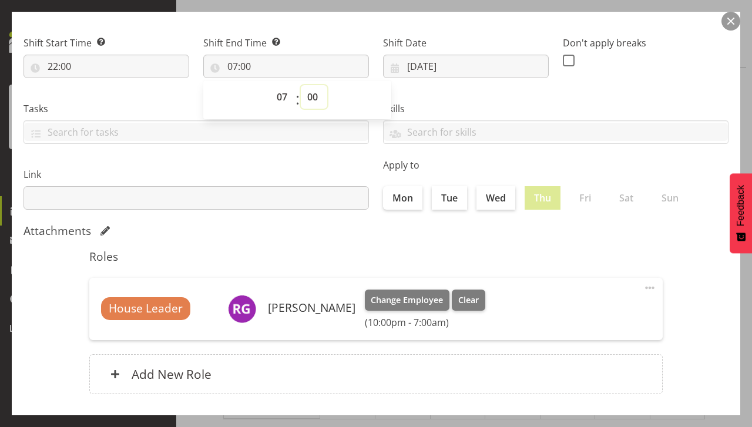
scroll to position [195, 0]
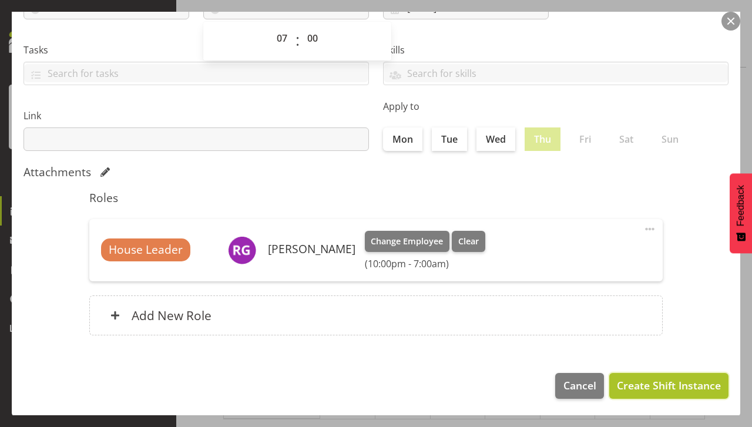
click at [646, 387] on span "Create Shift Instance" at bounding box center [669, 385] width 104 height 15
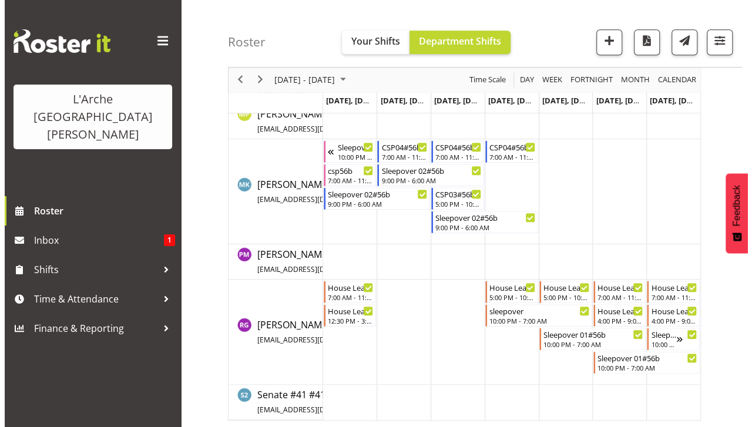
scroll to position [496, 0]
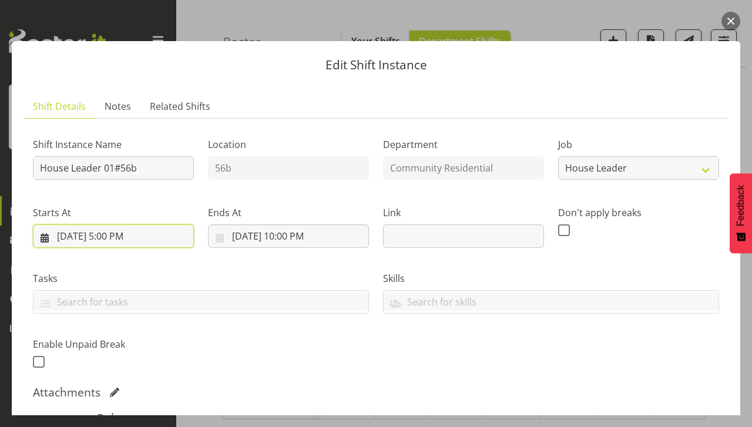
click at [118, 240] on input "[DATE] 5:00 PM" at bounding box center [113, 236] width 161 height 24
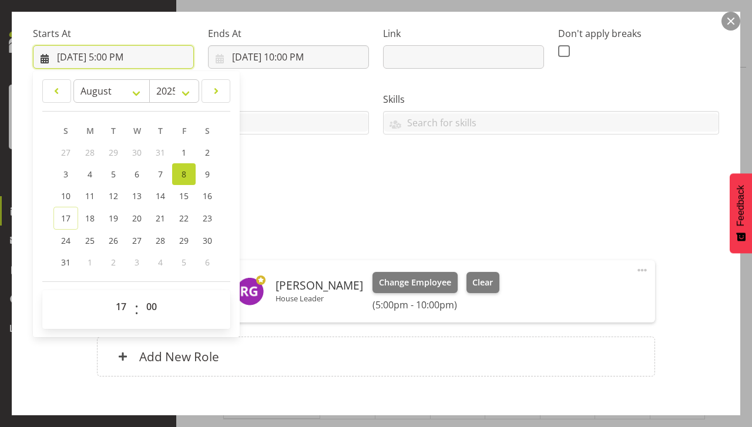
scroll to position [189, 0]
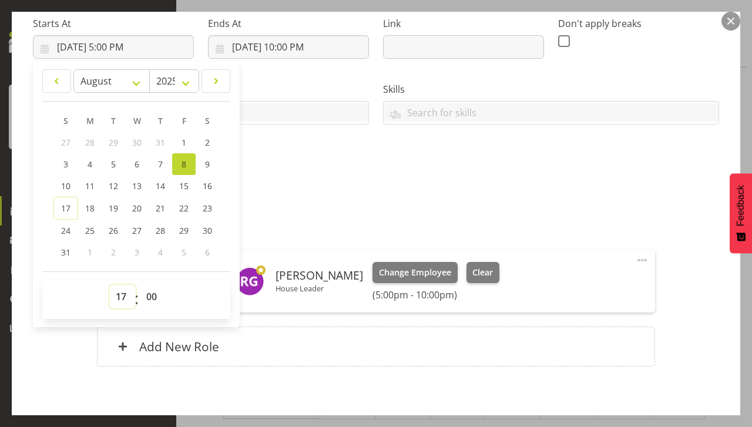
click at [118, 301] on select "00 01 02 03 04 05 06 07 08 09 10 11 12 13 14 15 16 17 18 19 20 21 22 23" at bounding box center [122, 297] width 26 height 24
click at [109, 285] on select "00 01 02 03 04 05 06 07 08 09 10 11 12 13 14 15 16 17 18 19 20 21 22 23" at bounding box center [122, 297] width 26 height 24
click at [290, 209] on div "Attachments" at bounding box center [376, 204] width 686 height 16
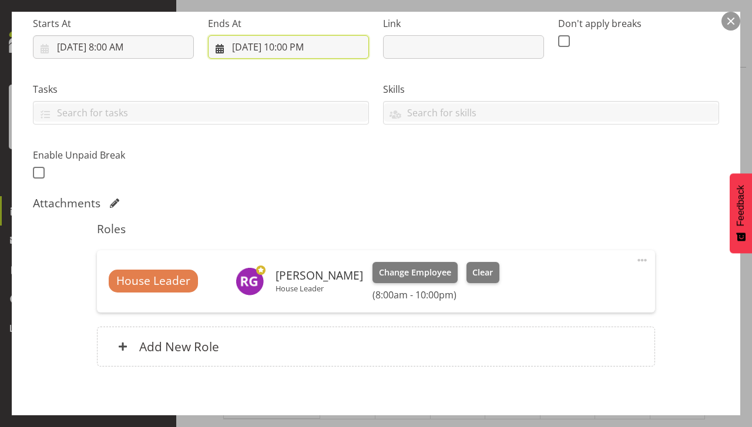
click at [296, 48] on input "[DATE] 10:00 PM" at bounding box center [288, 47] width 161 height 24
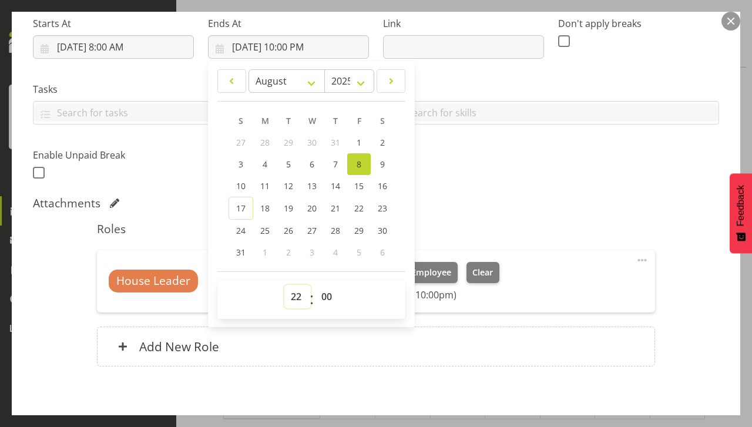
click at [297, 303] on select "00 01 02 03 04 05 06 07 08 09 10 11 12 13 14 15 16 17 18 19 20 21 22 23" at bounding box center [297, 297] width 26 height 24
click at [284, 285] on select "00 01 02 03 04 05 06 07 08 09 10 11 12 13 14 15 16 17 18 19 20 21 22 23" at bounding box center [297, 297] width 26 height 24
click at [294, 295] on select "00 01 02 03 04 05 06 07 08 09 10 11 12 13 14 15 16 17 18 19 20 21 22 23" at bounding box center [297, 297] width 26 height 24
click at [284, 285] on select "00 01 02 03 04 05 06 07 08 09 10 11 12 13 14 15 16 17 18 19 20 21 22 23" at bounding box center [297, 297] width 26 height 24
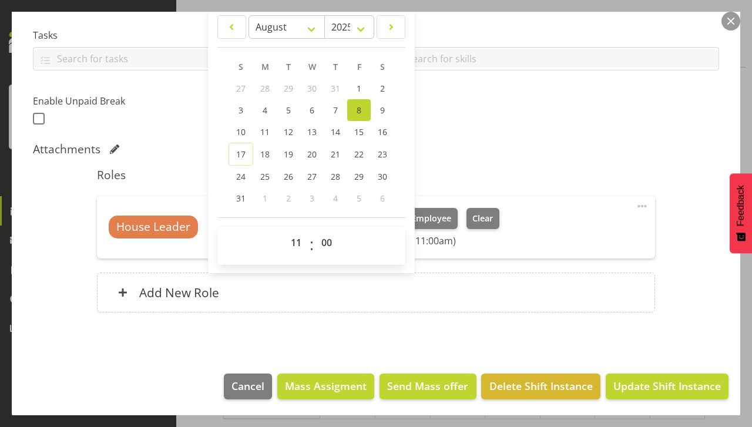
click at [346, 339] on section "Shift Details Notes Related Shifts Shift Instance Name House Leader 01#56b Loca…" at bounding box center [376, 101] width 729 height 522
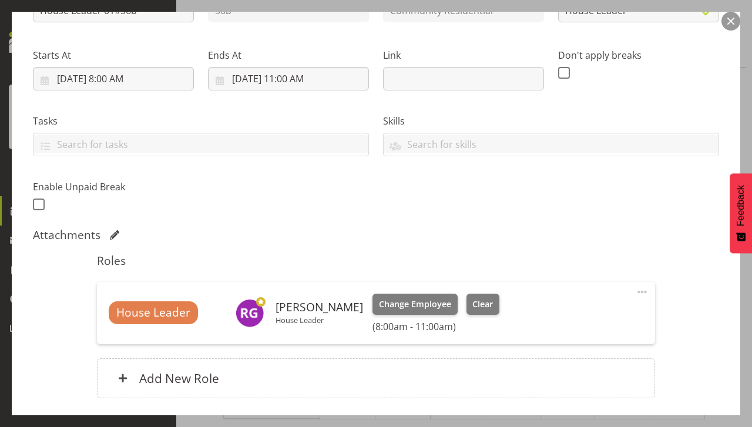
scroll to position [156, 0]
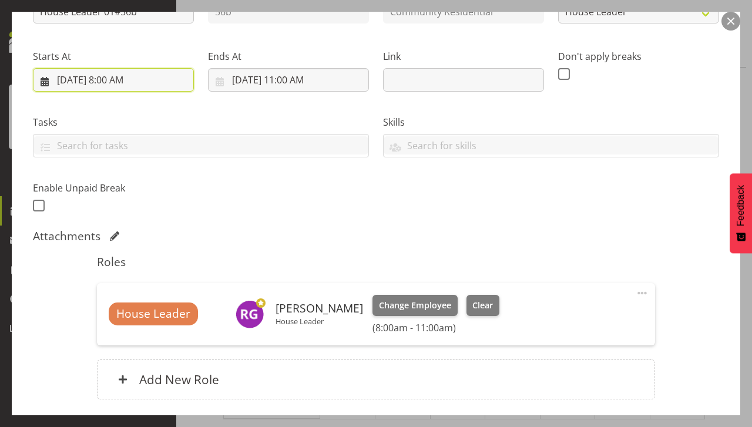
click at [103, 88] on input "[DATE] 8:00 AM" at bounding box center [113, 80] width 161 height 24
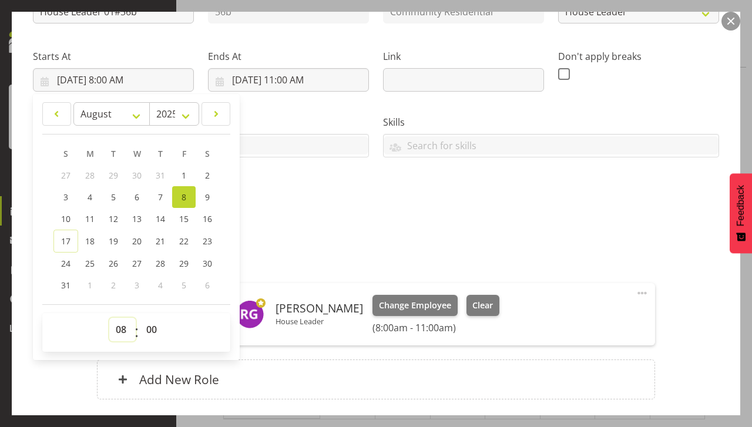
click at [117, 331] on select "00 01 02 03 04 05 06 07 08 09 10 11 12 13 14 15 16 17 18 19 20 21 22 23" at bounding box center [122, 330] width 26 height 24
click at [109, 318] on select "00 01 02 03 04 05 06 07 08 09 10 11 12 13 14 15 16 17 18 19 20 21 22 23" at bounding box center [122, 330] width 26 height 24
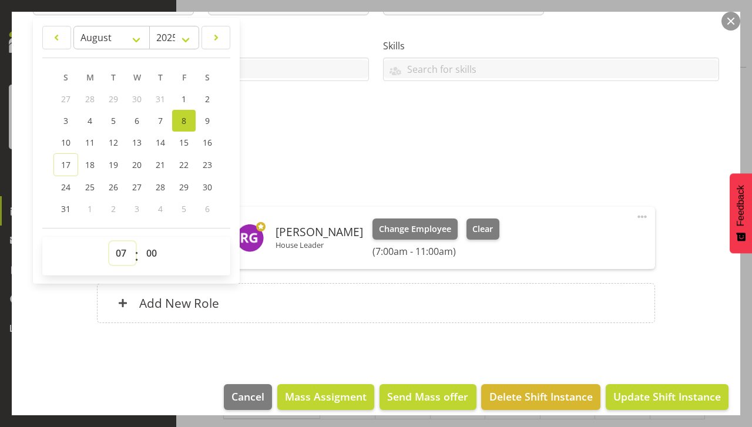
scroll to position [243, 0]
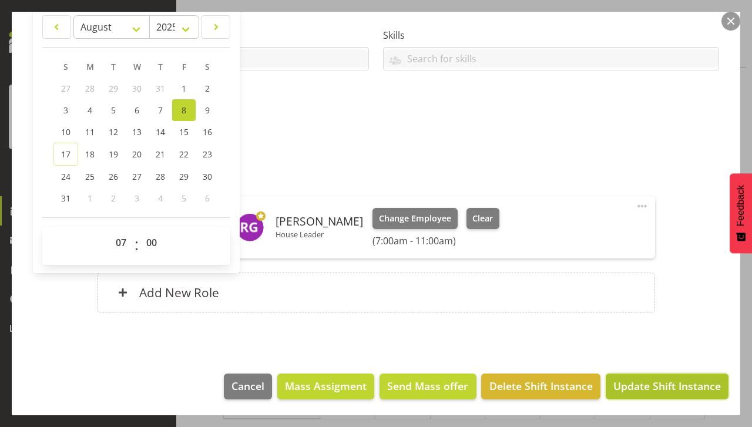
click at [647, 384] on span "Update Shift Instance" at bounding box center [667, 385] width 108 height 15
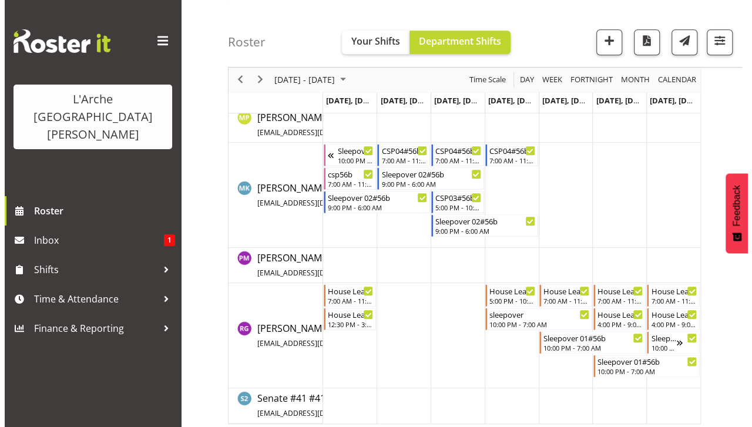
scroll to position [496, 0]
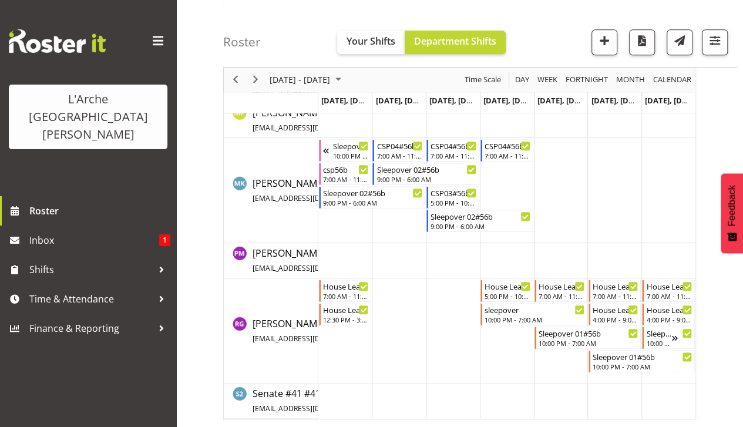
click at [556, 350] on td "Timeline Week of August 10, 2025" at bounding box center [561, 330] width 54 height 105
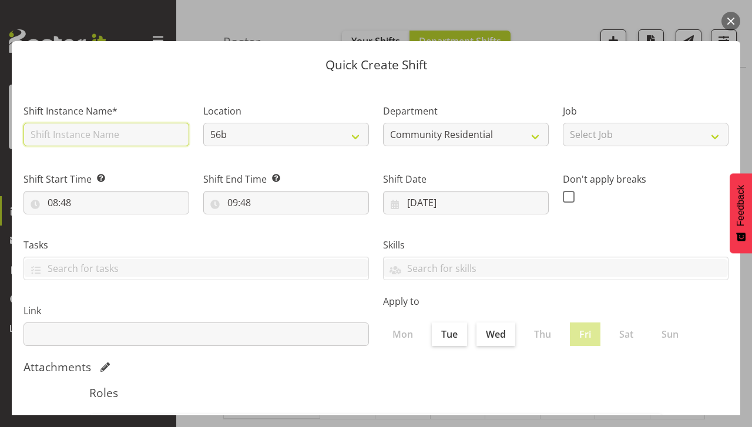
click at [103, 136] on input "text" at bounding box center [107, 135] width 166 height 24
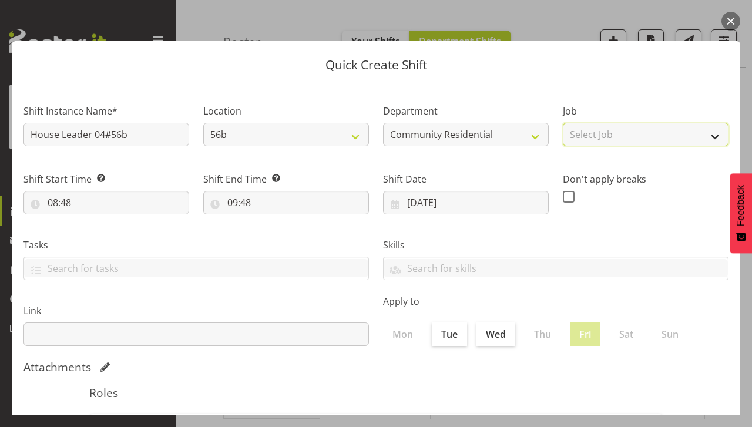
click at [590, 133] on select "Select Job Accounts Admin Art Coordinator Community Leader Community Support Pe…" at bounding box center [646, 135] width 166 height 24
click at [563, 123] on select "Select Job Accounts Admin Art Coordinator Community Leader Community Support Pe…" at bounding box center [646, 135] width 166 height 24
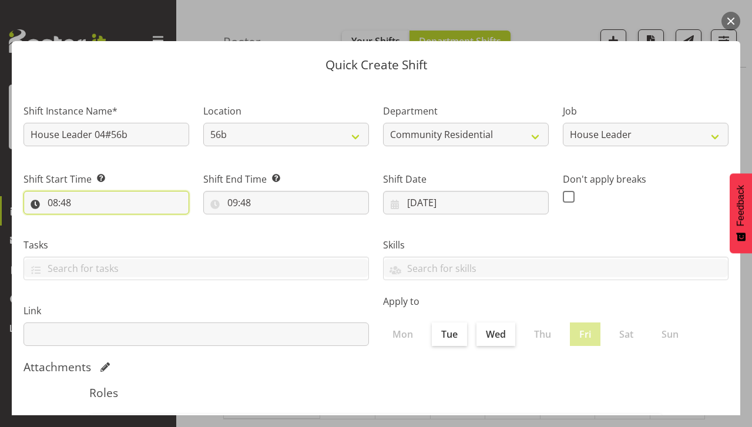
click at [72, 208] on input "08:48" at bounding box center [107, 203] width 166 height 24
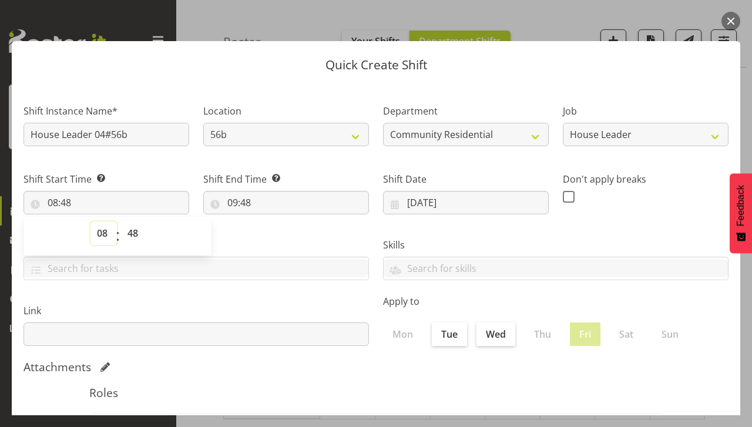
click at [107, 244] on select "00 01 02 03 04 05 06 07 08 09 10 11 12 13 14 15 16 17 18 19 20 21 22 23" at bounding box center [103, 233] width 26 height 24
click at [90, 221] on select "00 01 02 03 04 05 06 07 08 09 10 11 12 13 14 15 16 17 18 19 20 21 22 23" at bounding box center [103, 233] width 26 height 24
click at [731, 21] on button "button" at bounding box center [730, 21] width 19 height 19
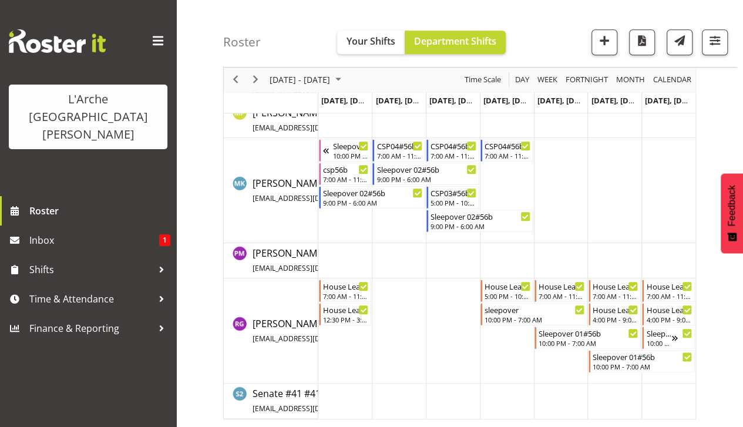
click at [566, 353] on td "Timeline Week of August 10, 2025" at bounding box center [561, 330] width 54 height 105
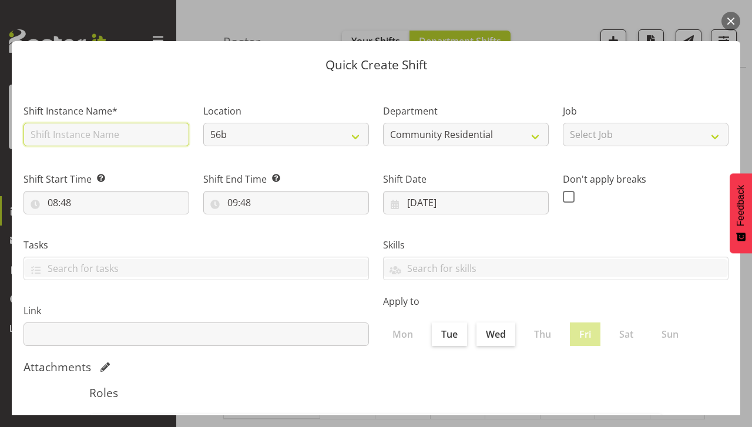
click at [88, 136] on input "text" at bounding box center [107, 135] width 166 height 24
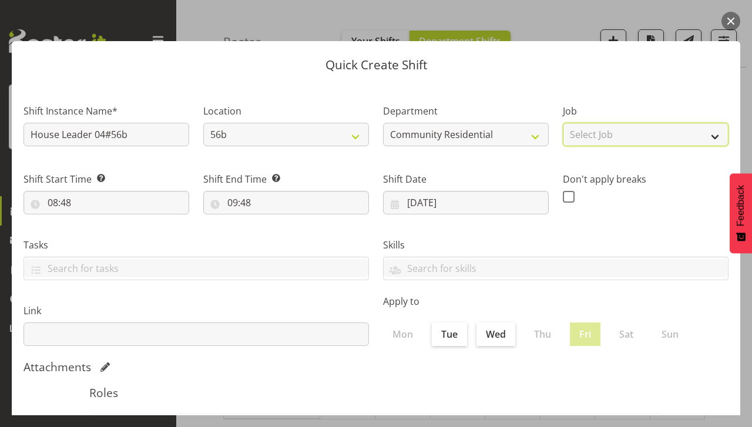
click at [604, 136] on select "Select Job Accounts Admin Art Coordinator Community Leader Community Support Pe…" at bounding box center [646, 135] width 166 height 24
click at [563, 123] on select "Select Job Accounts Admin Art Coordinator Community Leader Community Support Pe…" at bounding box center [646, 135] width 166 height 24
click at [589, 140] on select "Accounts Admin Art Coordinator Community Leader Community Support Person Commun…" at bounding box center [646, 135] width 166 height 24
click at [563, 123] on select "Accounts Admin Art Coordinator Community Leader Community Support Person Commun…" at bounding box center [646, 135] width 166 height 24
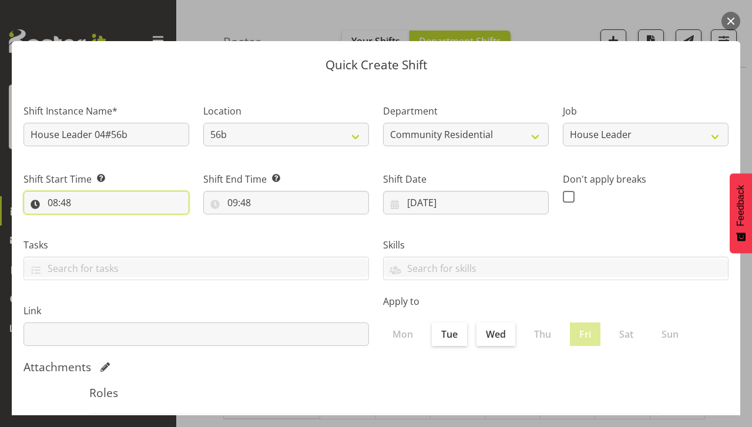
click at [82, 206] on input "08:48" at bounding box center [107, 203] width 166 height 24
click at [79, 197] on input "08:48" at bounding box center [107, 203] width 166 height 24
click at [53, 201] on input "08:48" at bounding box center [107, 203] width 166 height 24
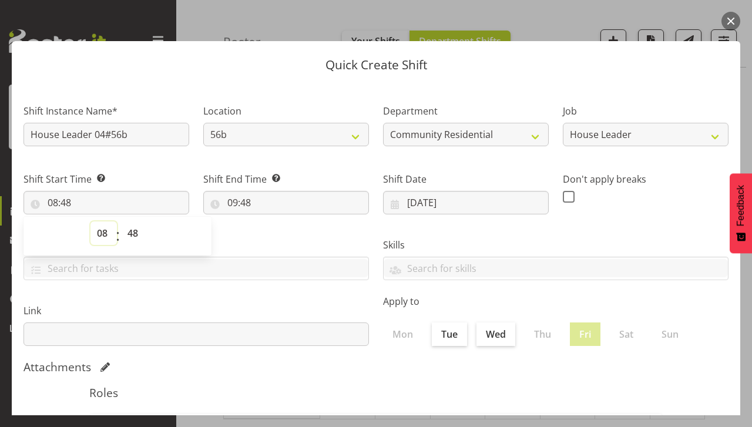
click at [99, 238] on select "00 01 02 03 04 05 06 07 08 09 10 11 12 13 14 15 16 17 18 19 20 21 22 23" at bounding box center [103, 233] width 26 height 24
click at [90, 221] on select "00 01 02 03 04 05 06 07 08 09 10 11 12 13 14 15 16 17 18 19 20 21 22 23" at bounding box center [103, 233] width 26 height 24
click at [136, 241] on select "00 01 02 03 04 05 06 07 08 09 10 11 12 13 14 15 16 17 18 19 20 21 22 23 24 25 2…" at bounding box center [134, 233] width 26 height 24
click at [121, 221] on select "00 01 02 03 04 05 06 07 08 09 10 11 12 13 14 15 16 17 18 19 20 21 22 23 24 25 2…" at bounding box center [134, 233] width 26 height 24
click at [247, 214] on input "09:48" at bounding box center [286, 203] width 166 height 24
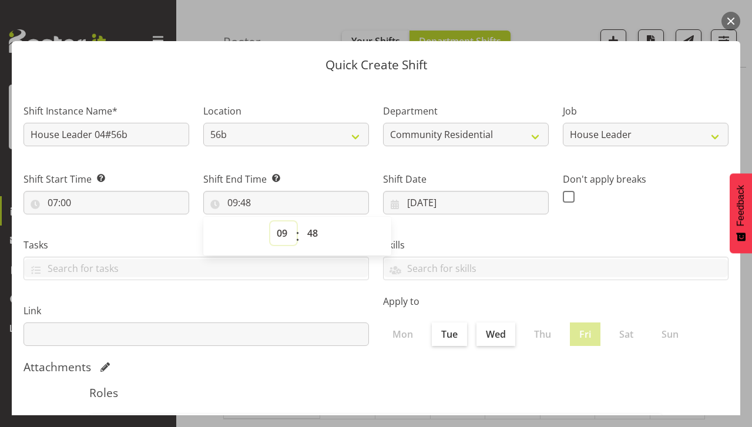
click at [276, 240] on select "00 01 02 03 04 05 06 07 08 09 10 11 12 13 14 15 16 17 18 19 20 21 22 23" at bounding box center [283, 233] width 26 height 24
click at [270, 221] on select "00 01 02 03 04 05 06 07 08 09 10 11 12 13 14 15 16 17 18 19 20 21 22 23" at bounding box center [283, 233] width 26 height 24
click at [309, 231] on select "00 01 02 03 04 05 06 07 08 09 10 11 12 13 14 15 16 17 18 19 20 21 22 23 24 25 2…" at bounding box center [314, 233] width 26 height 24
click at [301, 221] on select "00 01 02 03 04 05 06 07 08 09 10 11 12 13 14 15 16 17 18 19 20 21 22 23 24 25 2…" at bounding box center [314, 233] width 26 height 24
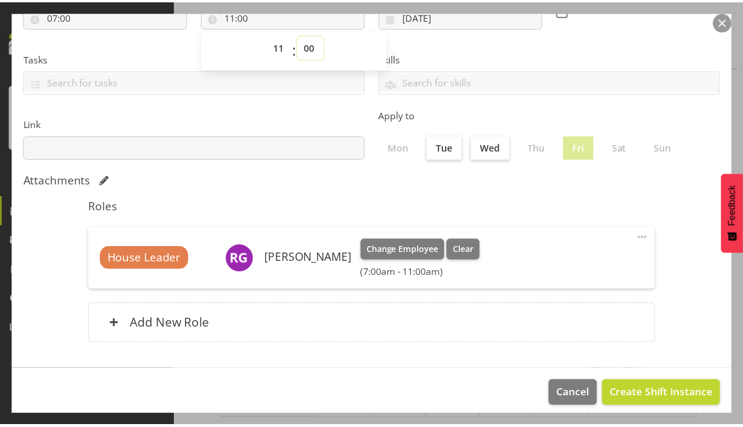
scroll to position [195, 0]
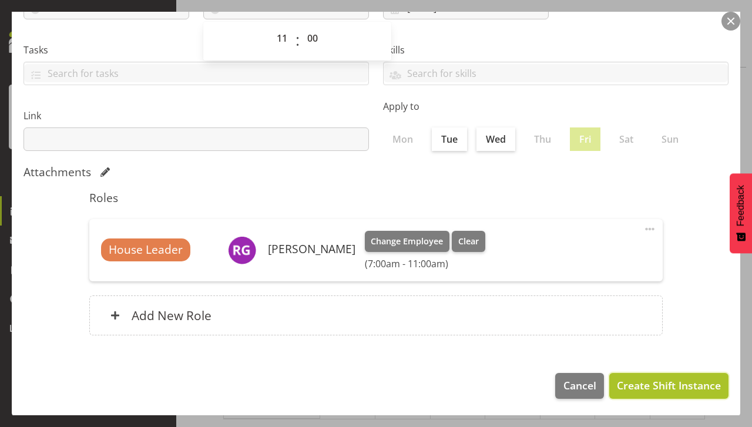
click at [641, 384] on span "Create Shift Instance" at bounding box center [669, 385] width 104 height 15
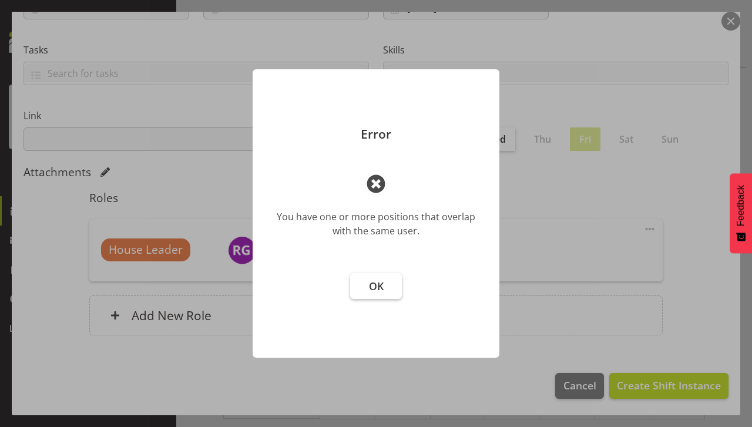
click at [382, 296] on button "OK" at bounding box center [376, 286] width 52 height 26
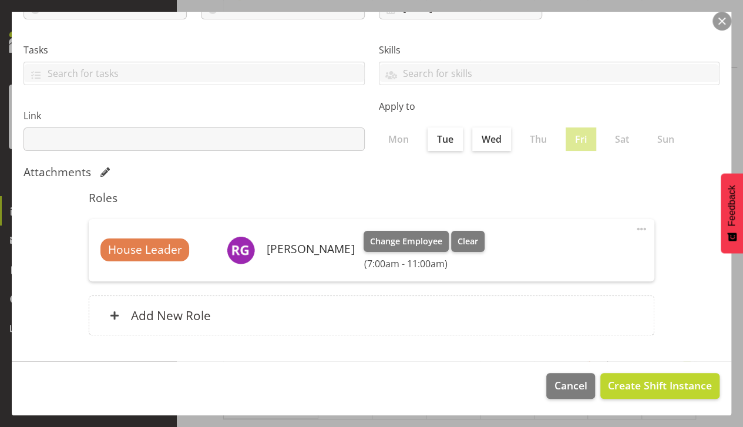
click at [721, 27] on button "button" at bounding box center [722, 21] width 19 height 19
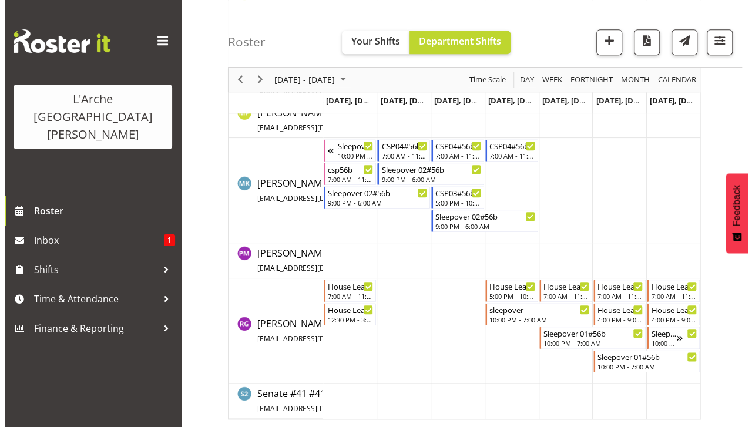
scroll to position [495, 0]
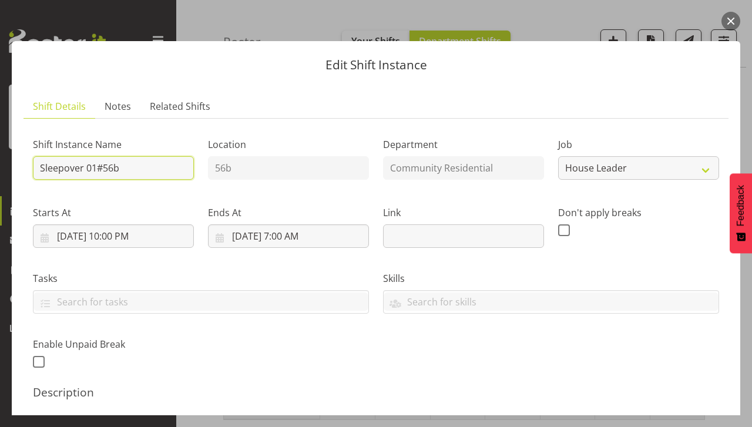
click at [118, 169] on input "Sleepover 01#56b" at bounding box center [113, 168] width 161 height 24
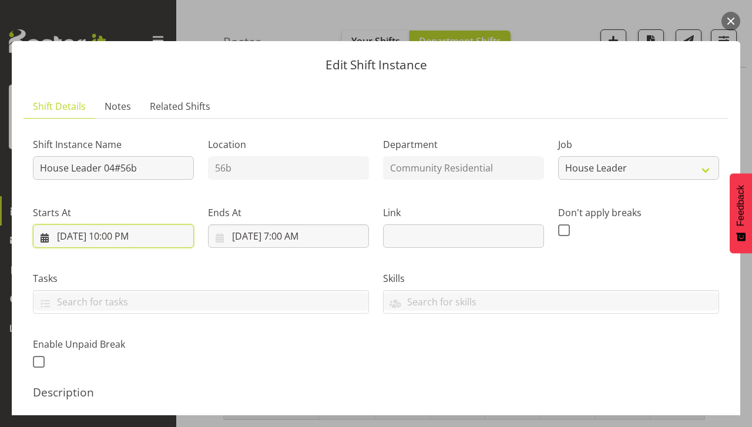
click at [119, 239] on input "[DATE] 10:00 PM" at bounding box center [113, 236] width 161 height 24
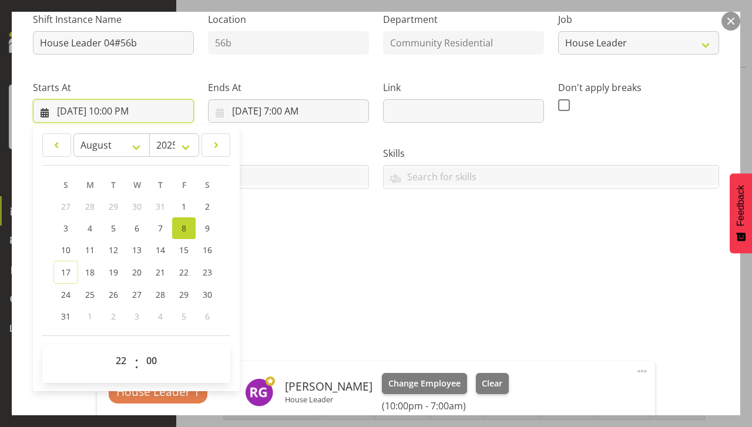
scroll to position [131, 0]
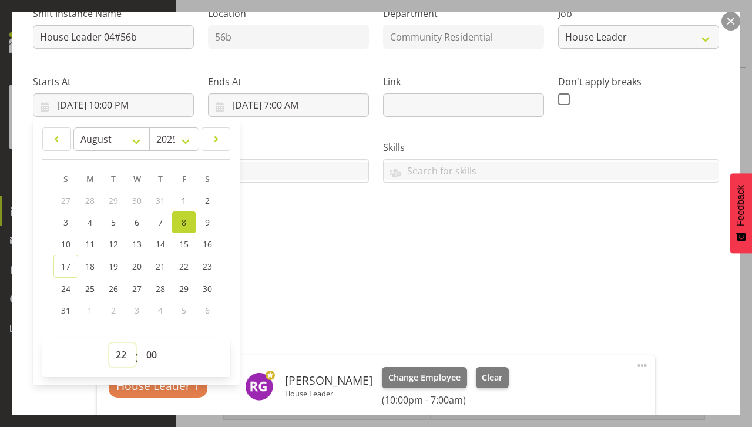
click at [116, 353] on select "00 01 02 03 04 05 06 07 08 09 10 11 12 13 14 15 16 17 18 19 20 21 22 23" at bounding box center [122, 355] width 26 height 24
click at [109, 343] on select "00 01 02 03 04 05 06 07 08 09 10 11 12 13 14 15 16 17 18 19 20 21 22 23" at bounding box center [122, 355] width 26 height 24
click at [313, 268] on div "Description #56b" at bounding box center [376, 275] width 686 height 42
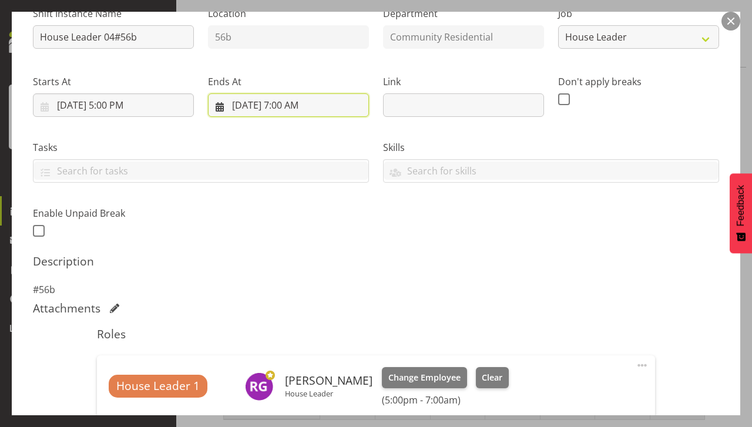
click at [304, 105] on input "[DATE] 7:00 AM" at bounding box center [288, 105] width 161 height 24
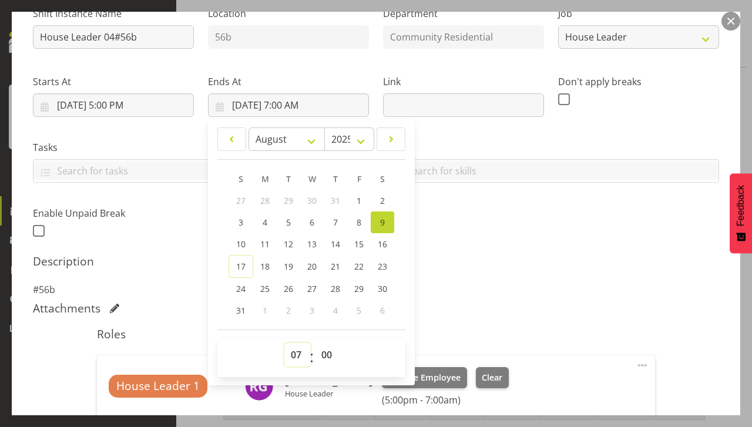
click at [295, 360] on select "00 01 02 03 04 05 06 07 08 09 10 11 12 13 14 15 16 17 18 19 20 21 22 23" at bounding box center [297, 355] width 26 height 24
click at [284, 343] on select "00 01 02 03 04 05 06 07 08 09 10 11 12 13 14 15 16 17 18 19 20 21 22 23" at bounding box center [297, 355] width 26 height 24
click at [504, 296] on div "Shift Instance Name House Leader 04#56b Location 56b Department Community Resid…" at bounding box center [376, 241] width 686 height 489
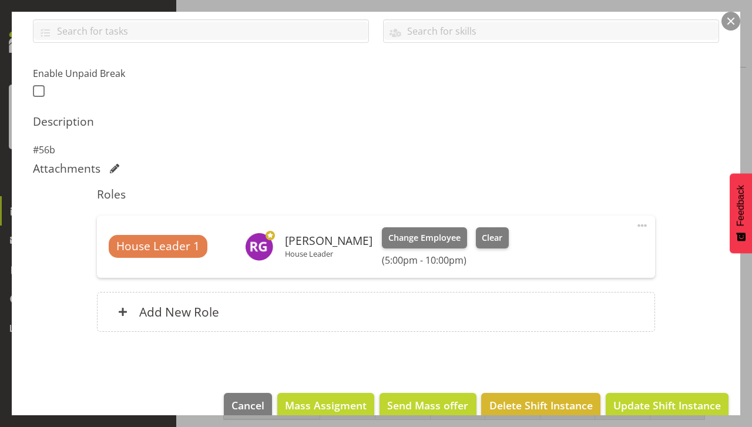
scroll to position [290, 0]
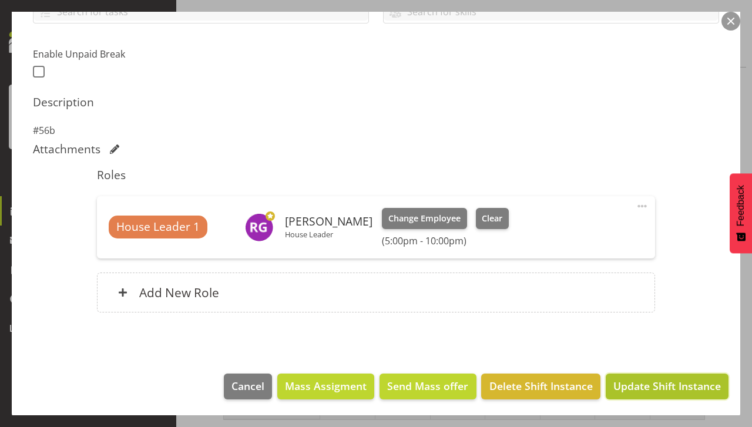
click at [638, 384] on span "Update Shift Instance" at bounding box center [667, 385] width 108 height 15
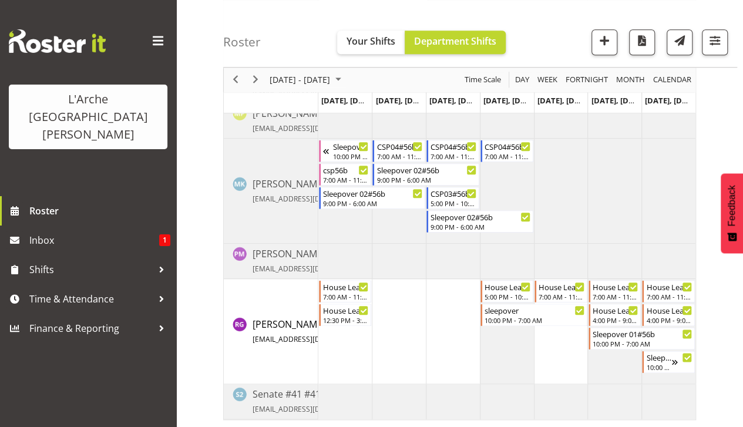
scroll to position [519, 0]
click at [553, 338] on td "Timeline Week of August 10, 2025" at bounding box center [561, 330] width 54 height 105
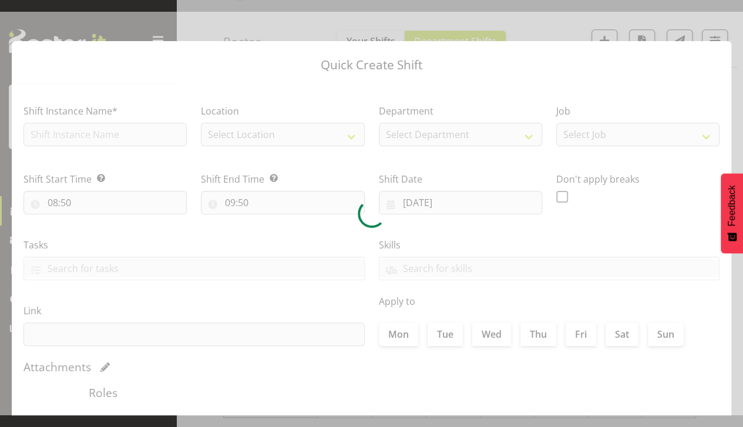
scroll to position [496, 0]
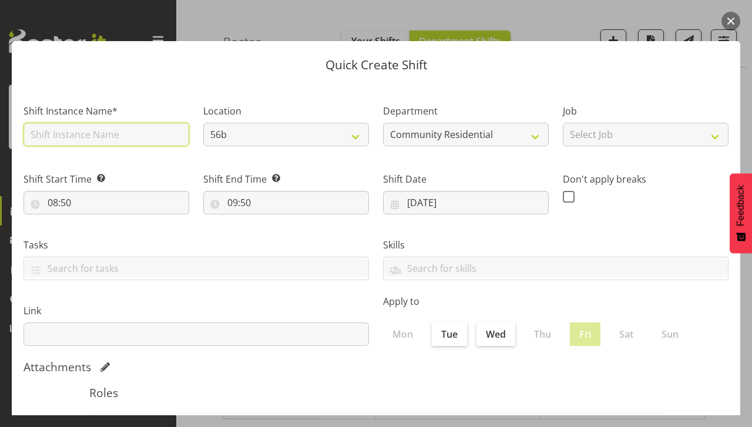
click at [52, 138] on input "text" at bounding box center [107, 135] width 166 height 24
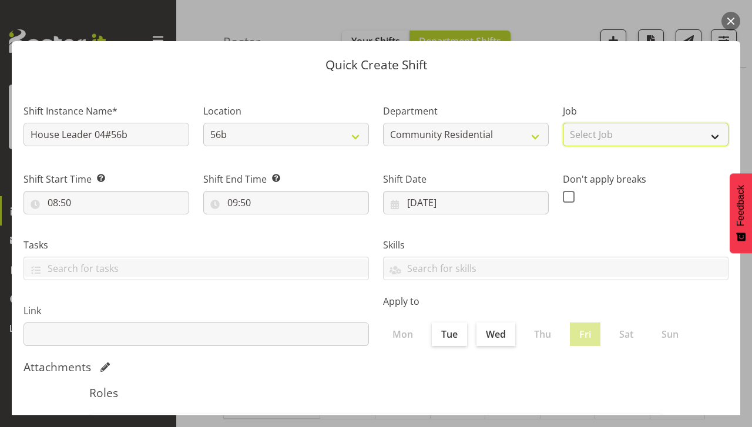
click at [610, 136] on select "Select Job Accounts Admin Art Coordinator Community Leader Community Support Pe…" at bounding box center [646, 135] width 166 height 24
click at [563, 123] on select "Select Job Accounts Admin Art Coordinator Community Leader Community Support Pe…" at bounding box center [646, 135] width 166 height 24
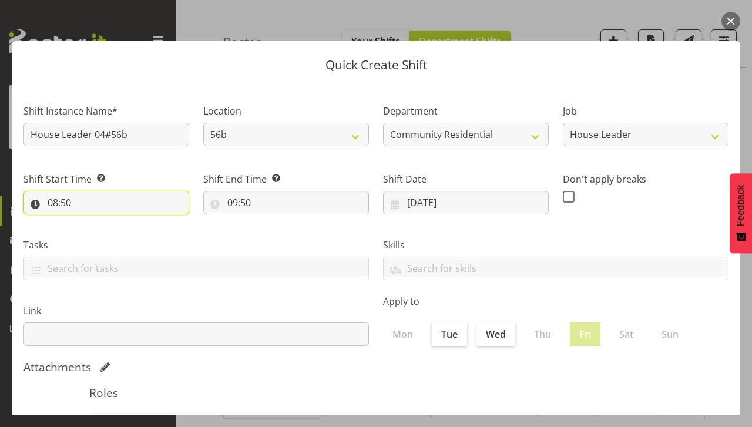
click at [60, 212] on input "08:50" at bounding box center [107, 203] width 166 height 24
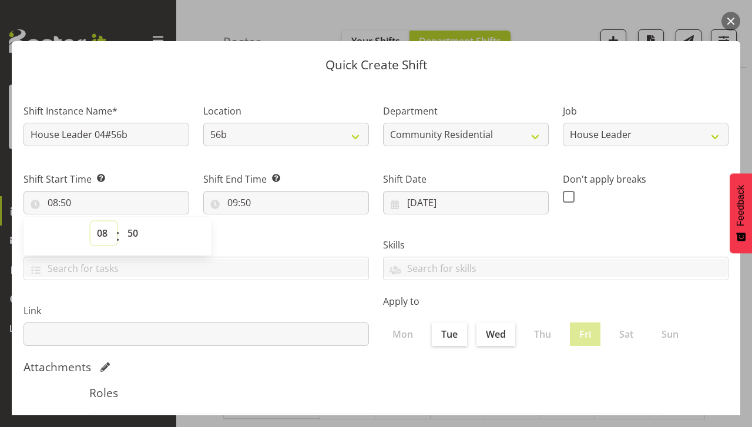
click at [94, 240] on select "00 01 02 03 04 05 06 07 08 09 10 11 12 13 14 15 16 17 18 19 20 21 22 23" at bounding box center [103, 233] width 26 height 24
click at [731, 21] on button "button" at bounding box center [730, 21] width 19 height 19
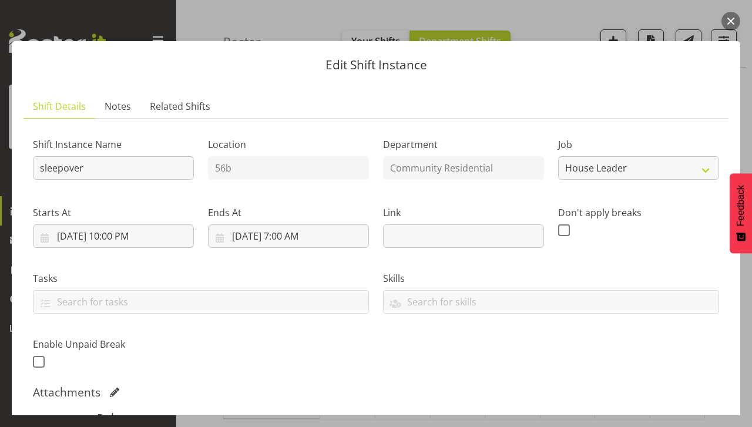
click at [731, 21] on button "button" at bounding box center [730, 21] width 19 height 19
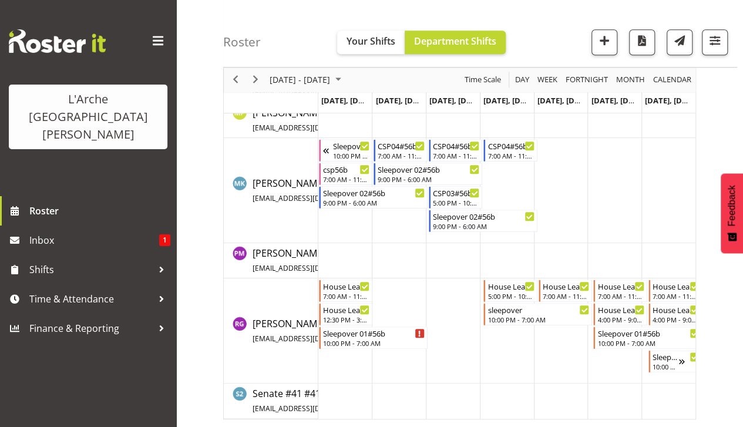
click at [561, 335] on td "Timeline Week of August 10, 2025" at bounding box center [561, 330] width 54 height 105
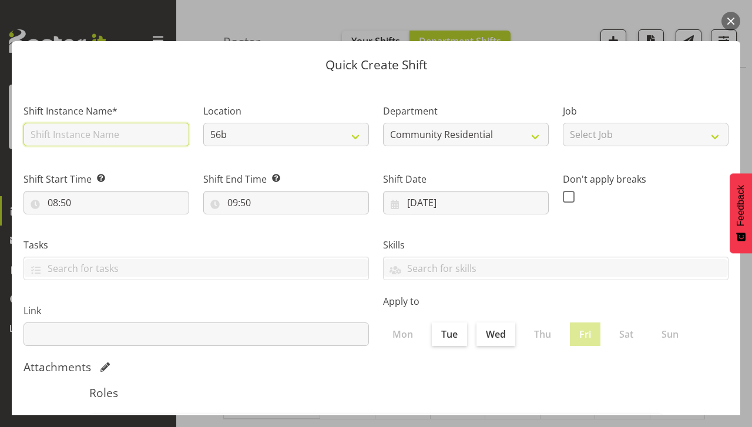
click at [67, 134] on input "text" at bounding box center [107, 135] width 166 height 24
click at [106, 136] on input "House Leader" at bounding box center [107, 135] width 166 height 24
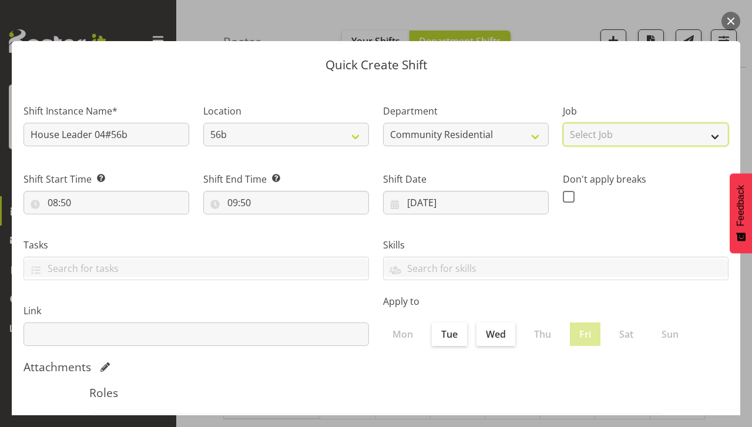
click at [609, 133] on select "Select Job Accounts Admin Art Coordinator Community Leader Community Support Pe…" at bounding box center [646, 135] width 166 height 24
click at [563, 123] on select "Select Job Accounts Admin Art Coordinator Community Leader Community Support Pe…" at bounding box center [646, 135] width 166 height 24
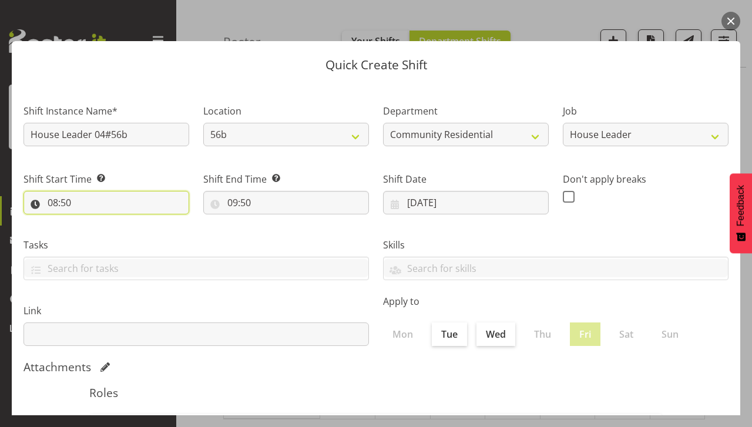
click at [68, 209] on input "08:50" at bounding box center [107, 203] width 166 height 24
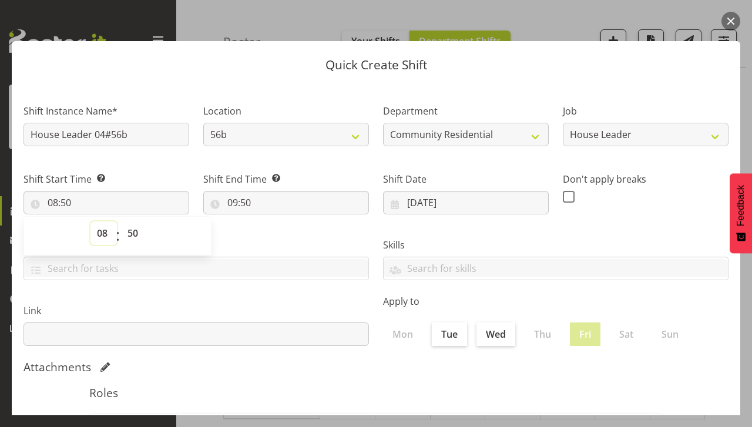
click at [99, 243] on select "00 01 02 03 04 05 06 07 08 09 10 11 12 13 14 15 16 17 18 19 20 21 22 23" at bounding box center [103, 233] width 26 height 24
click at [90, 221] on select "00 01 02 03 04 05 06 07 08 09 10 11 12 13 14 15 16 17 18 19 20 21 22 23" at bounding box center [103, 233] width 26 height 24
click at [135, 232] on select "00 01 02 03 04 05 06 07 08 09 10 11 12 13 14 15 16 17 18 19 20 21 22 23 24 25 2…" at bounding box center [134, 233] width 26 height 24
click at [121, 221] on select "00 01 02 03 04 05 06 07 08 09 10 11 12 13 14 15 16 17 18 19 20 21 22 23 24 25 2…" at bounding box center [134, 233] width 26 height 24
click at [251, 210] on input "09:50" at bounding box center [286, 203] width 166 height 24
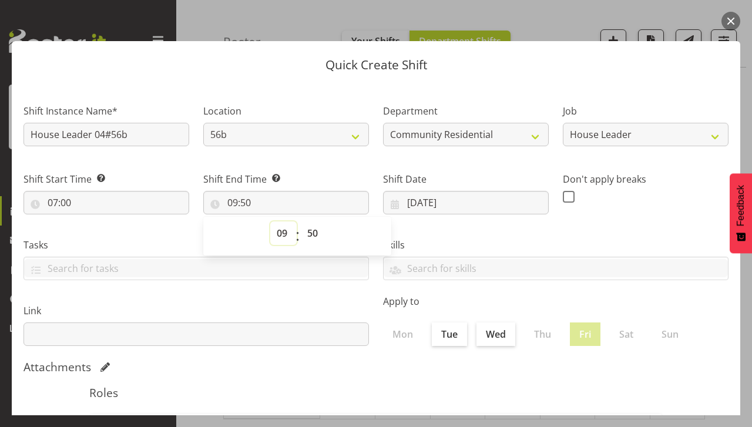
click at [278, 240] on select "00 01 02 03 04 05 06 07 08 09 10 11 12 13 14 15 16 17 18 19 20 21 22 23" at bounding box center [283, 233] width 26 height 24
click at [270, 221] on select "00 01 02 03 04 05 06 07 08 09 10 11 12 13 14 15 16 17 18 19 20 21 22 23" at bounding box center [283, 233] width 26 height 24
click at [310, 244] on select "00 01 02 03 04 05 06 07 08 09 10 11 12 13 14 15 16 17 18 19 20 21 22 23 24 25 2…" at bounding box center [314, 233] width 26 height 24
click at [301, 221] on select "00 01 02 03 04 05 06 07 08 09 10 11 12 13 14 15 16 17 18 19 20 21 22 23 24 25 2…" at bounding box center [314, 233] width 26 height 24
click at [306, 244] on select "00 01 02 03 04 05 06 07 08 09 10 11 12 13 14 15 16 17 18 19 20 21 22 23 24 25 2…" at bounding box center [314, 233] width 26 height 24
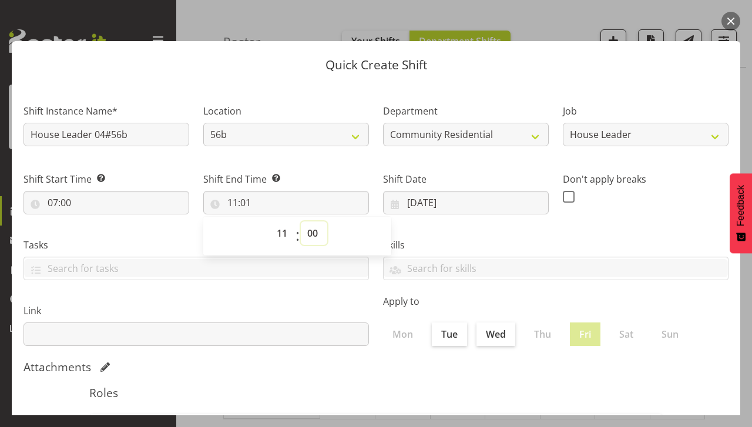
click at [301, 221] on select "00 01 02 03 04 05 06 07 08 09 10 11 12 13 14 15 16 17 18 19 20 21 22 23 24 25 2…" at bounding box center [314, 233] width 26 height 24
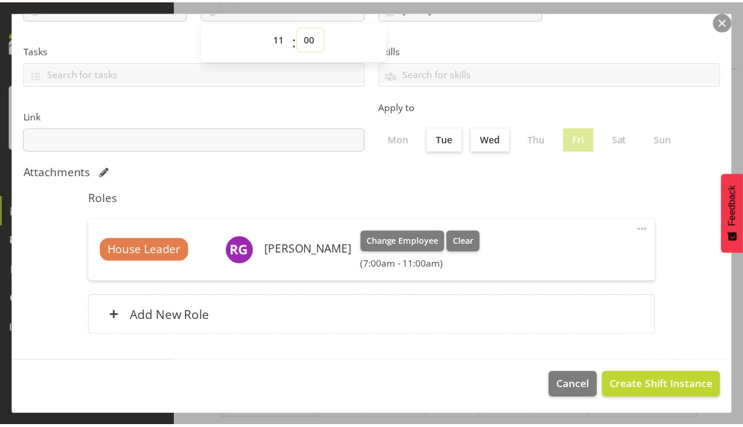
scroll to position [190, 0]
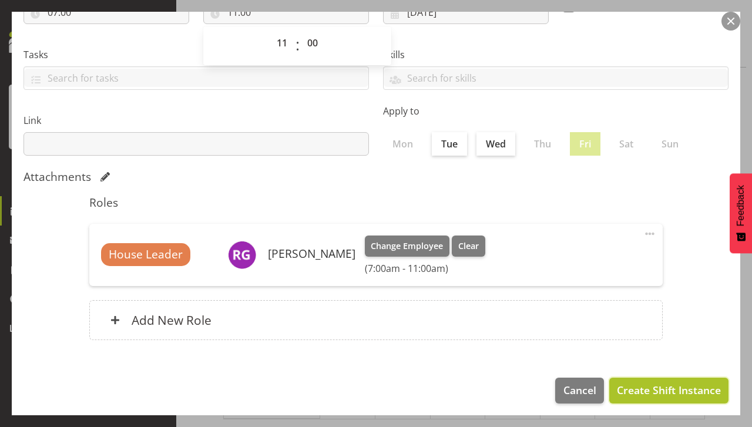
click at [634, 401] on button "Create Shift Instance" at bounding box center [668, 391] width 119 height 26
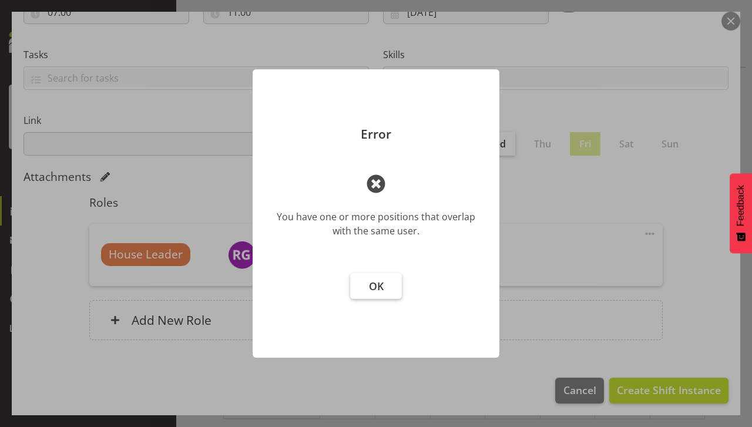
click at [370, 296] on button "OK" at bounding box center [376, 286] width 52 height 26
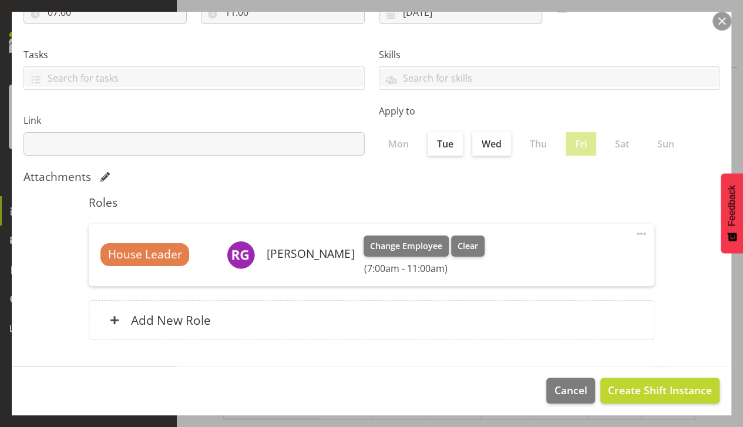
click at [720, 26] on button "button" at bounding box center [722, 21] width 19 height 19
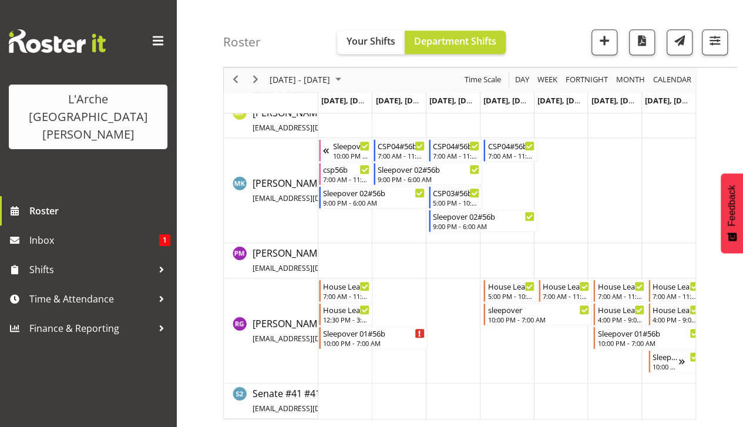
scroll to position [505, 0]
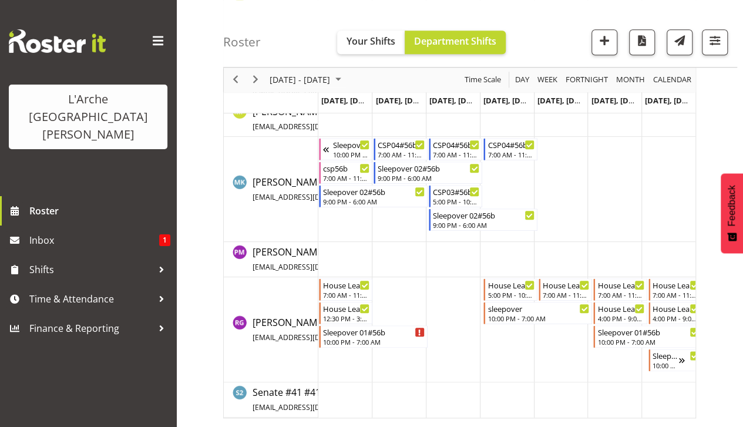
click at [559, 338] on td "Timeline Week of August 10, 2025" at bounding box center [561, 329] width 54 height 105
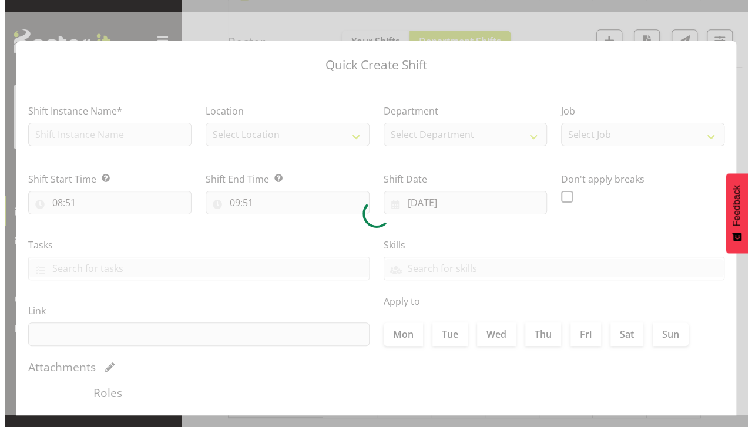
scroll to position [496, 0]
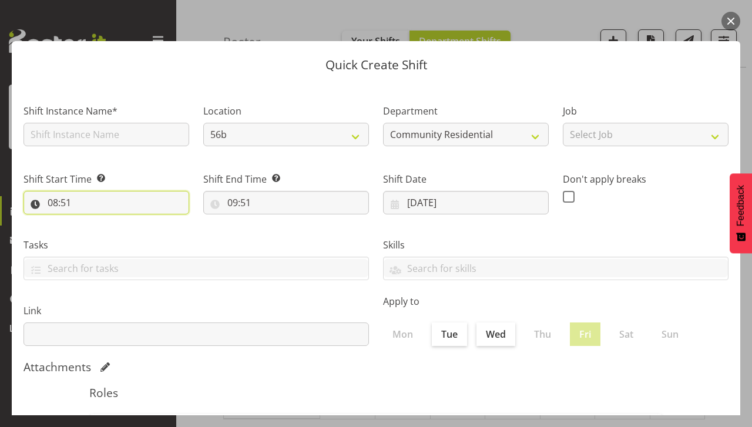
click at [65, 213] on input "08:51" at bounding box center [107, 203] width 166 height 24
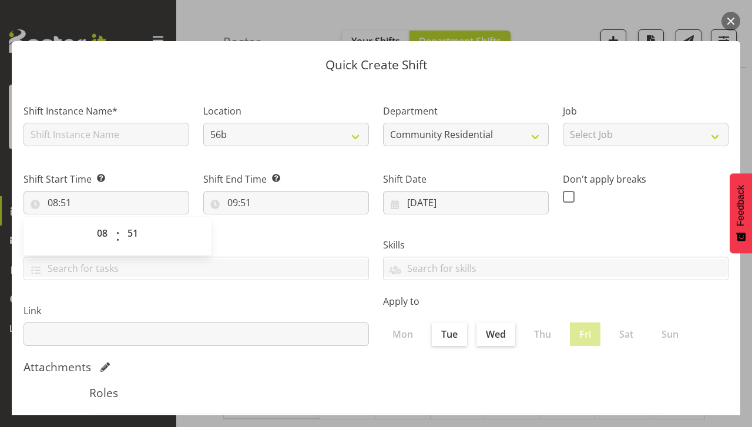
click at [731, 27] on button "button" at bounding box center [730, 21] width 19 height 19
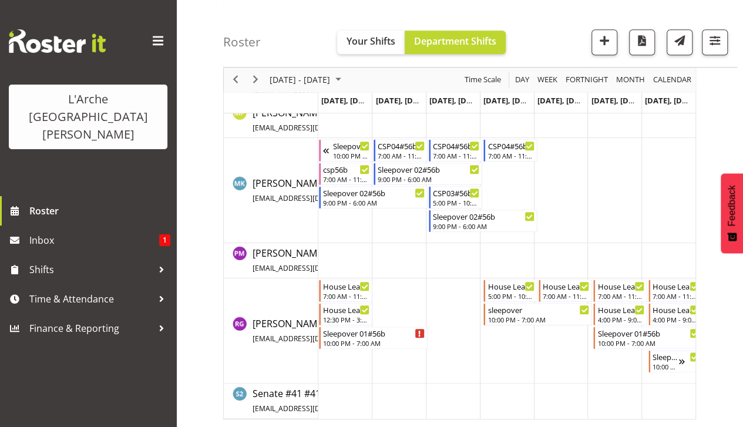
click at [566, 343] on td "Timeline Week of August 10, 2025" at bounding box center [561, 330] width 54 height 105
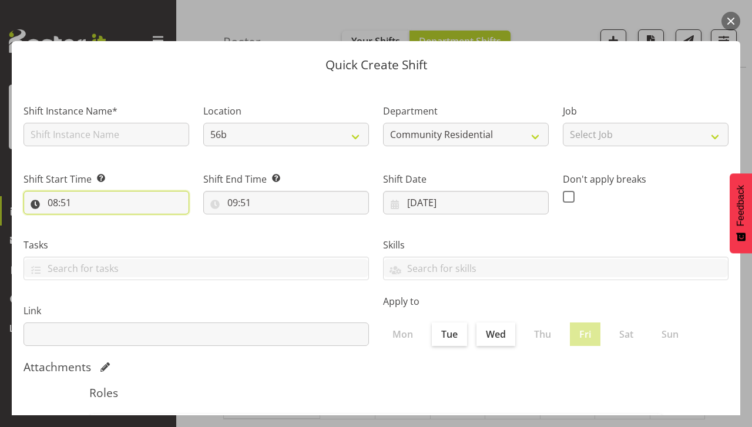
click at [61, 199] on input "08:51" at bounding box center [107, 203] width 166 height 24
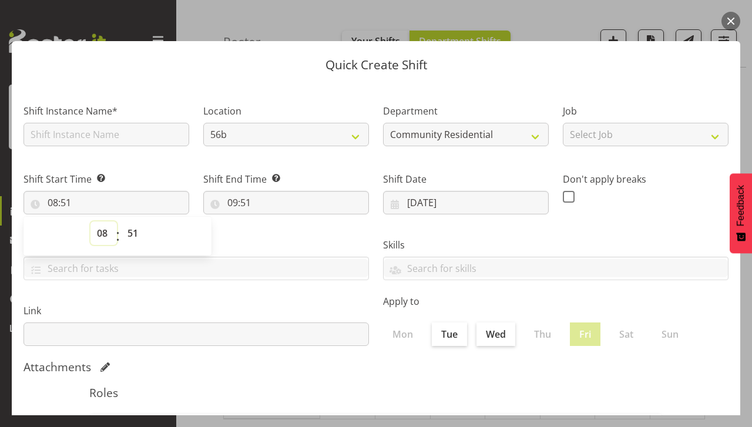
click at [102, 235] on select "00 01 02 03 04 05 06 07 08 09 10 11 12 13 14 15 16 17 18 19 20 21 22 23" at bounding box center [103, 233] width 26 height 24
click at [90, 221] on select "00 01 02 03 04 05 06 07 08 09 10 11 12 13 14 15 16 17 18 19 20 21 22 23" at bounding box center [103, 233] width 26 height 24
click at [134, 239] on select "00 01 02 03 04 05 06 07 08 09 10 11 12 13 14 15 16 17 18 19 20 21 22 23 24 25 2…" at bounding box center [134, 233] width 26 height 24
click at [121, 221] on select "00 01 02 03 04 05 06 07 08 09 10 11 12 13 14 15 16 17 18 19 20 21 22 23 24 25 2…" at bounding box center [134, 233] width 26 height 24
click at [132, 239] on select "00 01 02 03 04 05 06 07 08 09 10 11 12 13 14 15 16 17 18 19 20 21 22 23 24 25 2…" at bounding box center [134, 233] width 26 height 24
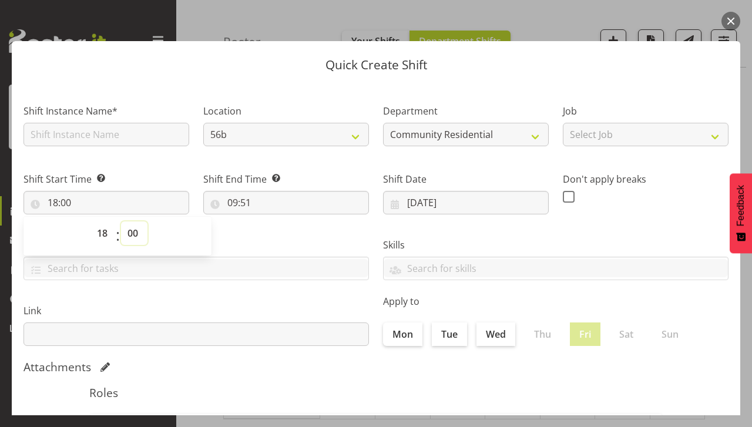
click at [121, 221] on select "00 01 02 03 04 05 06 07 08 09 10 11 12 13 14 15 16 17 18 19 20 21 22 23 24 25 2…" at bounding box center [134, 233] width 26 height 24
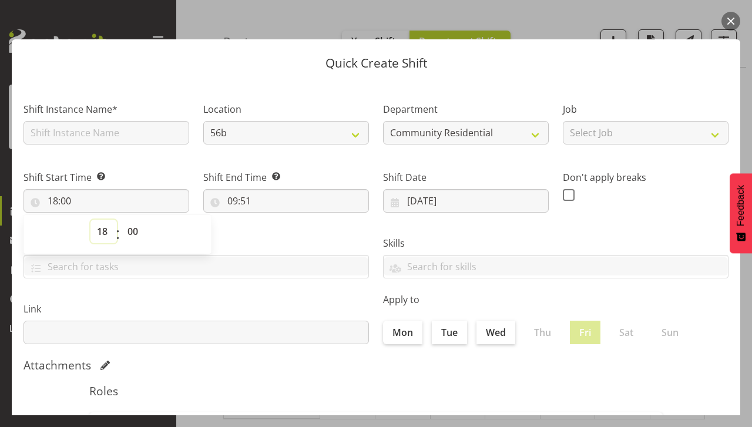
click at [96, 240] on select "00 01 02 03 04 05 06 07 08 09 10 11 12 13 14 15 16 17 18 19 20 21 22 23" at bounding box center [103, 232] width 26 height 24
click at [90, 220] on select "00 01 02 03 04 05 06 07 08 09 10 11 12 13 14 15 16 17 18 19 20 21 22 23" at bounding box center [103, 232] width 26 height 24
click at [233, 206] on input "09:51" at bounding box center [286, 201] width 166 height 24
click at [271, 232] on select "00 01 02 03 04 05 06 07 08 09 10 11 12 13 14 15 16 17 18 19 20 21 22 23" at bounding box center [283, 232] width 26 height 24
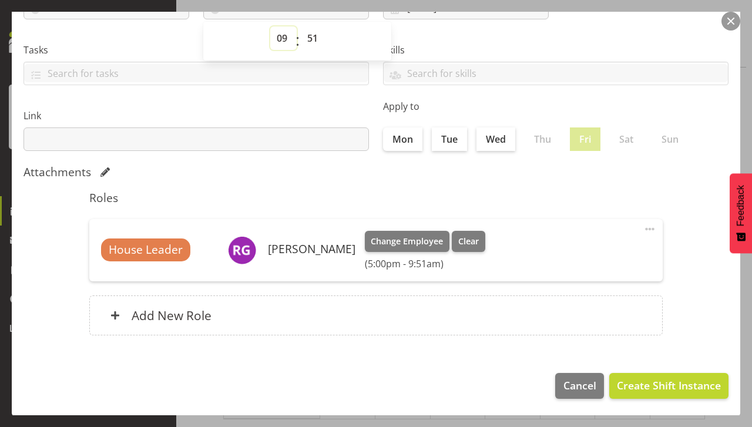
scroll to position [0, 0]
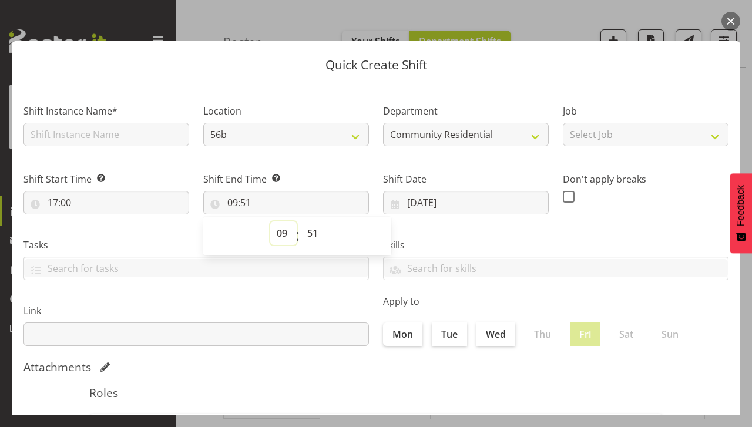
click at [273, 237] on select "00 01 02 03 04 05 06 07 08 09 10 11 12 13 14 15 16 17 18 19 20 21 22 23" at bounding box center [283, 233] width 26 height 24
click at [270, 221] on select "00 01 02 03 04 05 06 07 08 09 10 11 12 13 14 15 16 17 18 19 20 21 22 23" at bounding box center [283, 233] width 26 height 24
click at [308, 234] on select "00 01 02 03 04 05 06 07 08 09 10 11 12 13 14 15 16 17 18 19 20 21 22 23 24 25 2…" at bounding box center [314, 233] width 26 height 24
click at [301, 221] on select "00 01 02 03 04 05 06 07 08 09 10 11 12 13 14 15 16 17 18 19 20 21 22 23 24 25 2…" at bounding box center [314, 233] width 26 height 24
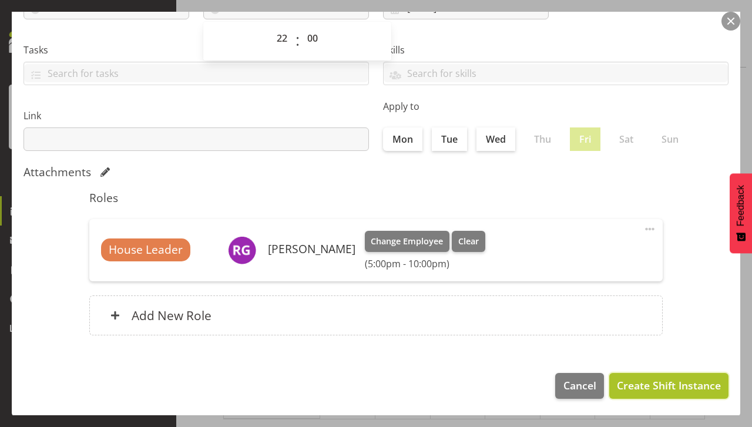
click at [629, 382] on span "Create Shift Instance" at bounding box center [669, 385] width 104 height 15
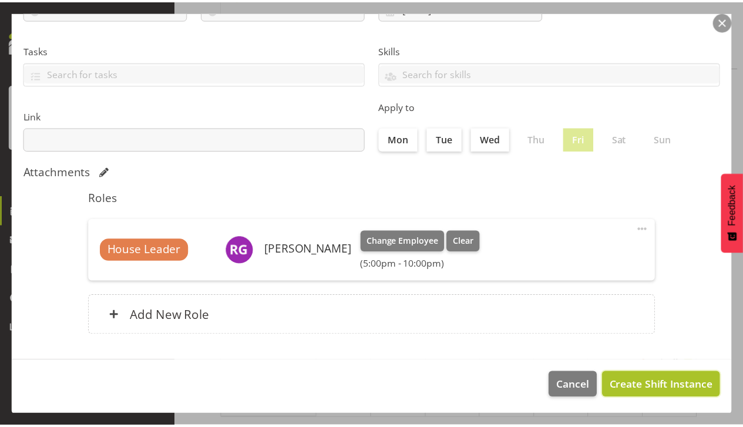
scroll to position [204, 0]
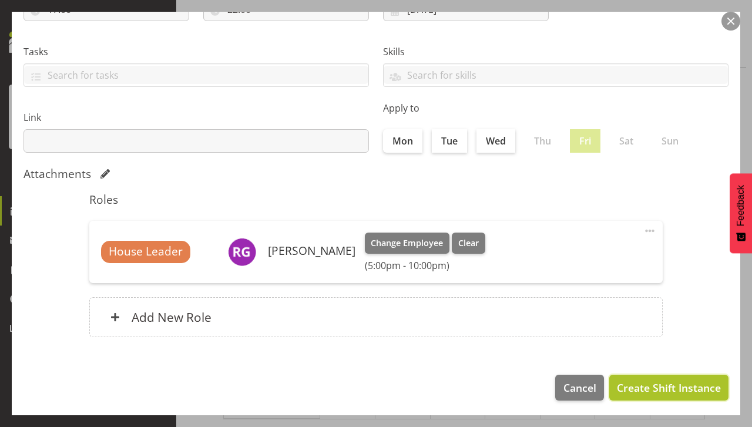
click at [637, 391] on span "Create Shift Instance" at bounding box center [669, 387] width 104 height 15
click at [638, 384] on span "Create Shift Instance" at bounding box center [669, 387] width 104 height 15
click at [658, 400] on button "Create Shift Instance" at bounding box center [668, 388] width 119 height 26
click at [662, 395] on button "Create Shift Instance" at bounding box center [668, 388] width 119 height 26
click at [660, 391] on span "Create Shift Instance" at bounding box center [669, 387] width 104 height 15
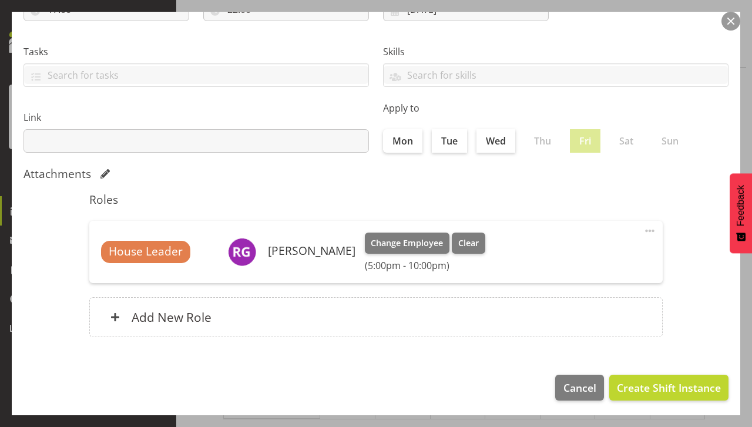
click at [731, 29] on button "button" at bounding box center [730, 21] width 19 height 19
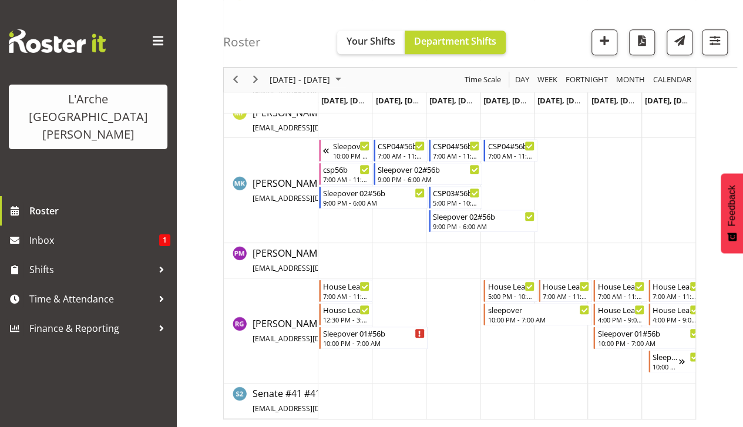
scroll to position [505, 0]
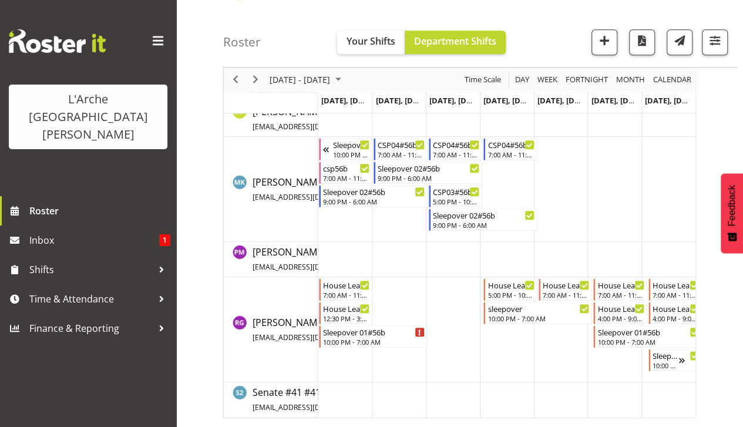
click at [557, 340] on td "Timeline Week of August 10, 2025" at bounding box center [561, 329] width 54 height 105
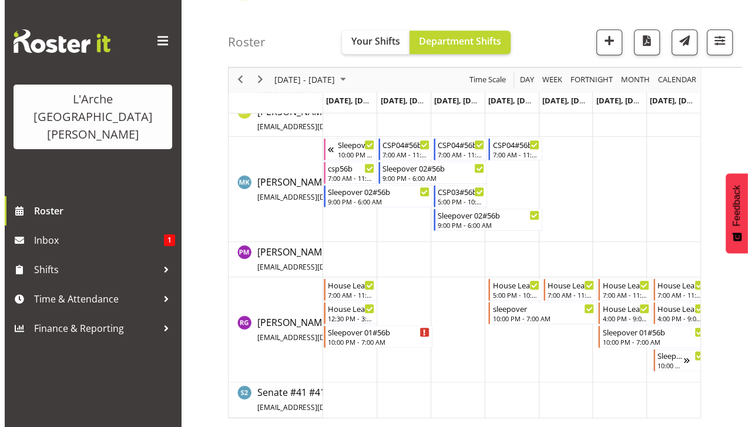
scroll to position [496, 0]
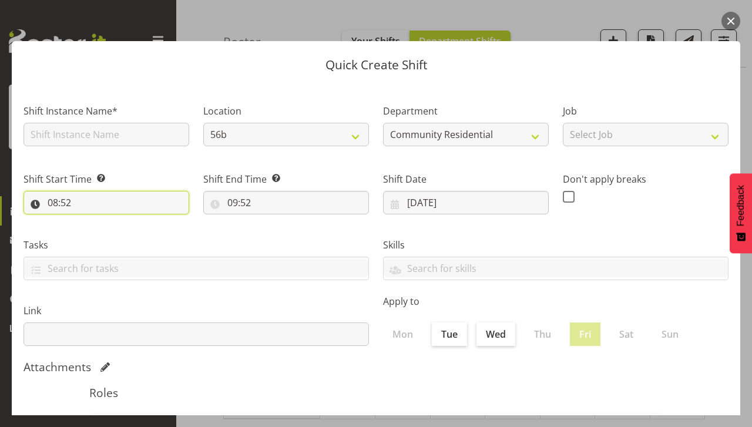
click at [51, 208] on input "08:52" at bounding box center [107, 203] width 166 height 24
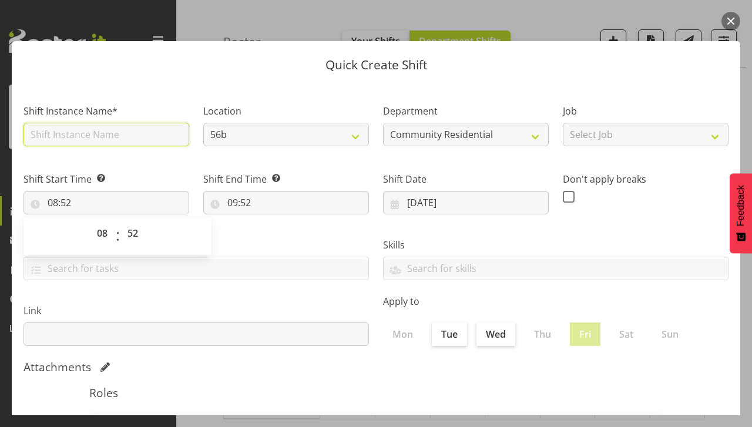
click at [72, 137] on input "text" at bounding box center [107, 135] width 166 height 24
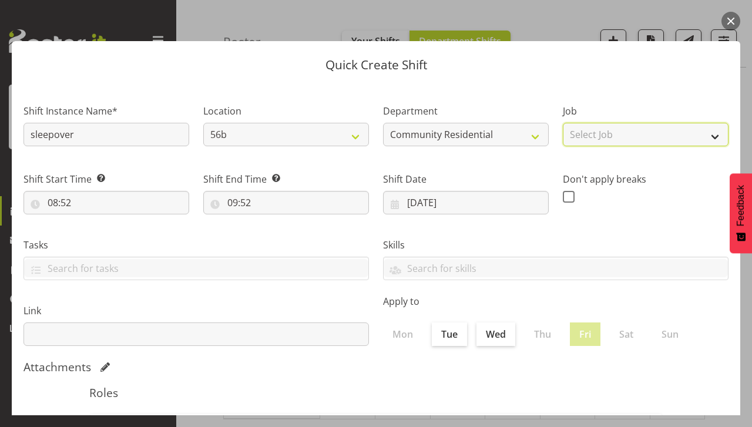
click at [587, 142] on select "Select Job Accounts Admin Art Coordinator Community Leader Community Support Pe…" at bounding box center [646, 135] width 166 height 24
click at [563, 123] on select "Select Job Accounts Admin Art Coordinator Community Leader Community Support Pe…" at bounding box center [646, 135] width 166 height 24
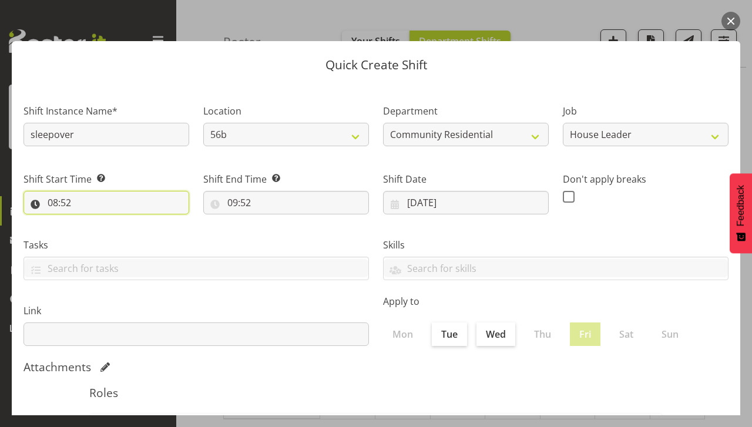
click at [80, 209] on input "08:52" at bounding box center [107, 203] width 166 height 24
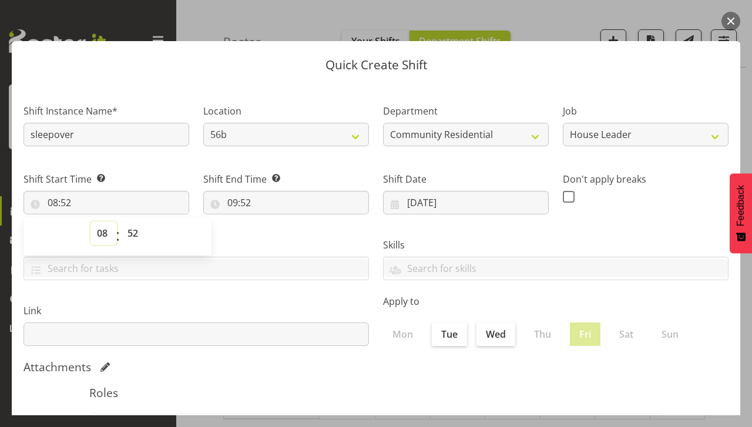
click at [111, 232] on select "00 01 02 03 04 05 06 07 08 09 10 11 12 13 14 15 16 17 18 19 20 21 22 23" at bounding box center [103, 233] width 26 height 24
click at [90, 221] on select "00 01 02 03 04 05 06 07 08 09 10 11 12 13 14 15 16 17 18 19 20 21 22 23" at bounding box center [103, 233] width 26 height 24
click at [135, 237] on select "00 01 02 03 04 05 06 07 08 09 10 11 12 13 14 15 16 17 18 19 20 21 22 23 24 25 2…" at bounding box center [134, 233] width 26 height 24
click at [121, 221] on select "00 01 02 03 04 05 06 07 08 09 10 11 12 13 14 15 16 17 18 19 20 21 22 23 24 25 2…" at bounding box center [134, 233] width 26 height 24
click at [133, 233] on select "00 01 02 03 04 05 06 07 08 09 10 11 12 13 14 15 16 17 18 19 20 21 22 23 24 25 2…" at bounding box center [134, 233] width 26 height 24
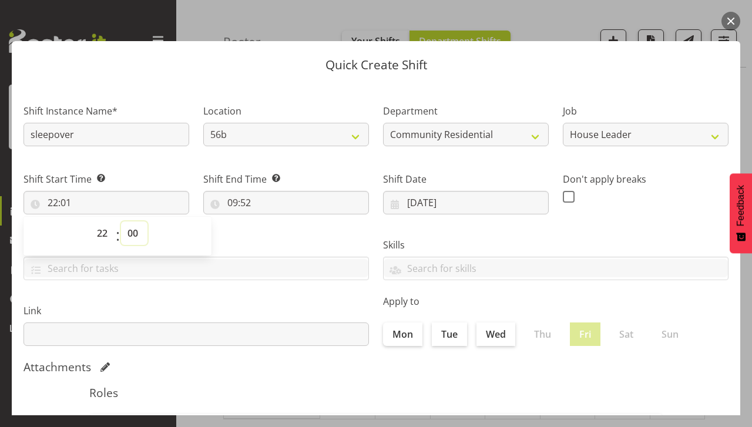
click at [121, 221] on select "00 01 02 03 04 05 06 07 08 09 10 11 12 13 14 15 16 17 18 19 20 21 22 23 24 25 2…" at bounding box center [134, 233] width 26 height 24
click at [242, 203] on input "09:52" at bounding box center [286, 203] width 166 height 24
click at [280, 242] on select "00 01 02 03 04 05 06 07 08 09 10 11 12 13 14 15 16 17 18 19 20 21 22 23" at bounding box center [283, 233] width 26 height 24
click at [270, 221] on select "00 01 02 03 04 05 06 07 08 09 10 11 12 13 14 15 16 17 18 19 20 21 22 23" at bounding box center [283, 233] width 26 height 24
click at [316, 244] on select "00 01 02 03 04 05 06 07 08 09 10 11 12 13 14 15 16 17 18 19 20 21 22 23 24 25 2…" at bounding box center [314, 233] width 26 height 24
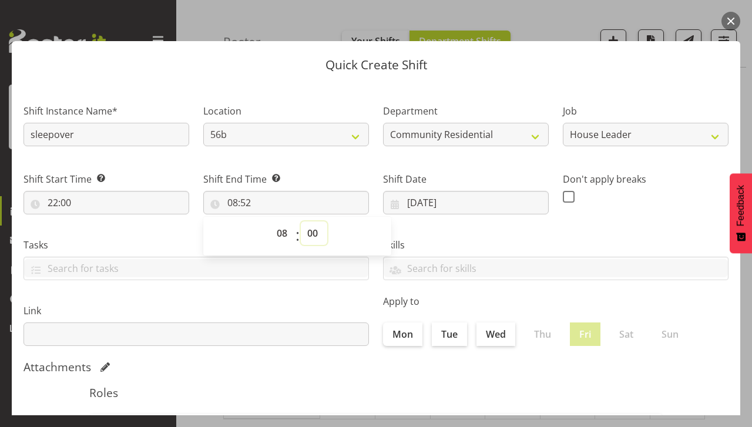
click at [301, 221] on select "00 01 02 03 04 05 06 07 08 09 10 11 12 13 14 15 16 17 18 19 20 21 22 23 24 25 2…" at bounding box center [314, 233] width 26 height 24
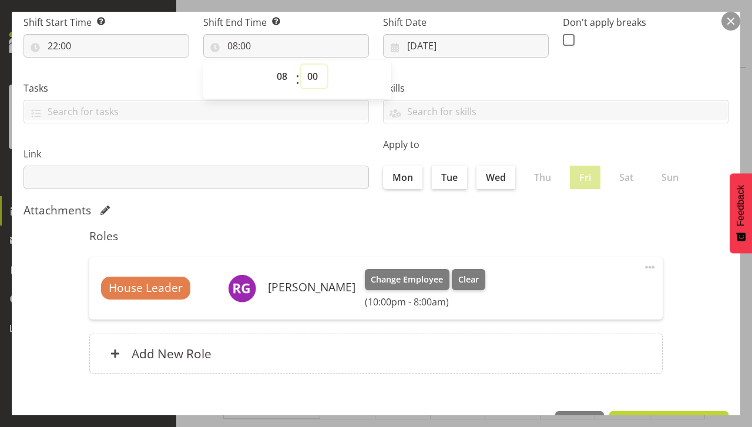
scroll to position [195, 0]
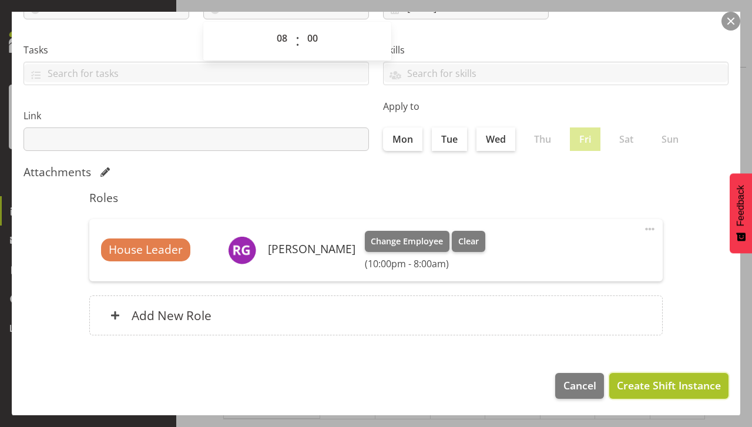
click at [631, 388] on span "Create Shift Instance" at bounding box center [669, 385] width 104 height 15
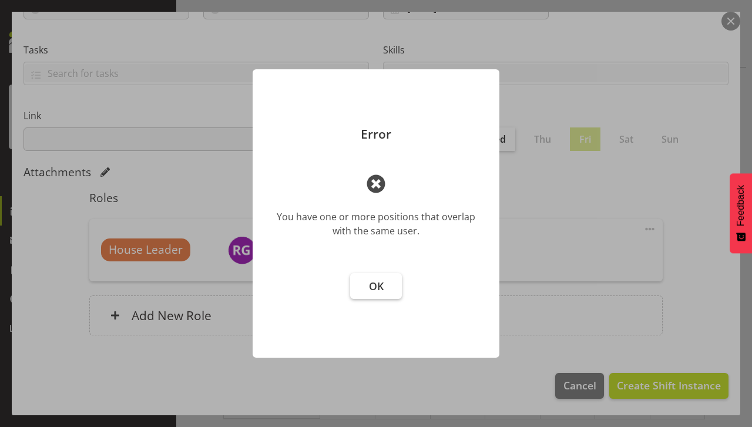
click at [359, 297] on button "OK" at bounding box center [376, 286] width 52 height 26
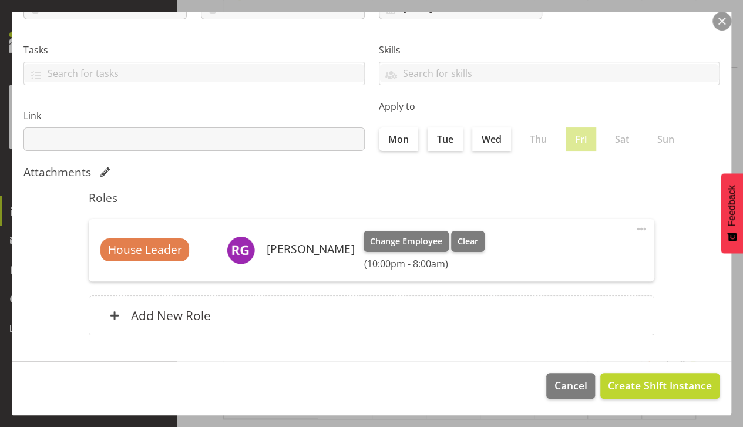
click at [730, 42] on div "Quick Create Shift Shift Instance Name* sleepover Location 56b 41 65a Departmen…" at bounding box center [371, 19] width 743 height 404
click at [721, 21] on button "button" at bounding box center [722, 21] width 19 height 19
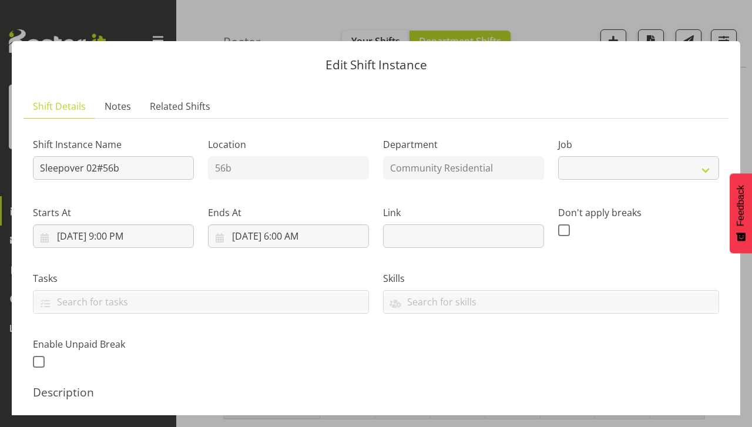
click at [561, 330] on div "Shift Instance Name Sleepover 02#56b Location 56b Department Community Resident…" at bounding box center [376, 249] width 700 height 257
click at [731, 21] on button "button" at bounding box center [730, 21] width 19 height 19
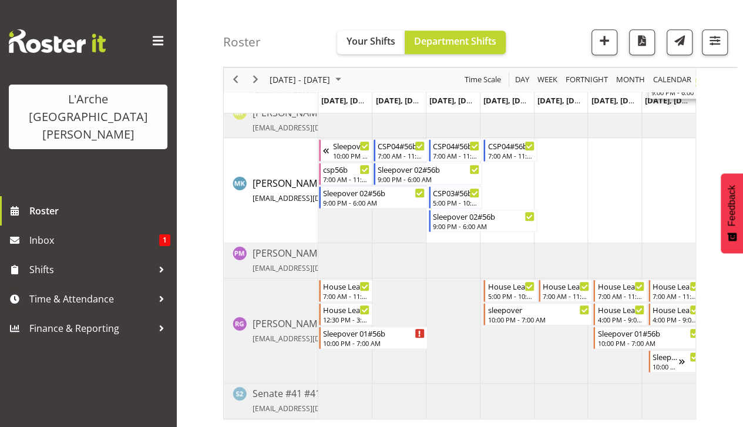
click at [562, 343] on td "Timeline Week of August 10, 2025" at bounding box center [561, 330] width 54 height 105
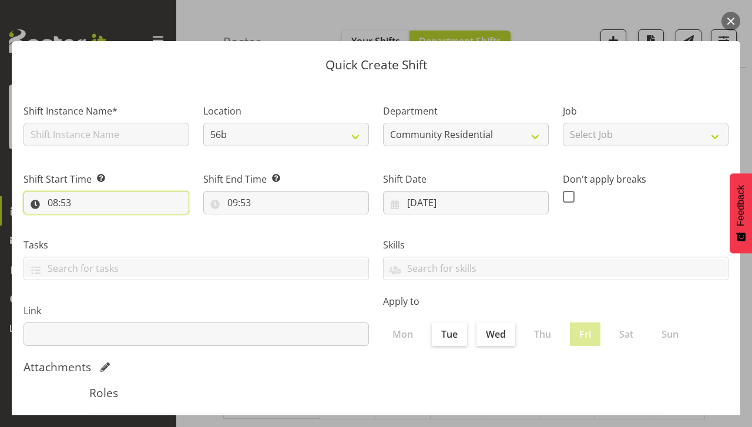
click at [169, 210] on input "08:53" at bounding box center [107, 203] width 166 height 24
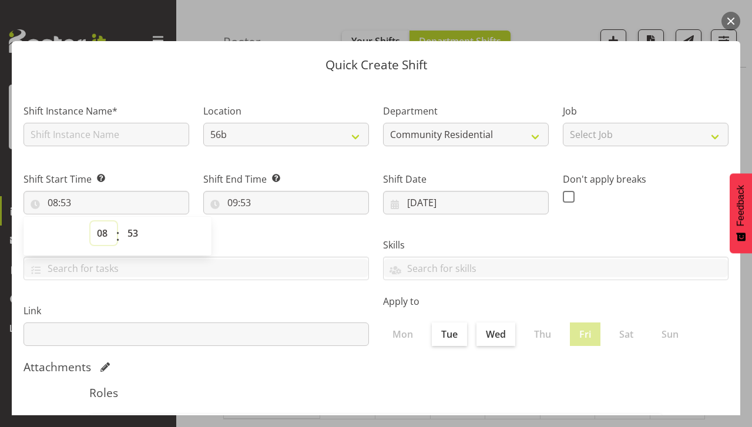
click at [95, 236] on select "00 01 02 03 04 05 06 07 08 09 10 11 12 13 14 15 16 17 18 19 20 21 22 23" at bounding box center [103, 233] width 26 height 24
click at [90, 221] on select "00 01 02 03 04 05 06 07 08 09 10 11 12 13 14 15 16 17 18 19 20 21 22 23" at bounding box center [103, 233] width 26 height 24
click at [135, 238] on select "00 01 02 03 04 05 06 07 08 09 10 11 12 13 14 15 16 17 18 19 20 21 22 23 24 25 2…" at bounding box center [134, 233] width 26 height 24
click at [121, 221] on select "00 01 02 03 04 05 06 07 08 09 10 11 12 13 14 15 16 17 18 19 20 21 22 23 24 25 2…" at bounding box center [134, 233] width 26 height 24
click at [133, 231] on select "00 01 02 03 04 05 06 07 08 09 10 11 12 13 14 15 16 17 18 19 20 21 22 23 24 25 2…" at bounding box center [134, 233] width 26 height 24
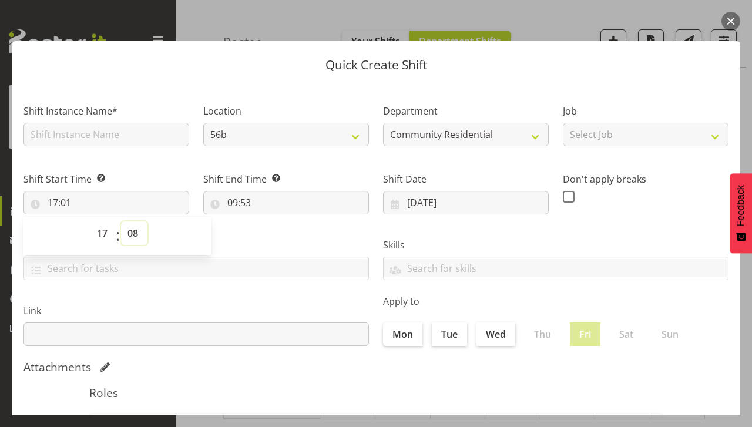
click at [121, 221] on select "00 01 02 03 04 05 06 07 08 09 10 11 12 13 14 15 16 17 18 19 20 21 22 23 24 25 2…" at bounding box center [134, 233] width 26 height 24
click at [139, 234] on select "00 01 02 03 04 05 06 07 08 09 10 11 12 13 14 15 16 17 18 19 20 21 22 23 24 25 2…" at bounding box center [134, 233] width 26 height 24
click at [121, 221] on select "00 01 02 03 04 05 06 07 08 09 10 11 12 13 14 15 16 17 18 19 20 21 22 23 24 25 2…" at bounding box center [134, 233] width 26 height 24
click at [250, 206] on input "09:53" at bounding box center [286, 203] width 166 height 24
click at [283, 236] on select "00 01 02 03 04 05 06 07 08 09 10 11 12 13 14 15 16 17 18 19 20 21 22 23" at bounding box center [283, 233] width 26 height 24
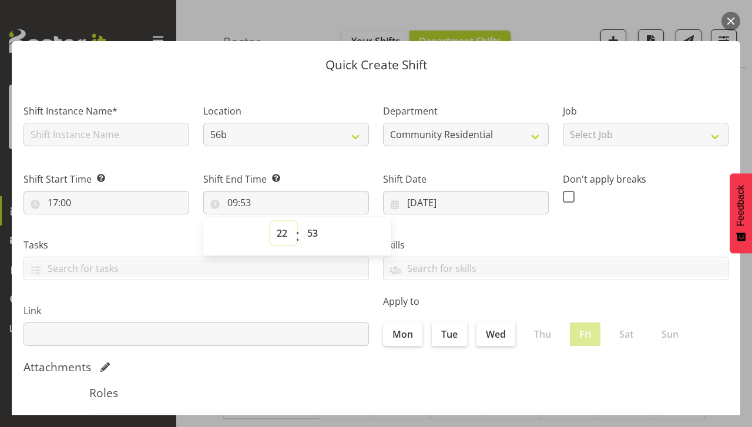
click at [270, 221] on select "00 01 02 03 04 05 06 07 08 09 10 11 12 13 14 15 16 17 18 19 20 21 22 23" at bounding box center [283, 233] width 26 height 24
click at [313, 246] on span "00 01 02 03 04 05 06 07 08 09 10 11 12 13 14 15 16 17 18 19 20 21 22 23 24 25 2…" at bounding box center [314, 235] width 26 height 29
click at [301, 234] on select "00 01 02 03 04 05 06 07 08 09 10 11 12 13 14 15 16 17 18 19 20 21 22 23 24 25 2…" at bounding box center [314, 233] width 26 height 24
click at [301, 221] on select "00 01 02 03 04 05 06 07 08 09 10 11 12 13 14 15 16 17 18 19 20 21 22 23 24 25 2…" at bounding box center [314, 233] width 26 height 24
click at [307, 231] on select "00 01 02 03 04 05 06 07 08 09 10 11 12 13 14 15 16 17 18 19 20 21 22 23 24 25 2…" at bounding box center [314, 233] width 26 height 24
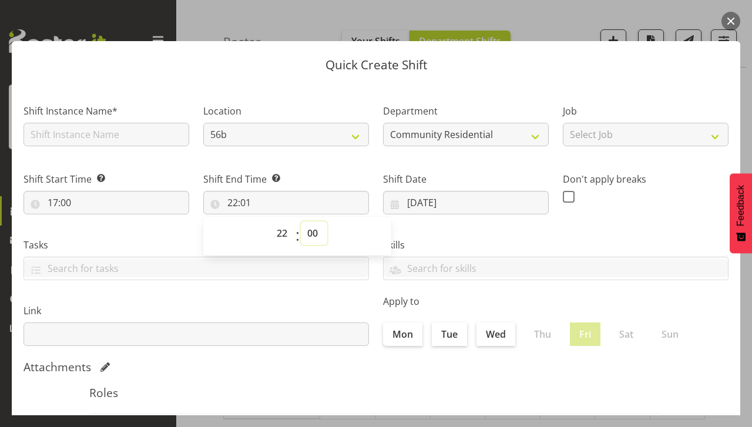
click at [301, 221] on select "00 01 02 03 04 05 06 07 08 09 10 11 12 13 14 15 16 17 18 19 20 21 22 23 24 25 2…" at bounding box center [314, 233] width 26 height 24
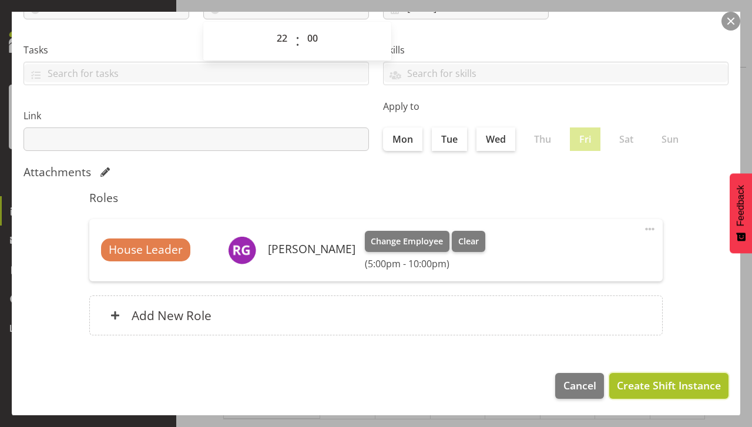
click at [655, 391] on span "Create Shift Instance" at bounding box center [669, 385] width 104 height 15
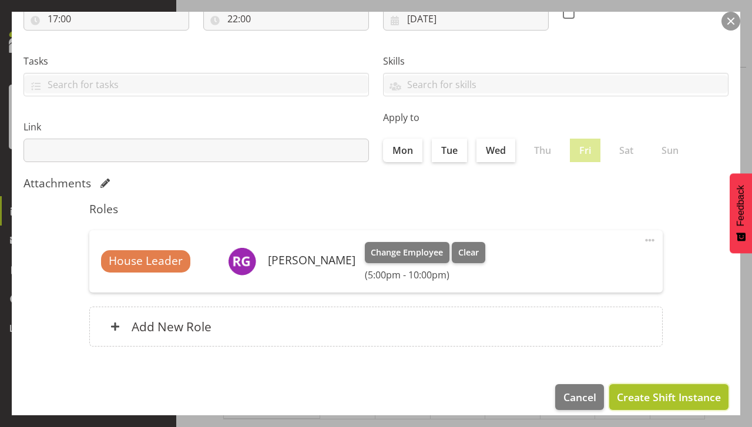
scroll to position [206, 0]
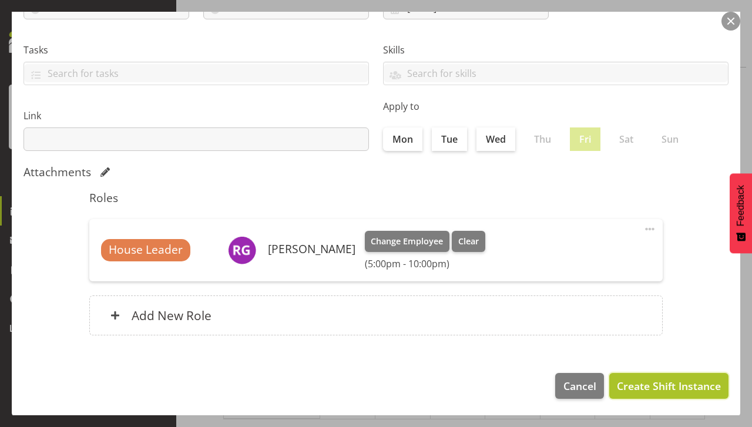
click at [647, 387] on span "Create Shift Instance" at bounding box center [669, 385] width 104 height 15
click at [653, 390] on span "Create Shift Instance" at bounding box center [669, 385] width 104 height 15
click at [647, 388] on span "Create Shift Instance" at bounding box center [669, 385] width 104 height 15
click at [656, 386] on span "Create Shift Instance" at bounding box center [669, 385] width 104 height 15
click at [649, 378] on span "Create Shift Instance" at bounding box center [669, 385] width 104 height 15
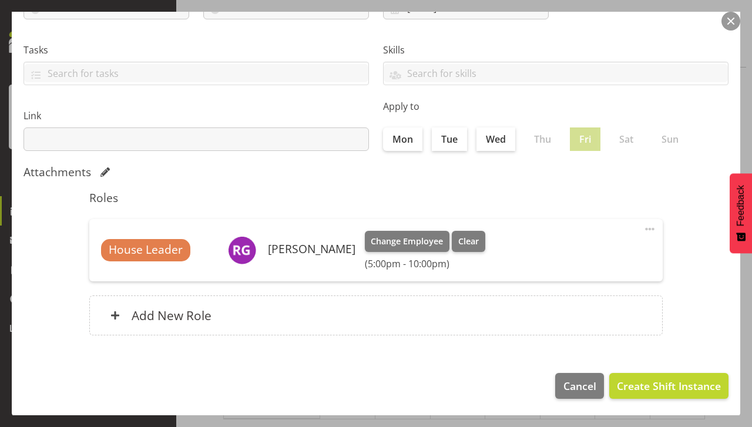
click at [581, 146] on label "Fri" at bounding box center [585, 139] width 31 height 24
click at [646, 391] on span "Create Shift Instance" at bounding box center [669, 385] width 104 height 15
click at [644, 382] on span "Create Shift Instance" at bounding box center [669, 385] width 104 height 15
click at [582, 141] on label "Fri" at bounding box center [585, 139] width 31 height 24
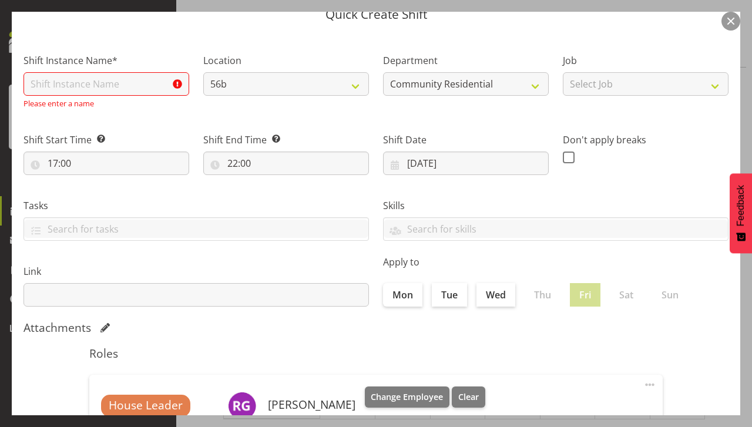
scroll to position [49, 0]
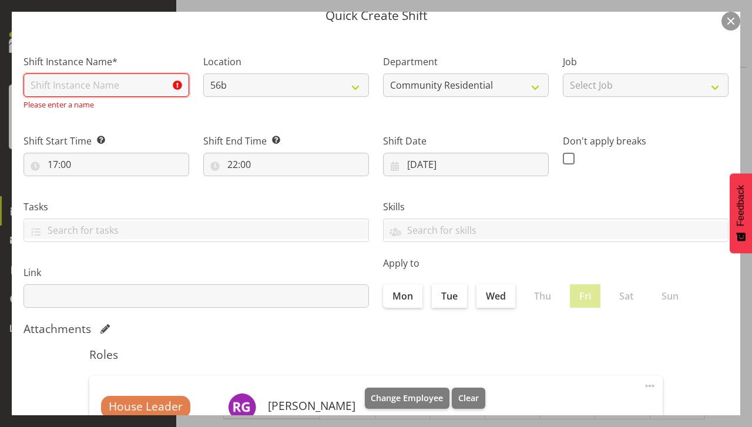
click at [60, 89] on input "text" at bounding box center [107, 85] width 166 height 24
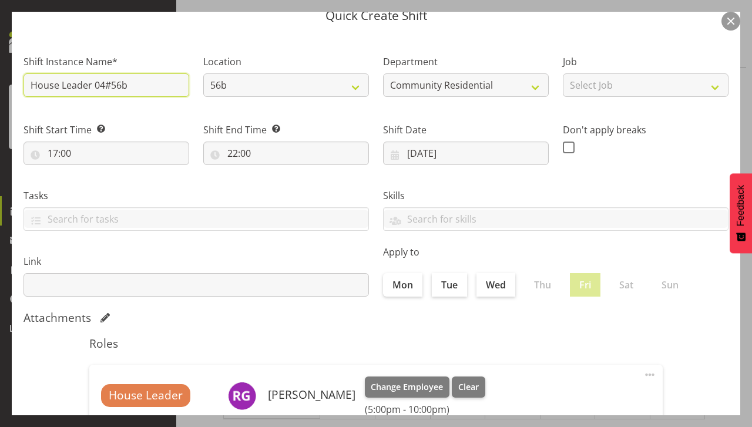
scroll to position [195, 0]
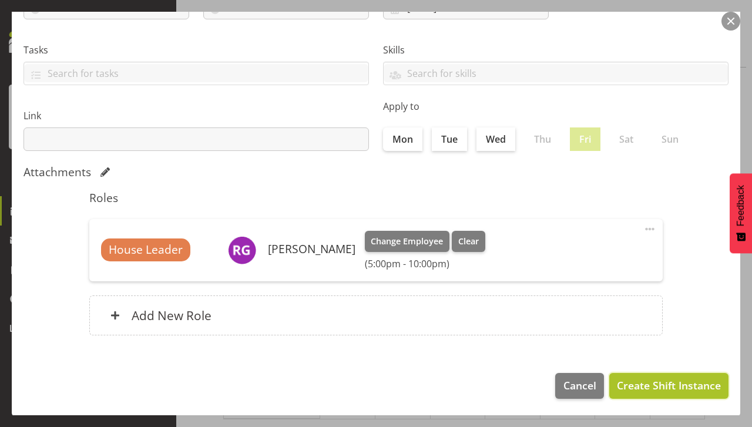
click at [629, 389] on span "Create Shift Instance" at bounding box center [669, 385] width 104 height 15
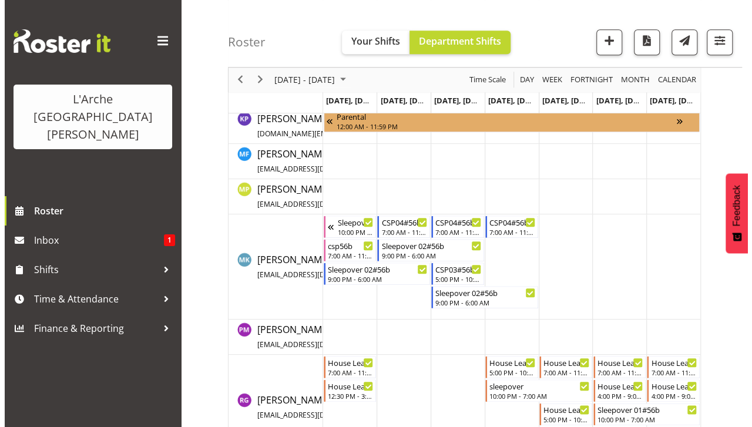
scroll to position [519, 0]
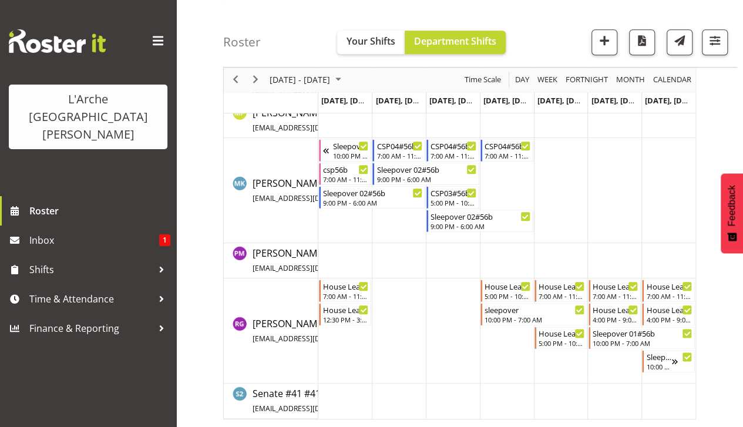
click at [547, 373] on td "Timeline Week of August 10, 2025" at bounding box center [561, 330] width 54 height 105
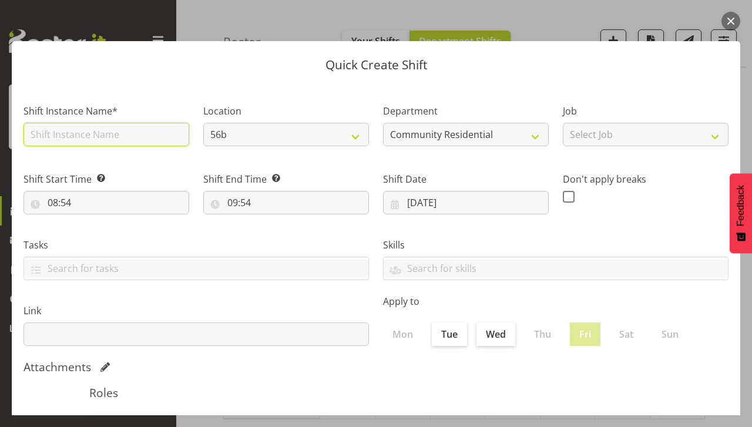
click at [55, 136] on input "text" at bounding box center [107, 135] width 166 height 24
click at [98, 129] on input "House Leader 04#56b" at bounding box center [107, 135] width 166 height 24
click at [142, 140] on input "House Leader 04#56b" at bounding box center [107, 135] width 166 height 24
click at [149, 132] on input "House Leader 04#56b" at bounding box center [107, 135] width 166 height 24
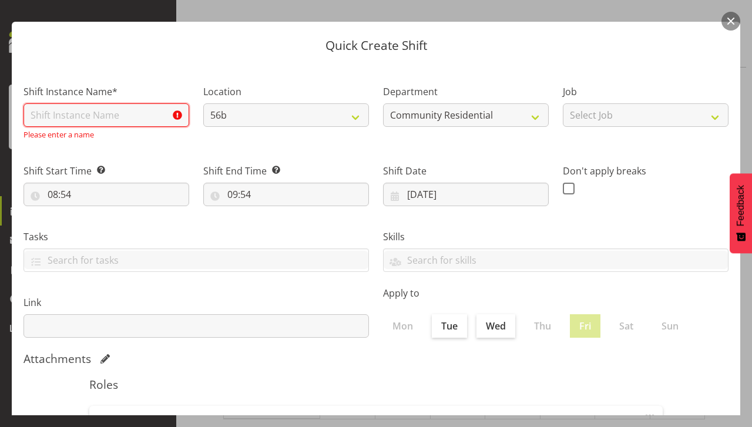
scroll to position [22, 0]
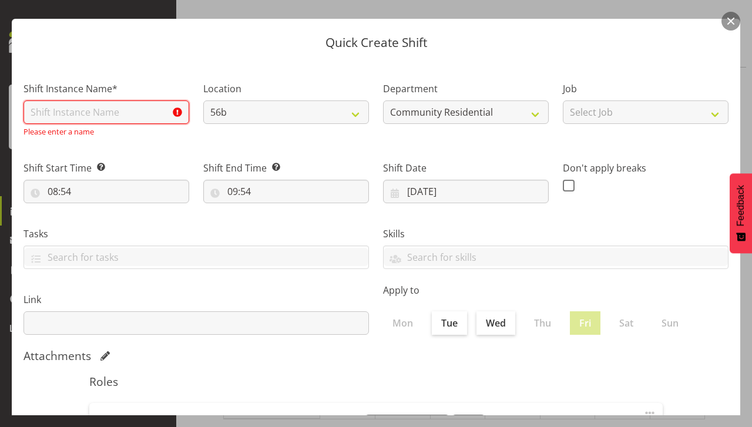
click at [45, 115] on input "text" at bounding box center [107, 112] width 166 height 24
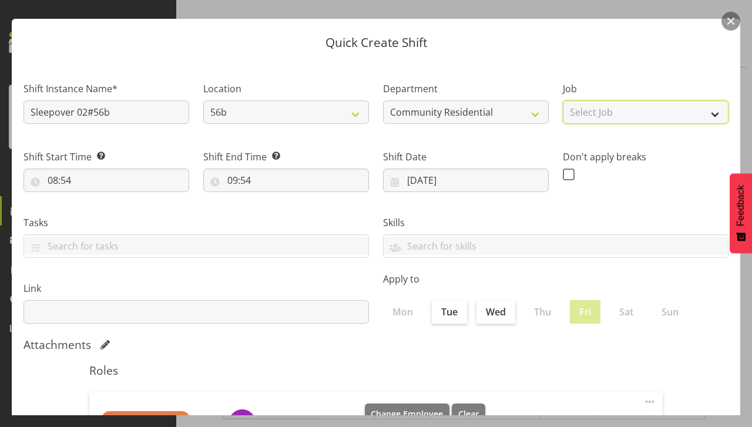
click at [592, 109] on select "Select Job Accounts Admin Art Coordinator Community Leader Community Support Pe…" at bounding box center [646, 112] width 166 height 24
click at [563, 100] on select "Select Job Accounts Admin Art Coordinator Community Leader Community Support Pe…" at bounding box center [646, 112] width 166 height 24
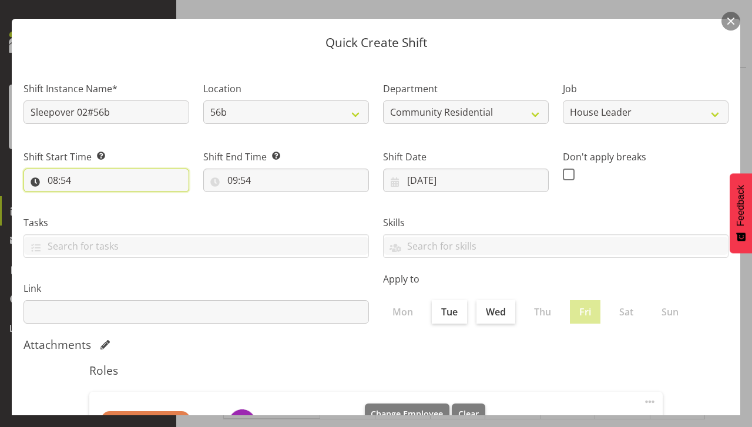
click at [64, 189] on input "08:54" at bounding box center [107, 181] width 166 height 24
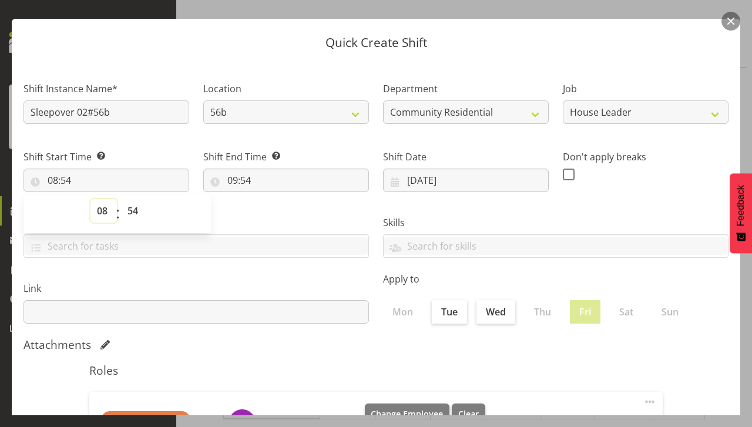
click at [107, 221] on select "00 01 02 03 04 05 06 07 08 09 10 11 12 13 14 15 16 17 18 19 20 21 22 23" at bounding box center [103, 211] width 26 height 24
click at [90, 199] on select "00 01 02 03 04 05 06 07 08 09 10 11 12 13 14 15 16 17 18 19 20 21 22 23" at bounding box center [103, 211] width 26 height 24
click at [129, 221] on select "00 01 02 03 04 05 06 07 08 09 10 11 12 13 14 15 16 17 18 19 20 21 22 23 24 25 2…" at bounding box center [134, 211] width 26 height 24
click at [121, 199] on select "00 01 02 03 04 05 06 07 08 09 10 11 12 13 14 15 16 17 18 19 20 21 22 23 24 25 2…" at bounding box center [134, 211] width 26 height 24
click at [256, 179] on input "09:54" at bounding box center [286, 181] width 166 height 24
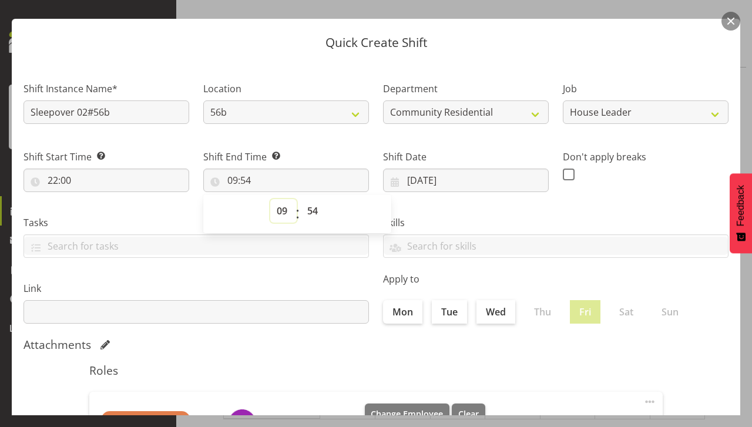
click at [275, 219] on select "00 01 02 03 04 05 06 07 08 09 10 11 12 13 14 15 16 17 18 19 20 21 22 23" at bounding box center [283, 211] width 26 height 24
click at [270, 199] on select "00 01 02 03 04 05 06 07 08 09 10 11 12 13 14 15 16 17 18 19 20 21 22 23" at bounding box center [283, 211] width 26 height 24
click at [307, 217] on select "00 01 02 03 04 05 06 07 08 09 10 11 12 13 14 15 16 17 18 19 20 21 22 23 24 25 2…" at bounding box center [314, 211] width 26 height 24
click at [301, 199] on select "00 01 02 03 04 05 06 07 08 09 10 11 12 13 14 15 16 17 18 19 20 21 22 23 24 25 2…" at bounding box center [314, 211] width 26 height 24
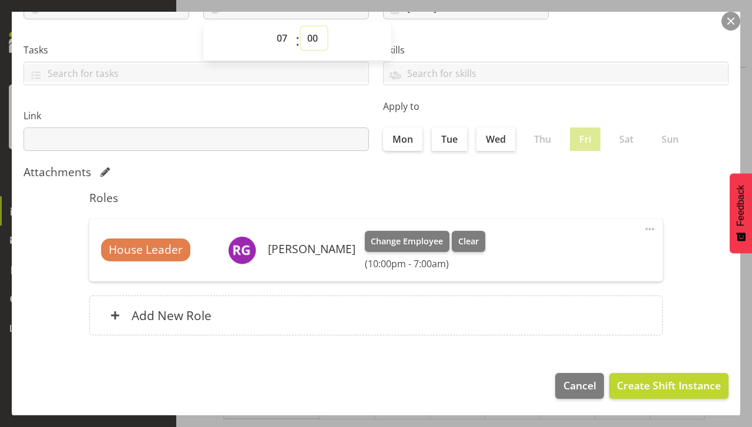
scroll to position [193, 0]
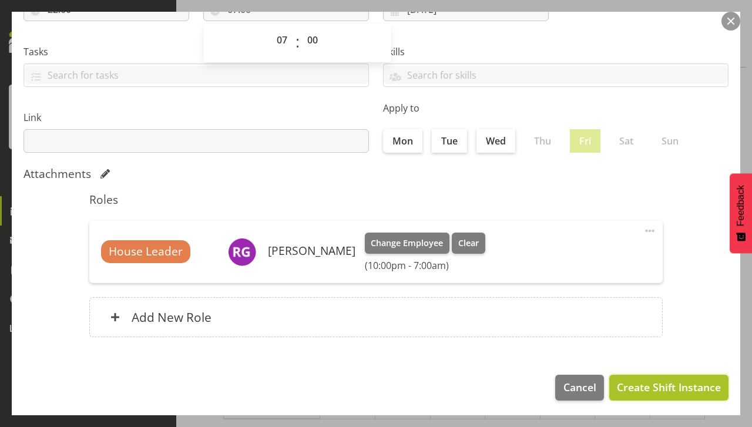
click at [638, 395] on button "Create Shift Instance" at bounding box center [668, 388] width 119 height 26
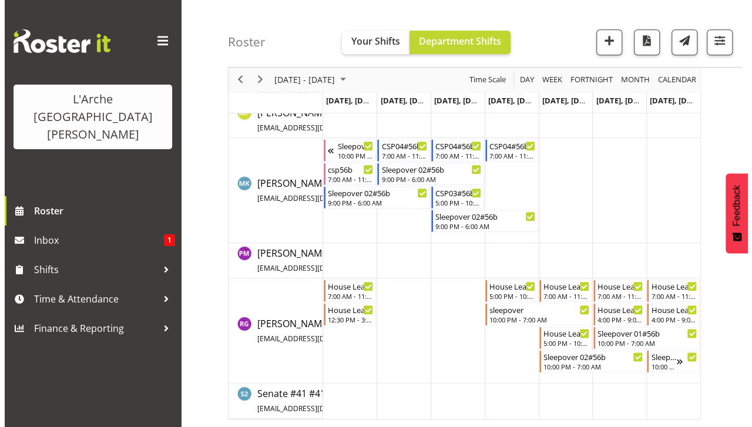
scroll to position [516, 0]
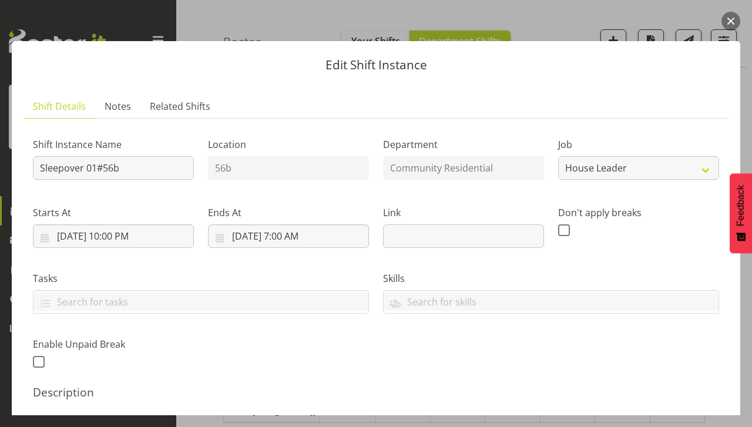
click at [731, 21] on button "button" at bounding box center [730, 21] width 19 height 19
click at [113, 243] on input "[DATE] 4:00 PM" at bounding box center [113, 236] width 161 height 24
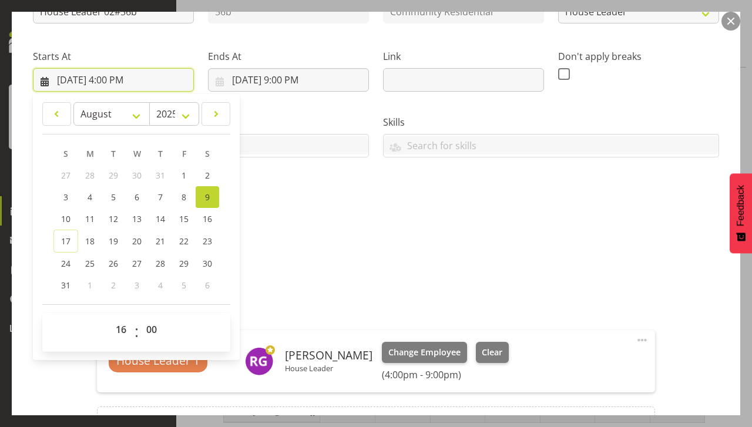
scroll to position [179, 0]
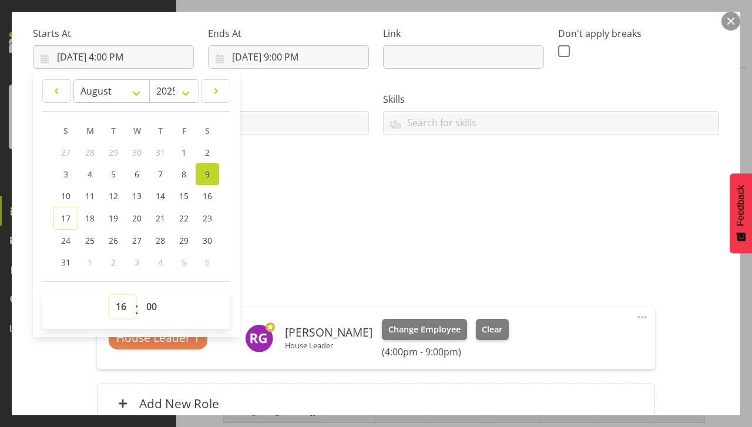
click at [122, 310] on select "00 01 02 03 04 05 06 07 08 09 10 11 12 13 14 15 16 17 18 19 20 21 22 23" at bounding box center [122, 307] width 26 height 24
click at [109, 295] on select "00 01 02 03 04 05 06 07 08 09 10 11 12 13 14 15 16 17 18 19 20 21 22 23" at bounding box center [122, 307] width 26 height 24
click at [290, 62] on input "[DATE] 9:00 PM" at bounding box center [288, 57] width 161 height 24
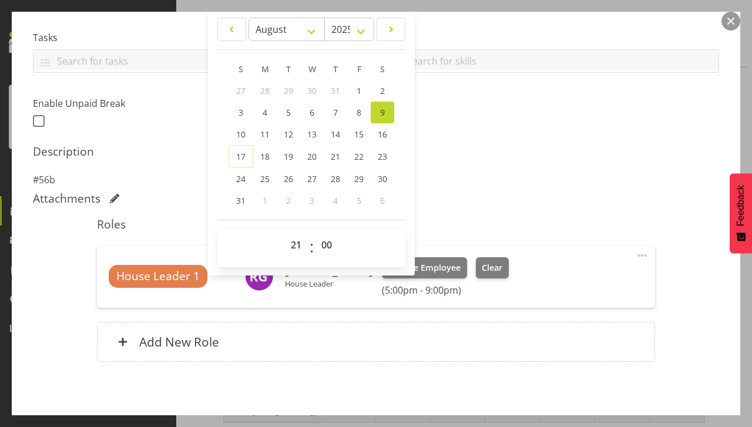
scroll to position [290, 0]
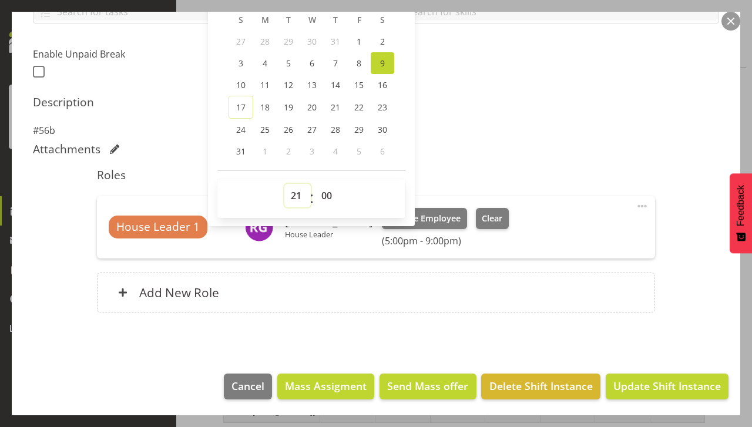
click at [289, 204] on select "00 01 02 03 04 05 06 07 08 09 10 11 12 13 14 15 16 17 18 19 20 21 22 23" at bounding box center [297, 196] width 26 height 24
click at [284, 184] on select "00 01 02 03 04 05 06 07 08 09 10 11 12 13 14 15 16 17 18 19 20 21 22 23" at bounding box center [297, 196] width 26 height 24
click at [626, 387] on span "Update Shift Instance" at bounding box center [667, 385] width 108 height 15
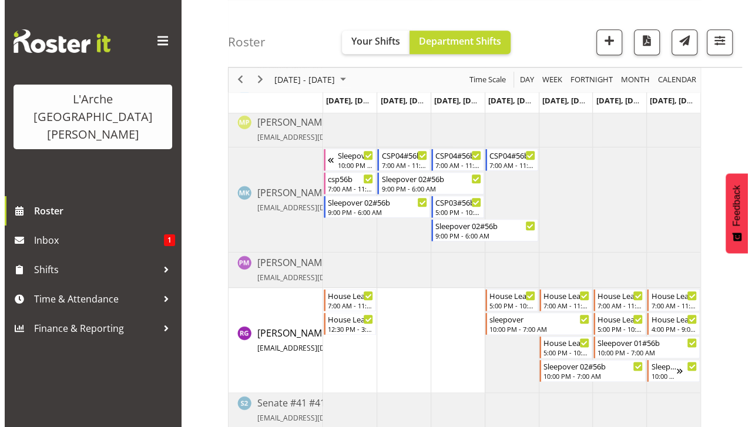
scroll to position [519, 0]
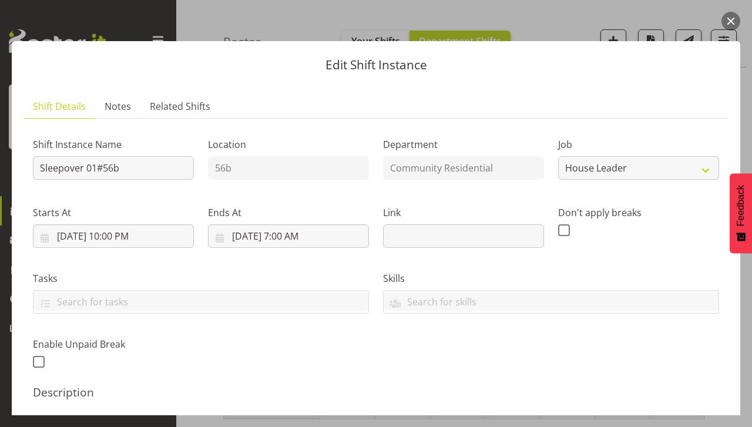
click at [731, 21] on button "button" at bounding box center [730, 21] width 19 height 19
click at [133, 244] on input "[DATE] 4:00 PM" at bounding box center [113, 236] width 161 height 24
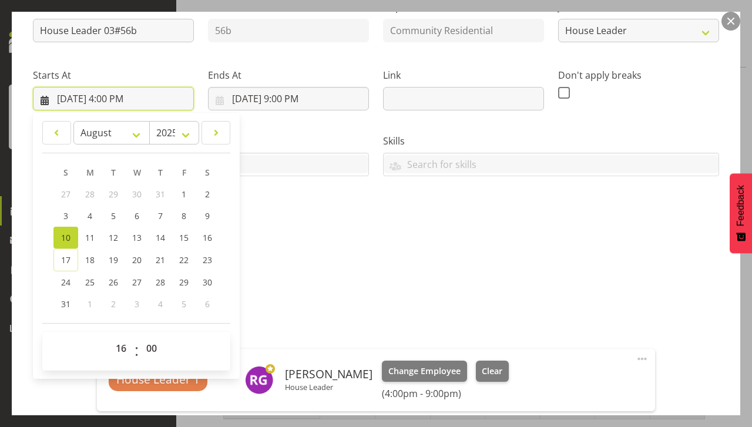
scroll to position [143, 0]
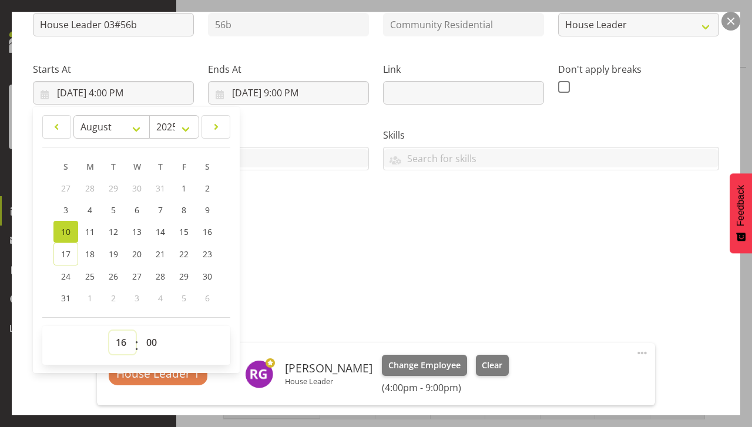
click at [122, 340] on select "00 01 02 03 04 05 06 07 08 09 10 11 12 13 14 15 16 17 18 19 20 21 22 23" at bounding box center [122, 343] width 26 height 24
click at [109, 331] on select "00 01 02 03 04 05 06 07 08 09 10 11 12 13 14 15 16 17 18 19 20 21 22 23" at bounding box center [122, 343] width 26 height 24
click at [120, 345] on select "00 01 02 03 04 05 06 07 08 09 10 11 12 13 14 15 16 17 18 19 20 21 22 23" at bounding box center [122, 343] width 26 height 24
click at [109, 331] on select "00 01 02 03 04 05 06 07 08 09 10 11 12 13 14 15 16 17 18 19 20 21 22 23" at bounding box center [122, 343] width 26 height 24
click at [296, 94] on input "[DATE] 9:00 PM" at bounding box center [288, 93] width 161 height 24
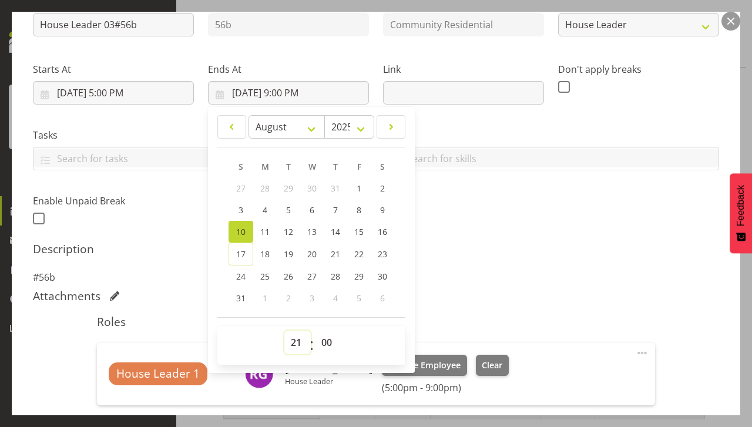
click at [294, 344] on select "00 01 02 03 04 05 06 07 08 09 10 11 12 13 14 15 16 17 18 19 20 21 22 23" at bounding box center [297, 343] width 26 height 24
click at [284, 331] on select "00 01 02 03 04 05 06 07 08 09 10 11 12 13 14 15 16 17 18 19 20 21 22 23" at bounding box center [297, 343] width 26 height 24
click at [560, 328] on div "Roles House Leader 1 [PERSON_NAME] House Leader Change Employee Clear (5:00pm -…" at bounding box center [376, 391] width 572 height 166
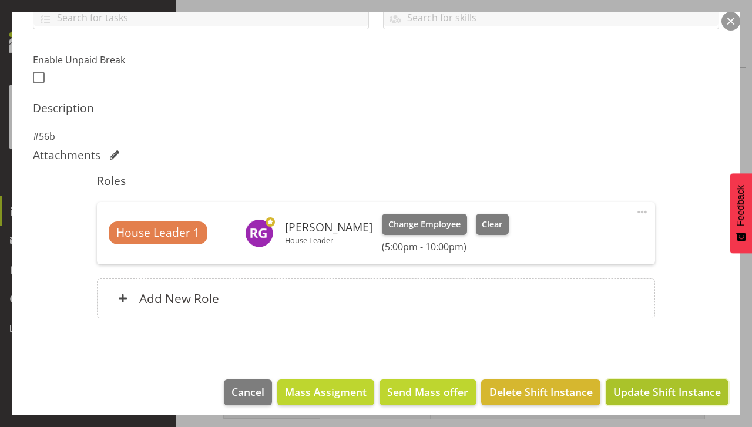
click at [642, 400] on button "Update Shift Instance" at bounding box center [667, 393] width 123 height 26
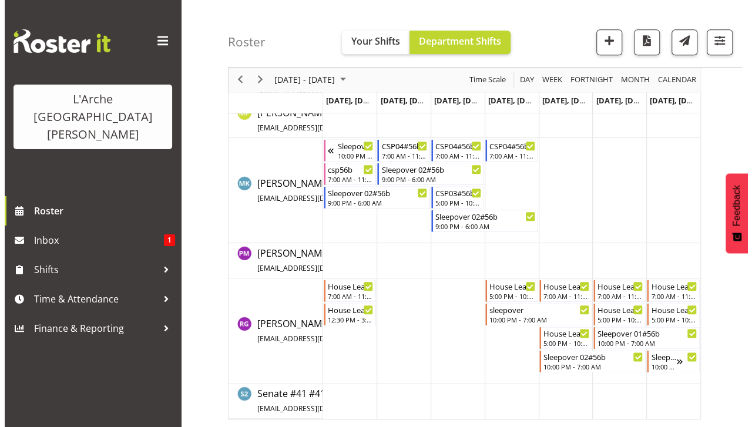
scroll to position [519, 0]
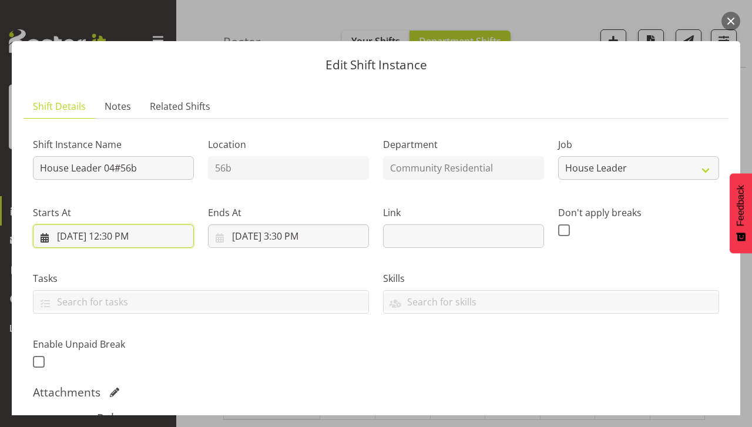
click at [108, 243] on input "[DATE] 12:30 PM" at bounding box center [113, 236] width 161 height 24
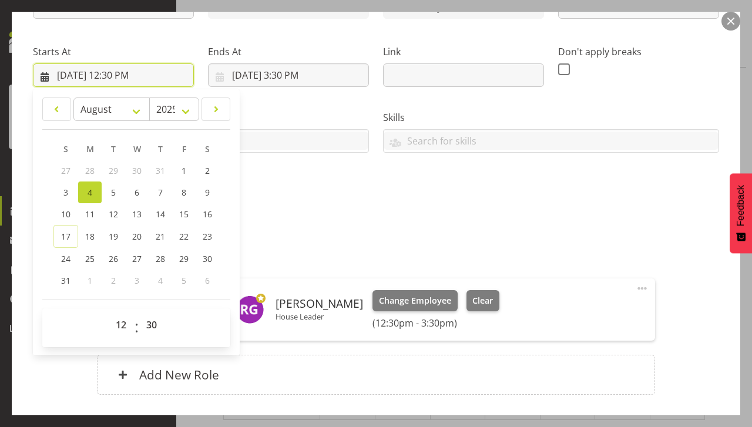
scroll to position [162, 0]
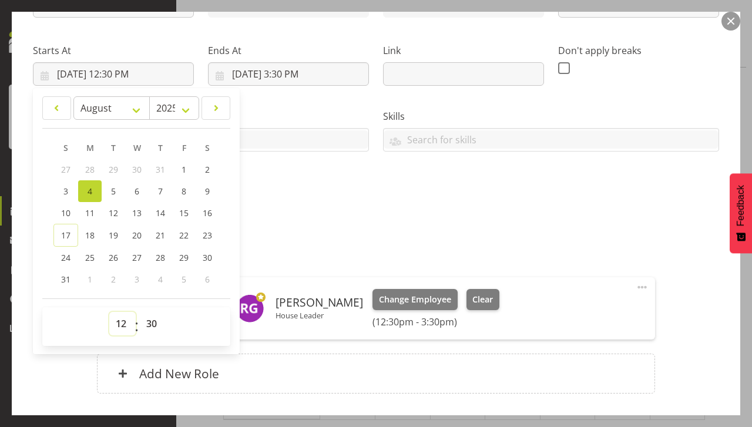
click at [123, 330] on select "00 01 02 03 04 05 06 07 08 09 10 11 12 13 14 15 16 17 18 19 20 21 22 23" at bounding box center [122, 324] width 26 height 24
click at [109, 312] on select "00 01 02 03 04 05 06 07 08 09 10 11 12 13 14 15 16 17 18 19 20 21 22 23" at bounding box center [122, 324] width 26 height 24
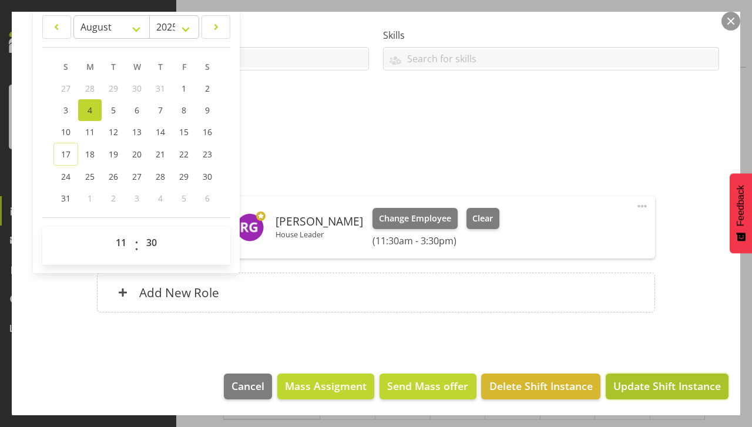
click at [627, 391] on span "Update Shift Instance" at bounding box center [667, 385] width 108 height 15
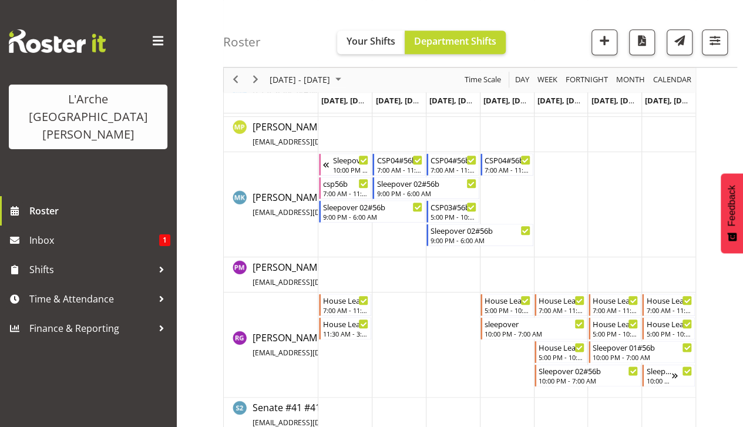
scroll to position [519, 0]
